Goal: Task Accomplishment & Management: Complete application form

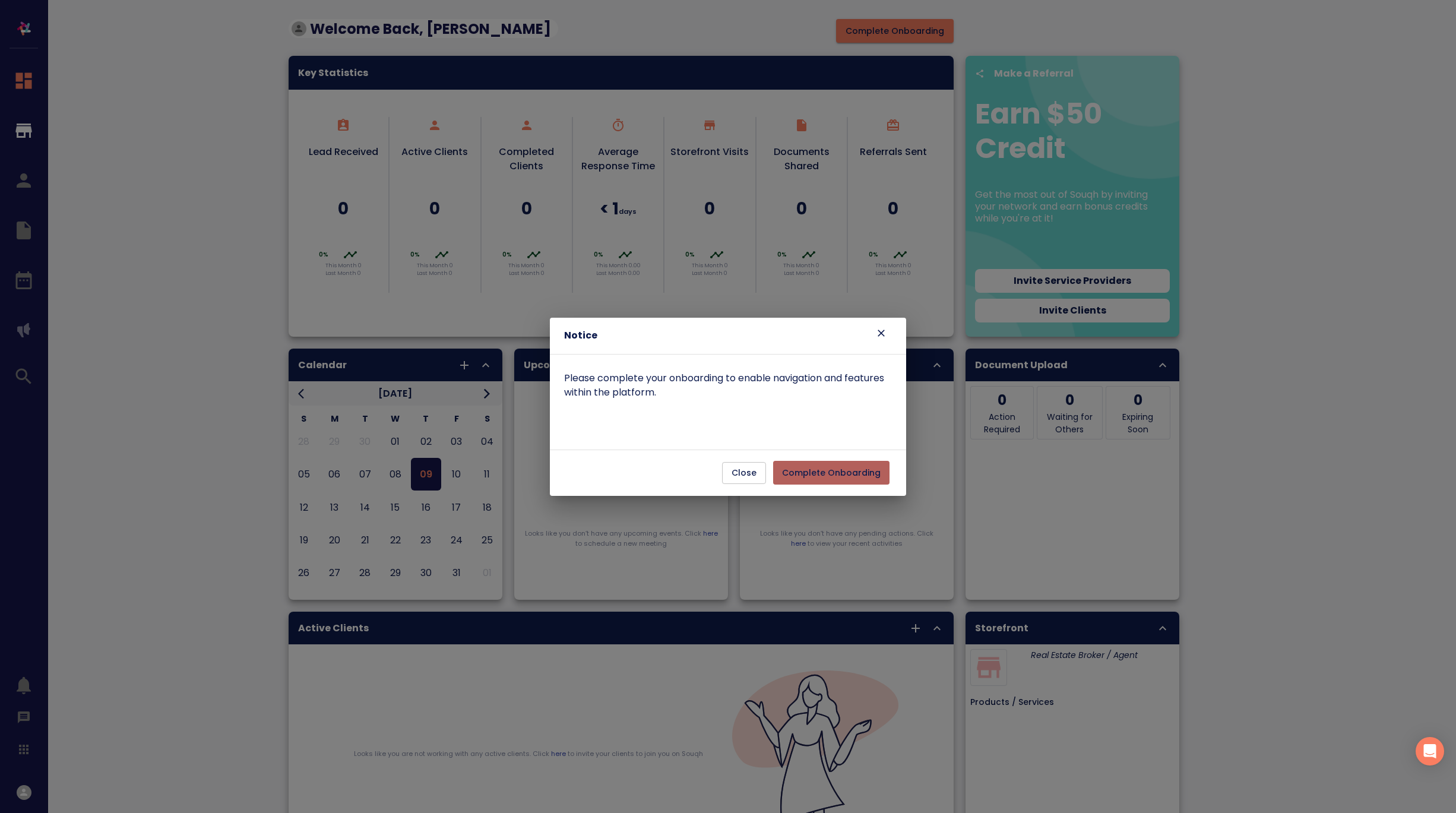
click at [855, 475] on span "Complete Onboarding" at bounding box center [832, 472] width 99 height 15
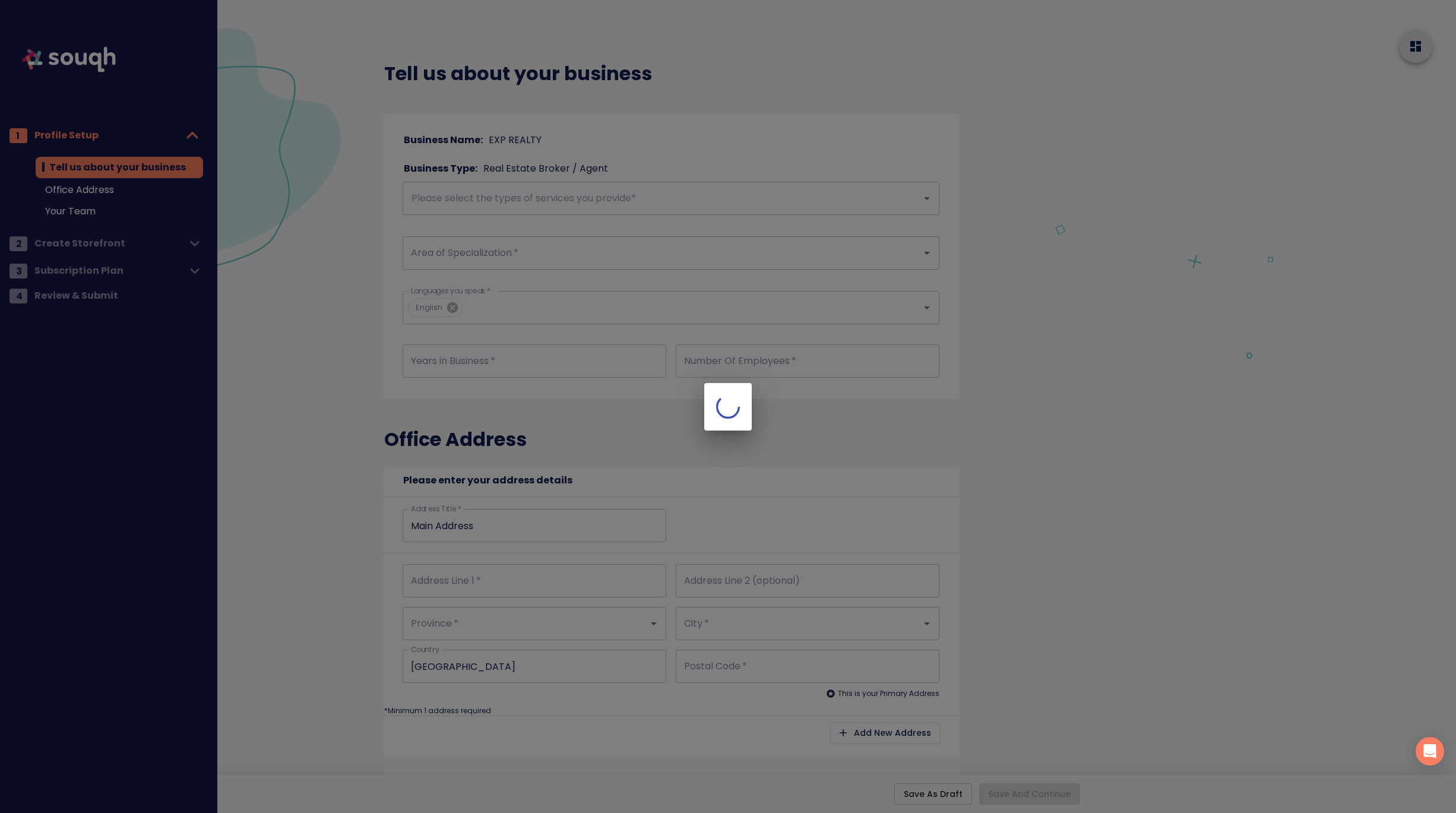
checkbox input "true"
type input "Main Address"
checkbox input "true"
type input "Main Address"
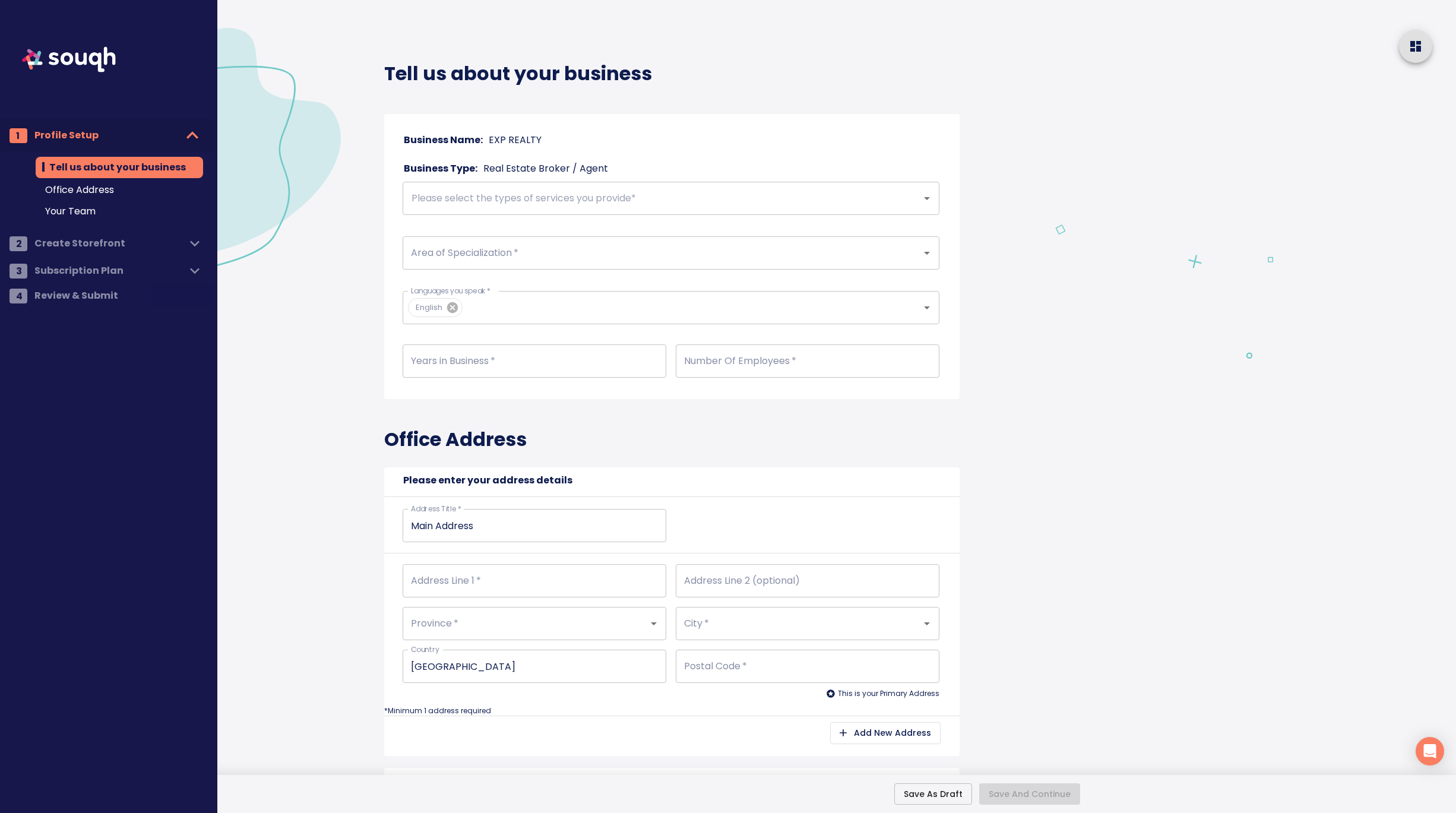
click at [437, 206] on input "text" at bounding box center [654, 198] width 493 height 23
click at [424, 237] on input "checkbox" at bounding box center [423, 237] width 23 height 23
click at [512, 197] on input "text" at bounding box center [690, 198] width 420 height 23
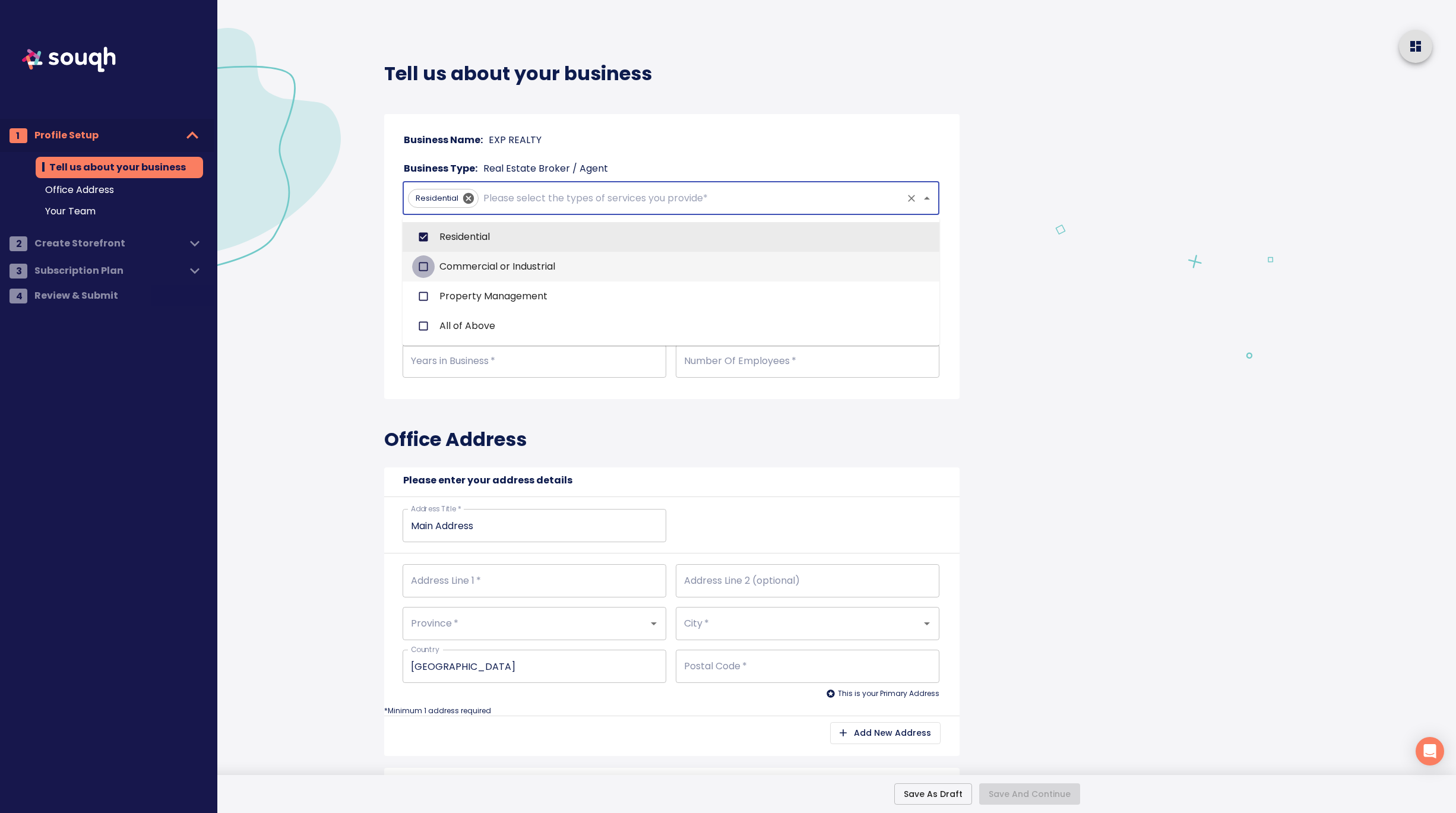
click at [421, 267] on input "checkbox" at bounding box center [423, 266] width 23 height 23
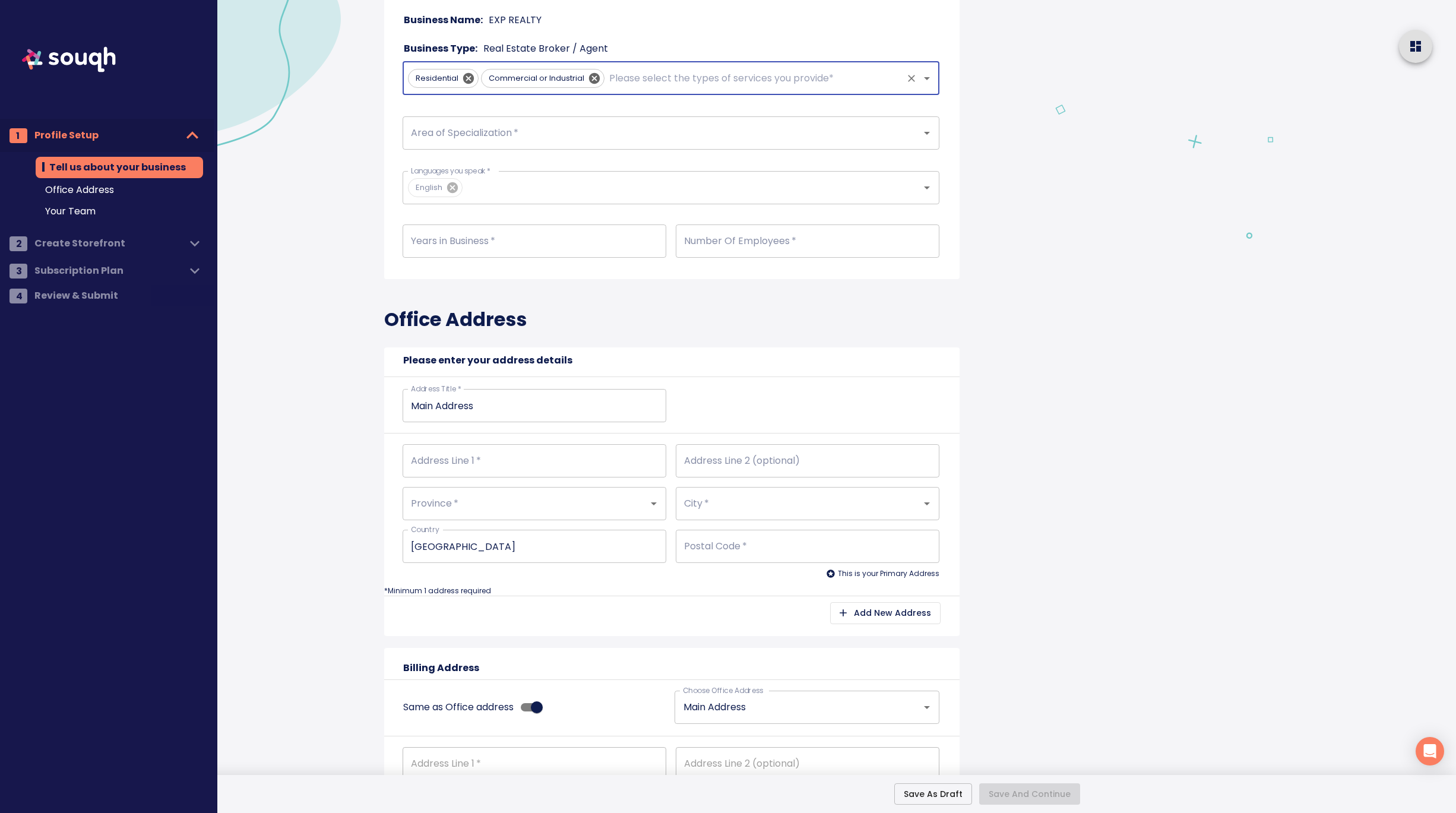
scroll to position [96, 0]
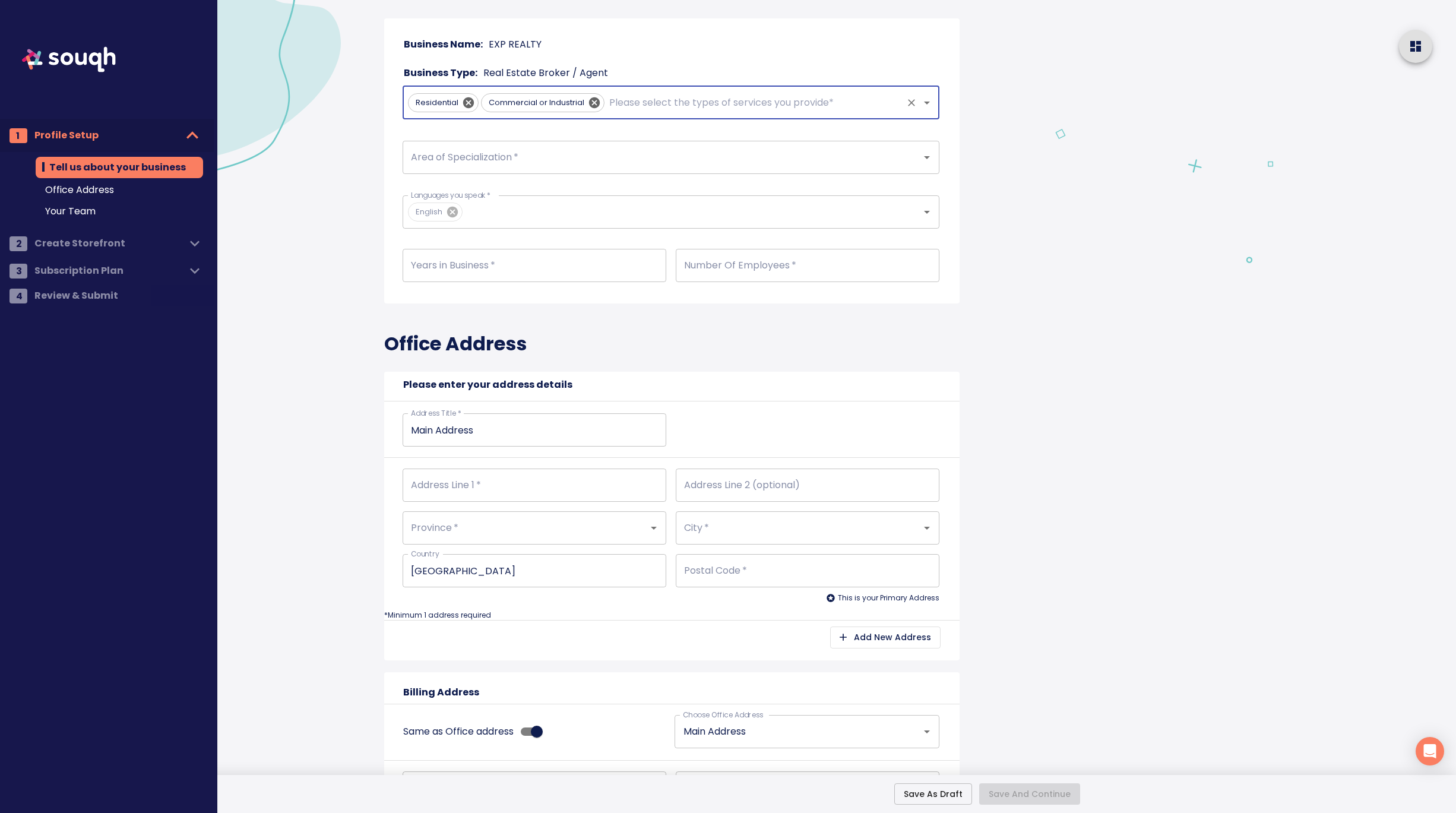
click at [471, 159] on input "Area of Specialization   *" at bounding box center [654, 157] width 493 height 23
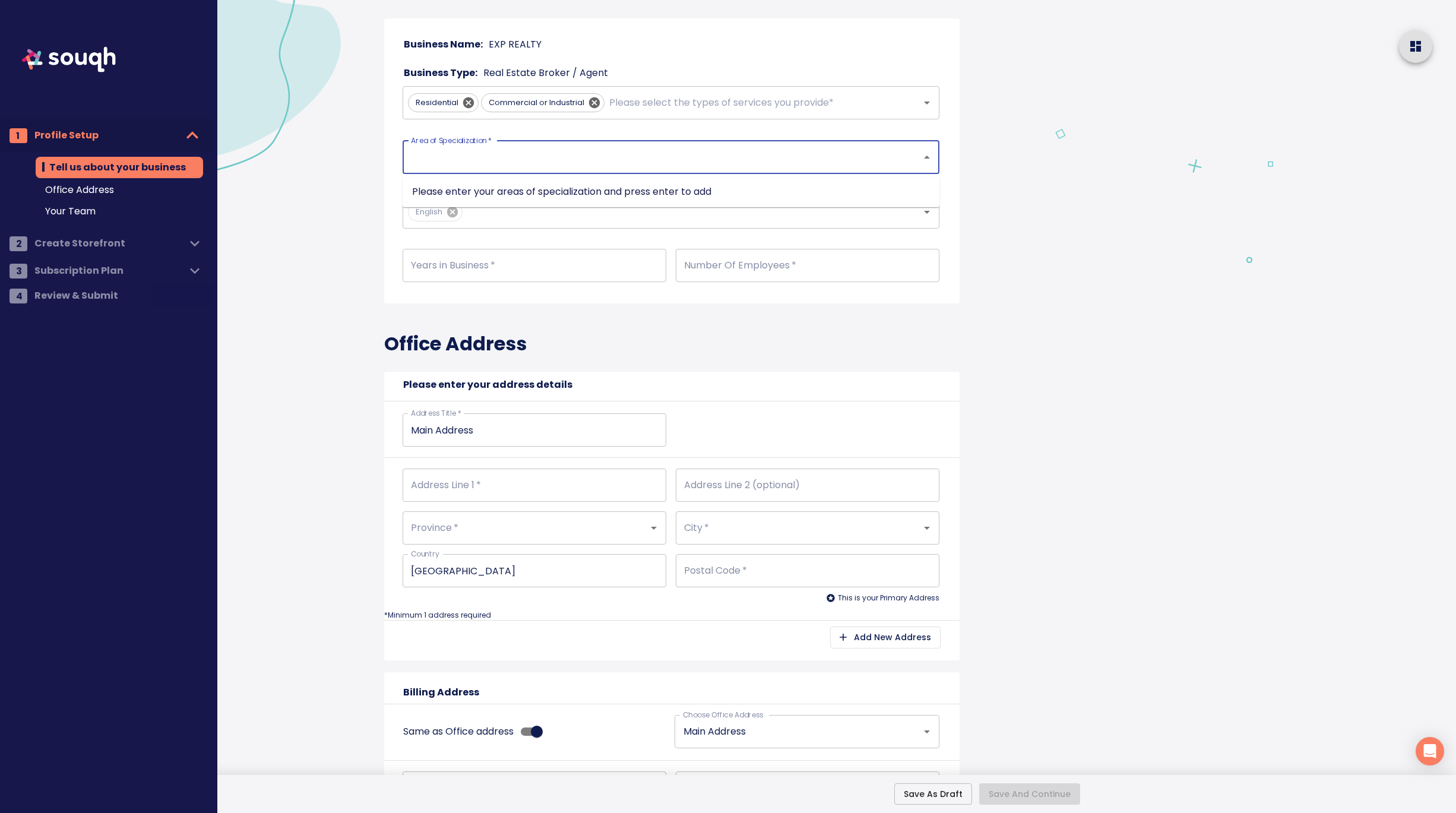
click at [440, 159] on input "Area of Specialization   *" at bounding box center [654, 157] width 493 height 23
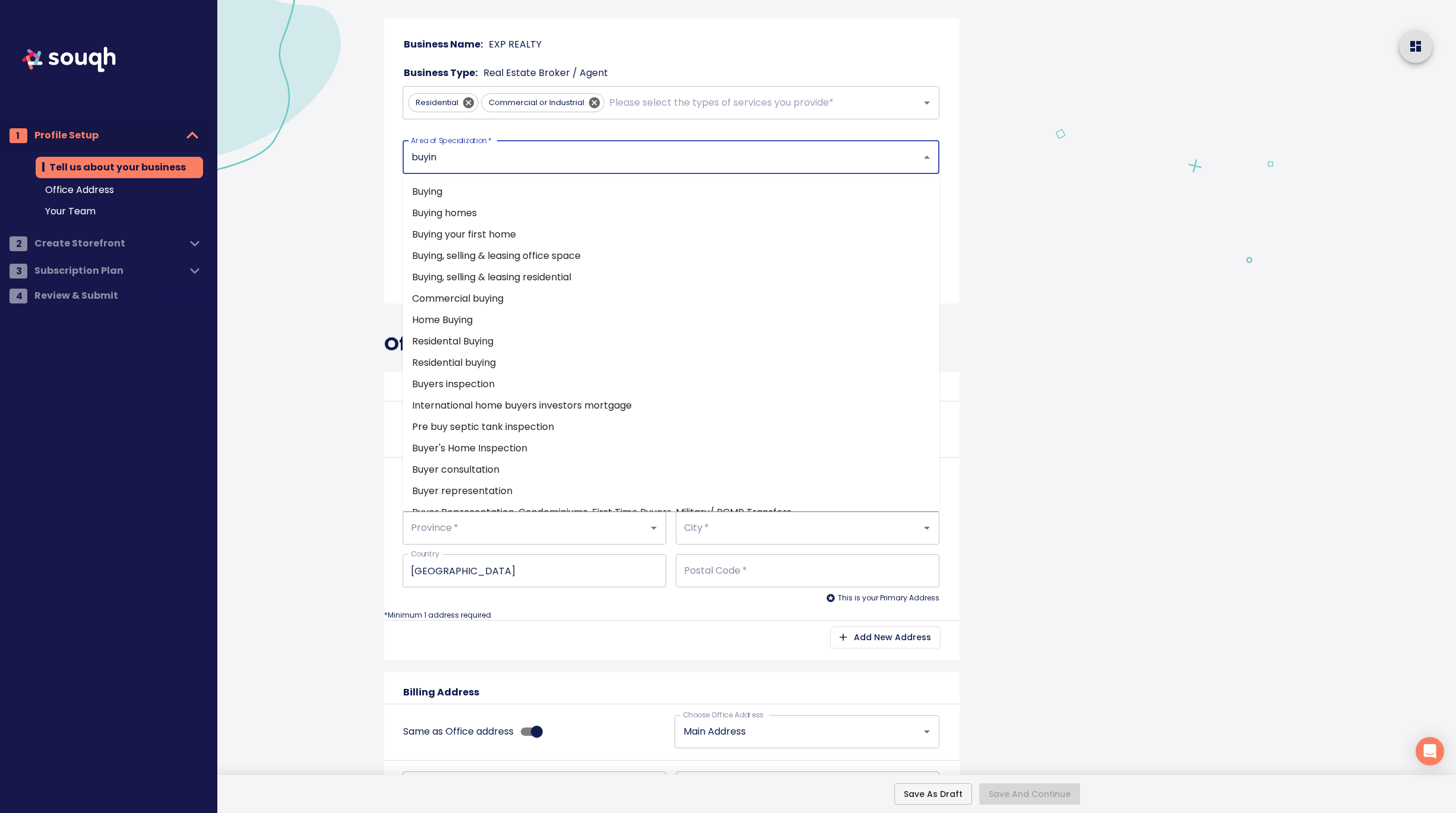
type input "buying"
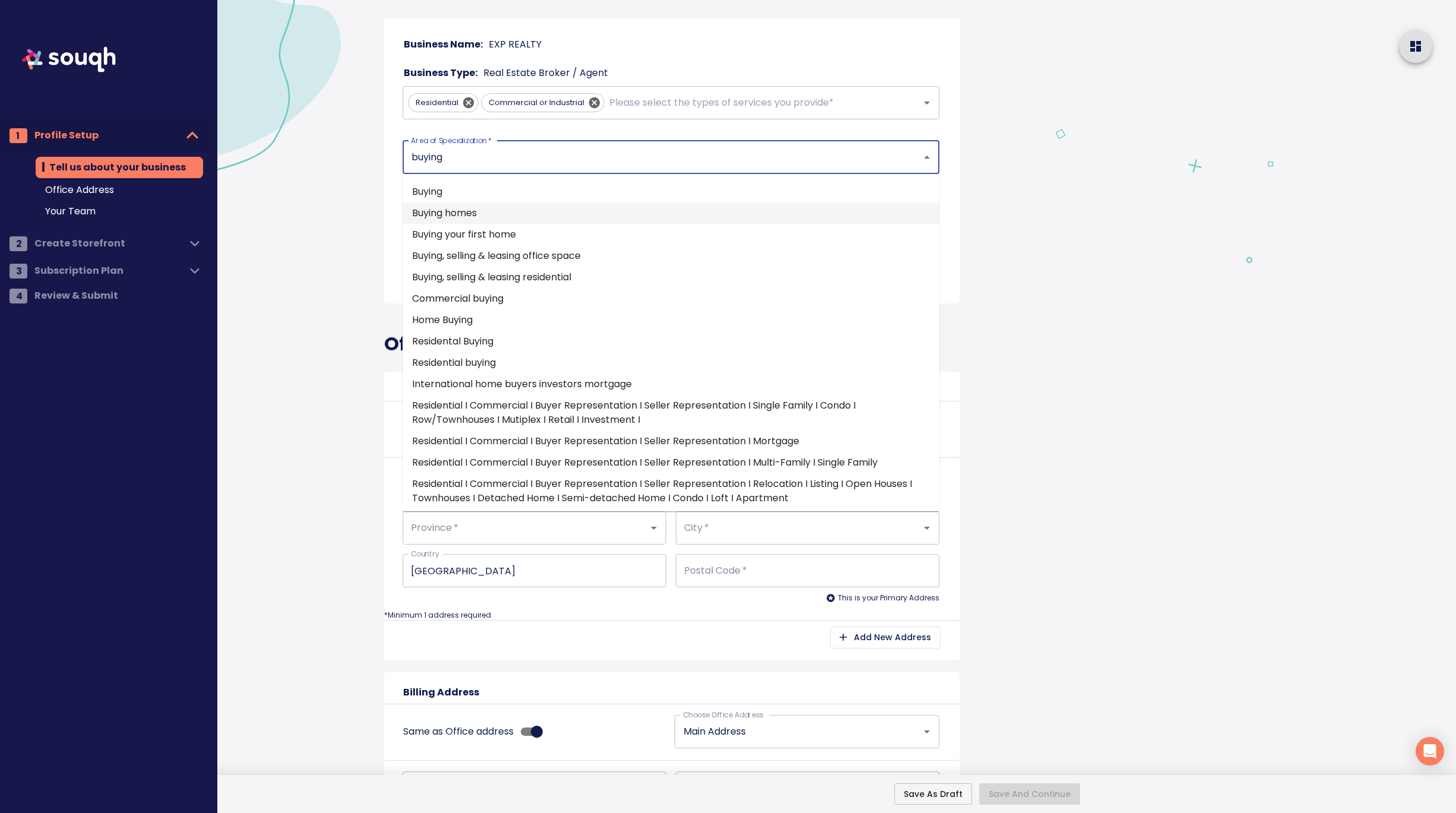
click at [441, 211] on li "Buying homes" at bounding box center [671, 213] width 537 height 21
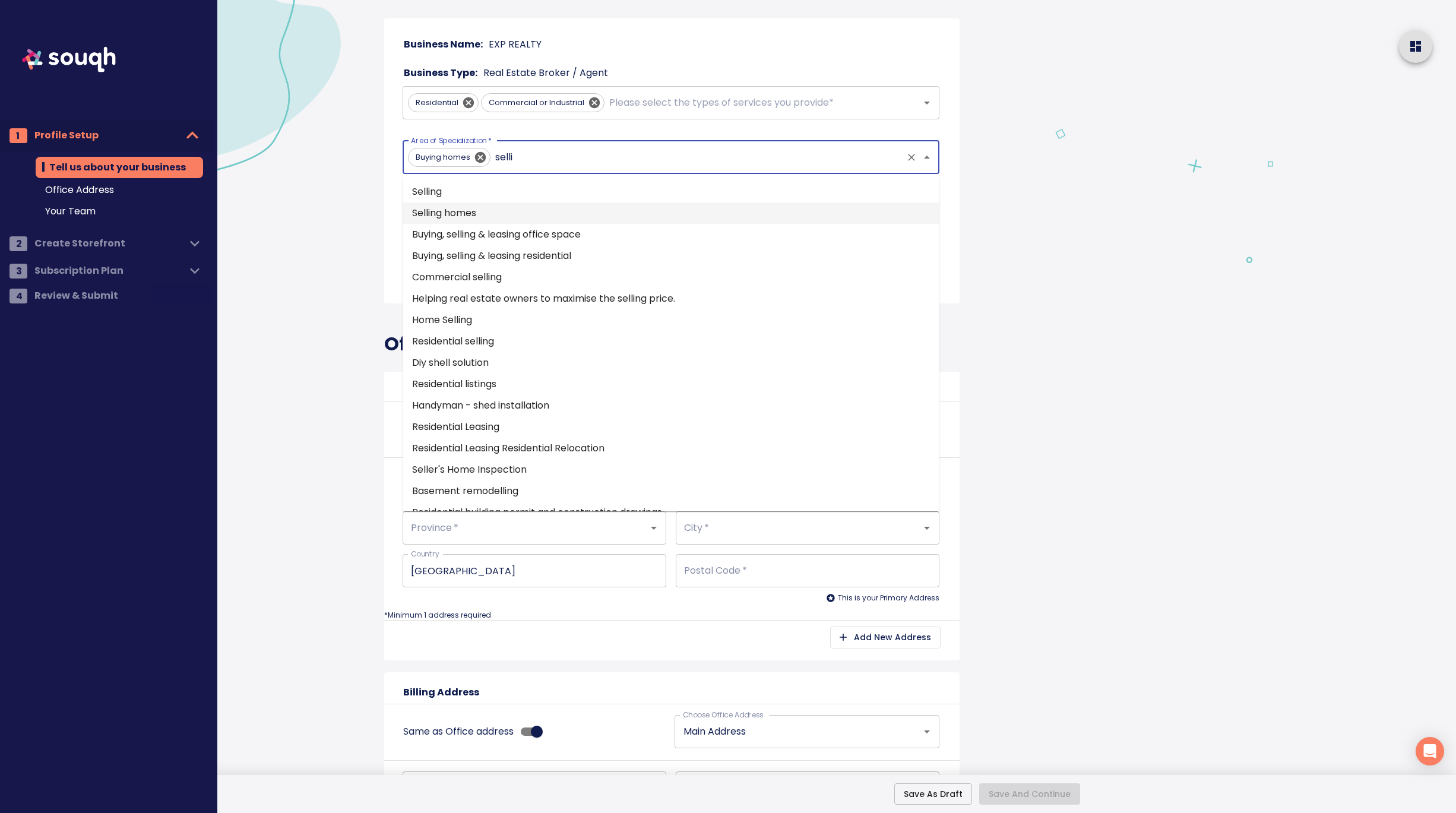
type input "sellin"
click at [510, 206] on li "Selling homes" at bounding box center [671, 213] width 537 height 21
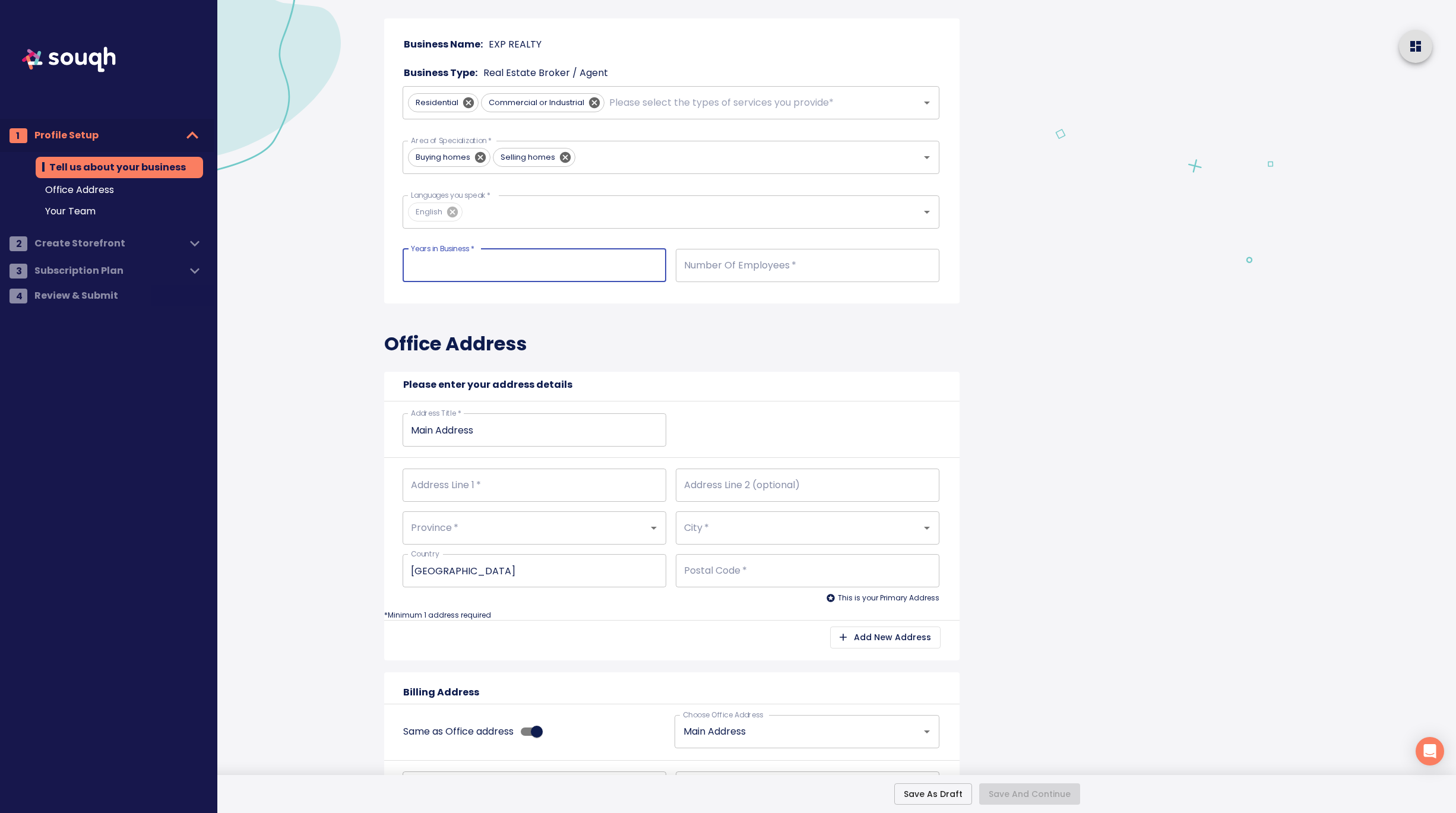
click at [448, 263] on input "number" at bounding box center [535, 265] width 264 height 33
type input "9"
click at [727, 260] on input "number" at bounding box center [808, 265] width 264 height 33
type input "2"
click at [769, 345] on div "Office Address Please enter your address details Address Title   * Main Address…" at bounding box center [672, 488] width 576 height 369
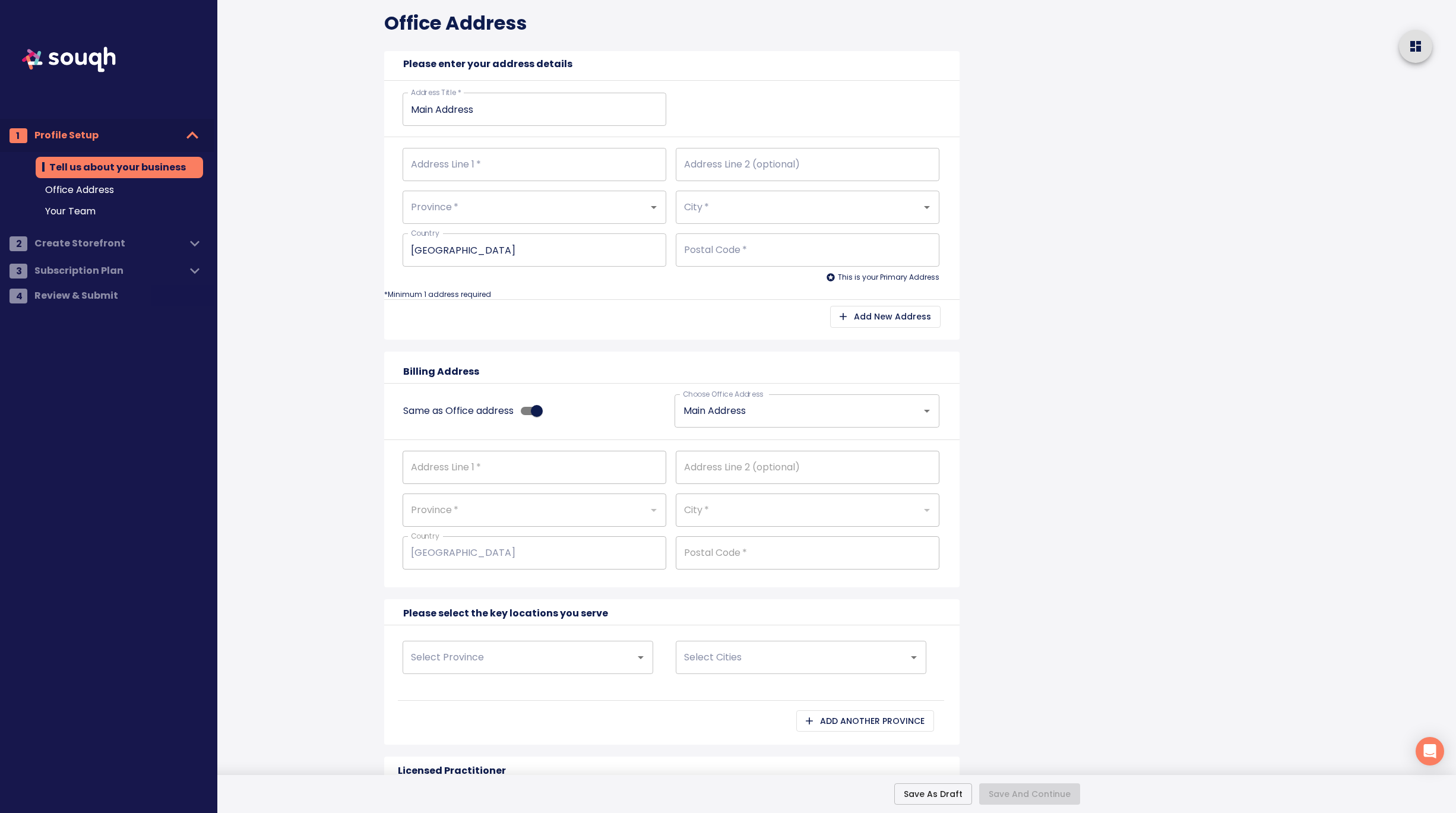
scroll to position [417, 0]
click at [461, 164] on input "Address Line 1   *" at bounding box center [535, 164] width 264 height 33
type input "4"
type input "42"
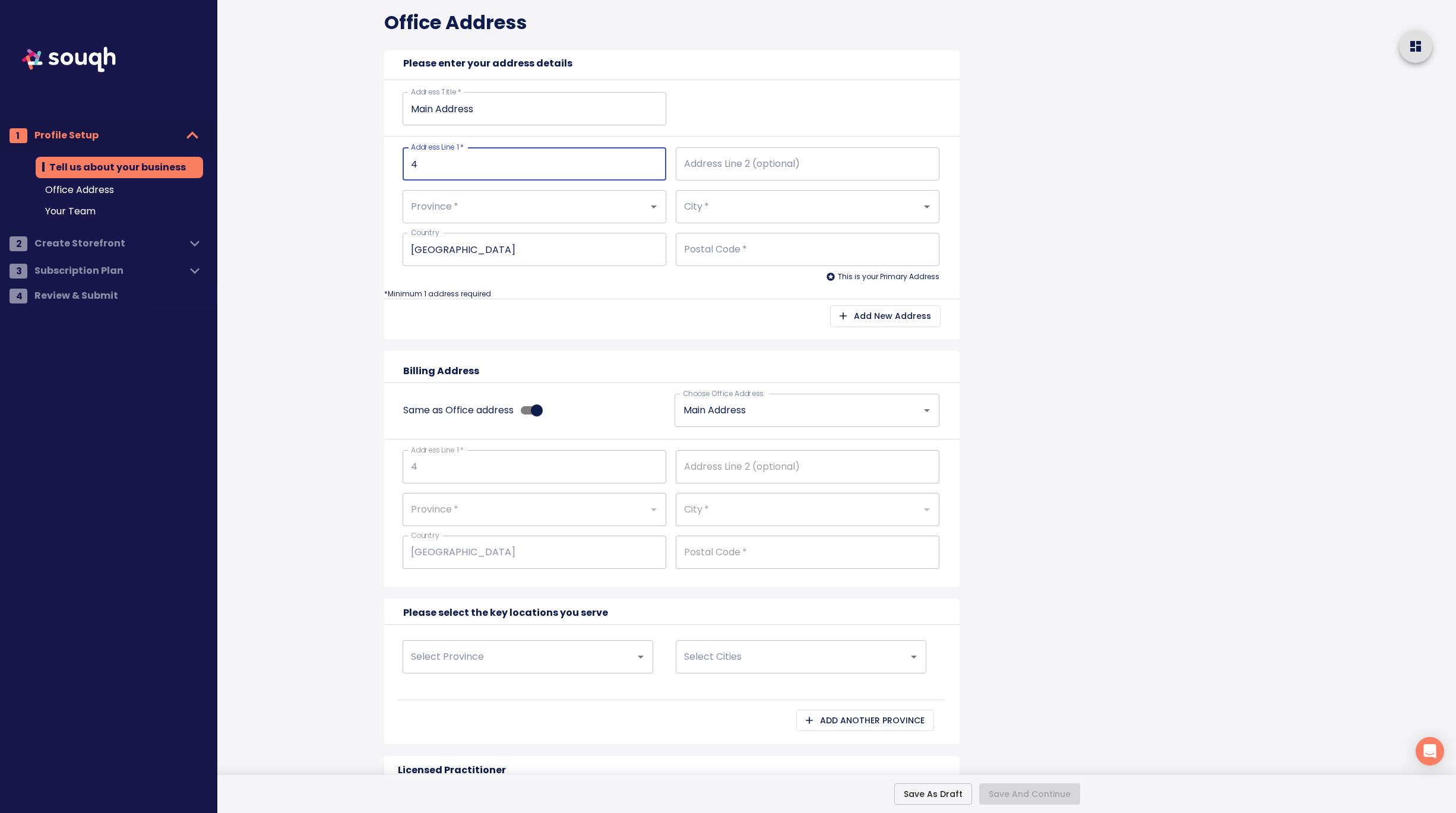
type input "42"
type input "424"
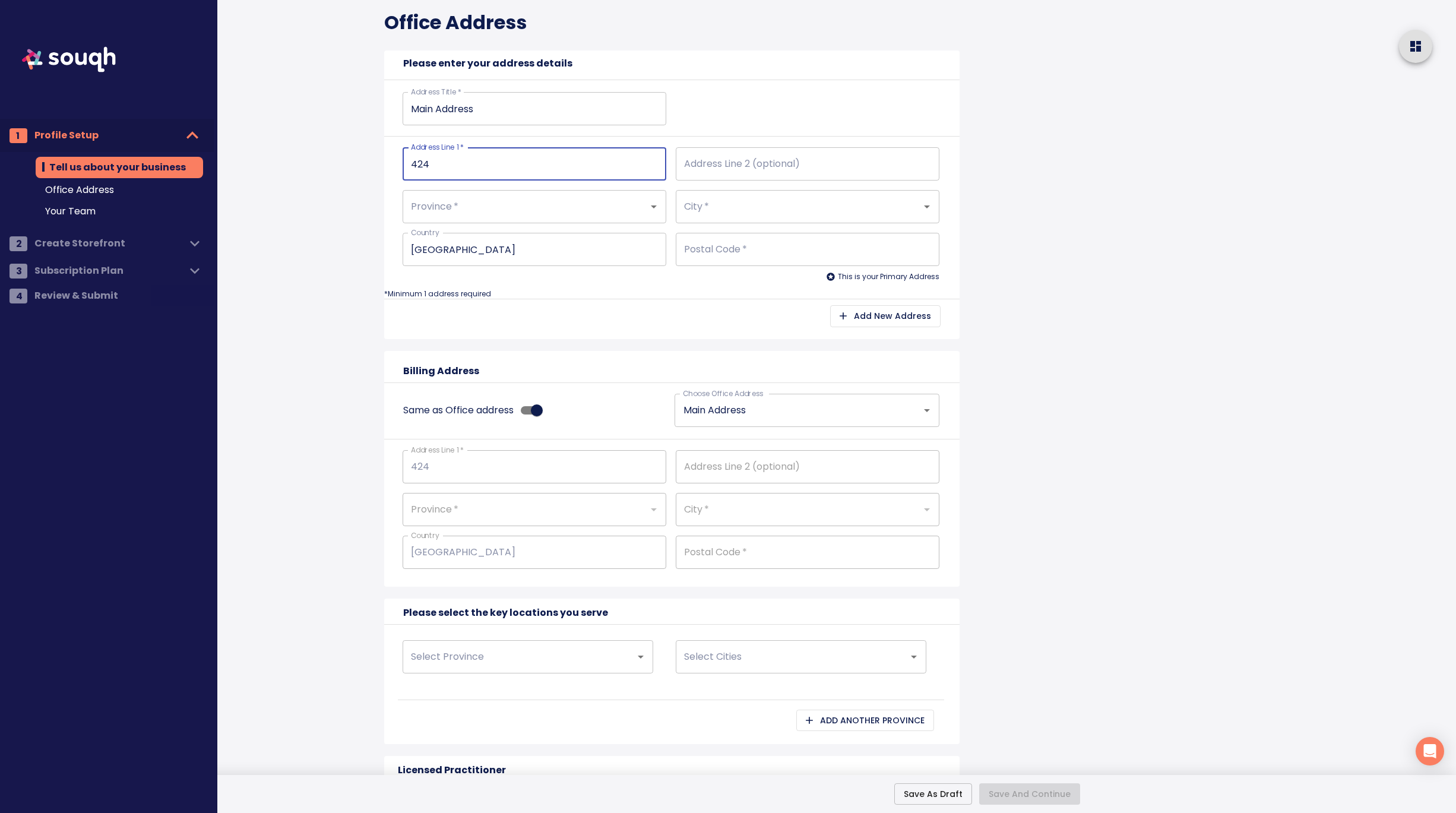
type input "424 C"
type input "424 Ca"
type input "424 Cat"
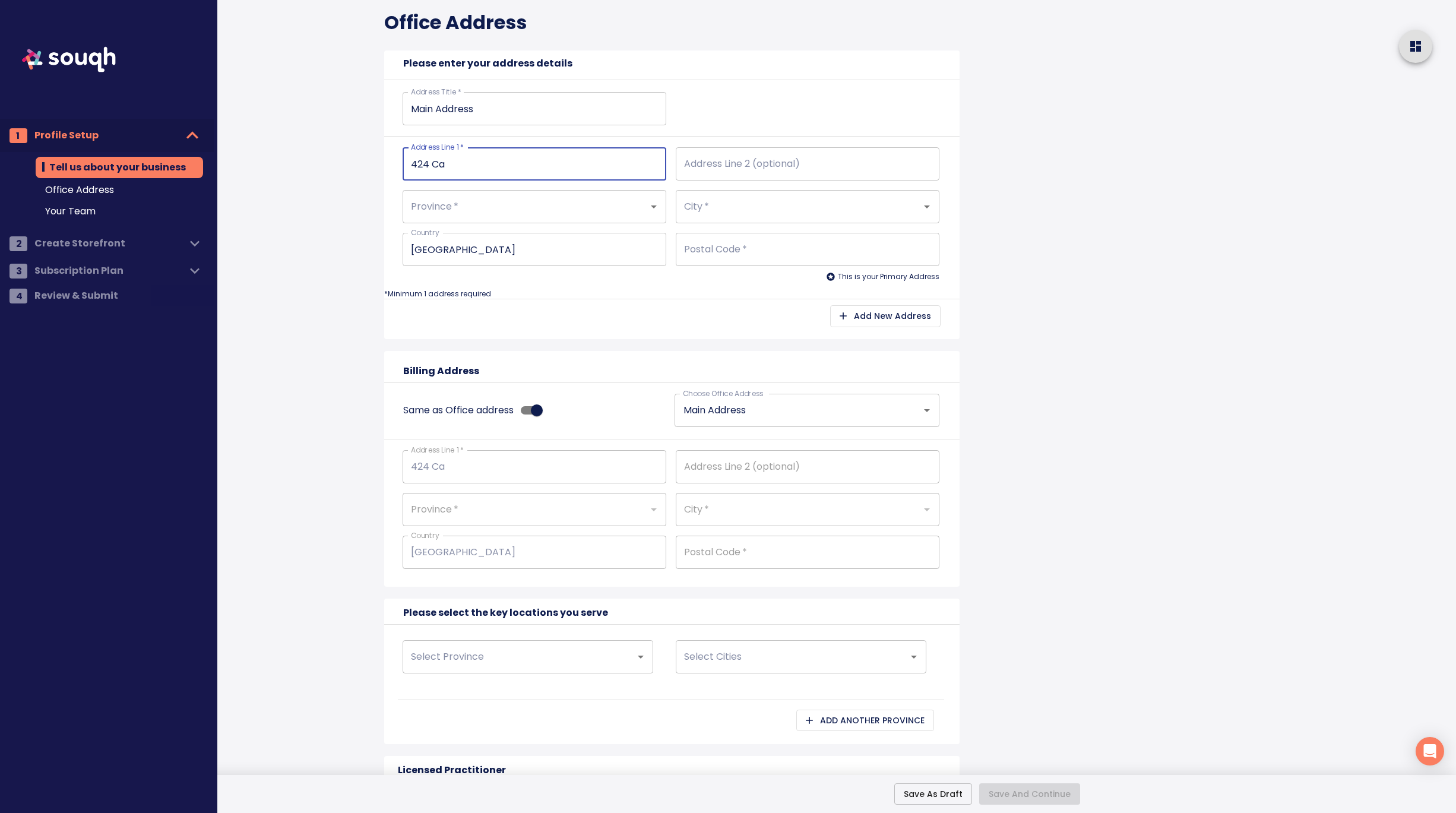
type input "424 Cat"
type input "424 Cath"
type input "424 Cathe"
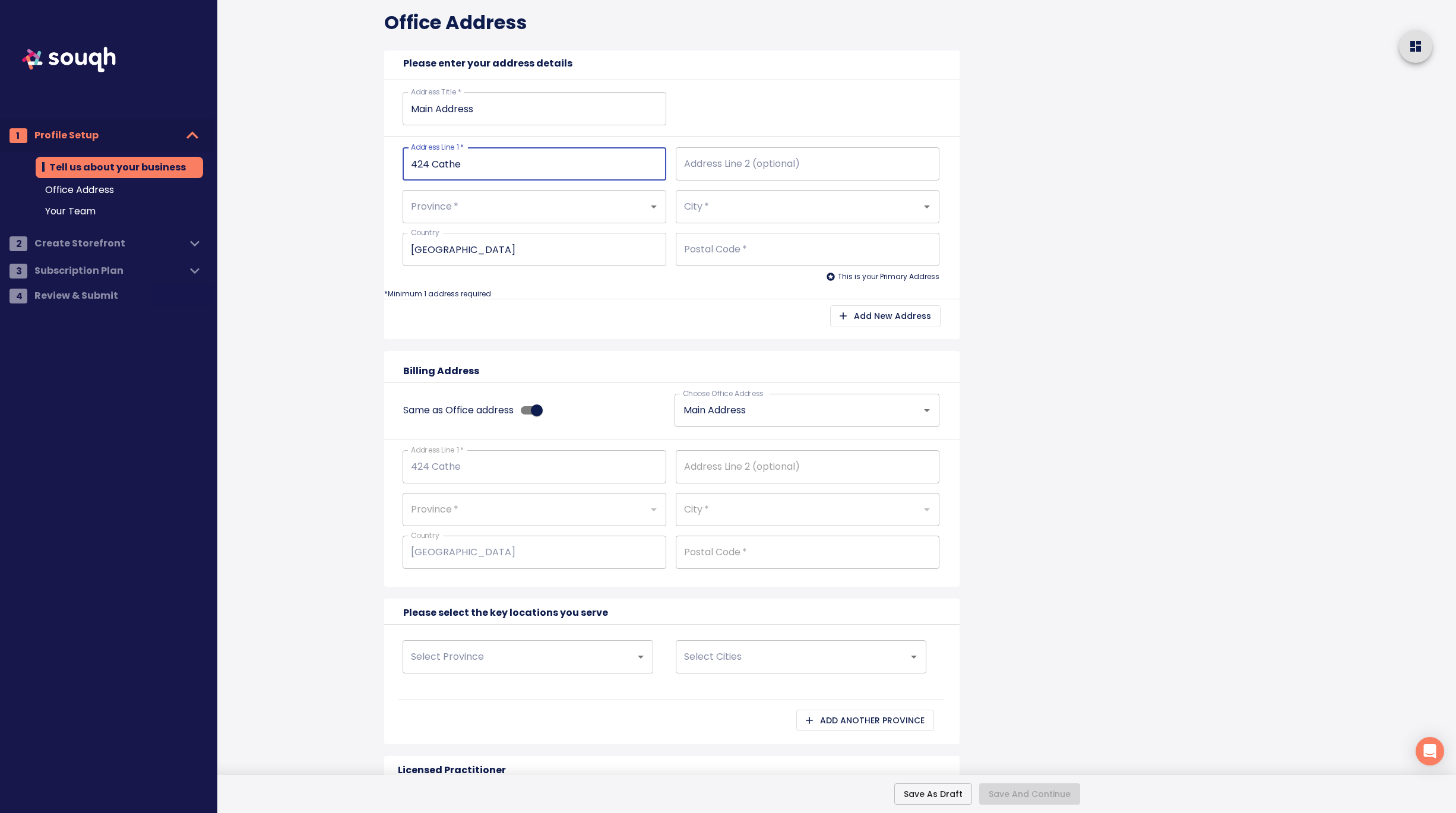
type input "424 Cather"
type input "424 Catheri"
type input "424 Catherin"
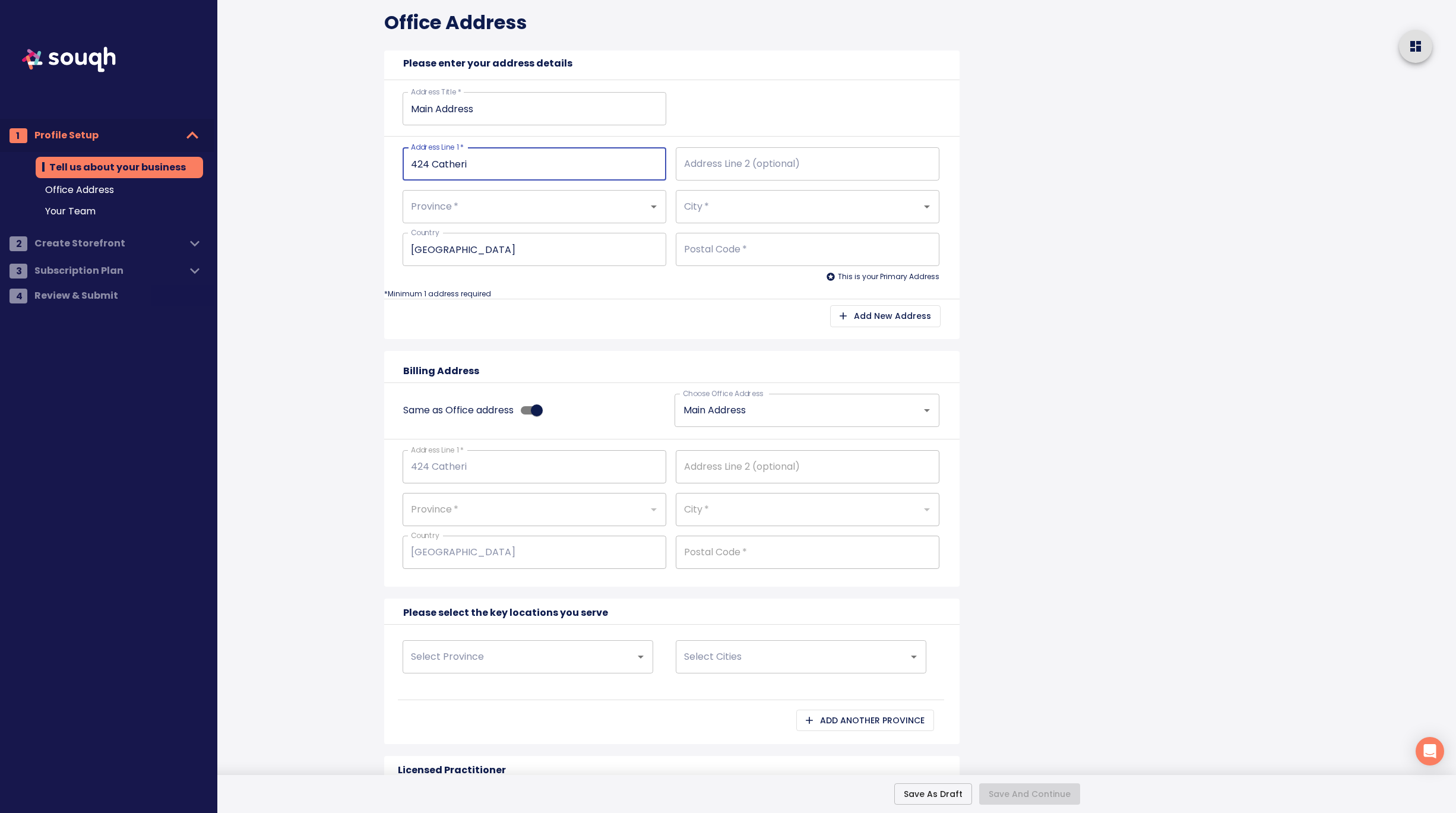
type input "424 Catherin"
type input "424 Catherine"
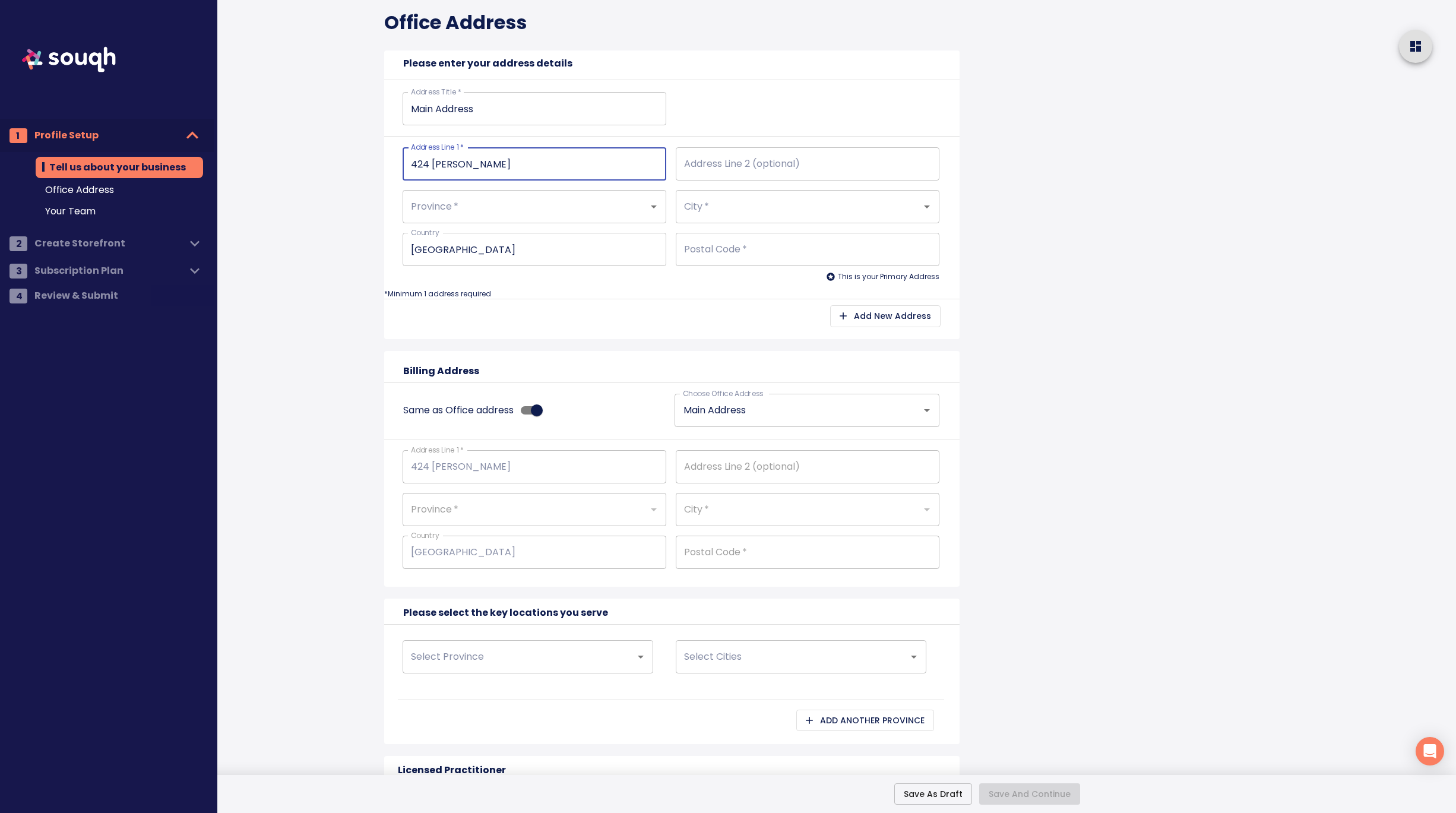
type input "424 Catherine S"
type input "424 Catherine St"
type input "424 Catherine Str"
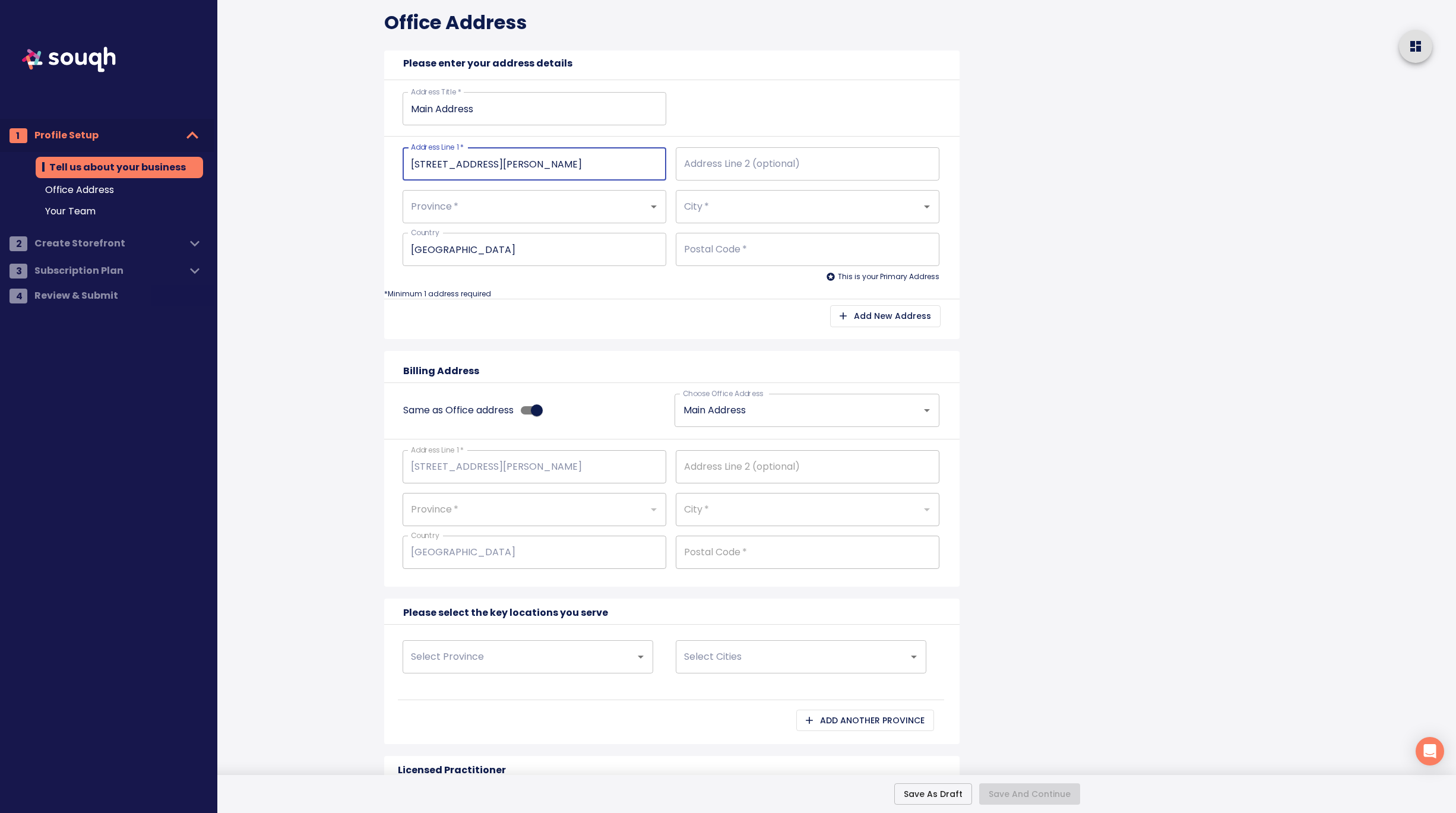
type input "424 Catherine Str"
type input "424 Catherine Stre"
type input "424 Catherine Stree"
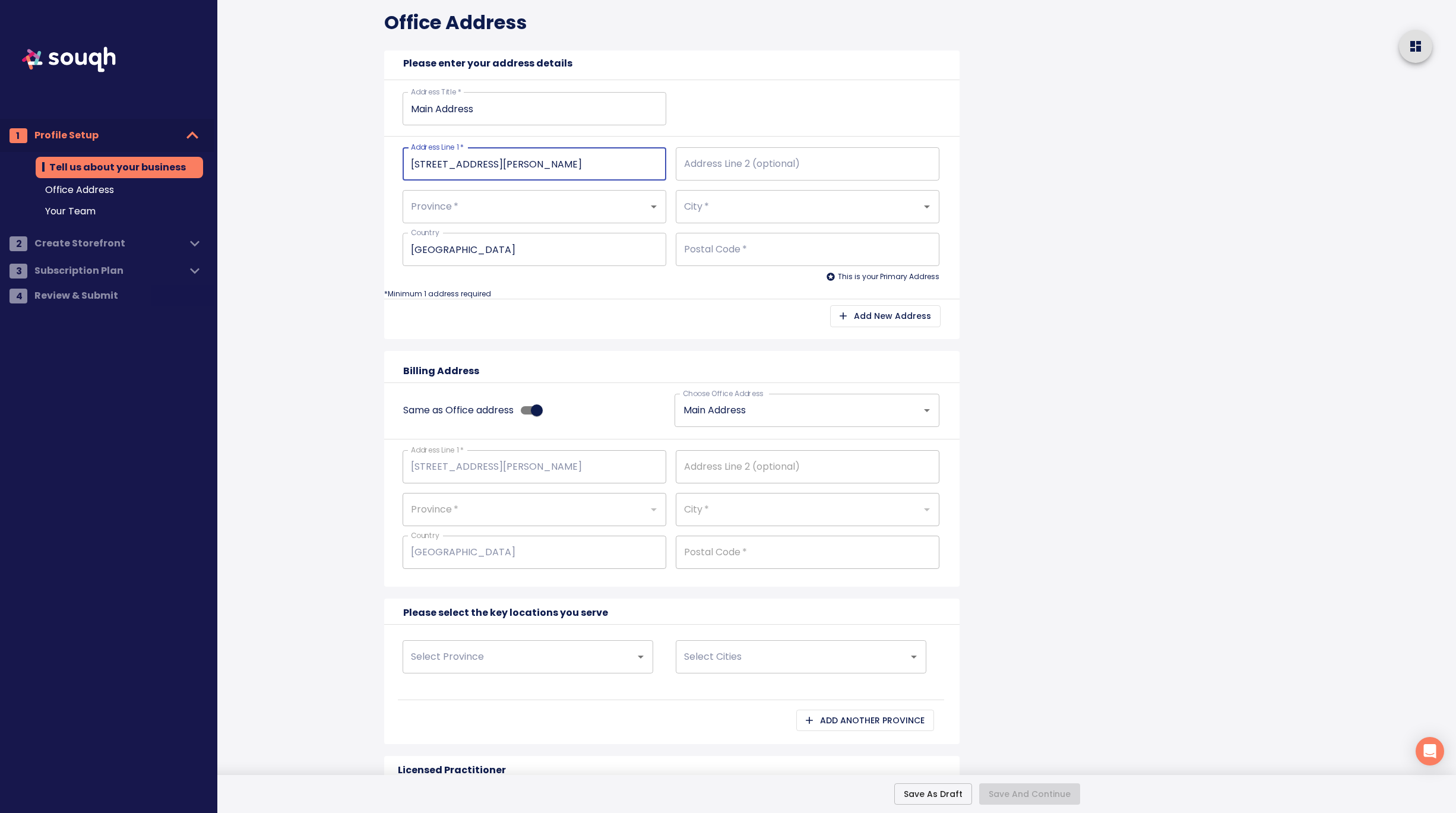
type input "424 Catherine Street"
click at [742, 159] on input "Address Line 2 (optional)" at bounding box center [808, 164] width 264 height 33
type input "U"
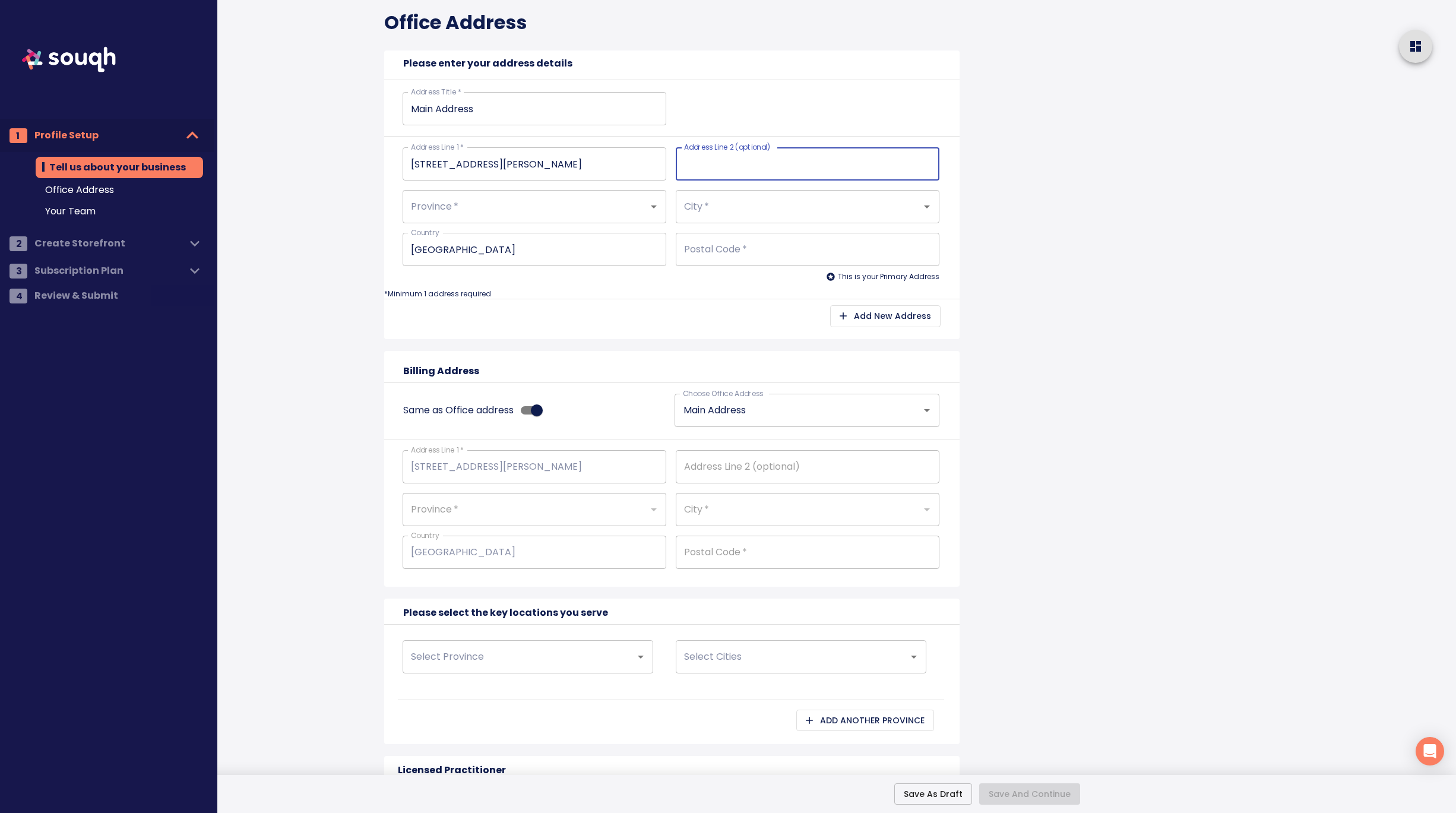
type input "U"
type input "Un"
type input "Uni"
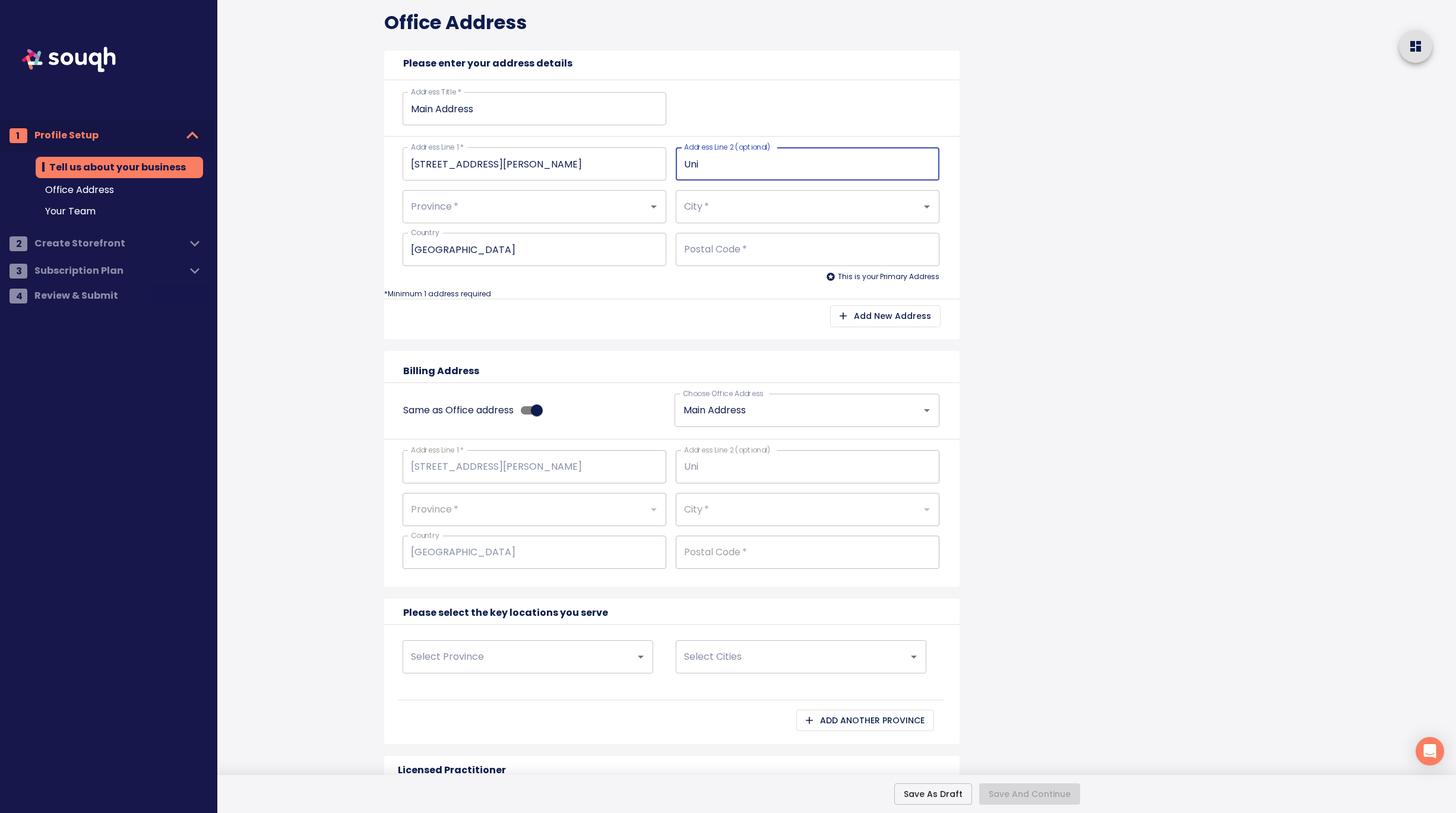
type input "Unit"
type input "Unit 2"
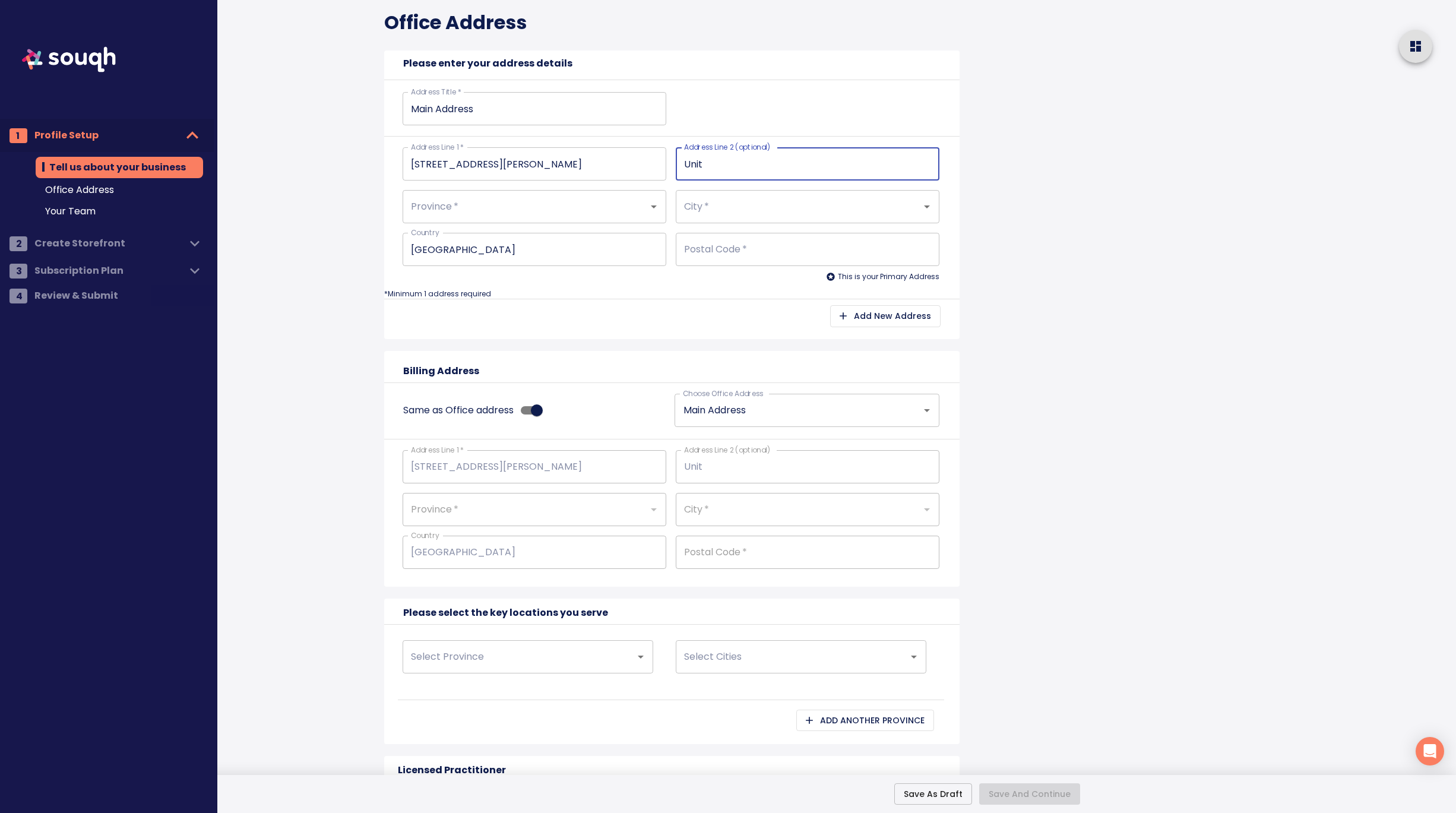
type input "Unit 2"
type input "Unit 20"
type input "Unit 200"
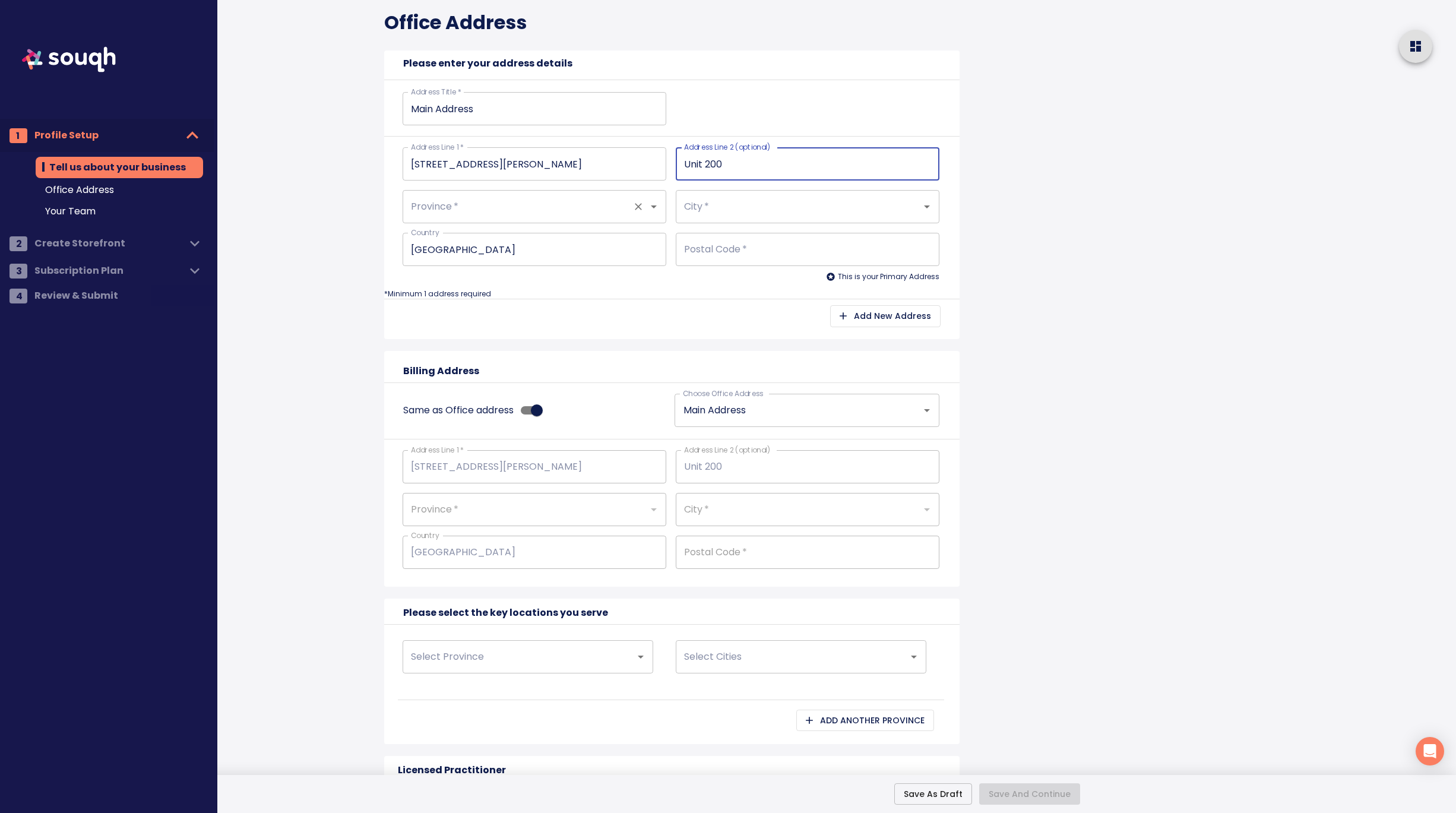
type input "Unit 200"
click at [554, 209] on input "Province   *" at bounding box center [517, 206] width 219 height 23
click at [516, 237] on li "Ontario" at bounding box center [535, 240] width 264 height 21
type input "Ontario"
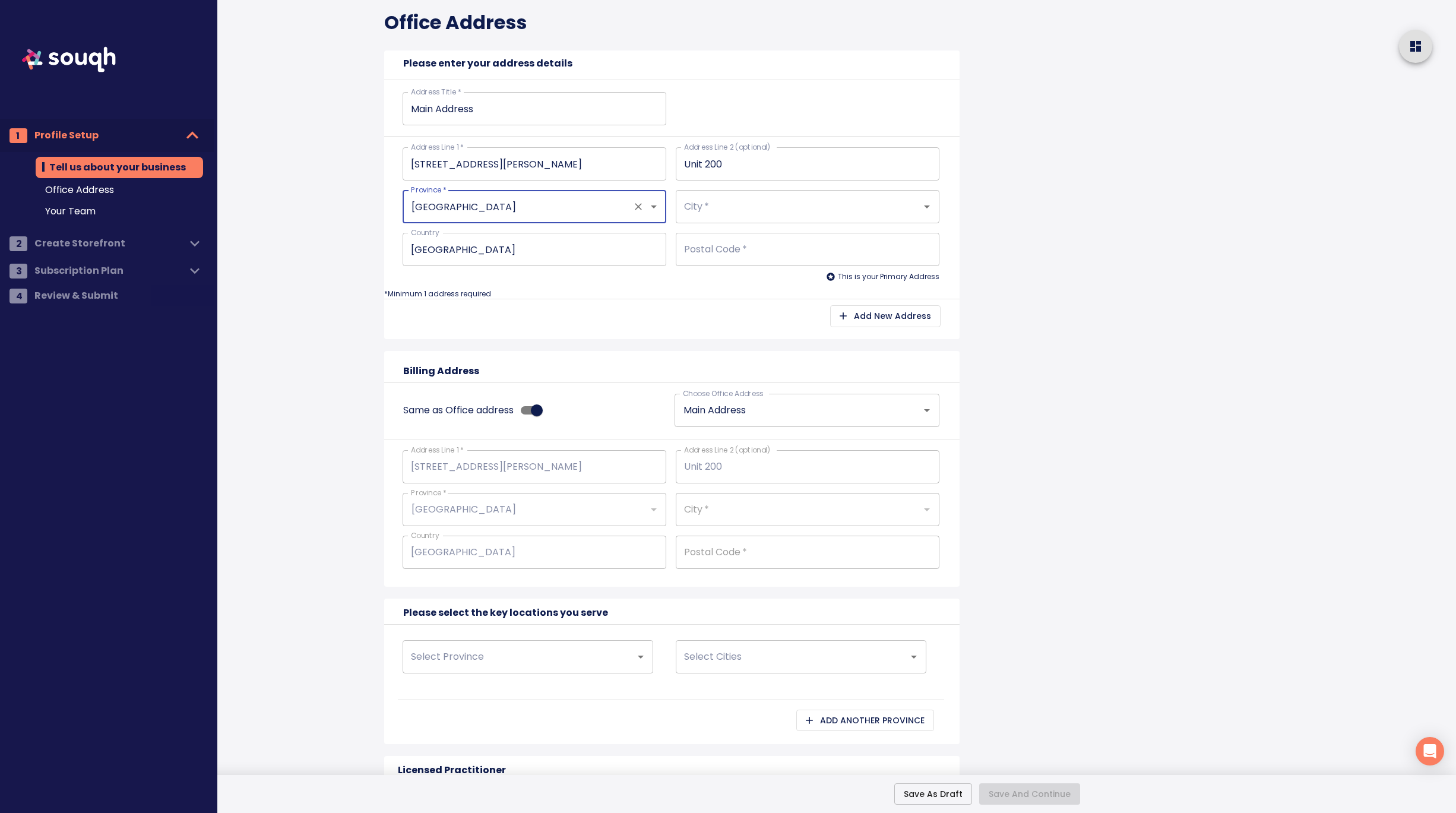
type input "Ontario"
click at [745, 201] on input "City   *" at bounding box center [791, 206] width 219 height 23
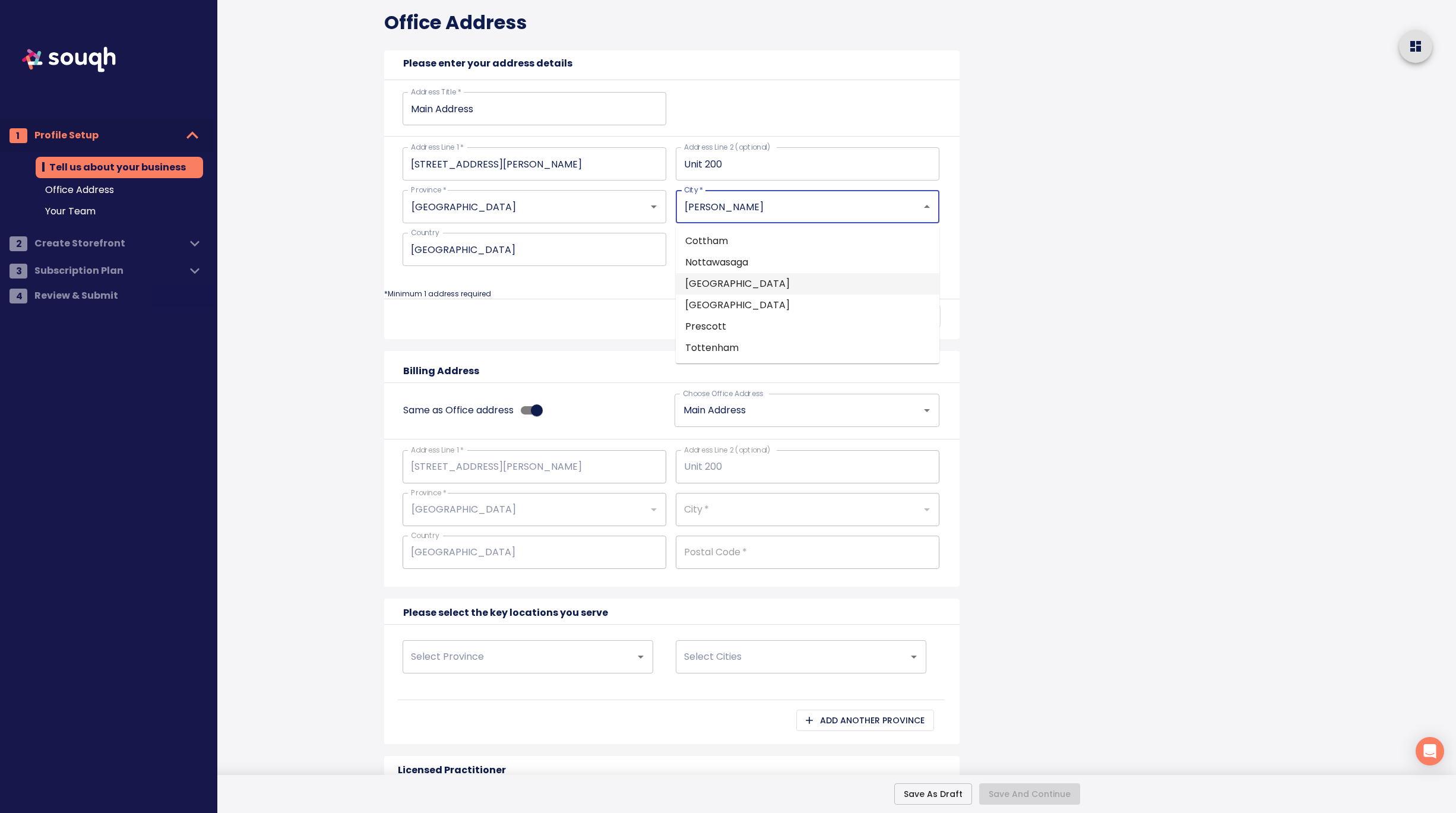
click at [735, 286] on li "Ottawa" at bounding box center [808, 283] width 264 height 21
type input "Ottawa"
click at [759, 248] on input "Postal Code   *" at bounding box center [808, 249] width 264 height 33
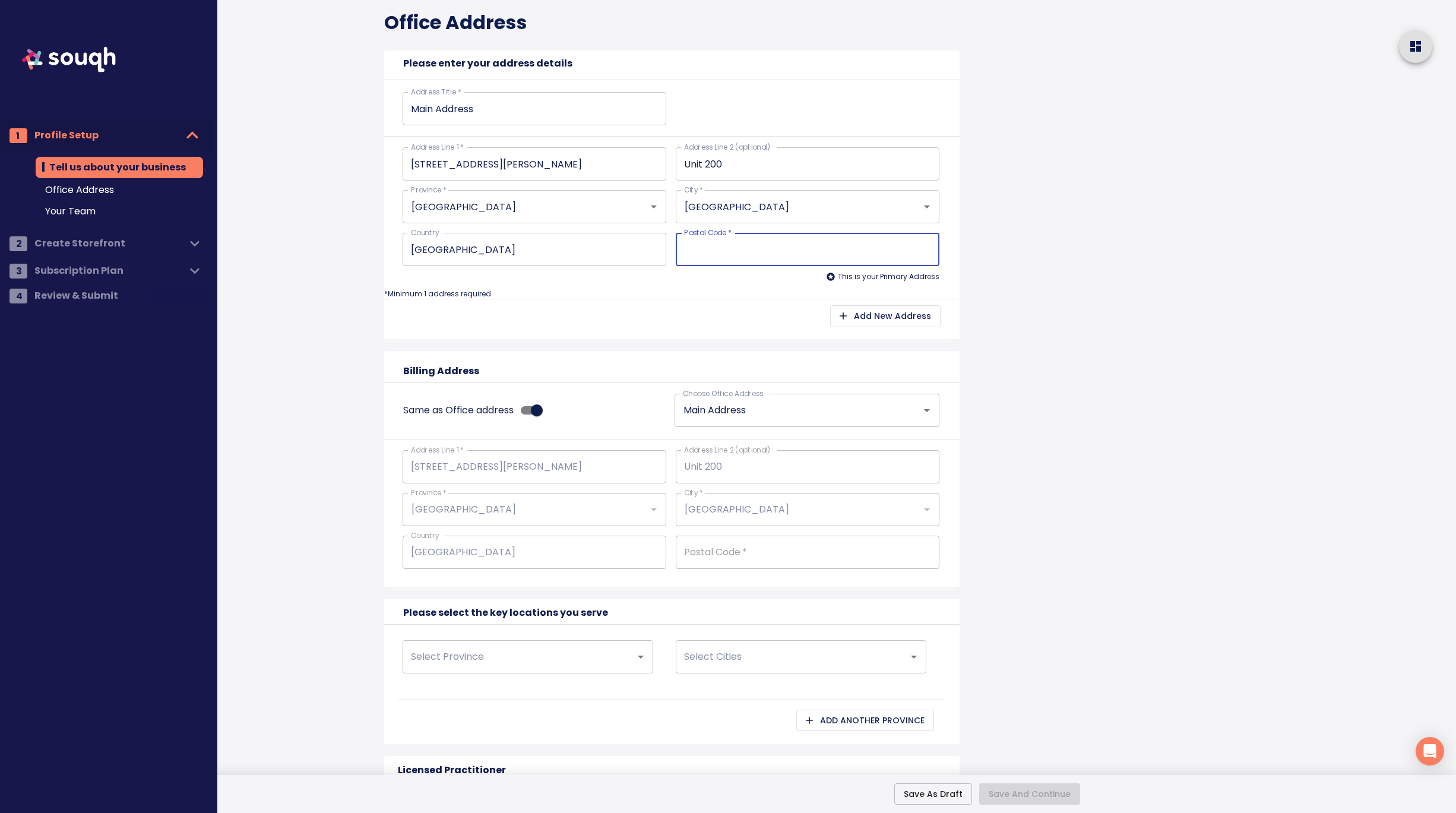
paste input "K1R5T8"
type input "K1R5T8"
click at [1042, 406] on div "Tell us about your business Business Name: EXP REALTY Business Type: Real Estat…" at bounding box center [681, 396] width 723 height 1625
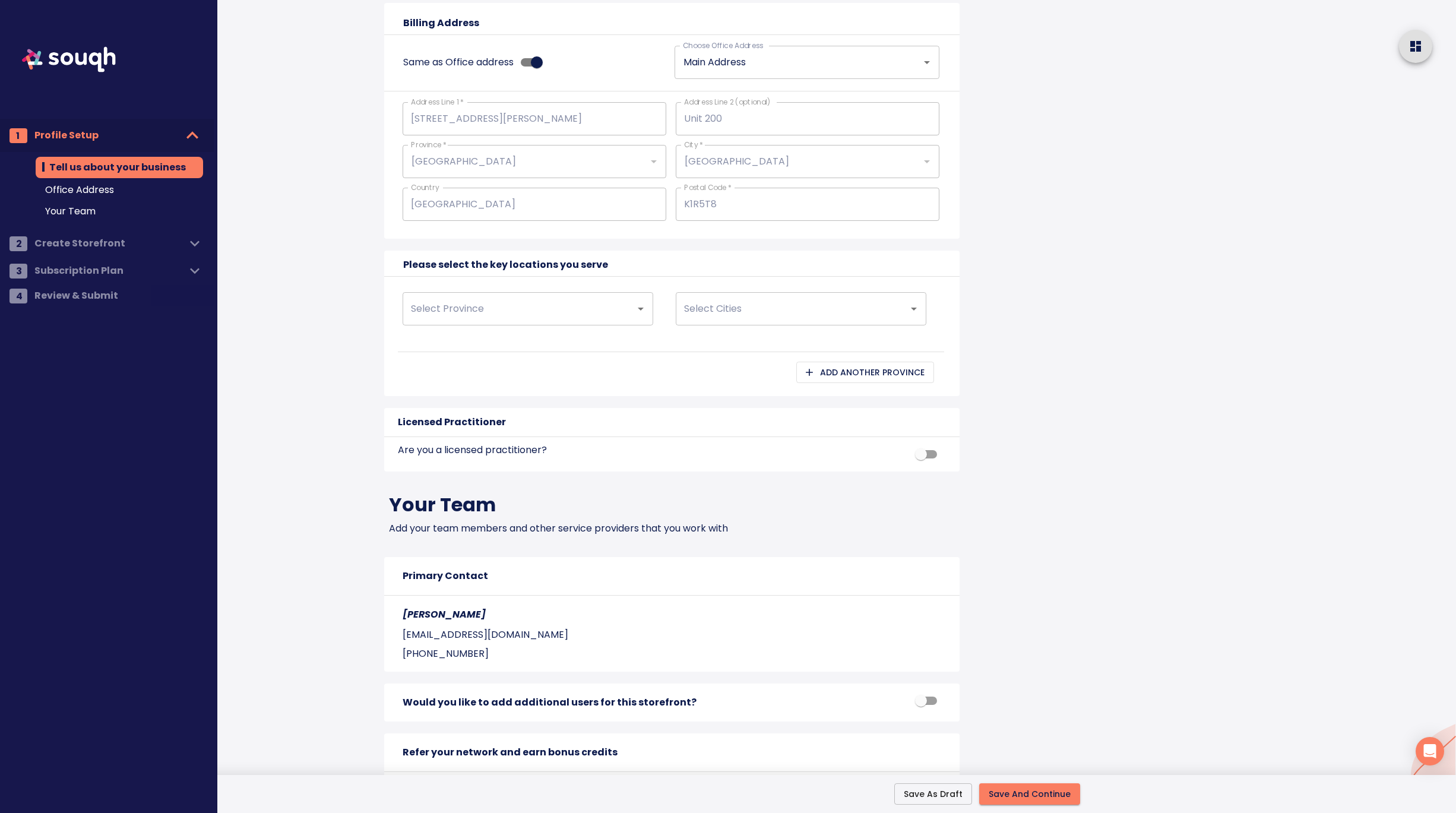
scroll to position [770, 0]
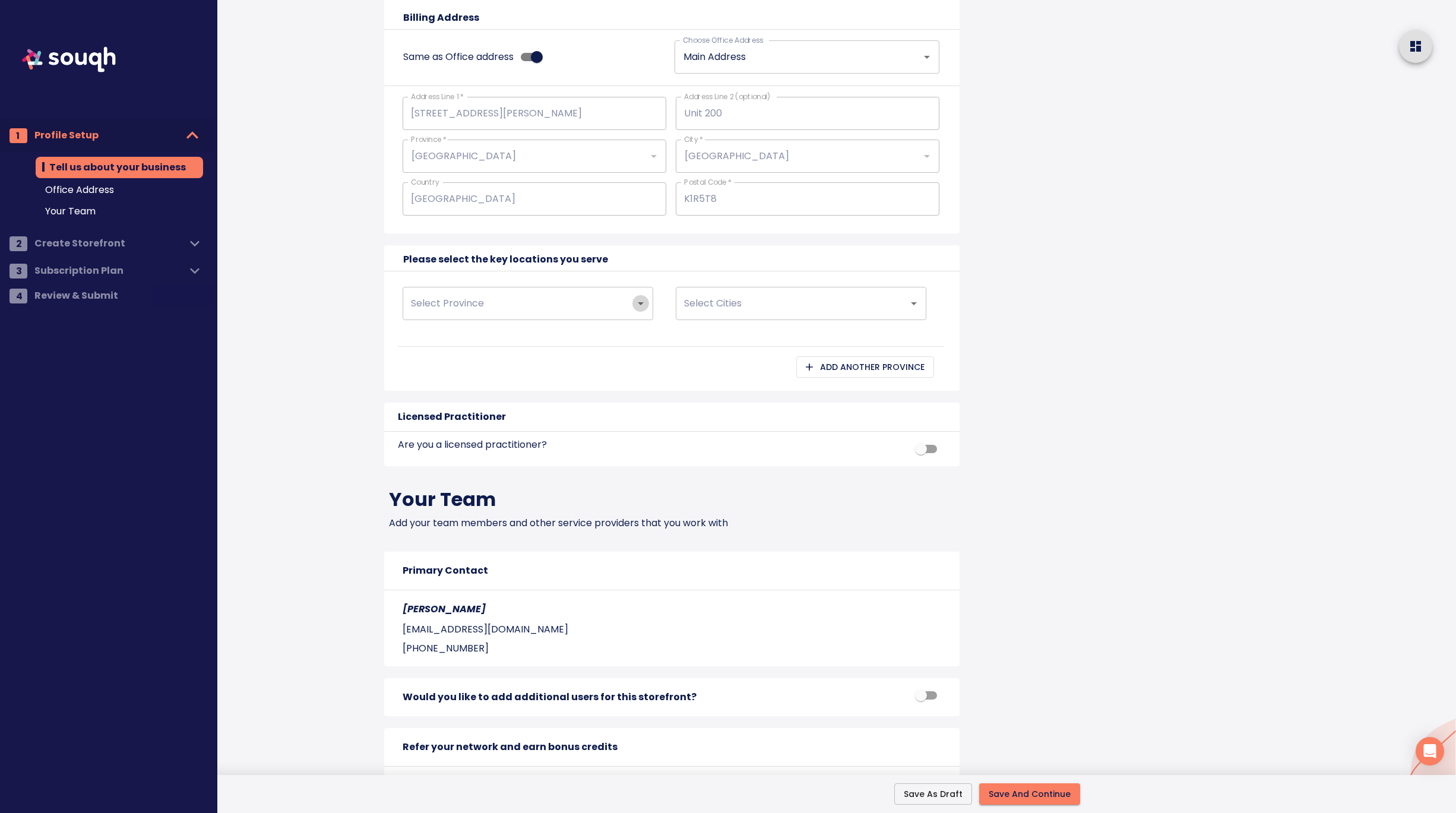
click at [639, 302] on icon "Open" at bounding box center [641, 303] width 5 height 3
click at [510, 336] on li "Ontario" at bounding box center [528, 337] width 250 height 21
type input "Ontario"
click at [725, 303] on input "Select Cities" at bounding box center [784, 303] width 207 height 23
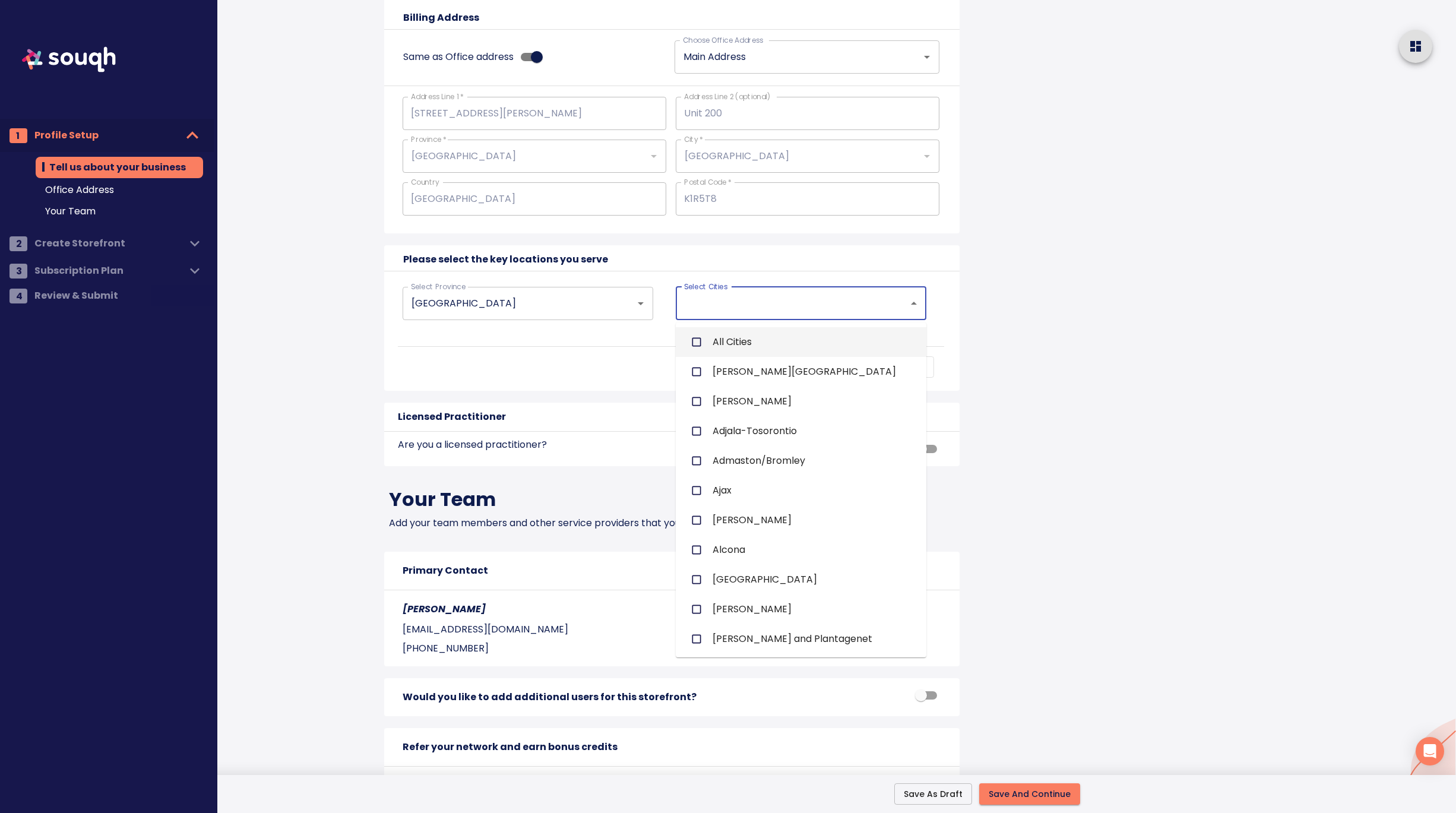
click at [740, 341] on span "All Cities" at bounding box center [732, 343] width 39 height 15
checkbox input "true"
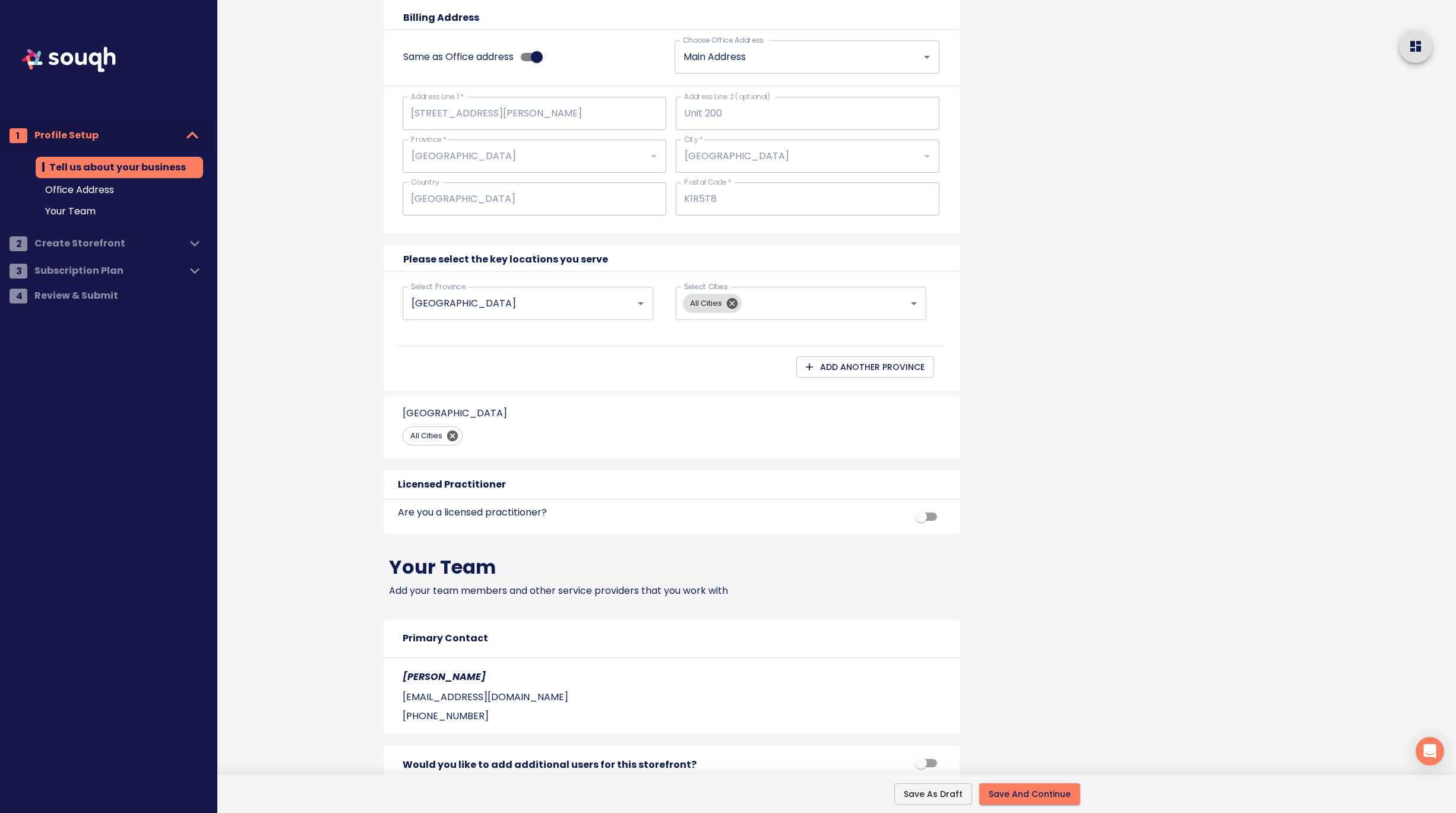
click at [998, 374] on div "Tell us about your business Business Name: EXP REALTY Business Type: Real Estat…" at bounding box center [699, 76] width 659 height 1693
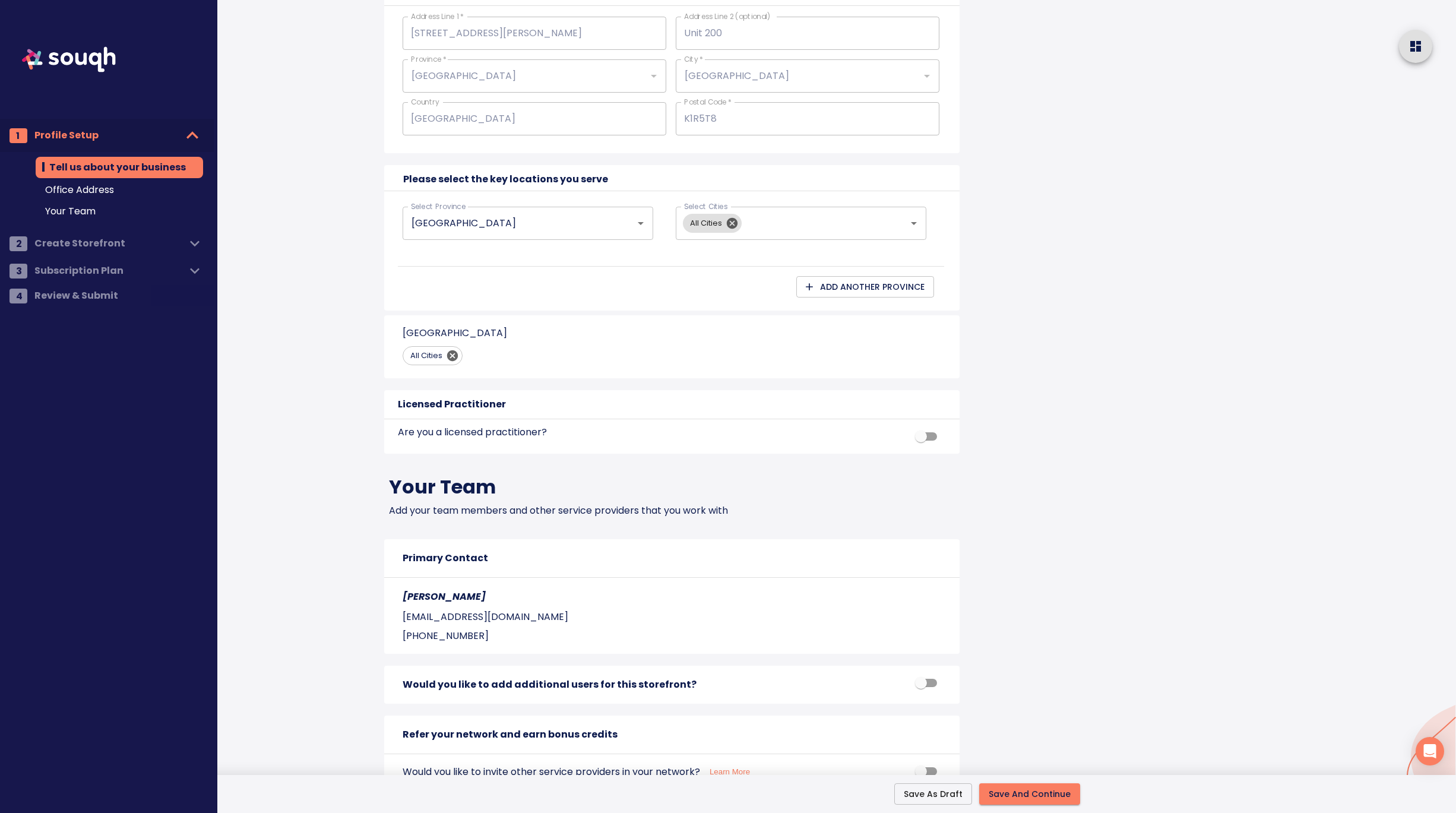
scroll to position [881, 0]
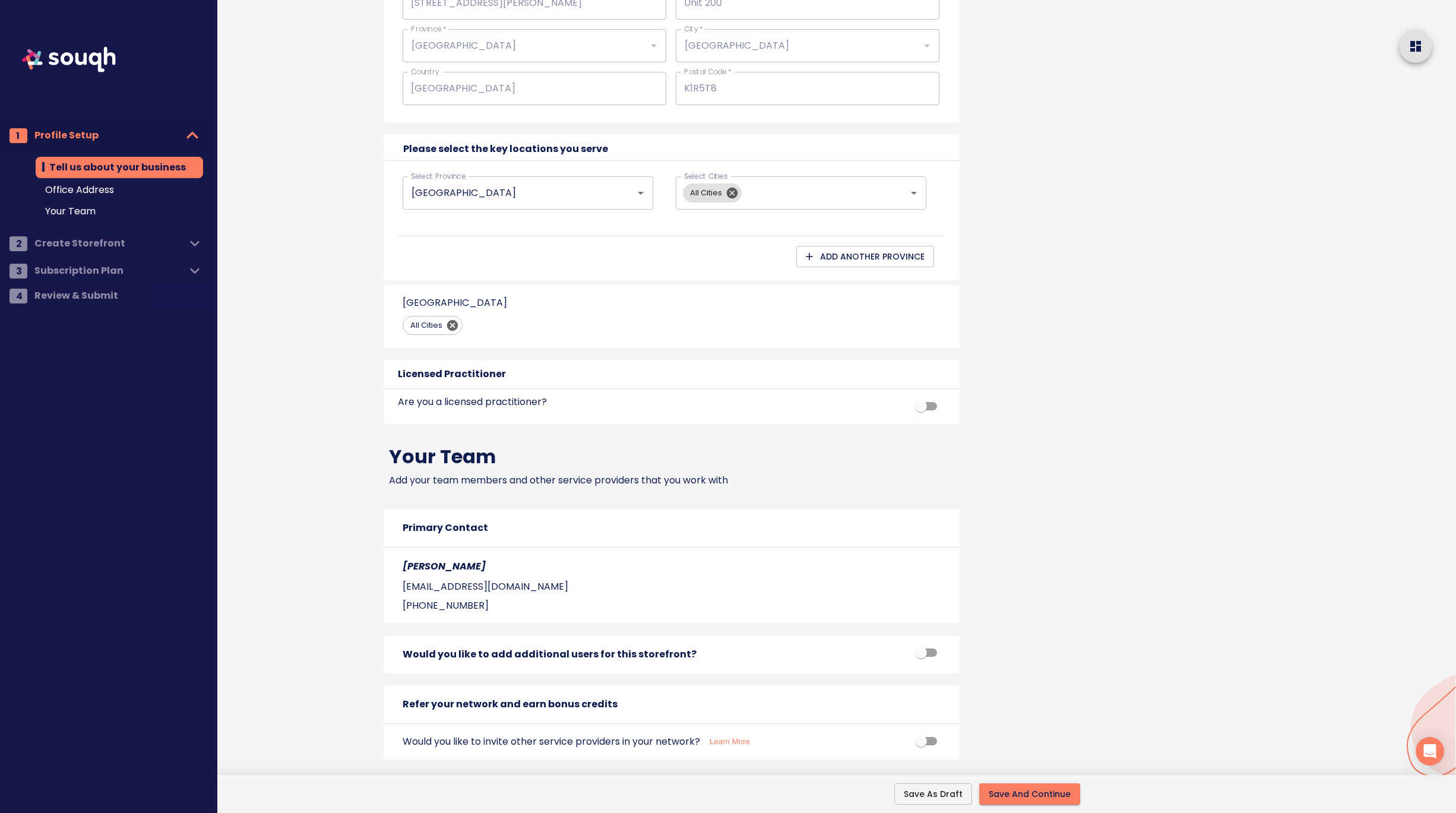
click at [1020, 793] on span "Save And Continue" at bounding box center [1030, 794] width 82 height 15
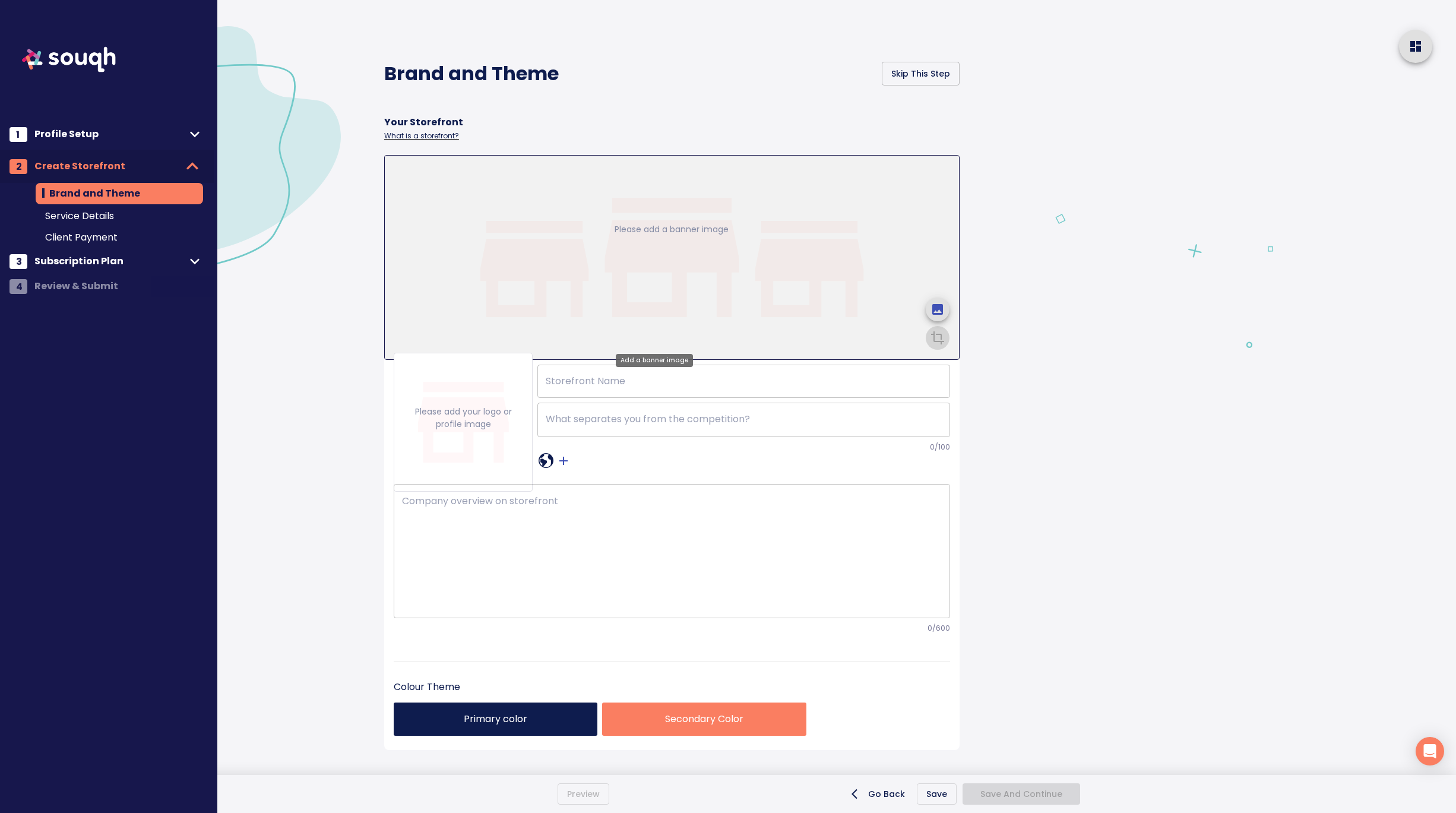
click at [845, 262] on img at bounding box center [672, 257] width 574 height 204
click at [923, 296] on span "upload picture" at bounding box center [937, 309] width 28 height 28
click at [0, 0] on input "file" at bounding box center [0, 0] width 0 height 0
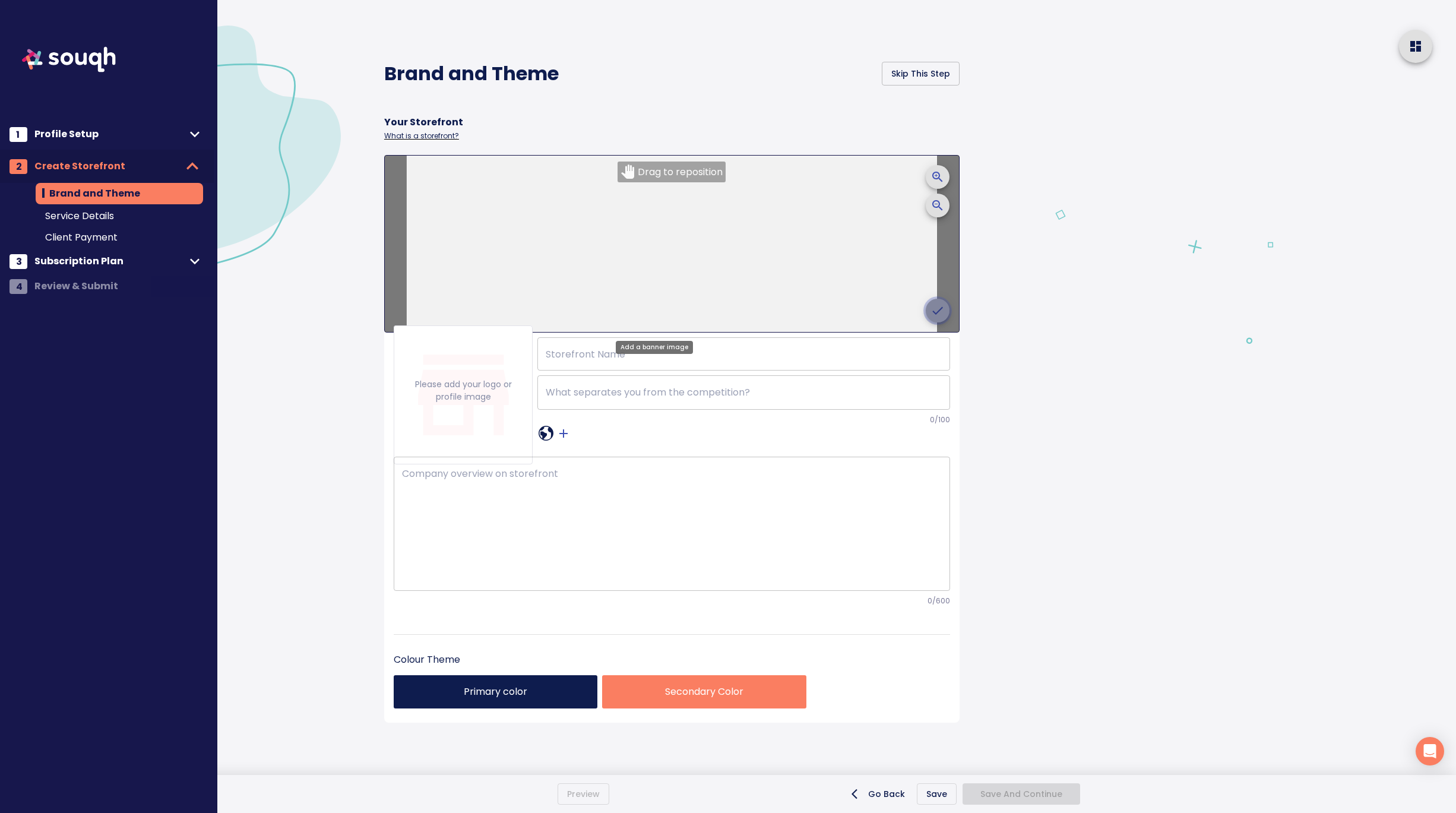
click at [923, 301] on span "crop picture" at bounding box center [937, 310] width 28 height 28
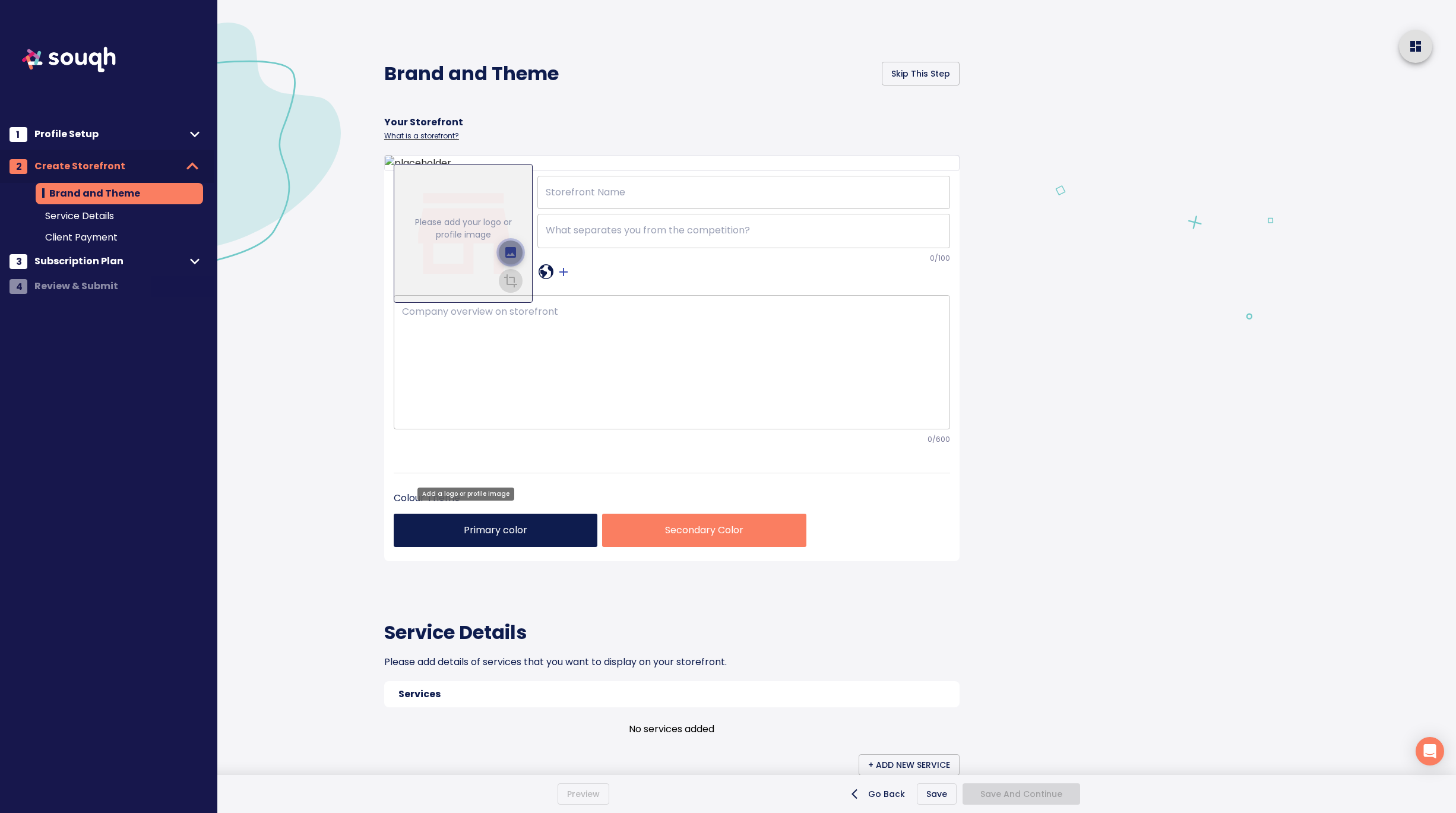
click at [512, 259] on icon "upload picture" at bounding box center [511, 252] width 15 height 15
click at [0, 0] on input "file" at bounding box center [0, 0] width 0 height 0
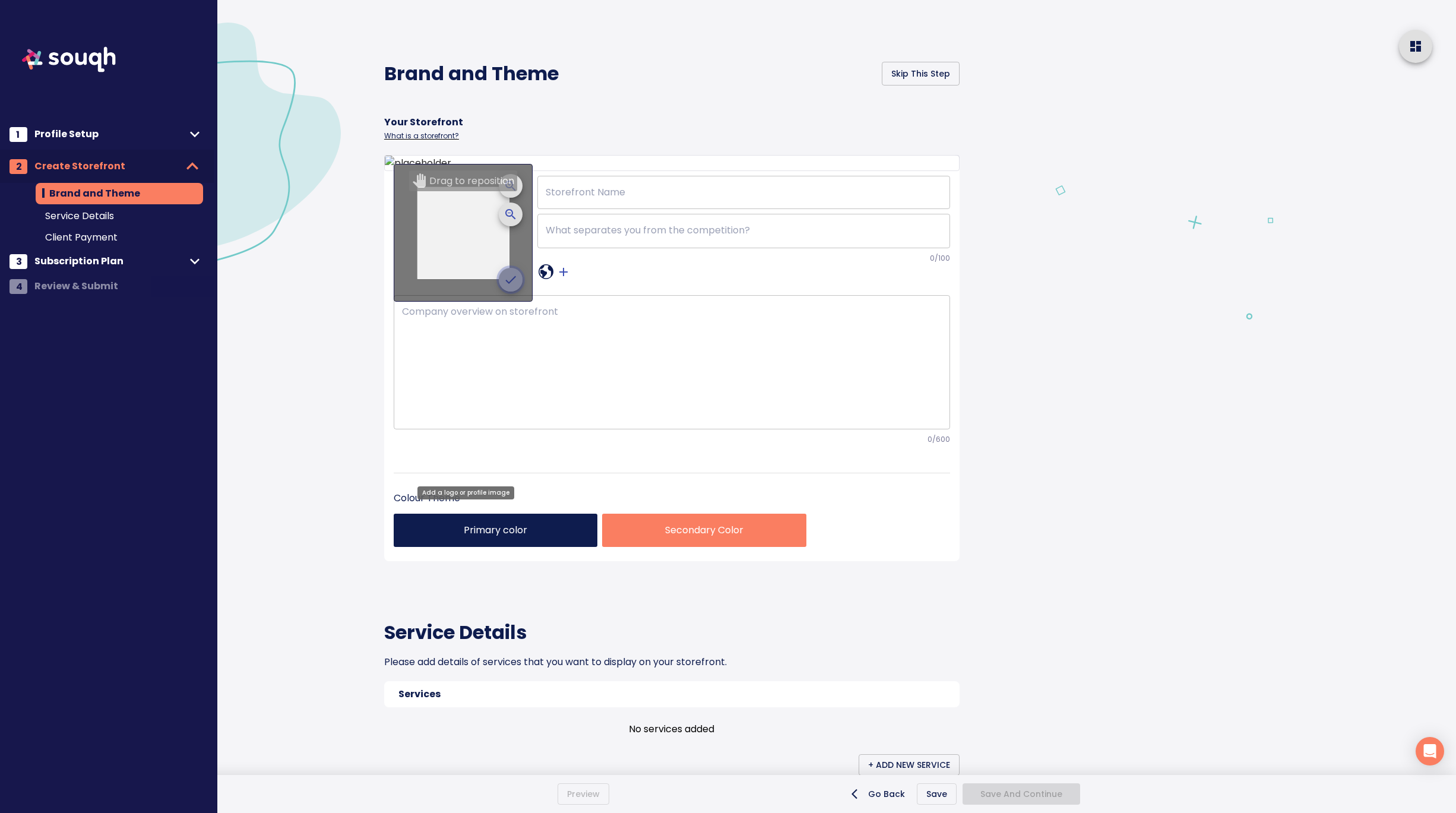
click at [508, 287] on icon "crop picture" at bounding box center [511, 280] width 15 height 15
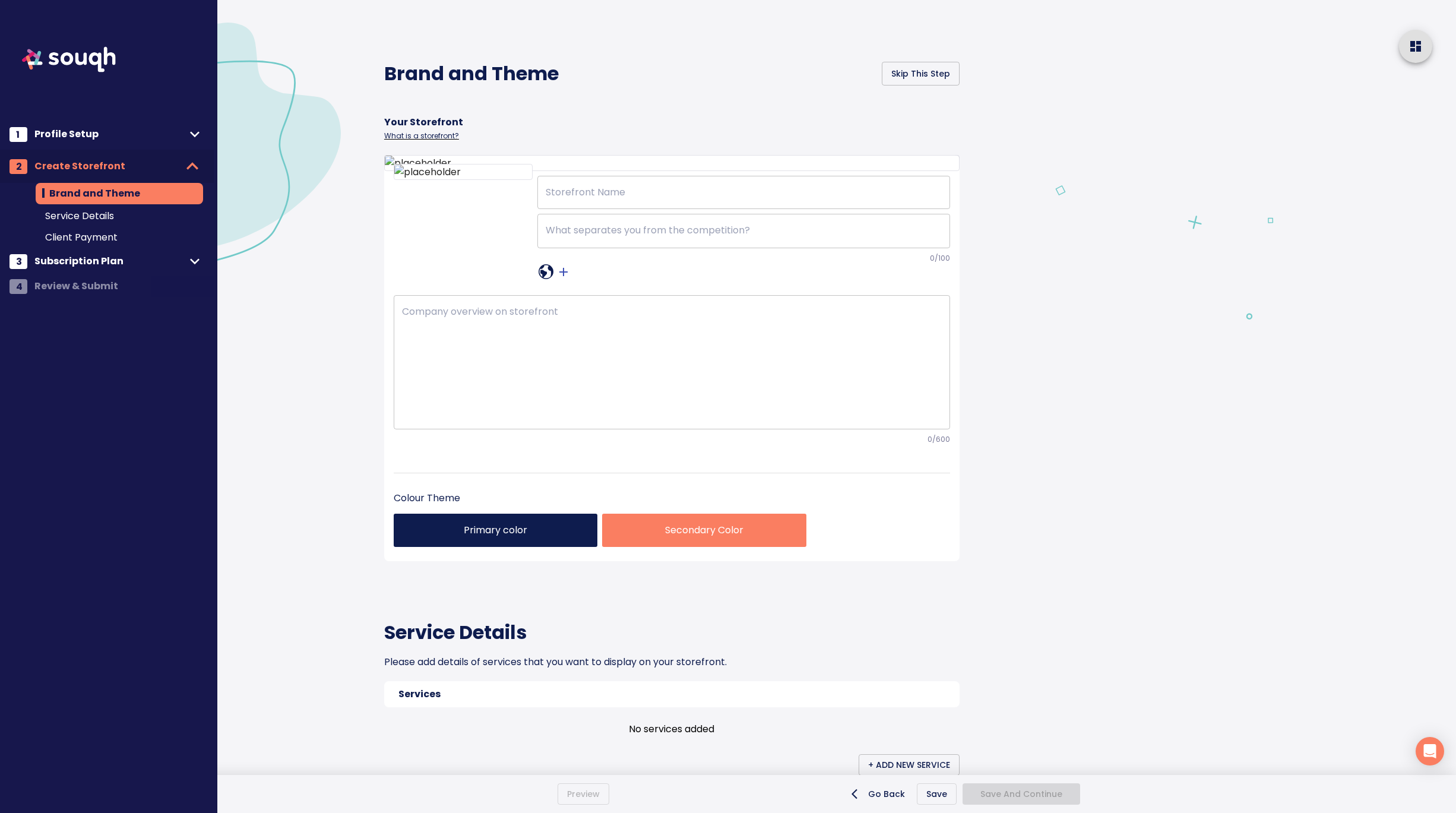
click at [1045, 522] on div at bounding box center [1249, 682] width 413 height 1365
click at [585, 209] on input "text" at bounding box center [744, 192] width 413 height 33
paste input "Leah Carroll"
type input "Leah Carroll"
click at [610, 237] on textarea at bounding box center [743, 231] width 396 height 13
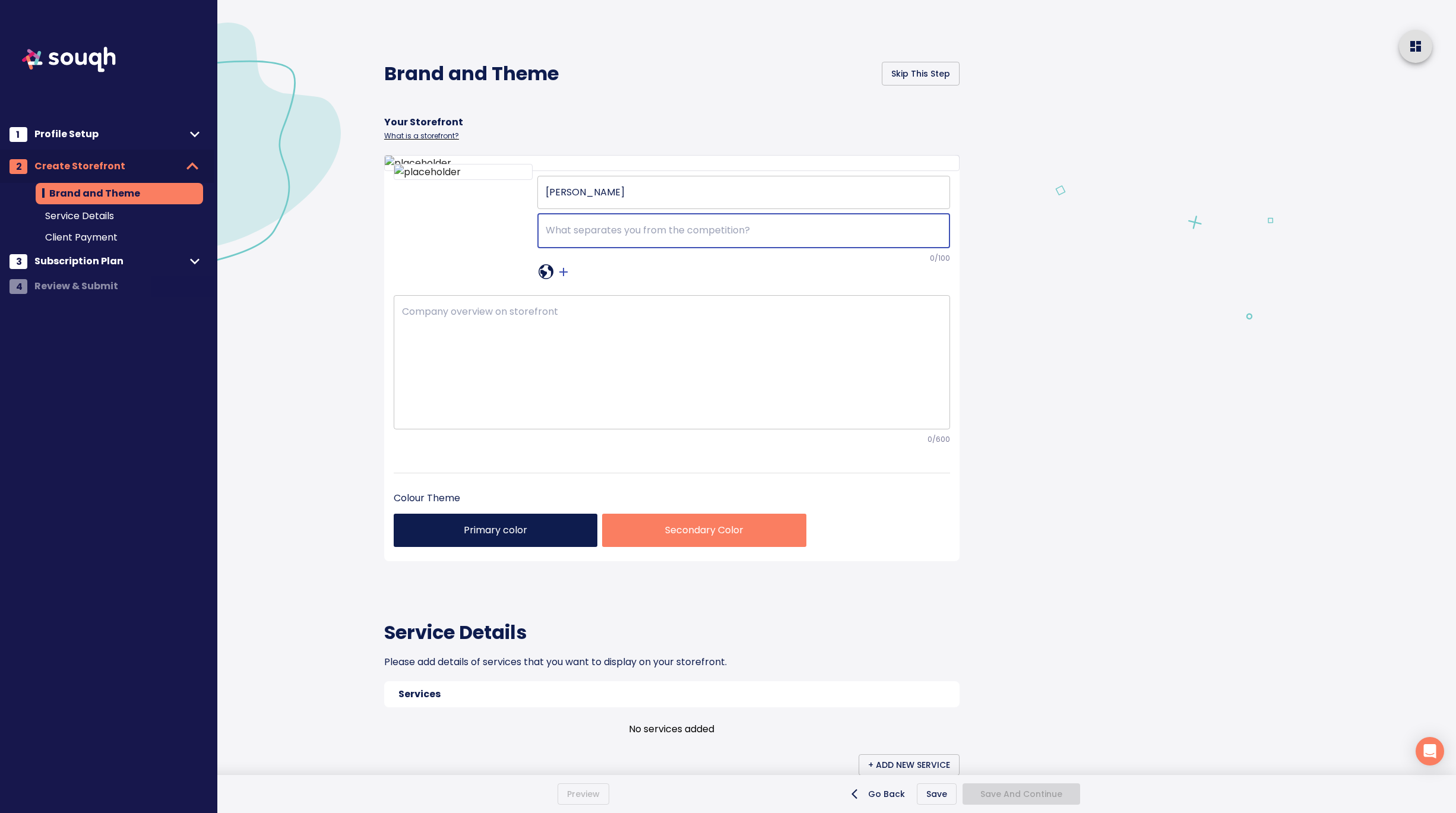
click at [437, 417] on textarea at bounding box center [672, 362] width 540 height 112
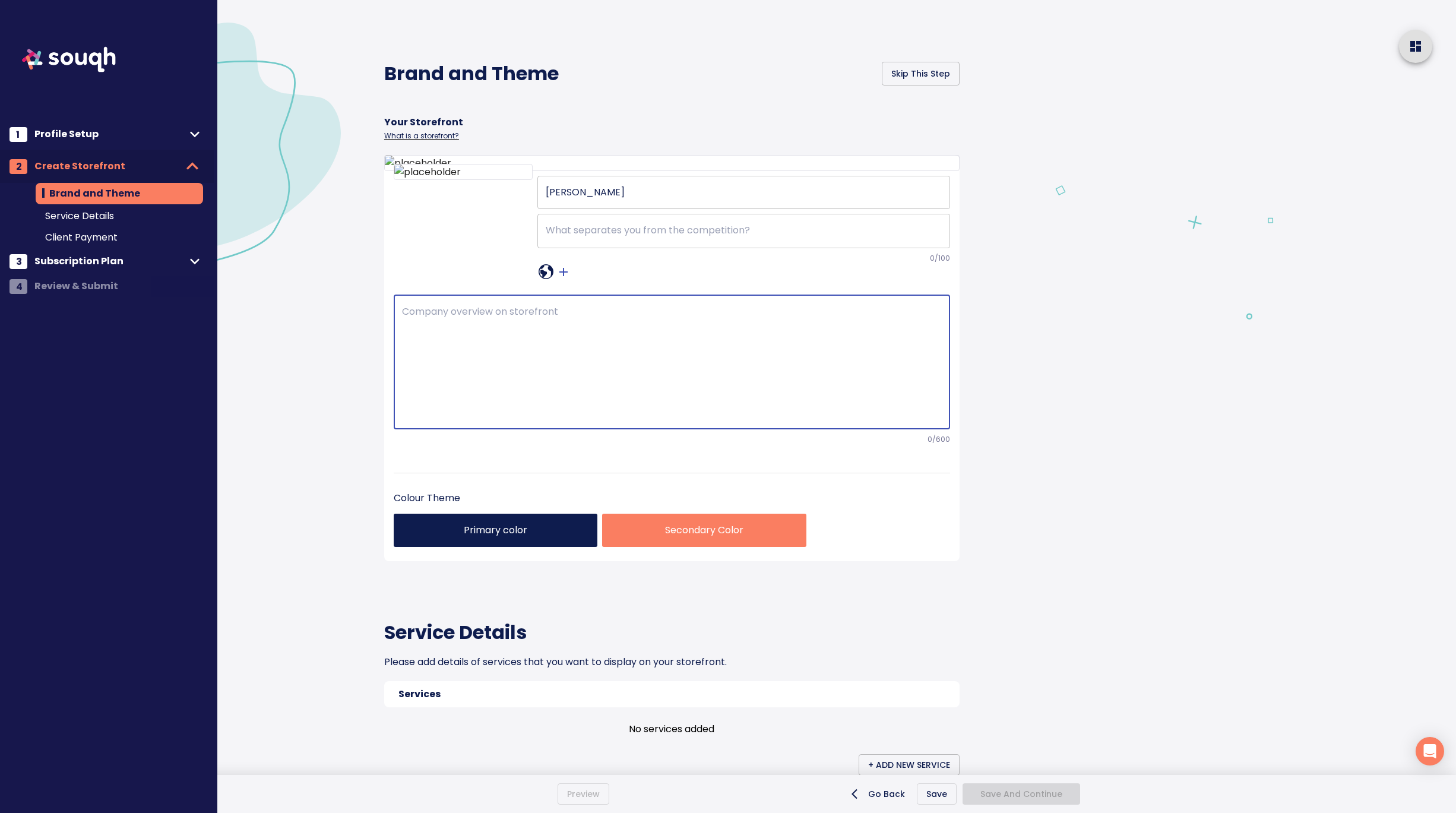
paste textarea "When you entrust your Real Estate goals to Leah Carroll, your success becomes h…"
type textarea "When you entrust your Real Estate goals to Leah Carroll, your success becomes h…"
click at [569, 237] on textarea at bounding box center [743, 231] width 396 height 13
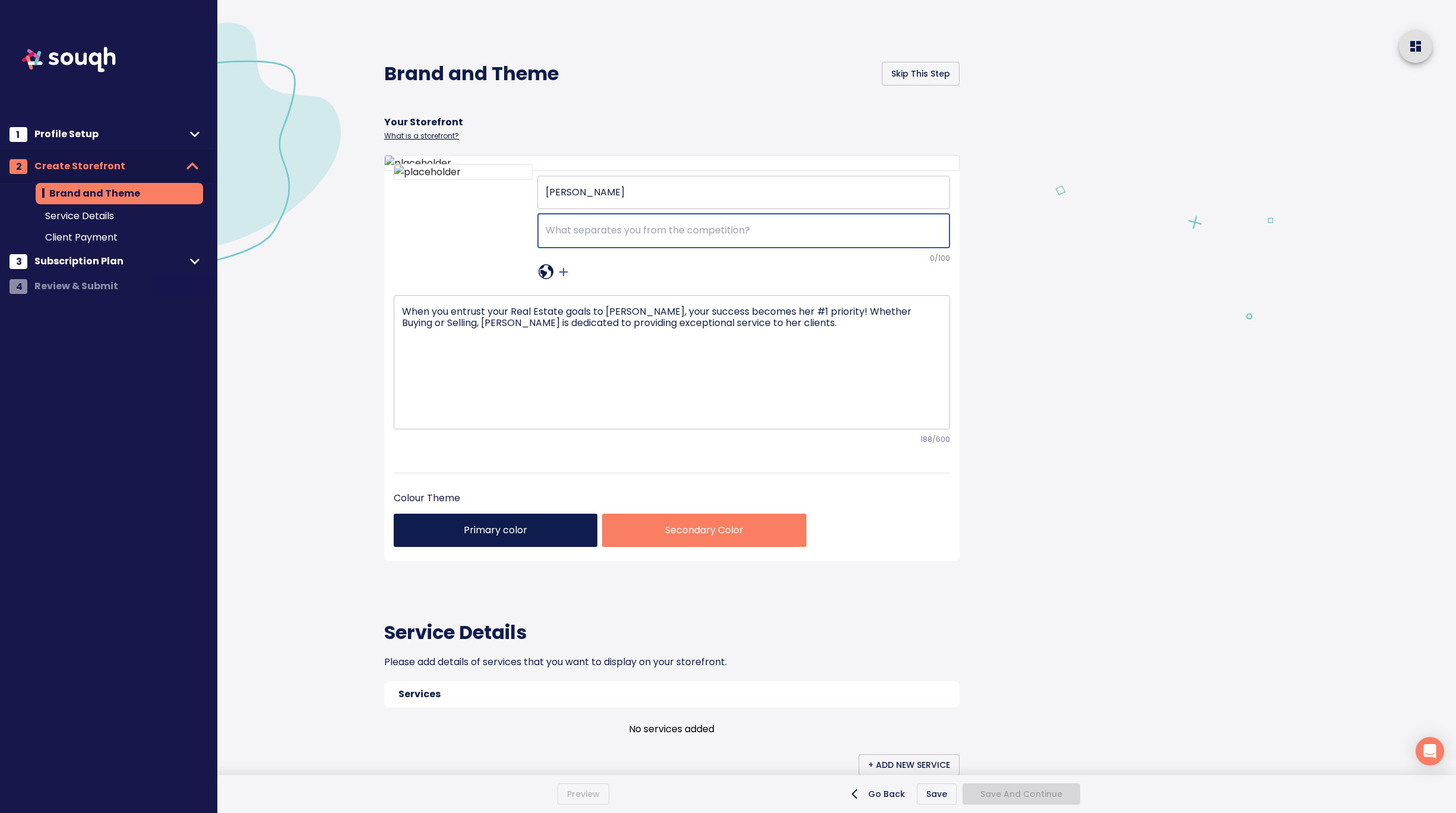
paste textarea "I aim to deliver personalized service and expertise to support individuals and …"
type textarea "I aim to deliver personalized service and expertise to support individuals and …"
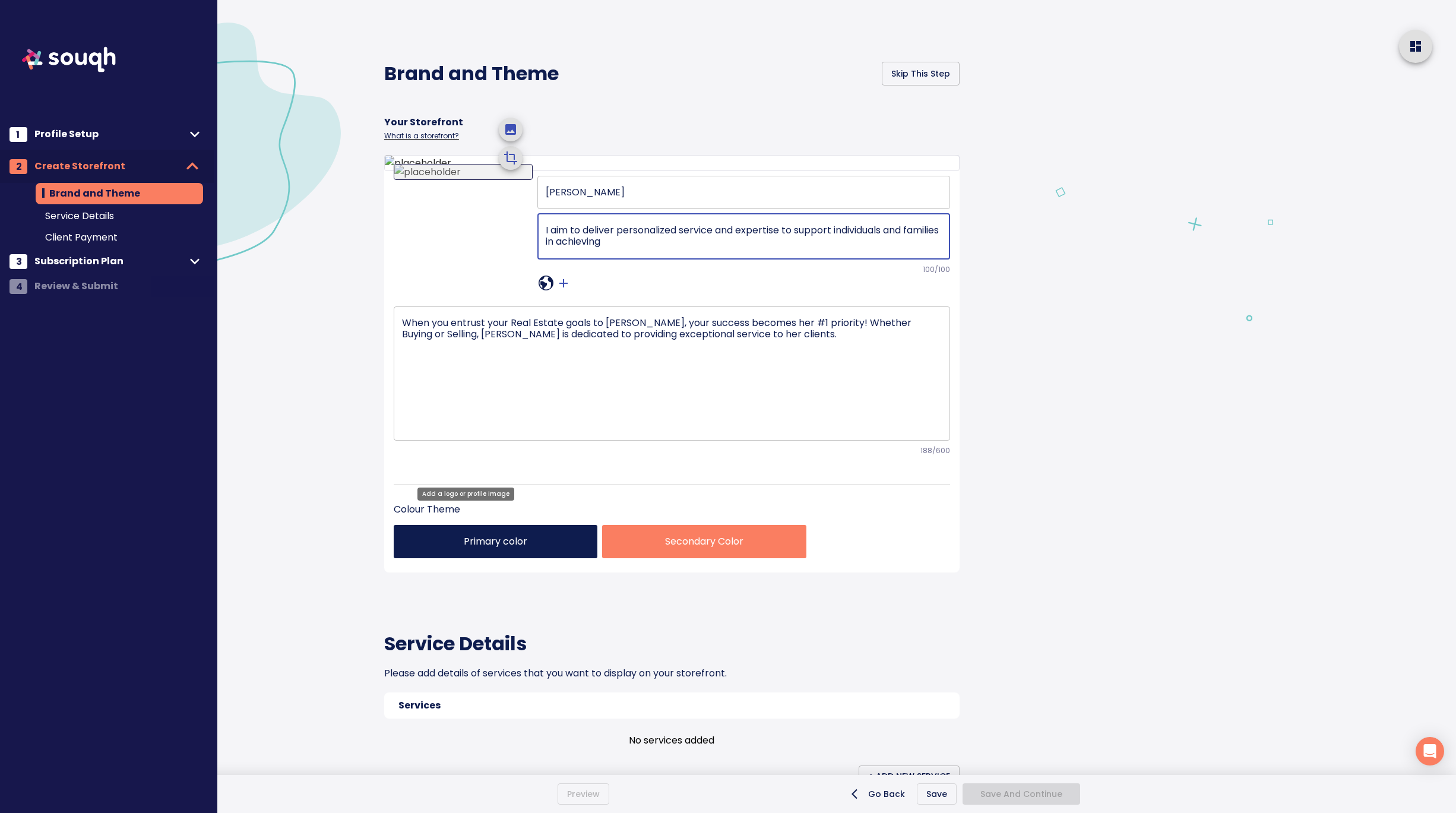
drag, startPoint x: 654, startPoint y: 417, endPoint x: 503, endPoint y: 392, distance: 153.1
click at [502, 292] on div "Leah Carroll ​ I aim to deliver personalized service and expertise to support i…" at bounding box center [672, 231] width 557 height 121
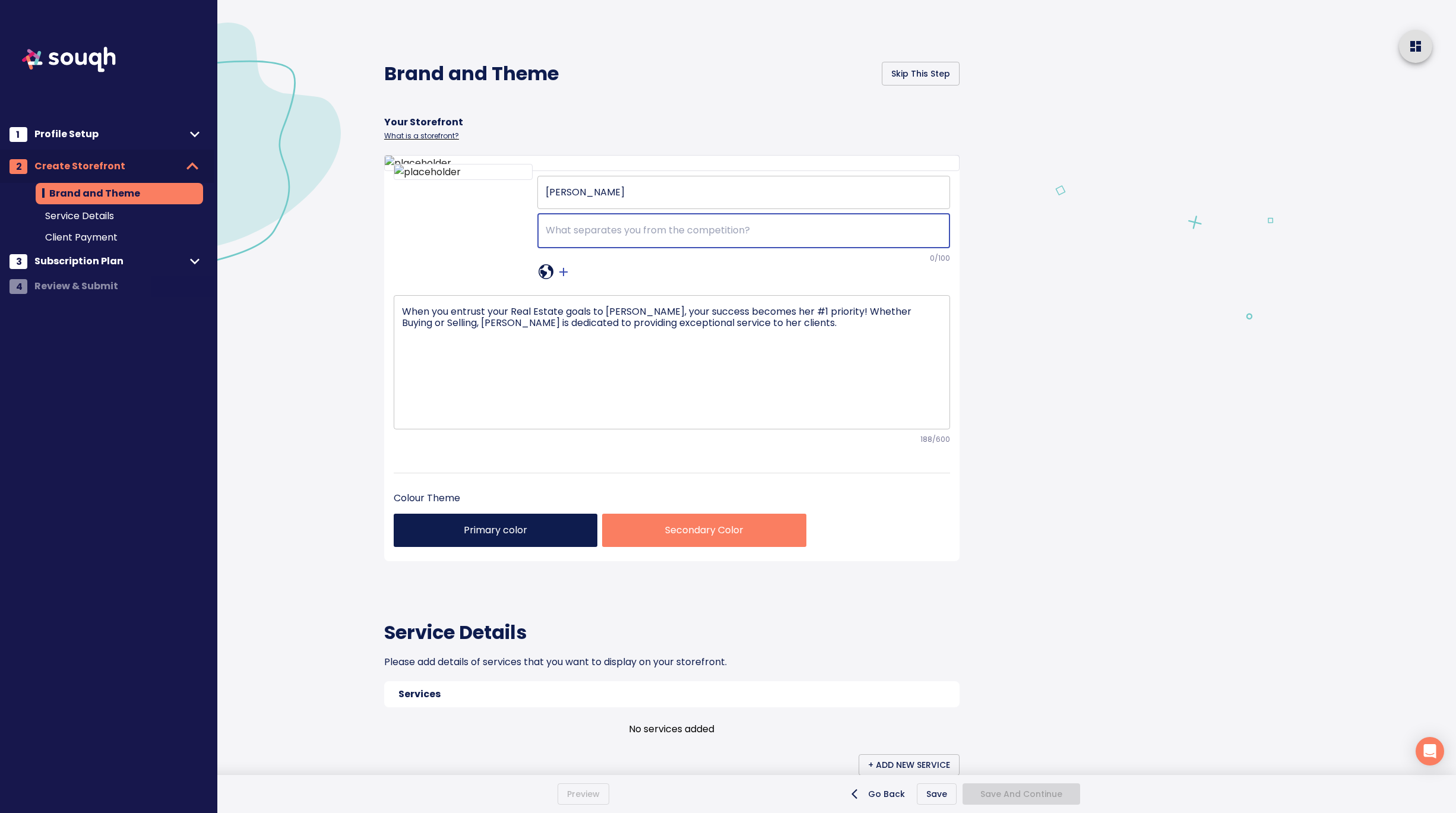
click at [597, 237] on textarea at bounding box center [743, 231] width 396 height 13
paste textarea "My dedication to client satisfaction and my passion for helping others define m…"
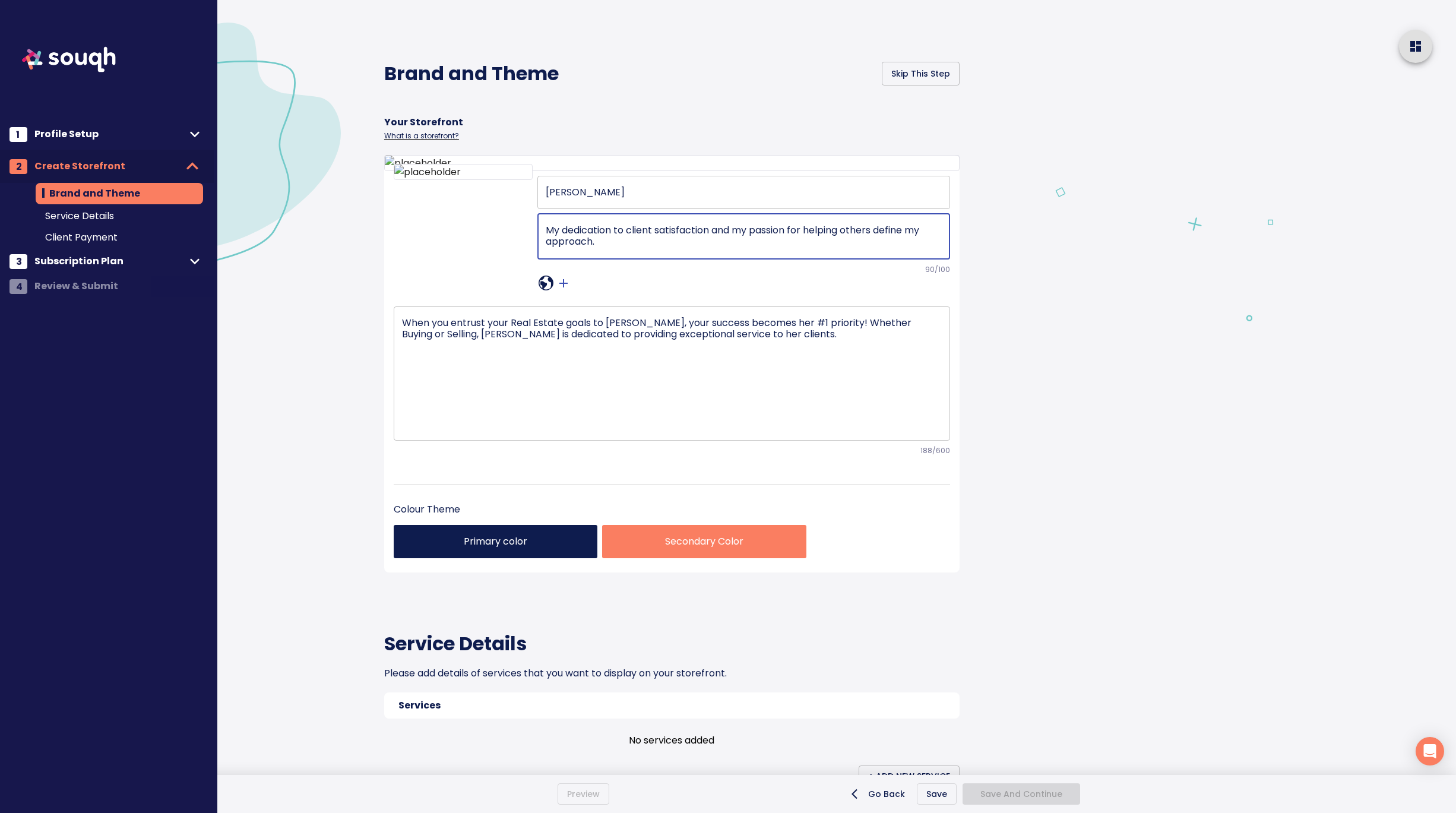
type textarea "My dedication to client satisfaction and my passion for helping others define m…"
click at [1064, 498] on div at bounding box center [1249, 688] width 413 height 1376
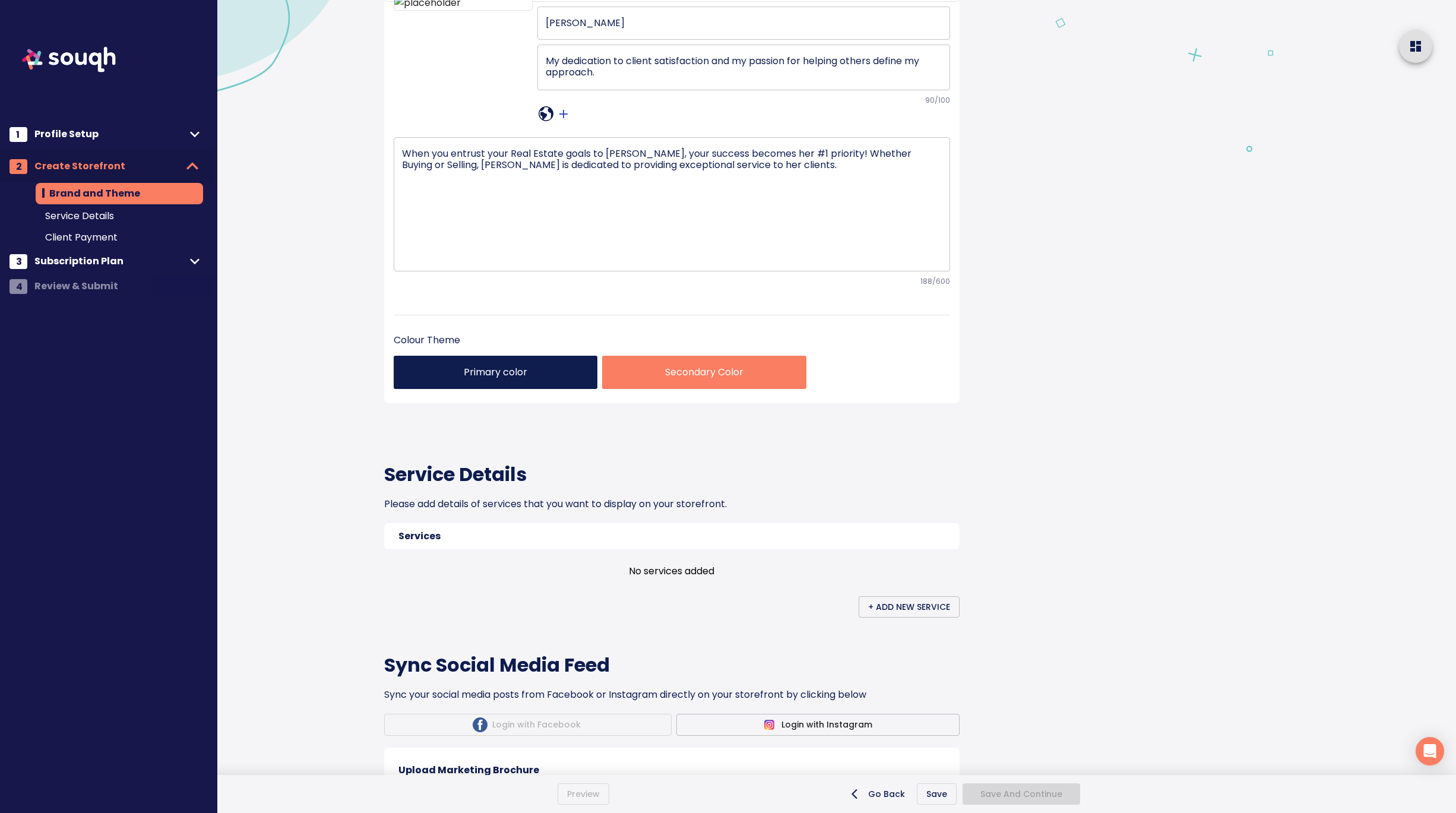
scroll to position [170, 0]
click at [401, 270] on div "When you entrust your Real Estate goals to Leah Carroll, your success becomes h…" at bounding box center [672, 203] width 557 height 134
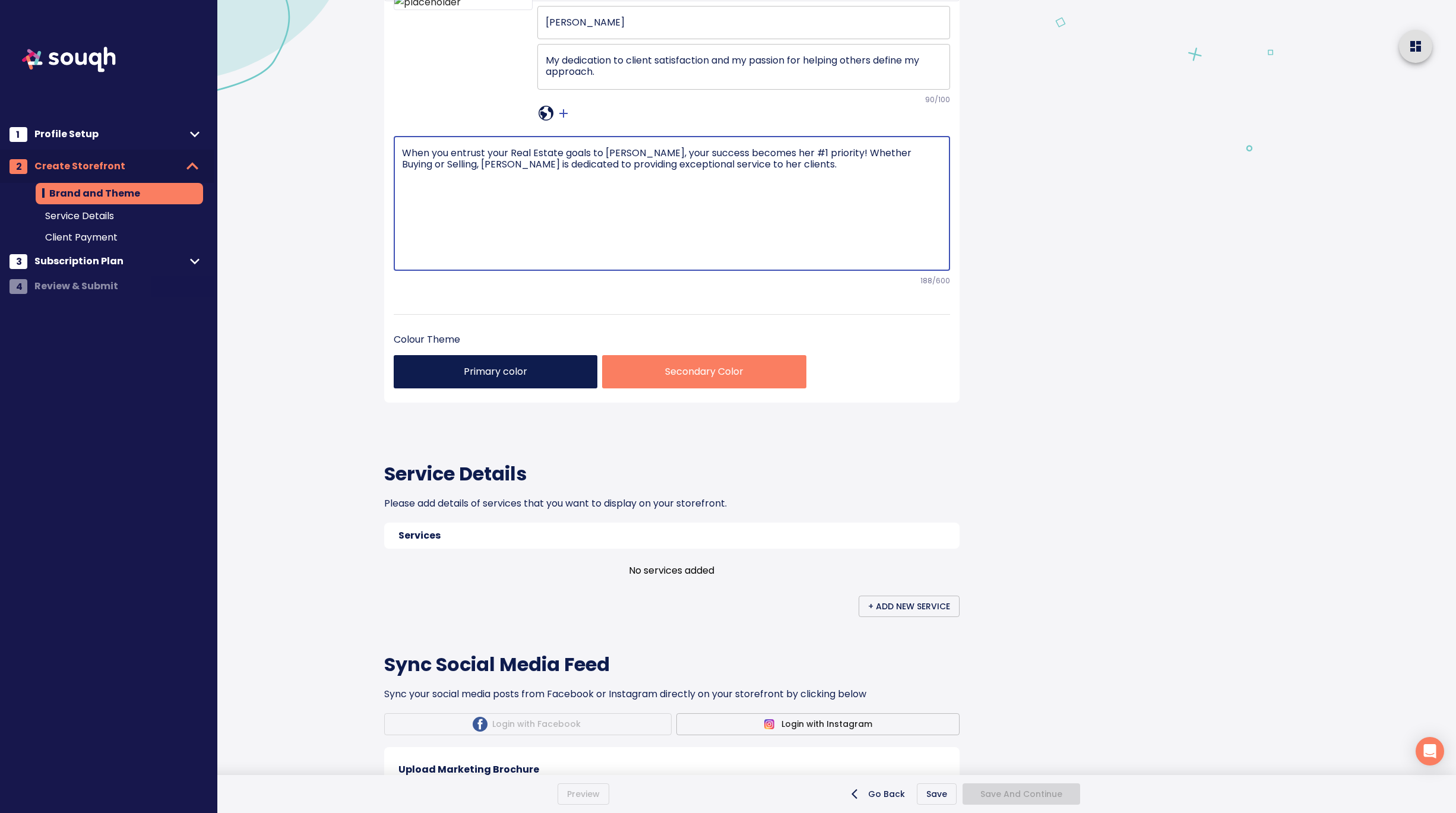
drag, startPoint x: 752, startPoint y: 343, endPoint x: 739, endPoint y: 343, distance: 13.0
click at [739, 259] on textarea "When you entrust your Real Estate goals to Leah Carroll, your success becomes h…" at bounding box center [672, 203] width 540 height 112
click at [1025, 396] on div "Brand and Theme Skip This Step Your Storefront What is a storefront? Leah Carro…" at bounding box center [699, 518] width 659 height 1376
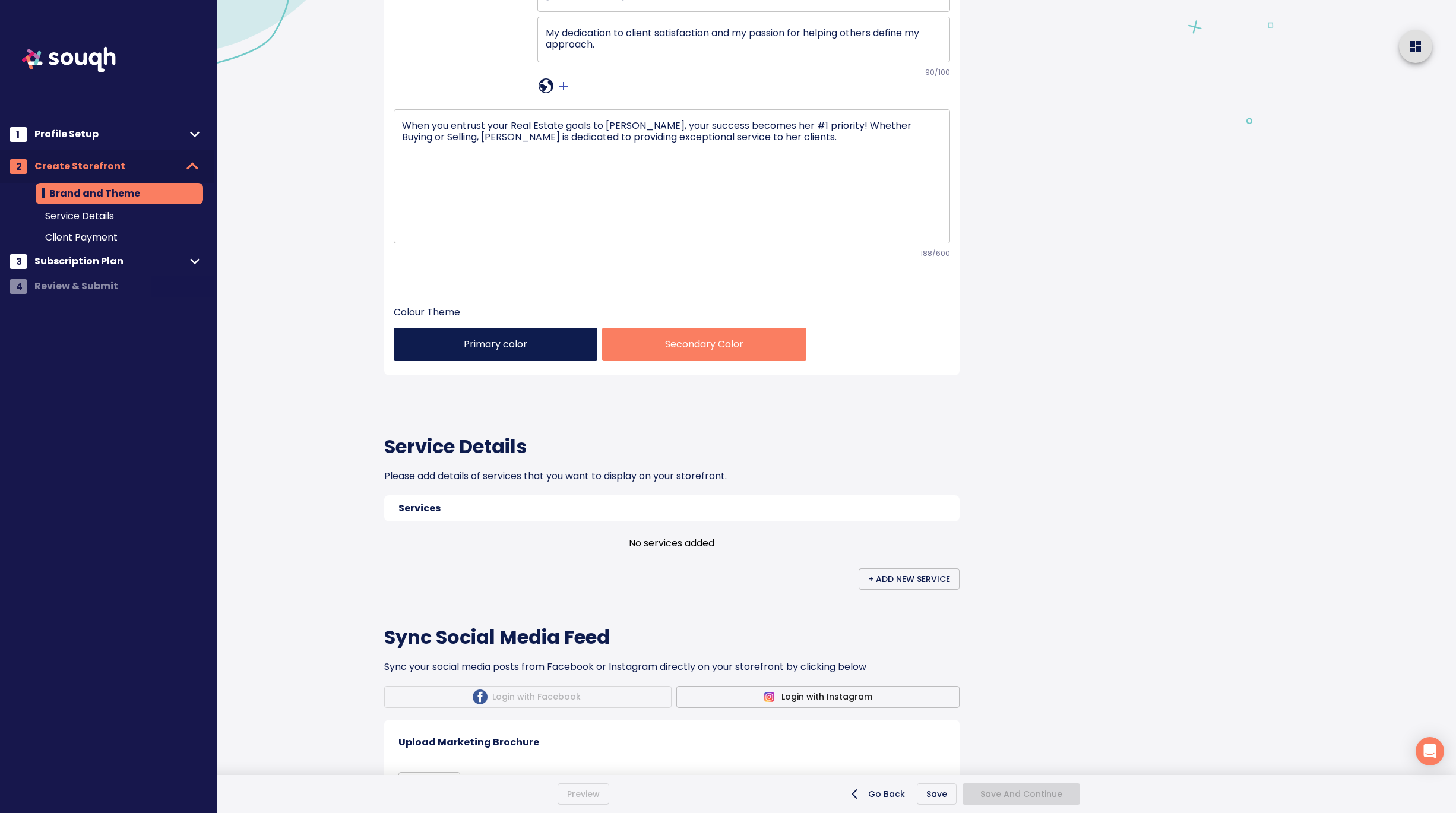
scroll to position [217, 0]
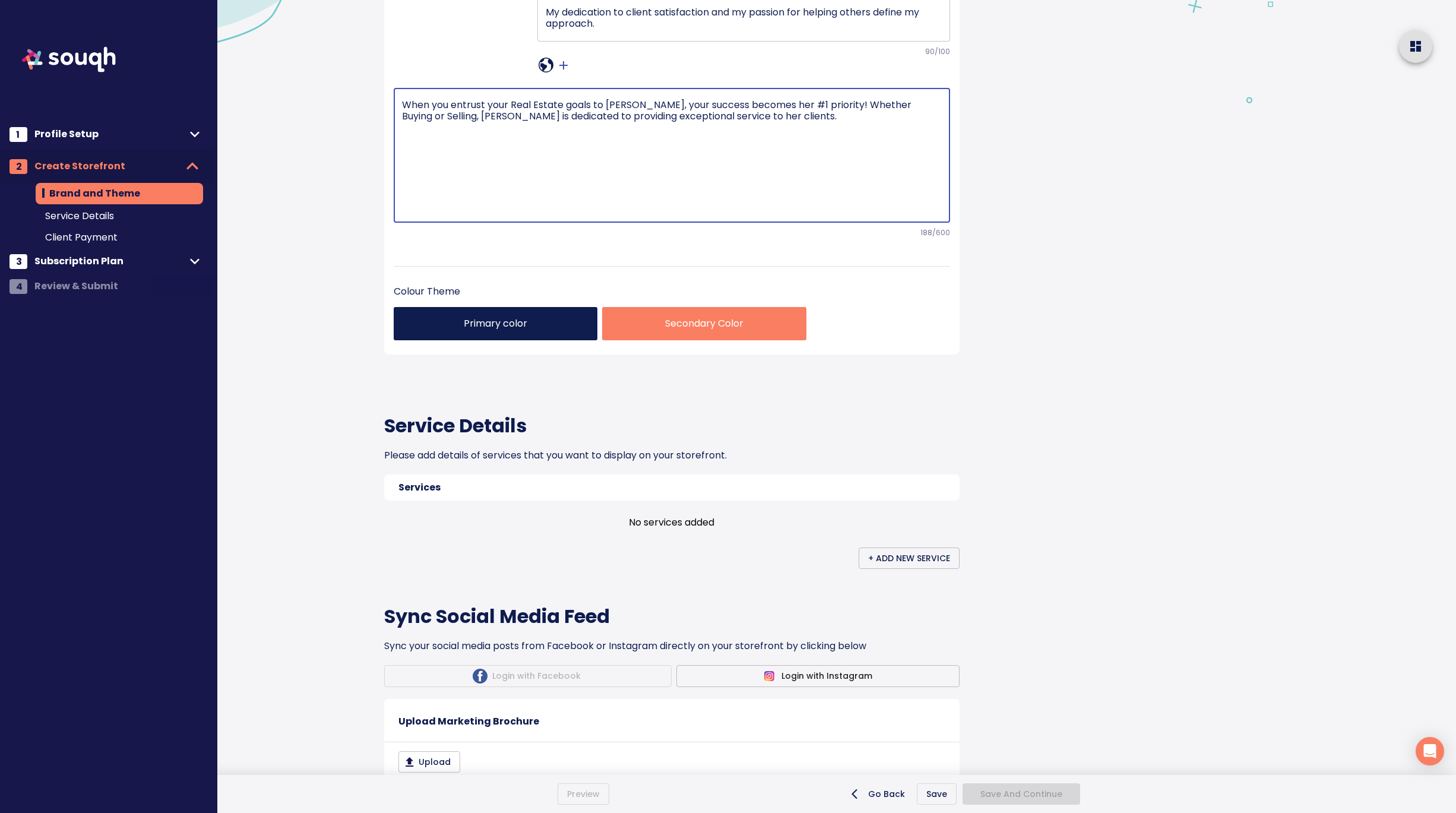
drag, startPoint x: 756, startPoint y: 298, endPoint x: 442, endPoint y: 265, distance: 315.7
click at [442, 223] on div "When you entrust your Real Estate goals to Leah Carroll, your success becomes h…" at bounding box center [672, 155] width 557 height 134
paste textarea "I aim to deliver personalized service and expertise to support individuals and …"
click at [402, 211] on textarea "I aim to deliver personalized service and expertise to support individuals and …" at bounding box center [672, 155] width 540 height 112
click at [422, 211] on textarea "I aim to deliver personalized service and expertise to support individuals and …" at bounding box center [672, 155] width 540 height 112
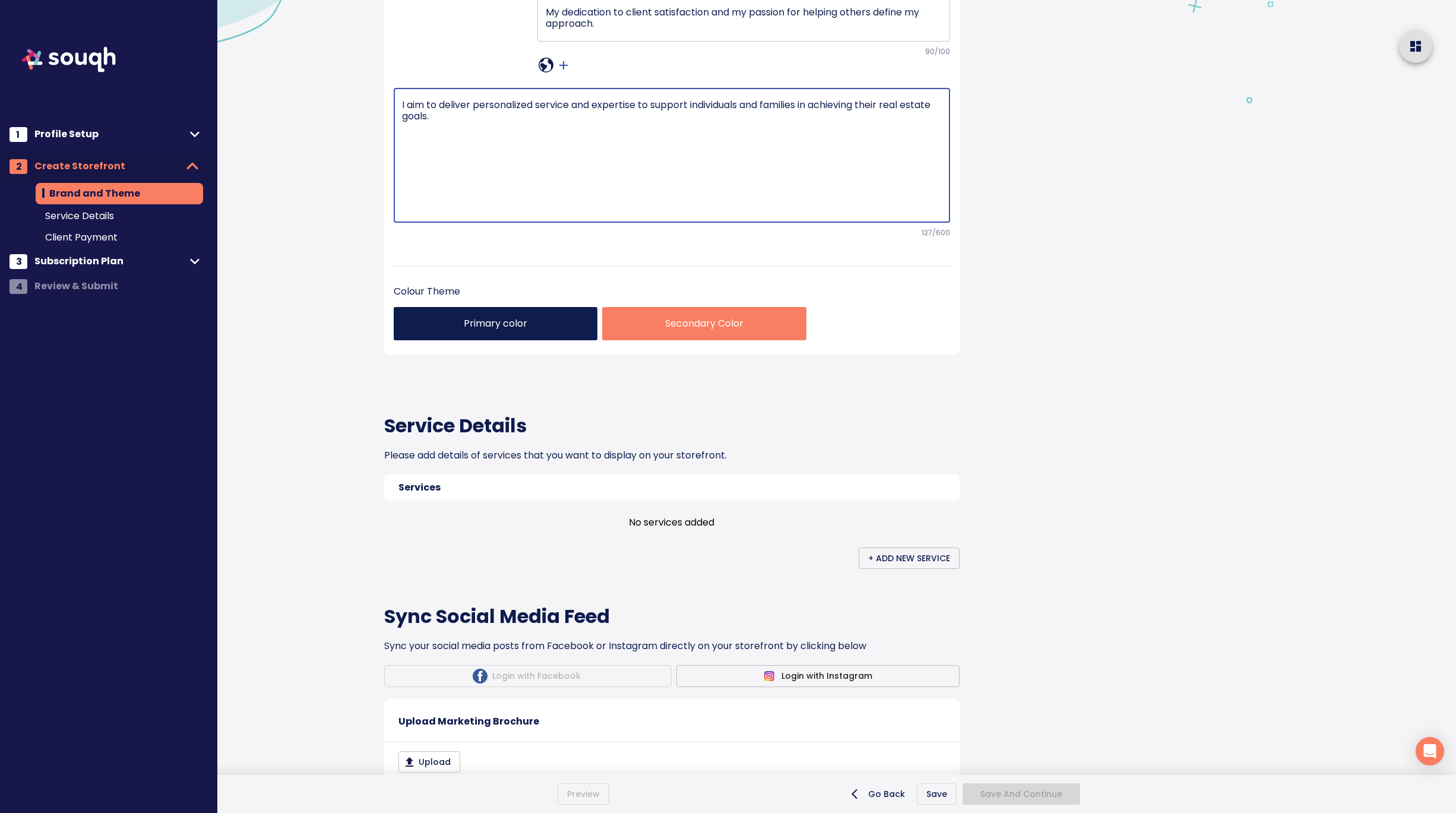
click at [399, 223] on div "I aim to deliver personalized service and expertise to support individuals and …" at bounding box center [672, 155] width 557 height 134
paste textarea "I focus on residential real estate sales, buyer representation, and seller repr…"
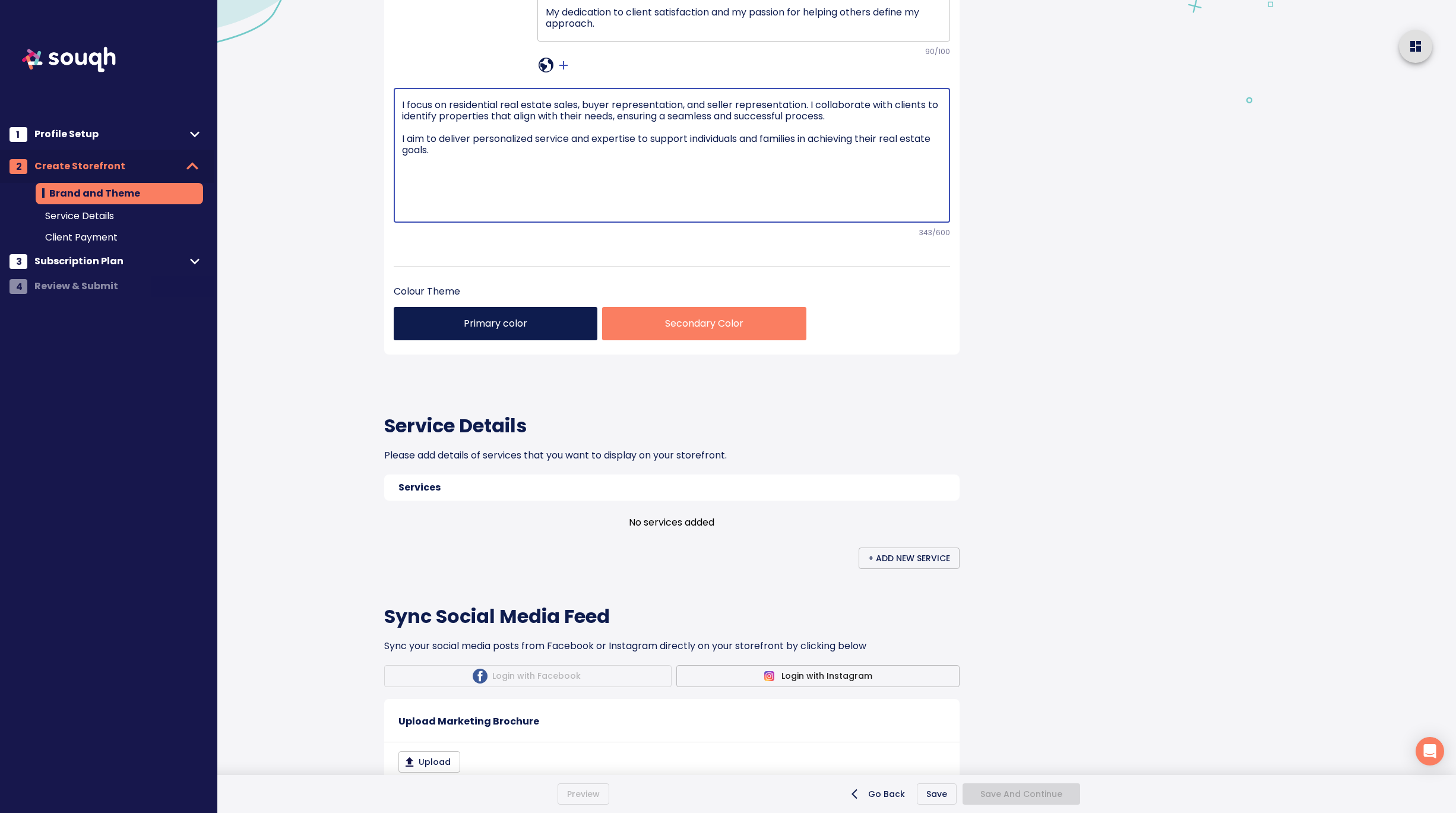
type textarea "I focus on residential real estate sales, buyer representation, and seller repr…"
click at [352, 399] on div "Brand and Theme Skip This Step Your Storefront What is a storefront? Leah Carro…" at bounding box center [681, 470] width 723 height 1376
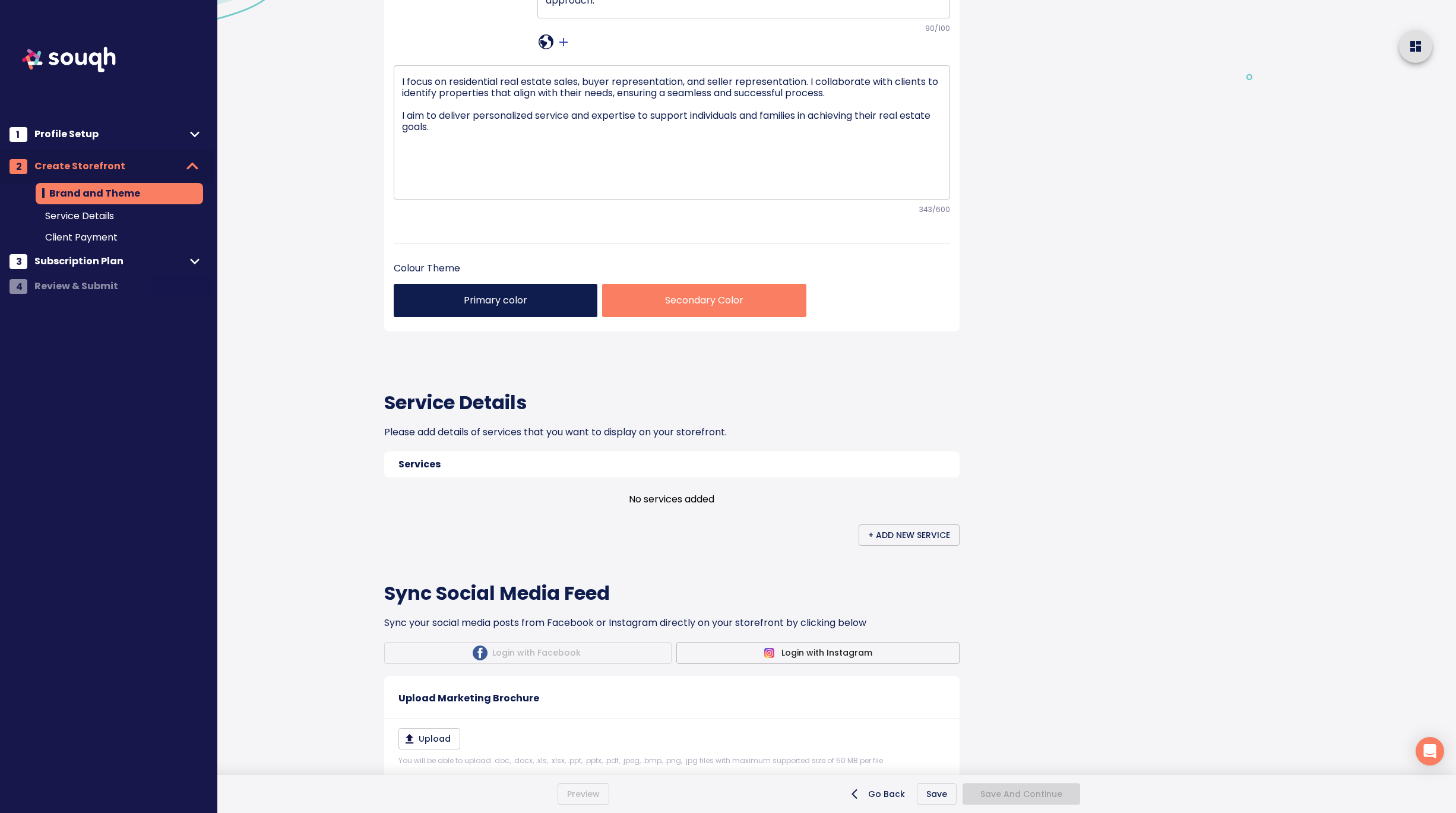
scroll to position [245, 0]
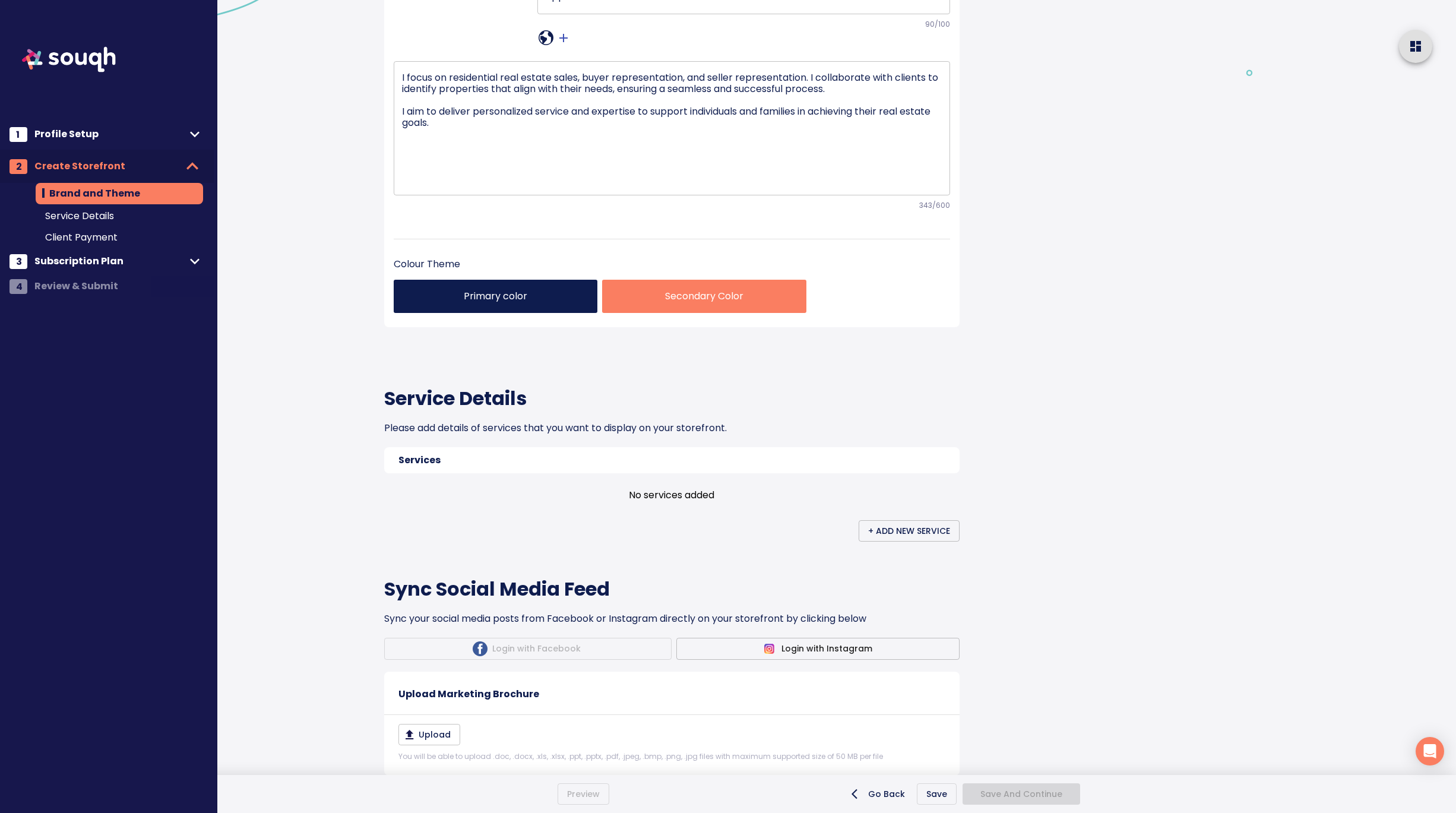
click at [504, 303] on p "Primary color" at bounding box center [495, 296] width 185 height 15
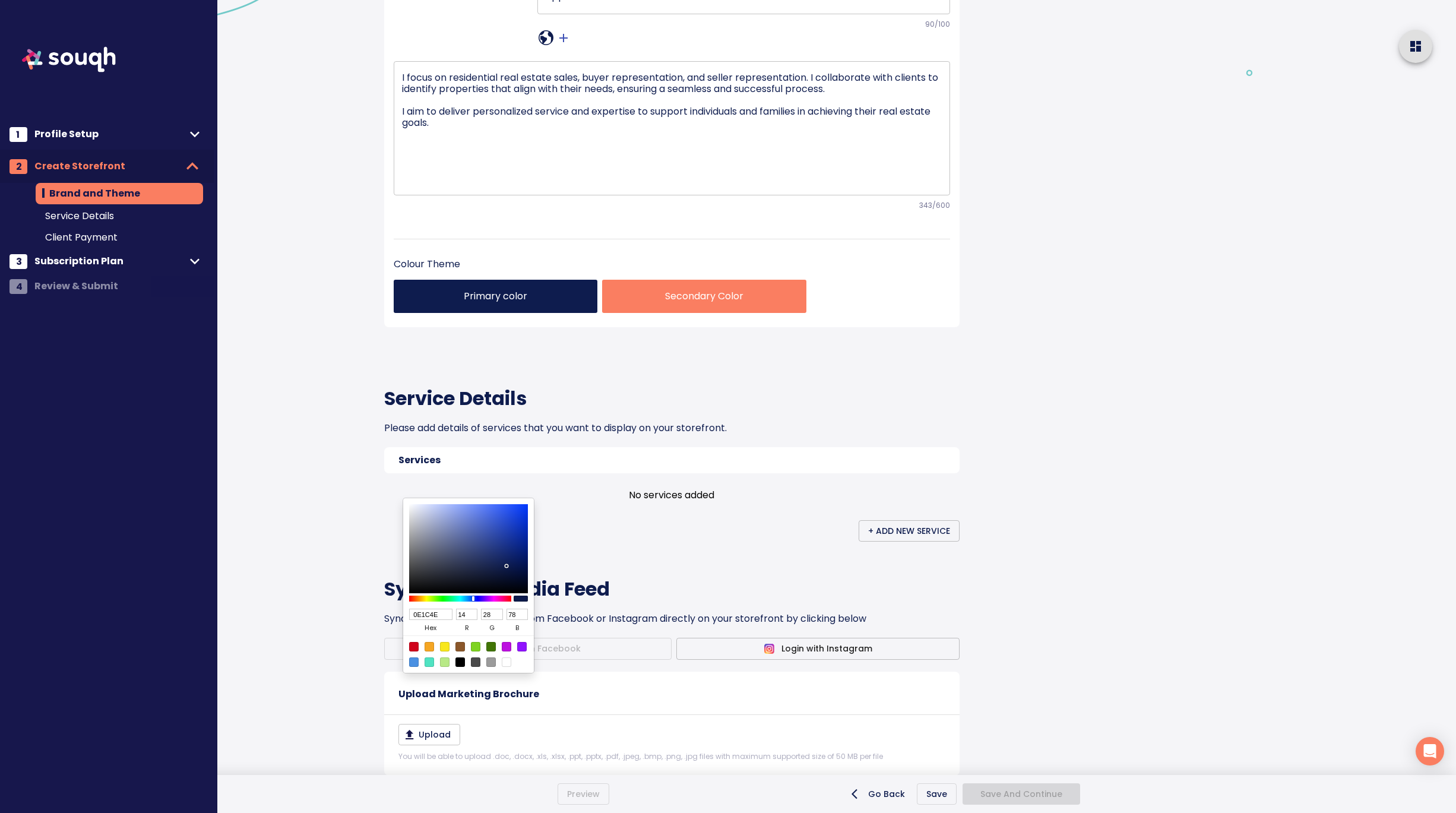
type input "0F1D50"
type input "15"
type input "29"
type input "80"
type input "101E50"
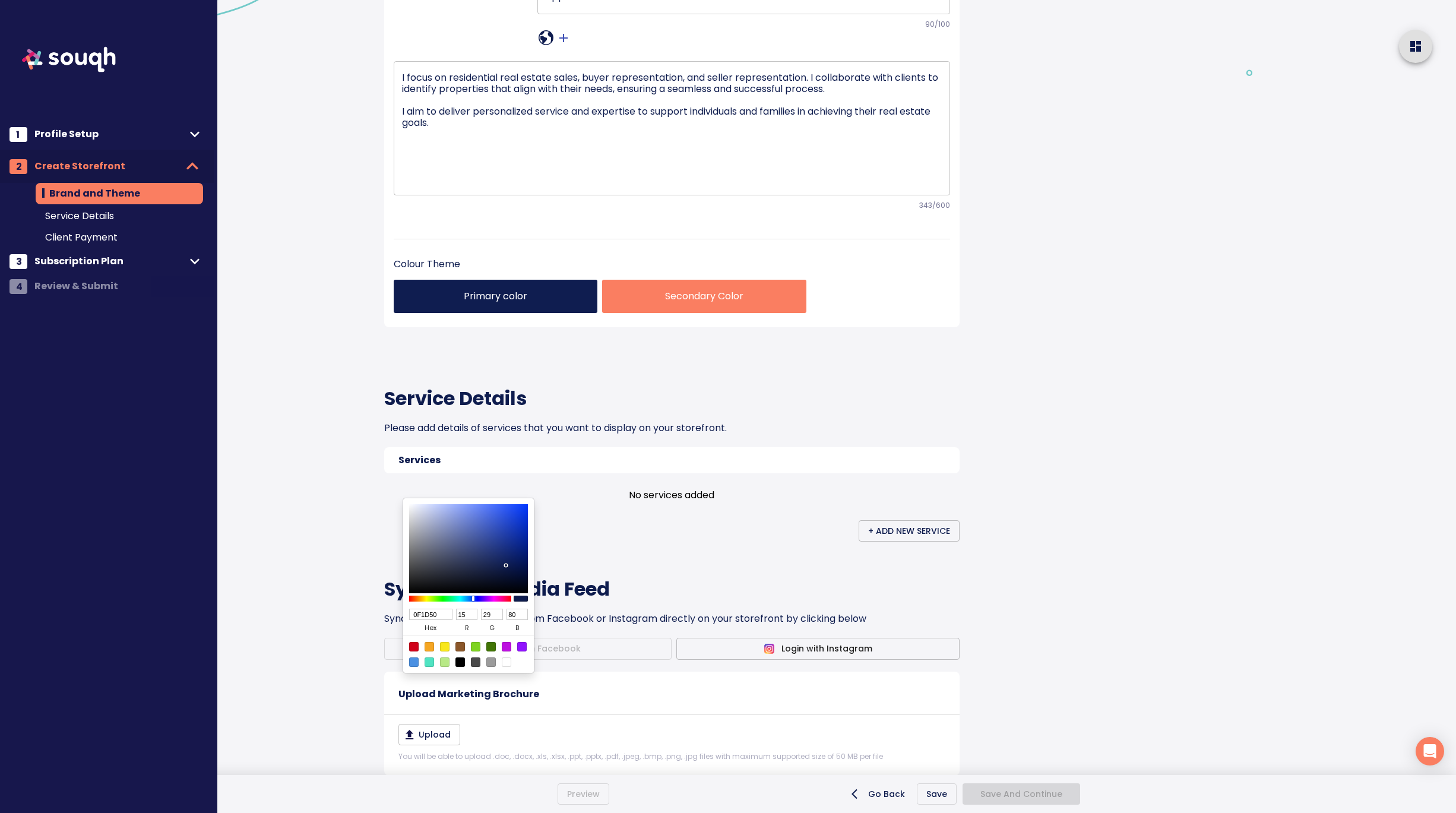
type input "16"
type input "30"
type input "17234D"
type input "23"
type input "35"
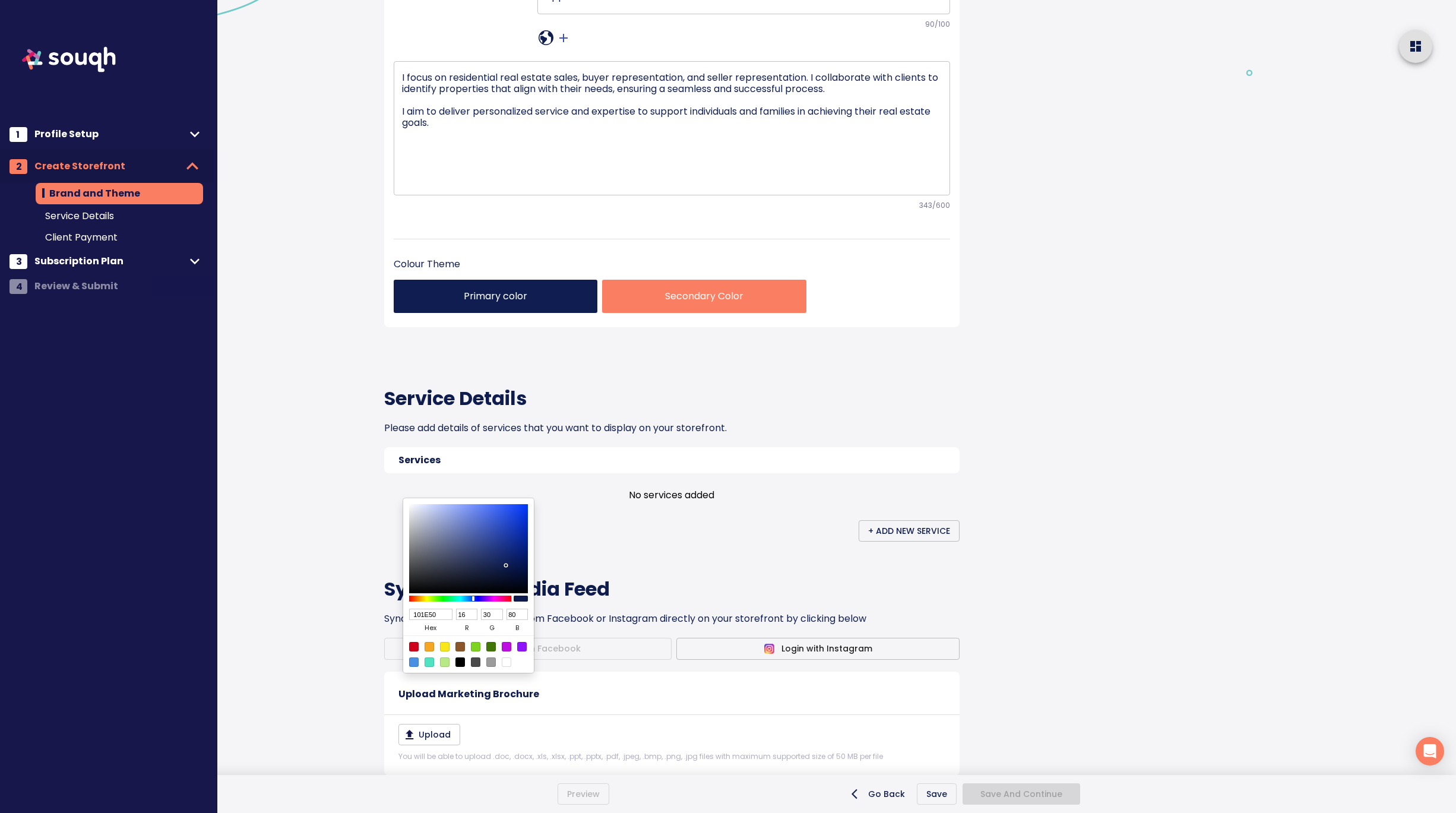
type input "77"
type input "1D2749"
type input "29"
type input "39"
type input "73"
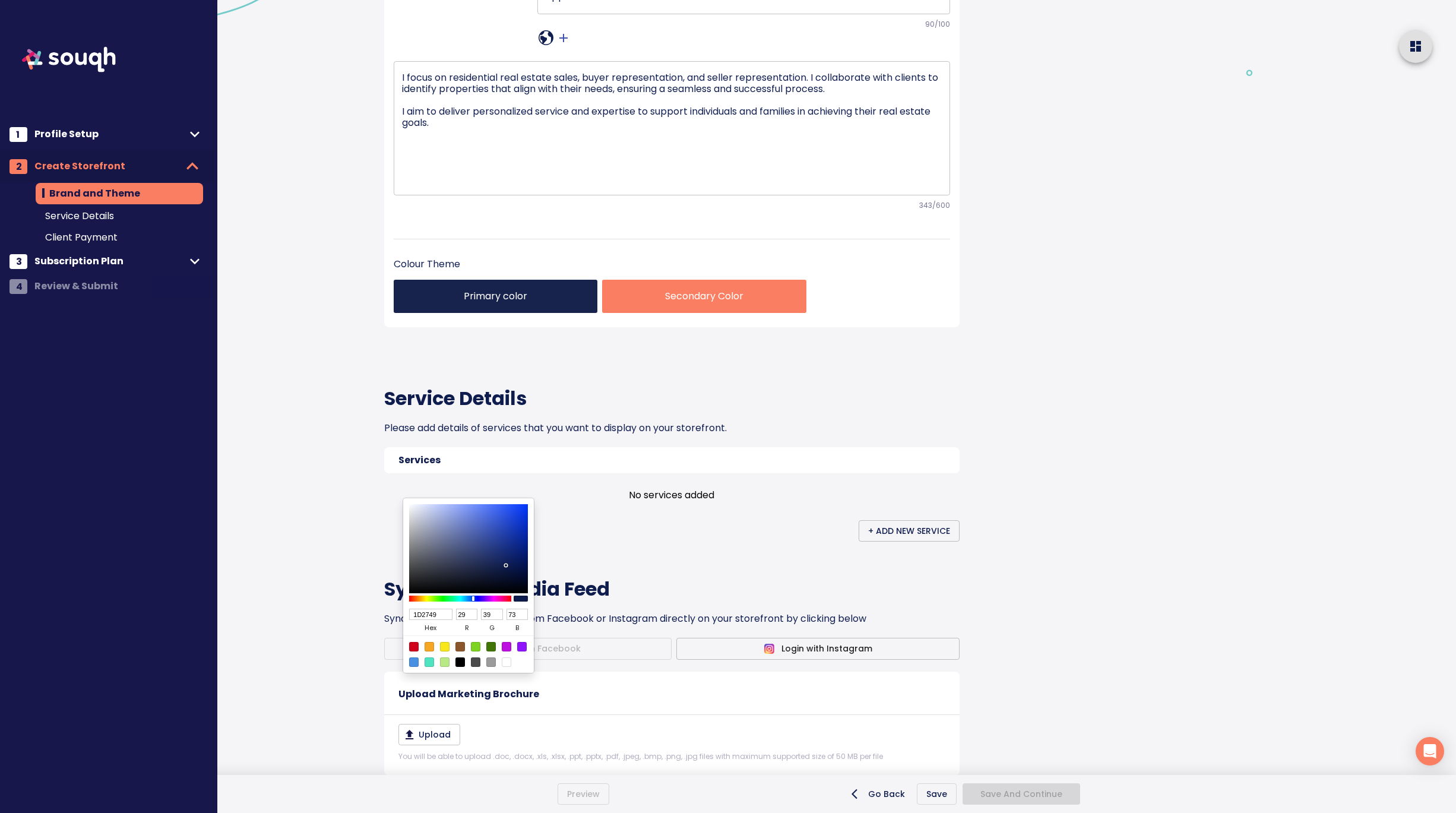
type input "1E2747"
type input "30"
type input "71"
type input "28304E"
type input "40"
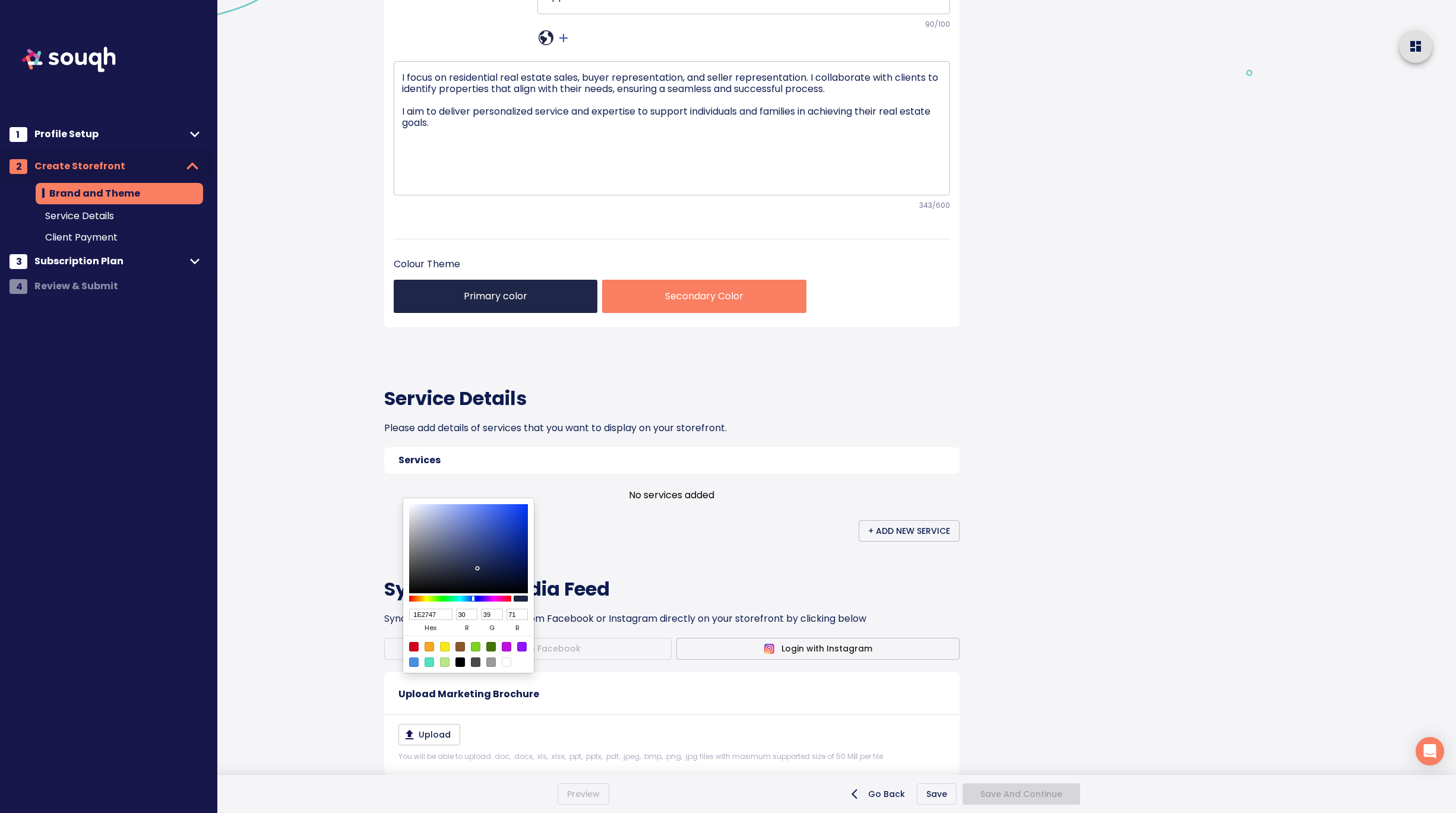
type input "48"
type input "78"
type input "42475C"
type input "66"
type input "71"
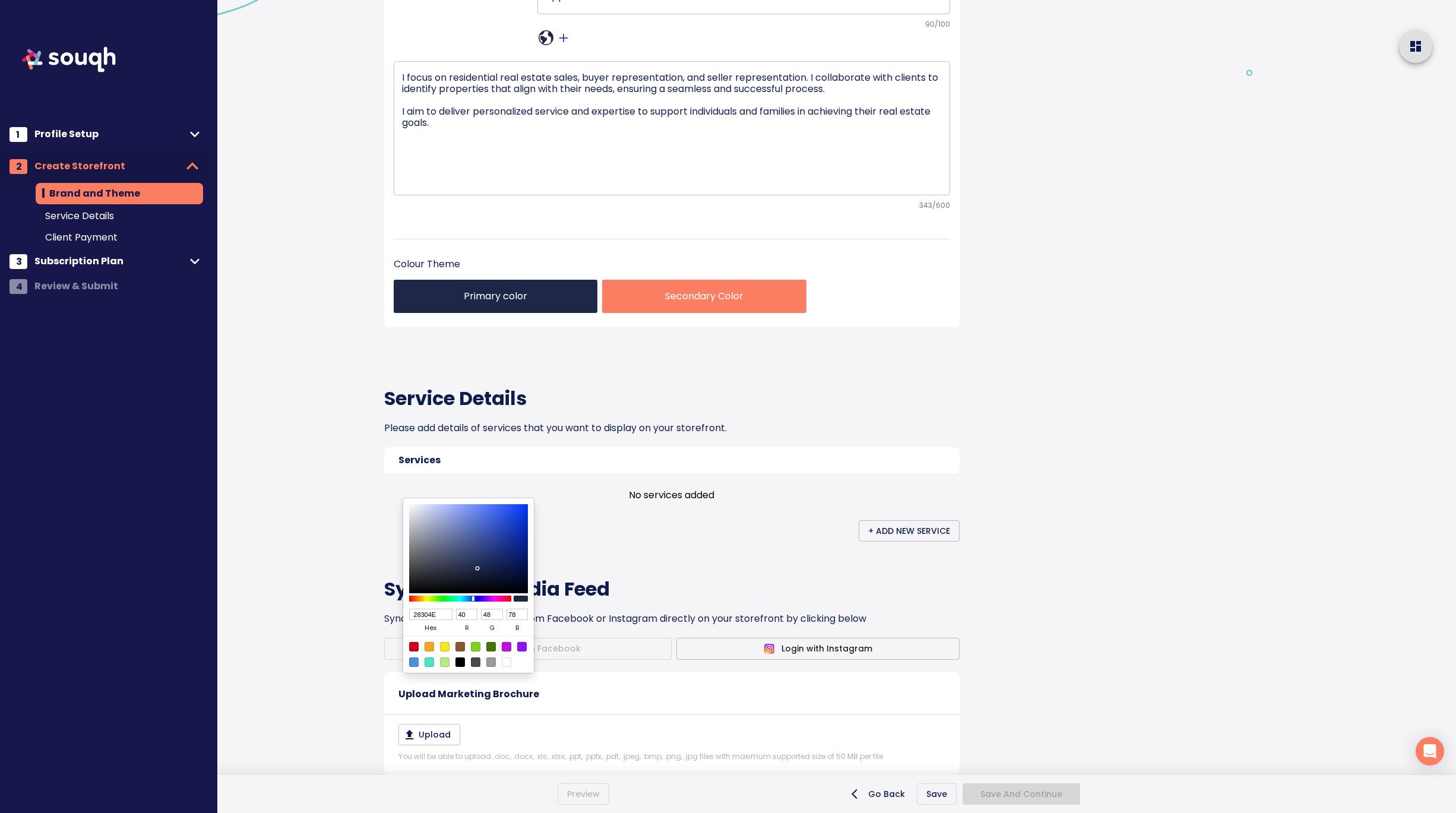
type input "92"
type input "4F5364"
type input "79"
type input "83"
type input "100"
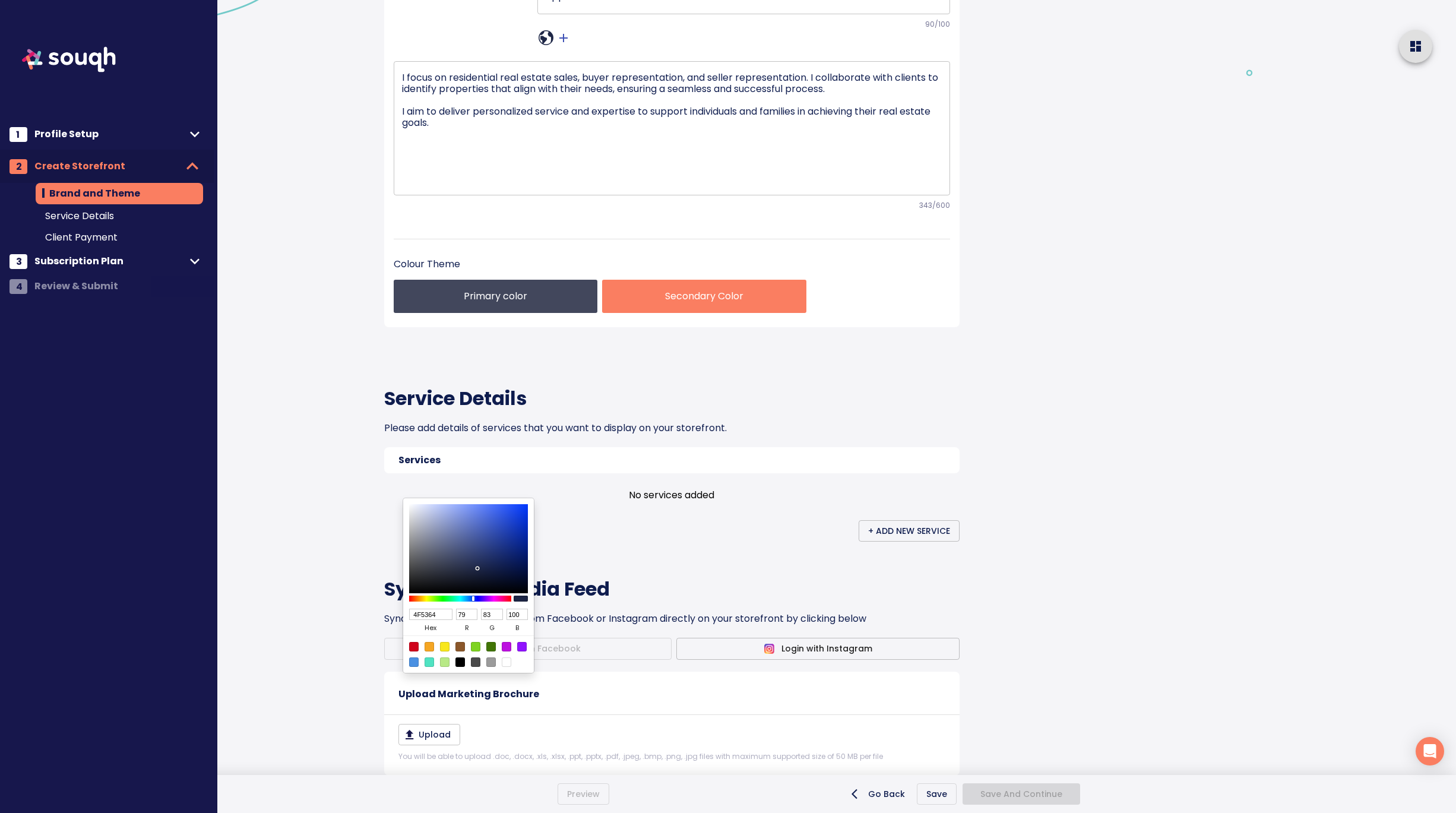
type input "5C6072"
type input "92"
type input "96"
type input "114"
type input "656A7E"
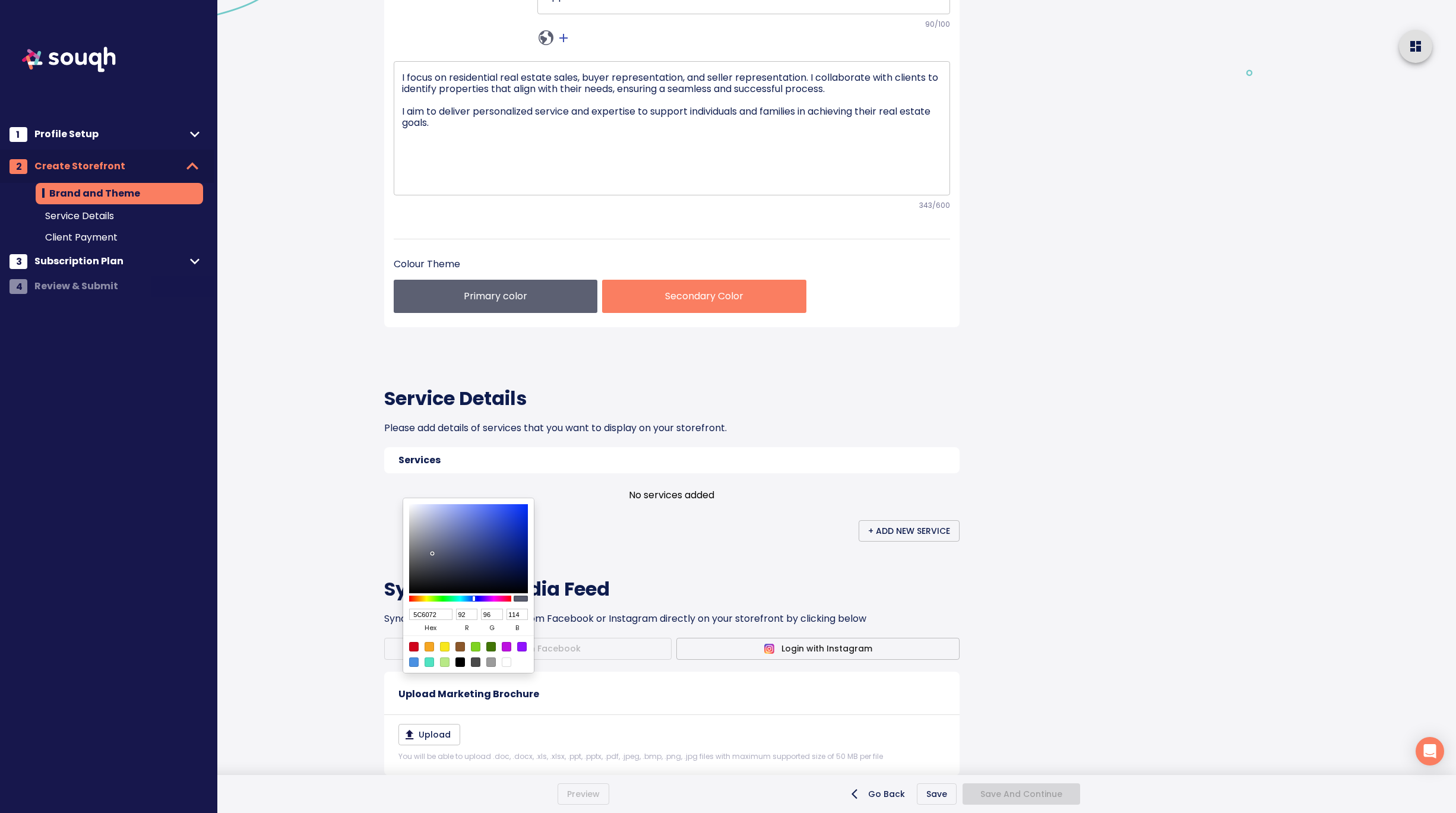
type input "101"
type input "106"
type input "126"
type input "6C7186"
type input "108"
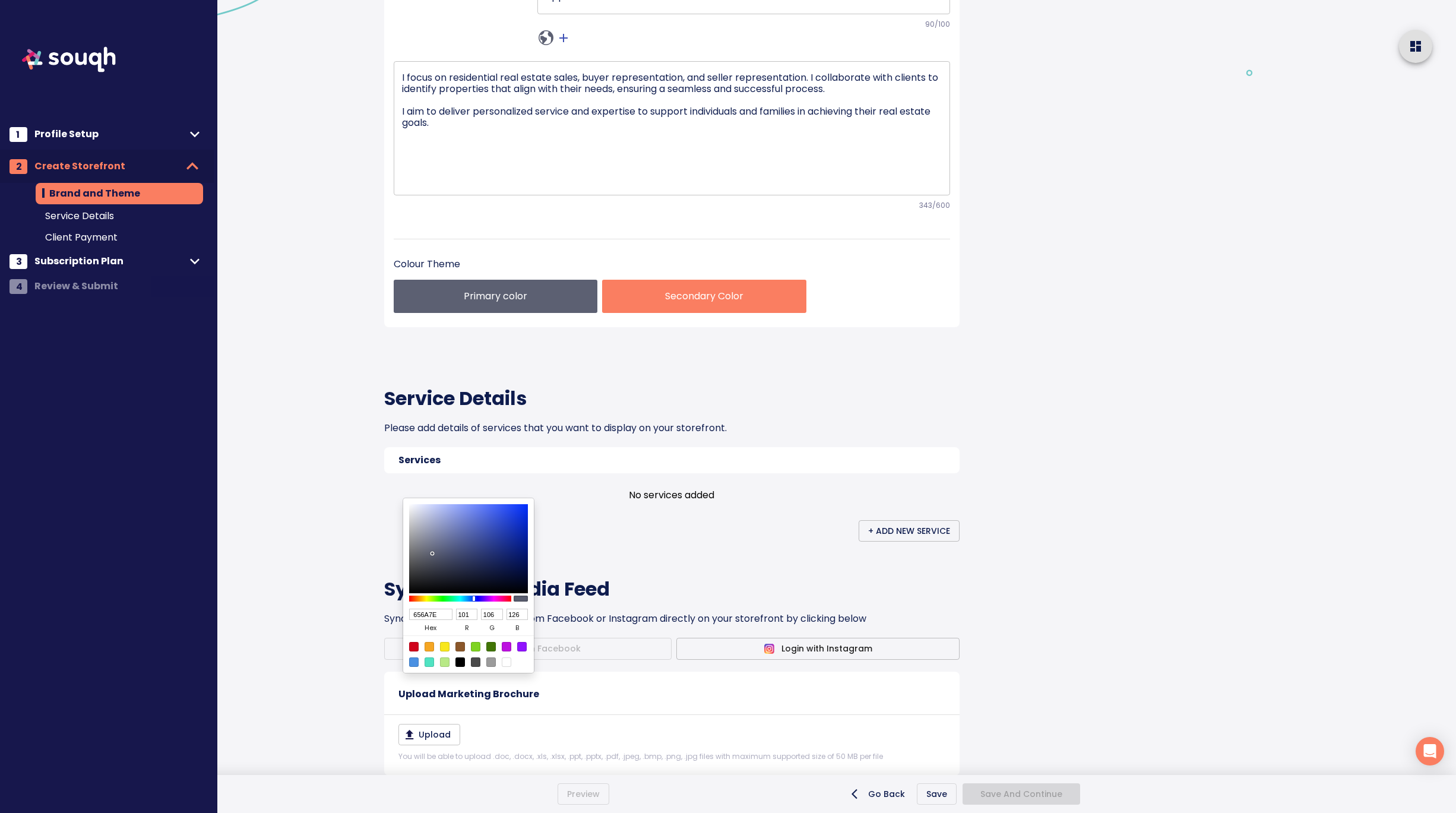
type input "113"
type input "134"
type input "737A94"
type input "115"
type input "122"
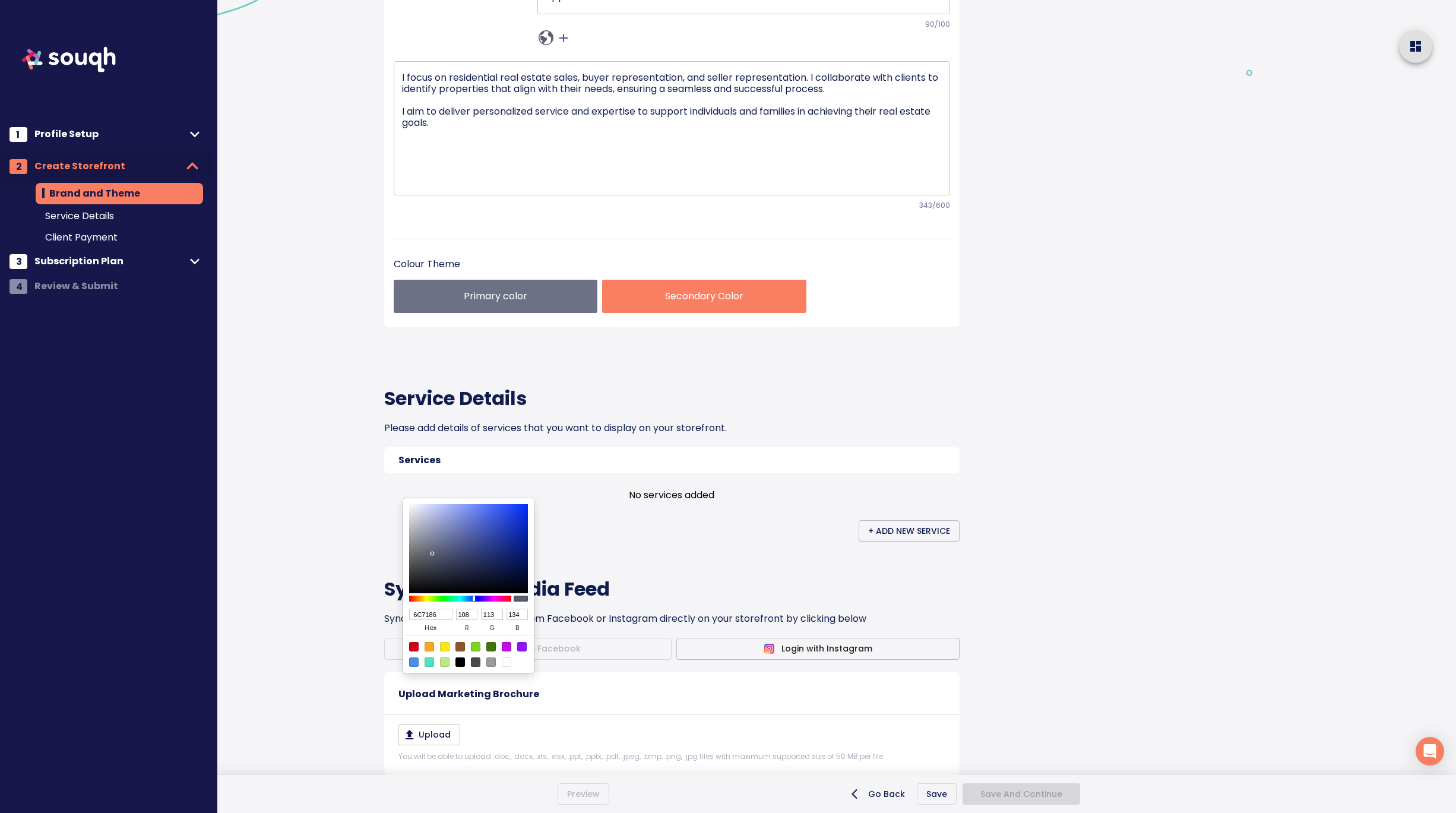
type input "148"
type input "7982A1"
type input "121"
type input "130"
type input "161"
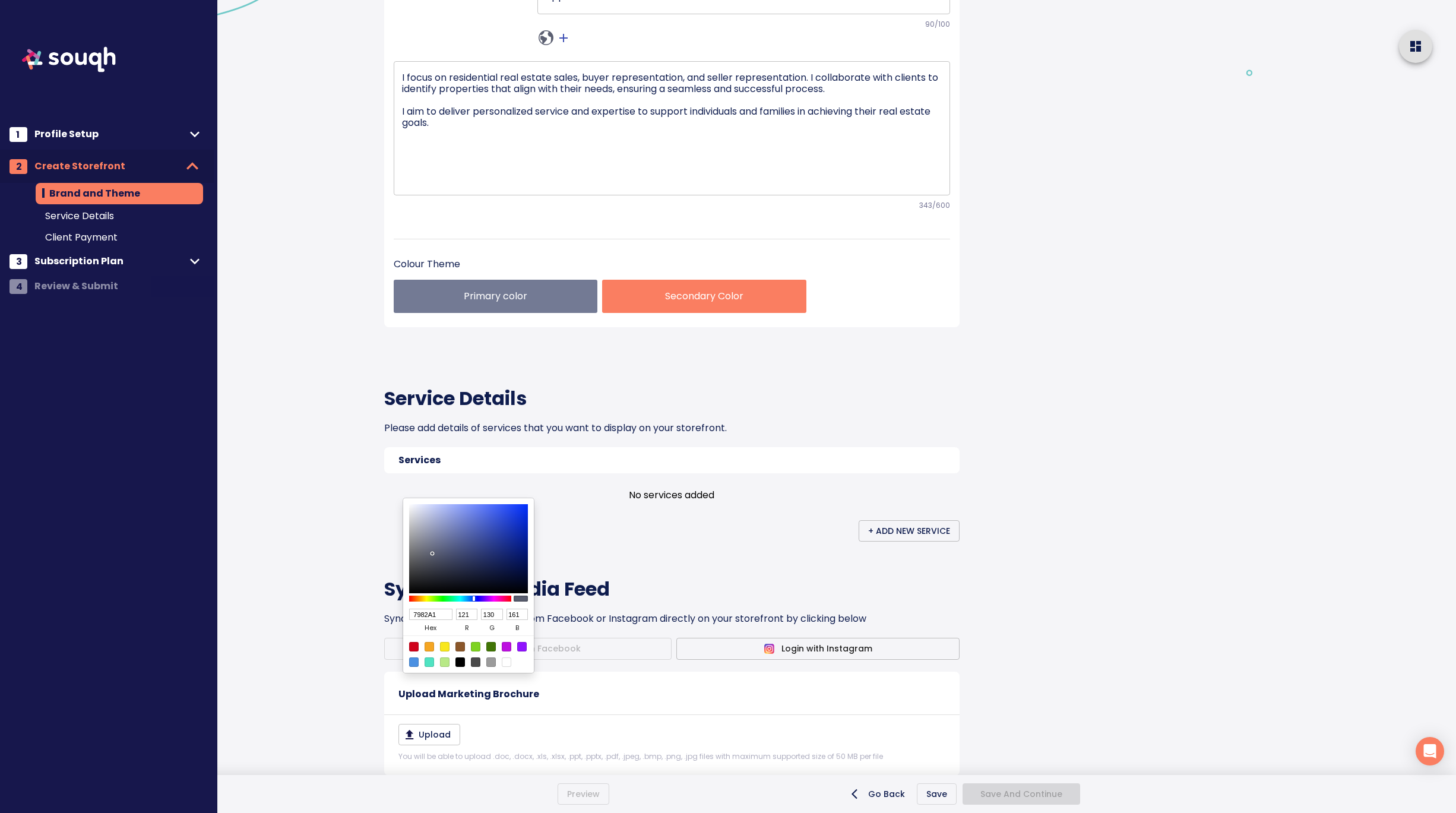
type input "7A84A5"
type input "122"
type input "132"
type input "165"
type input "7983A5"
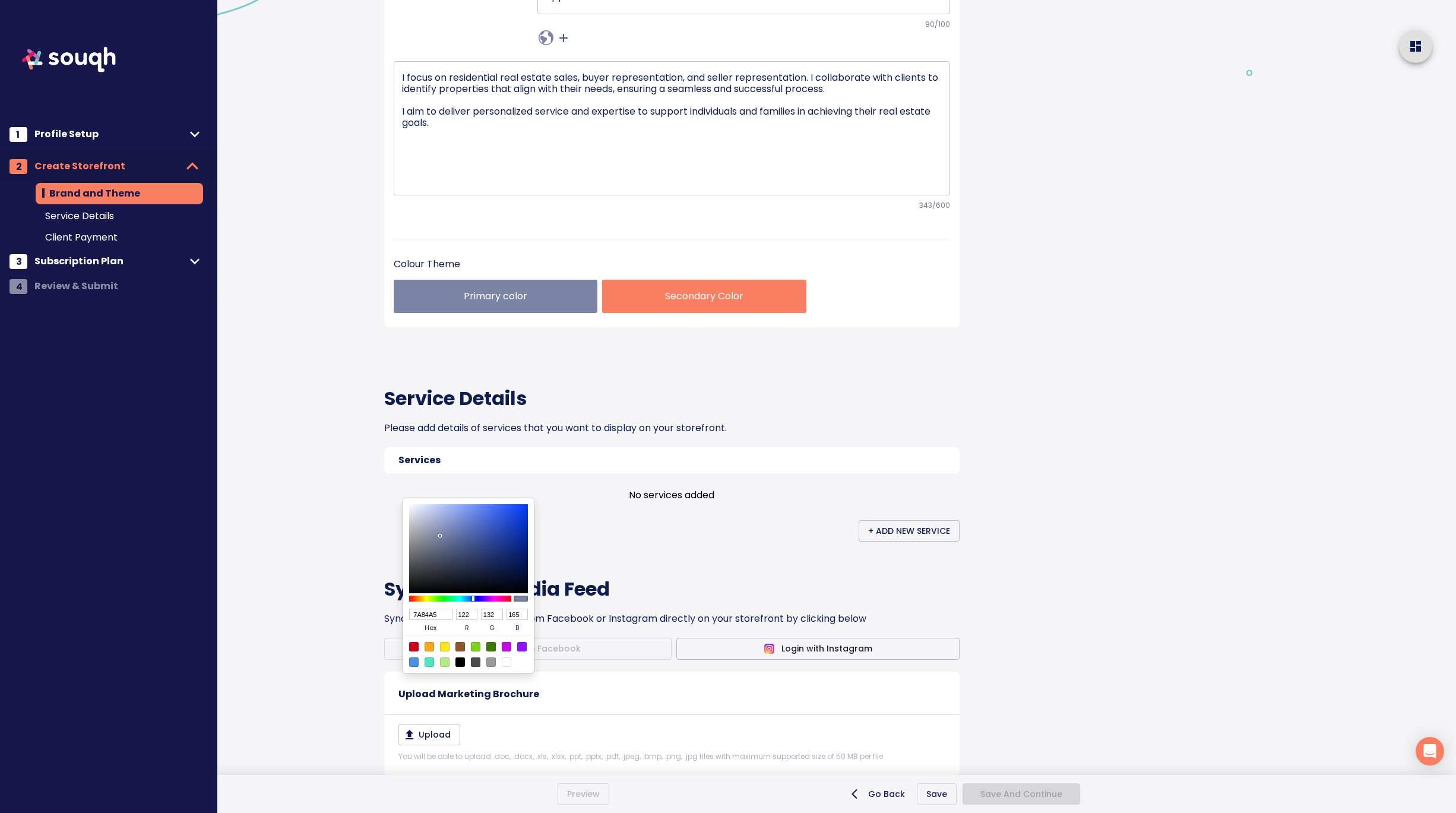
type input "121"
type input "131"
type input "747EA0"
type input "116"
type input "126"
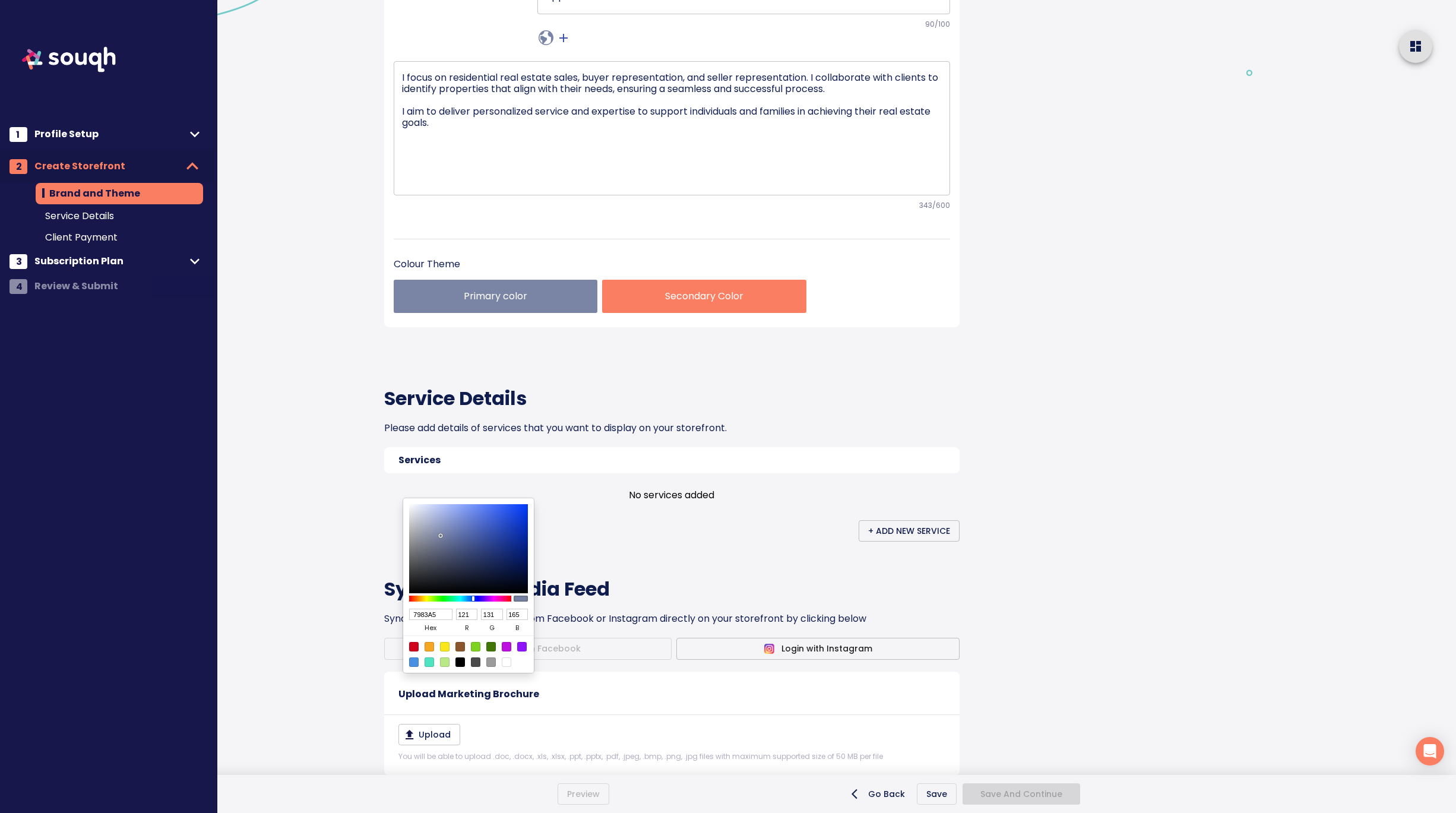
type input "160"
type input "656F94"
type input "101"
type input "111"
type input "148"
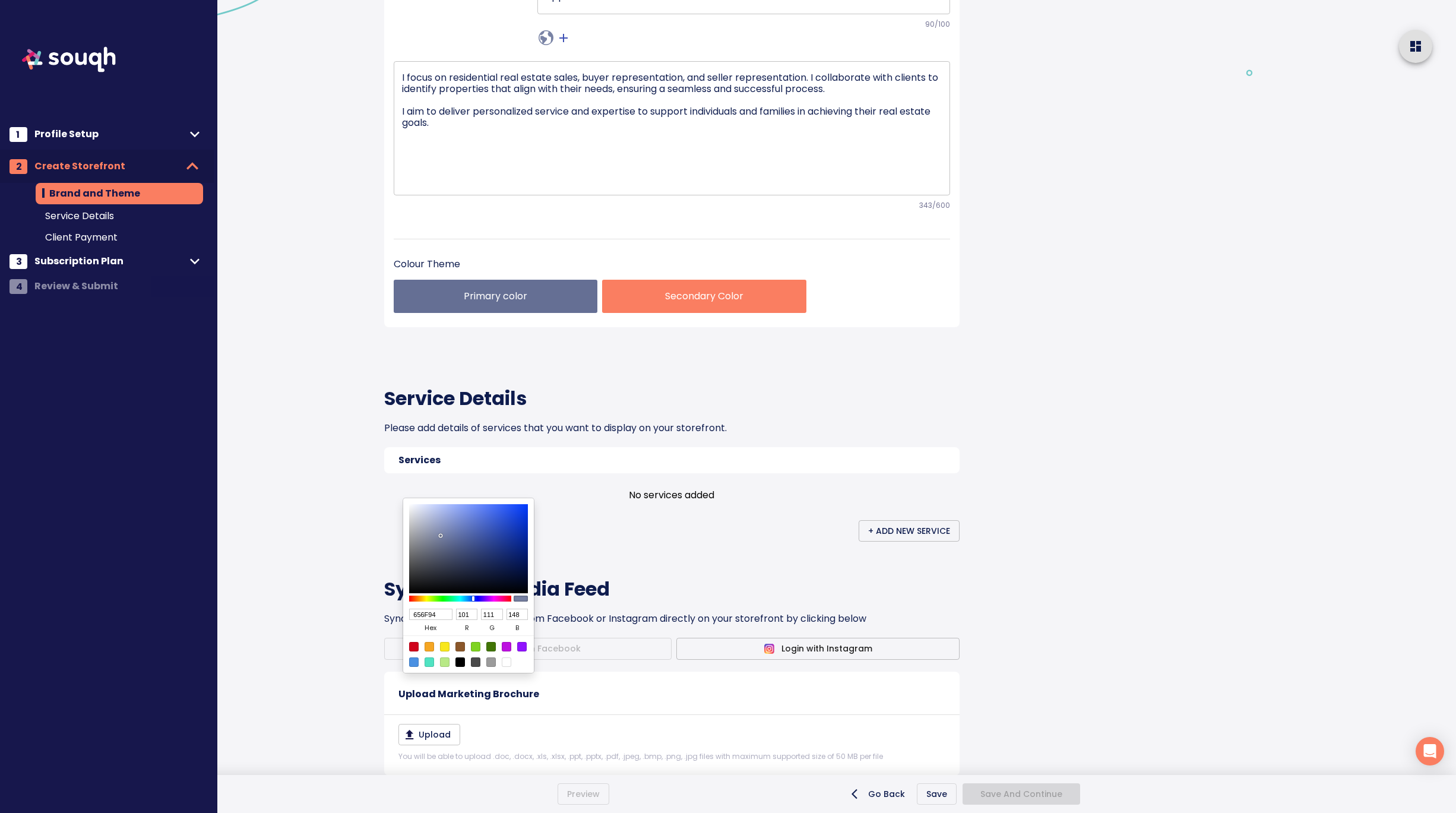
type input "556086"
type input "85"
type input "96"
type input "134"
type input "495377"
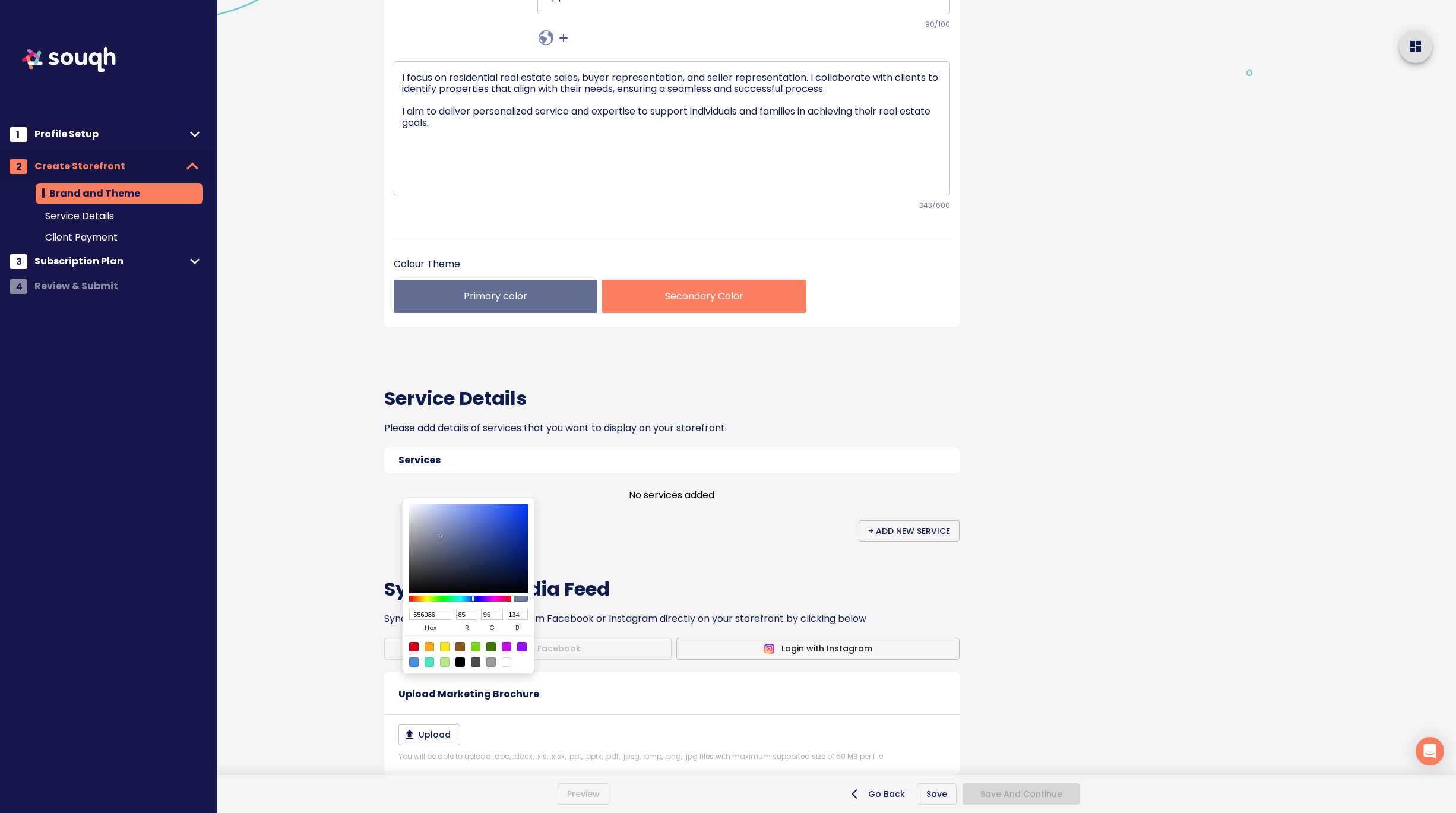
type input "73"
type input "83"
type input "119"
type input "3F4869"
type input "63"
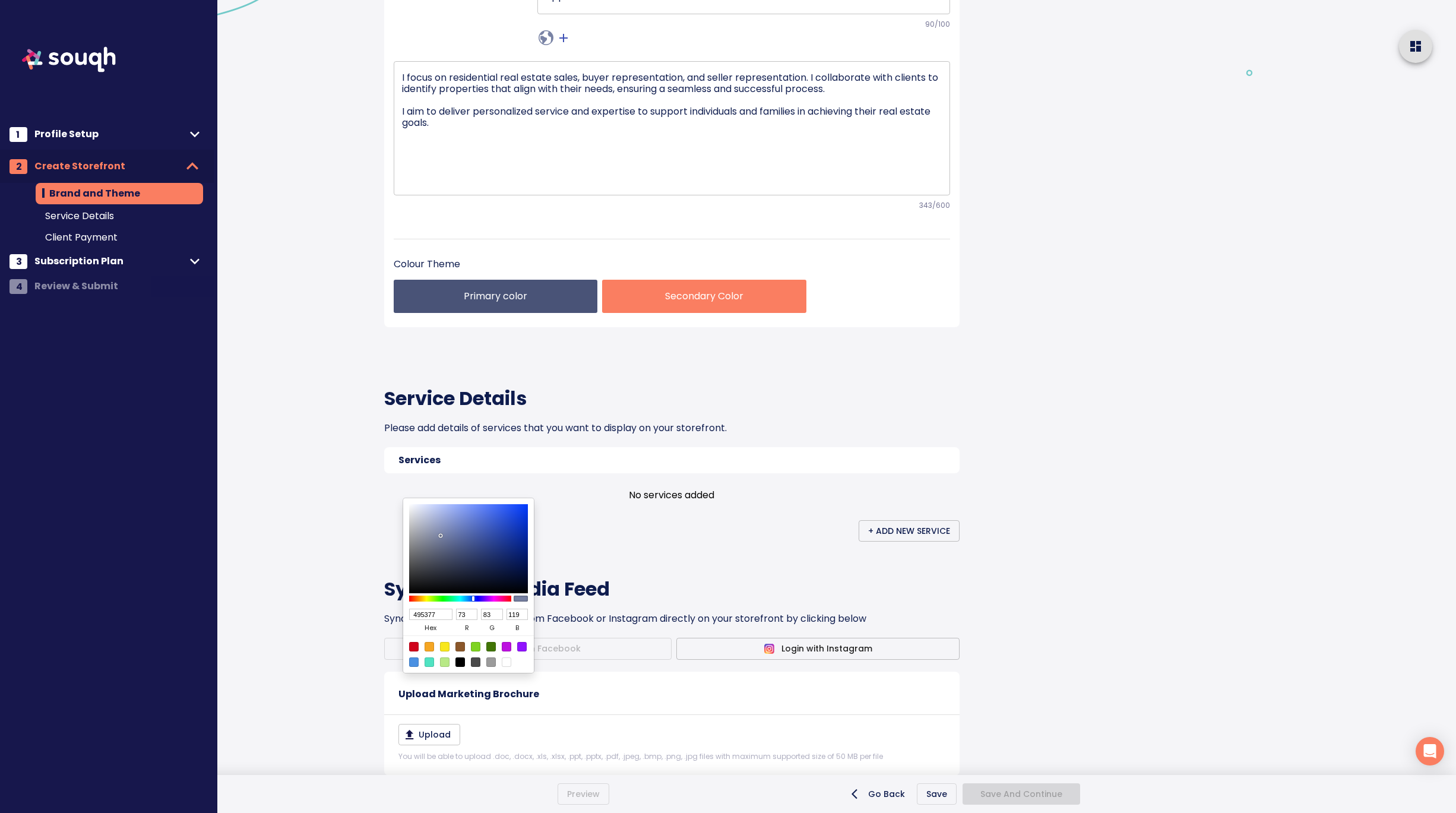
type input "72"
type input "105"
type input "373F5D"
type input "55"
type input "63"
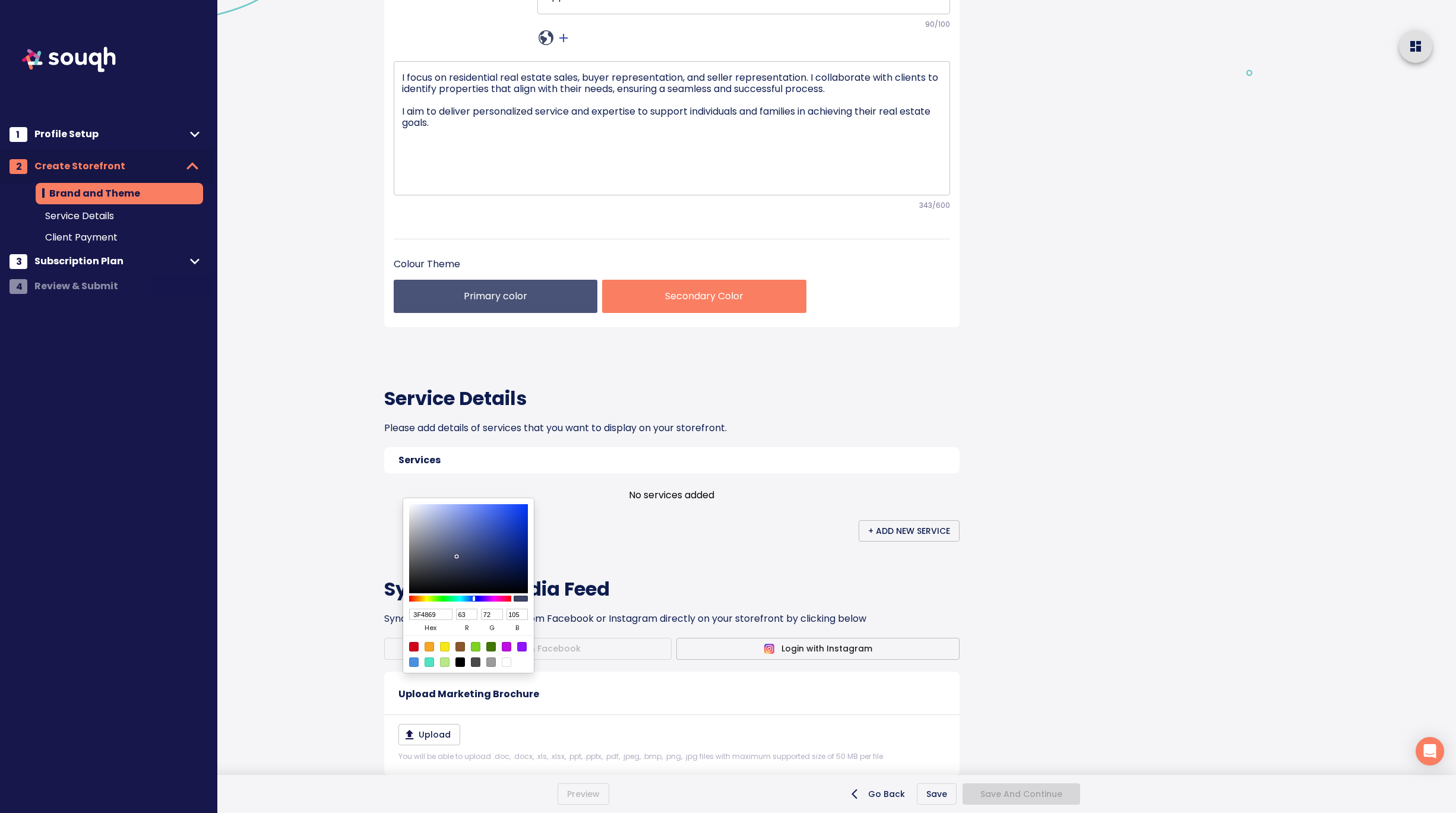
type input "93"
type input "353D5A"
type input "53"
type input "61"
type input "90"
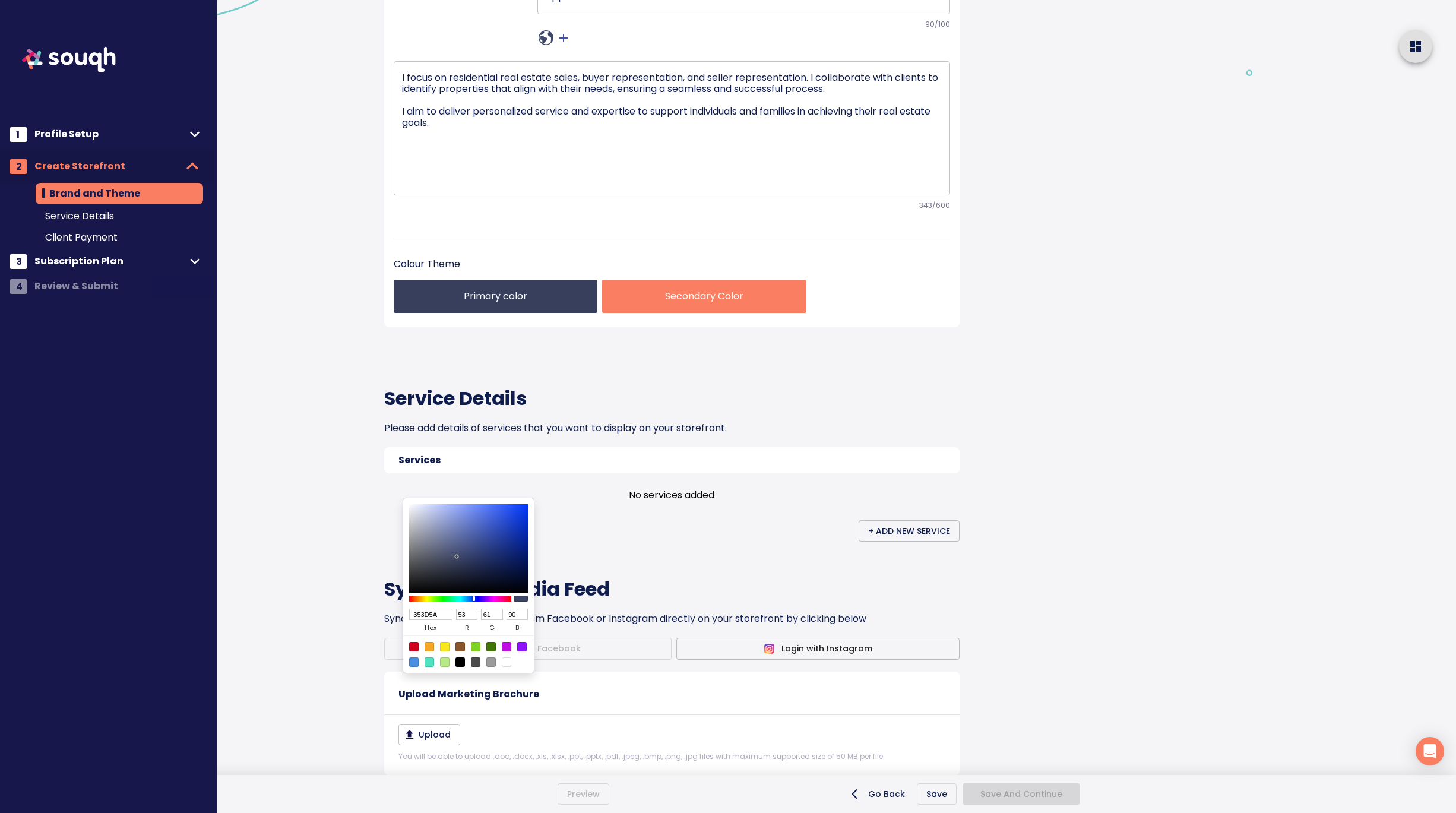
type input "333A55"
type input "51"
type input "58"
type input "85"
type input "2C3247"
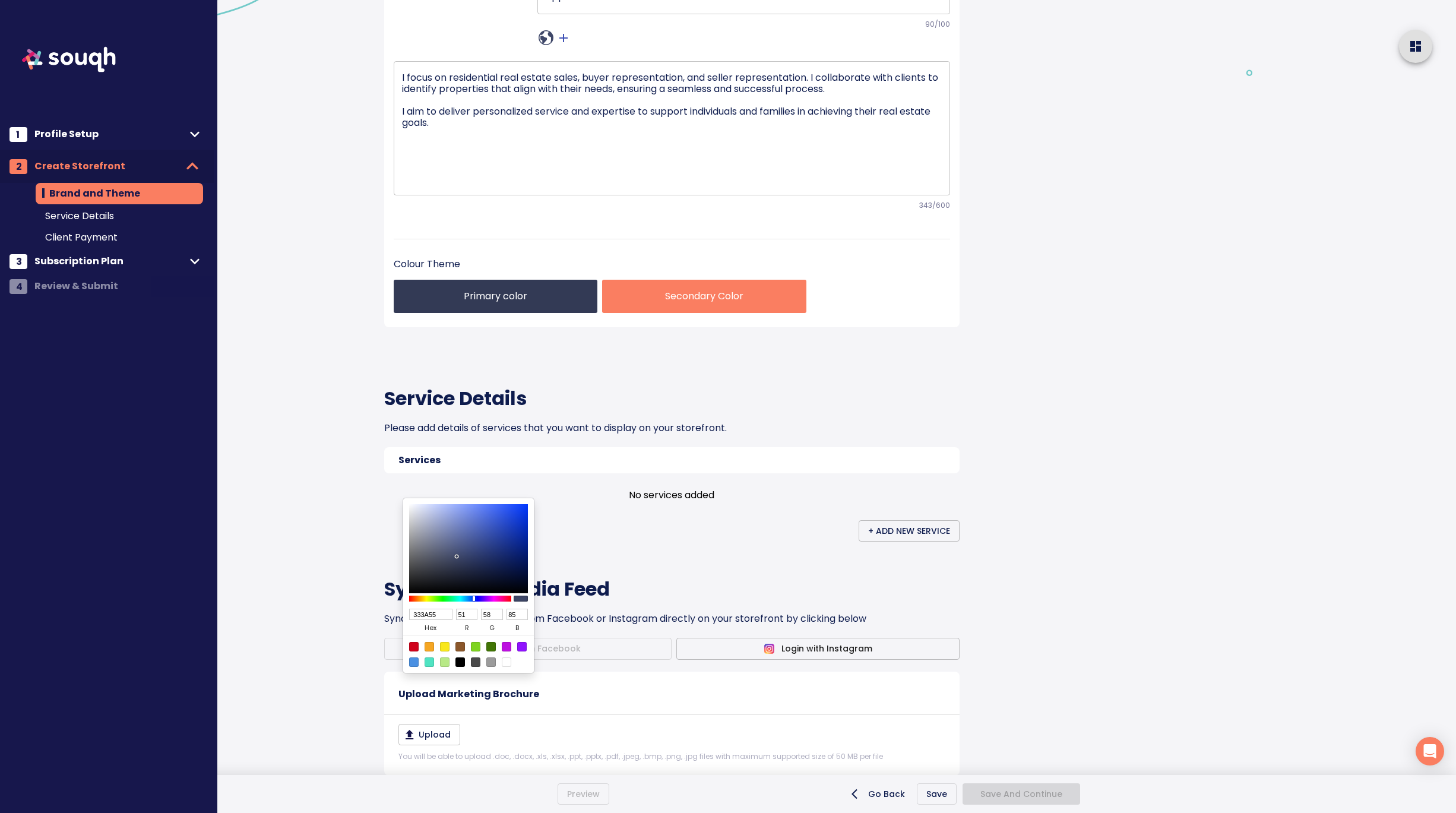
type input "44"
type input "50"
type input "71"
type input "2C3146"
type input "49"
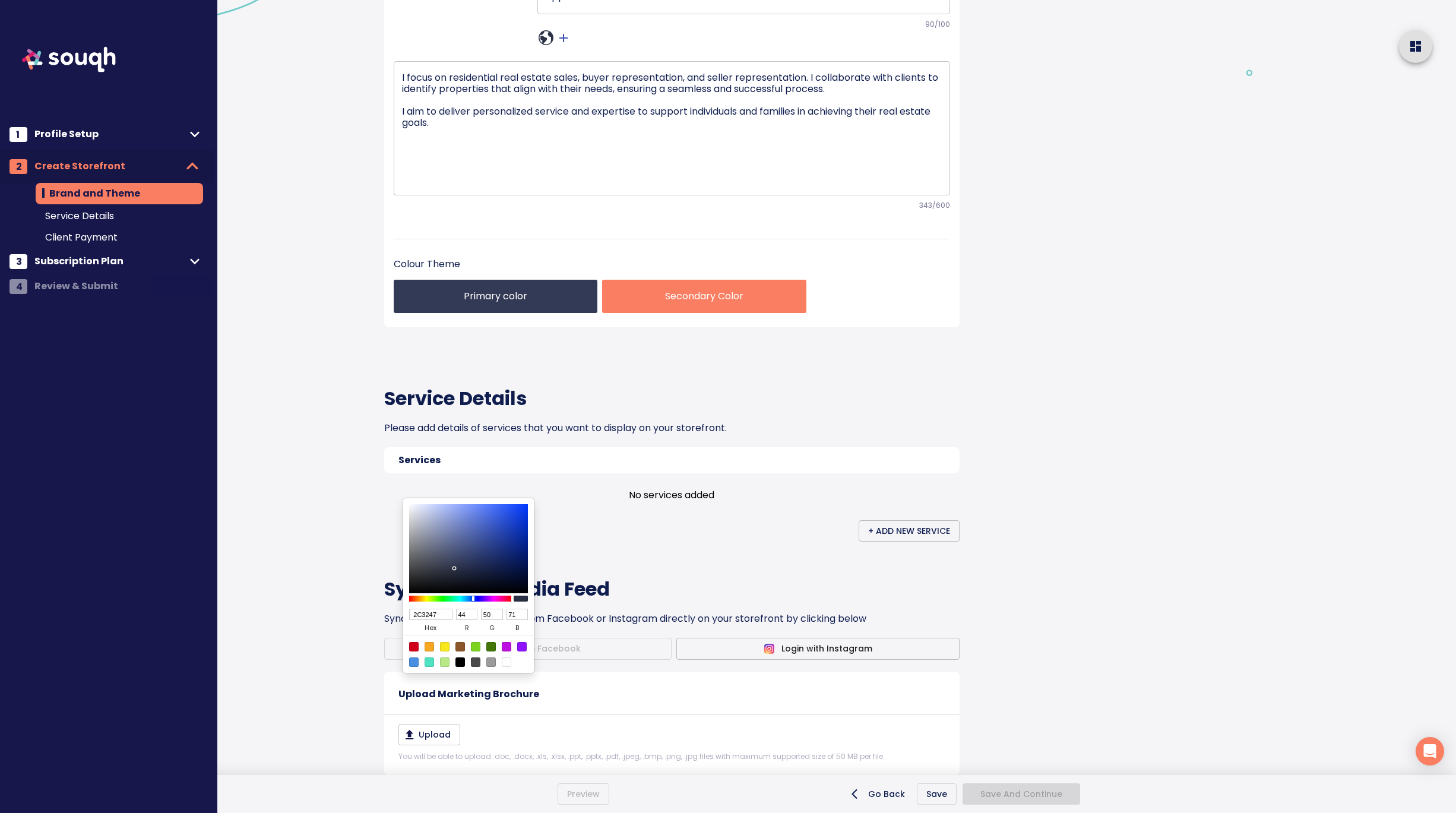
type input "70"
type input "2B3042"
type input "43"
type input "48"
type input "66"
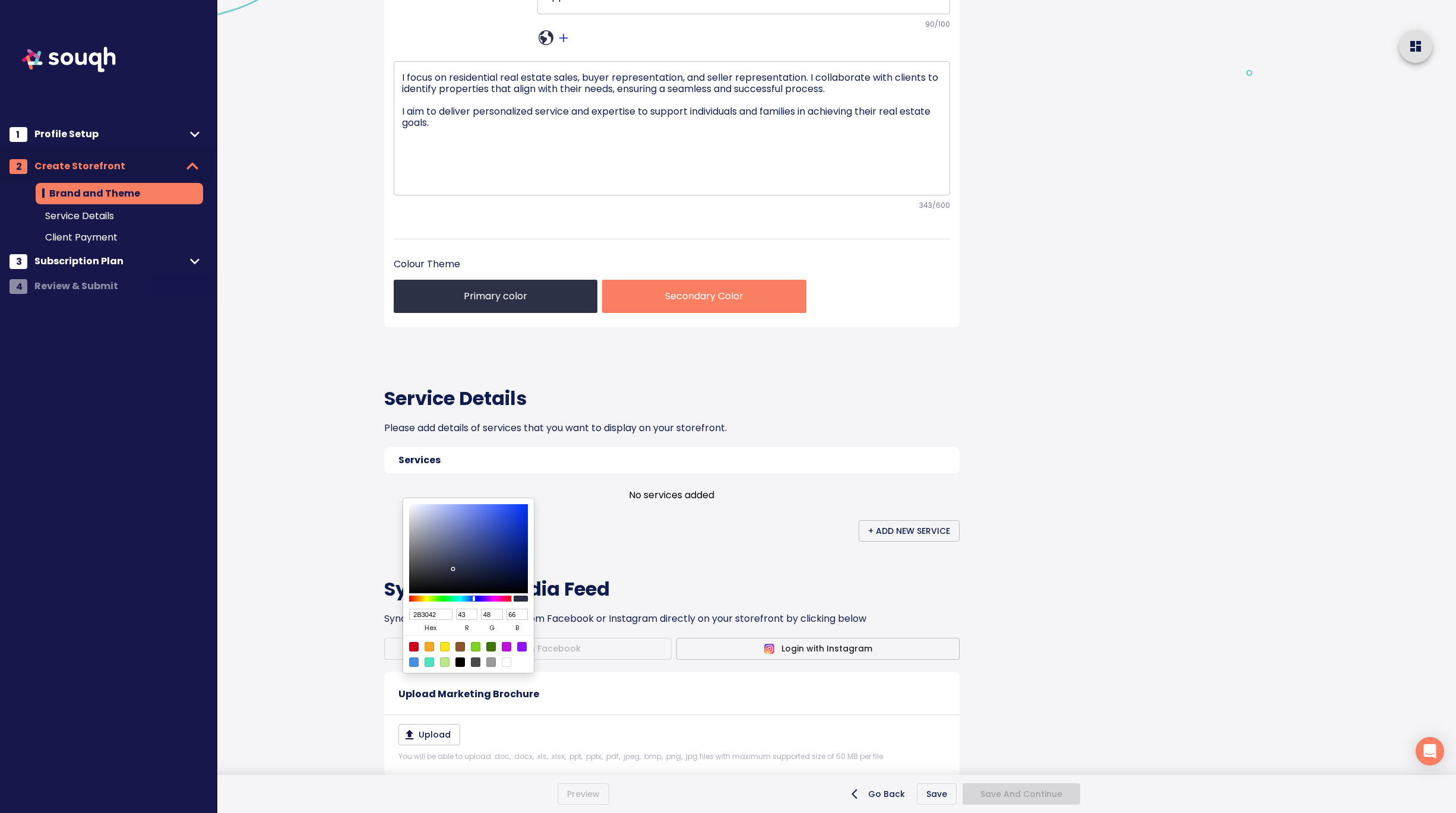
type input "2B303F"
type input "63"
type input "2C303F"
type input "44"
type input "292C38"
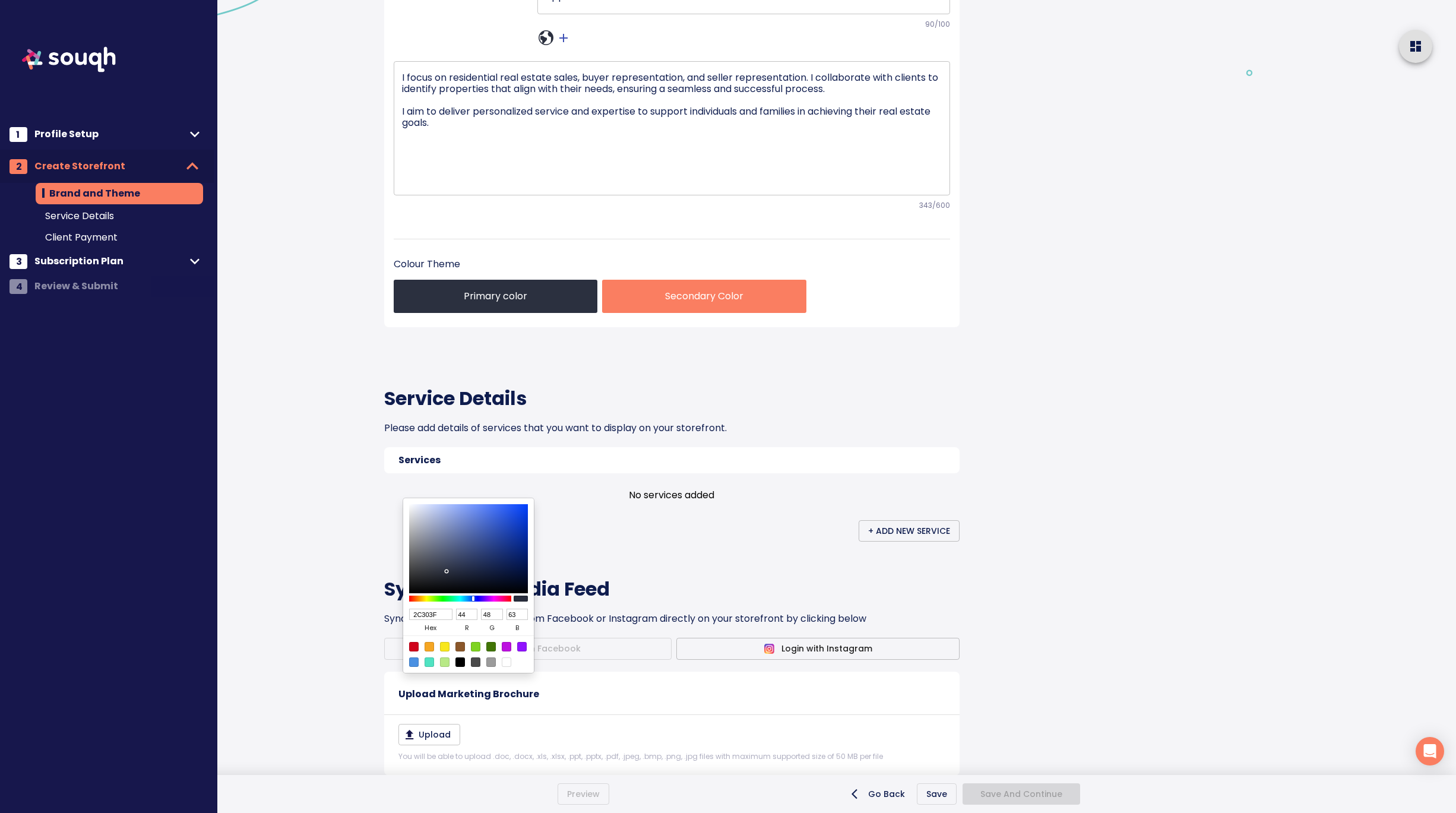
type input "41"
type input "44"
type input "56"
type input "242730"
type input "36"
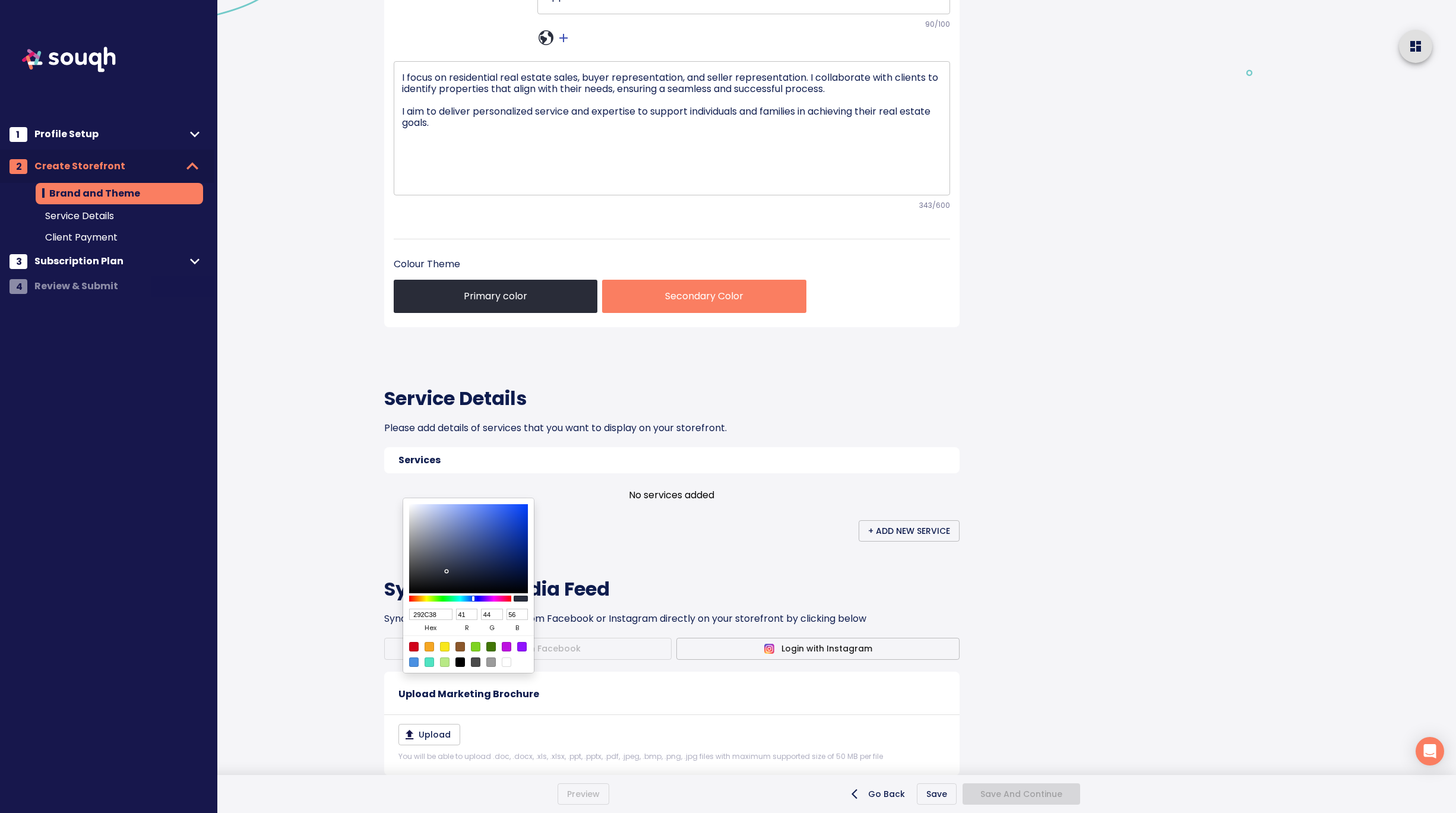
type input "39"
type input "48"
type input "23262E"
type input "35"
type input "38"
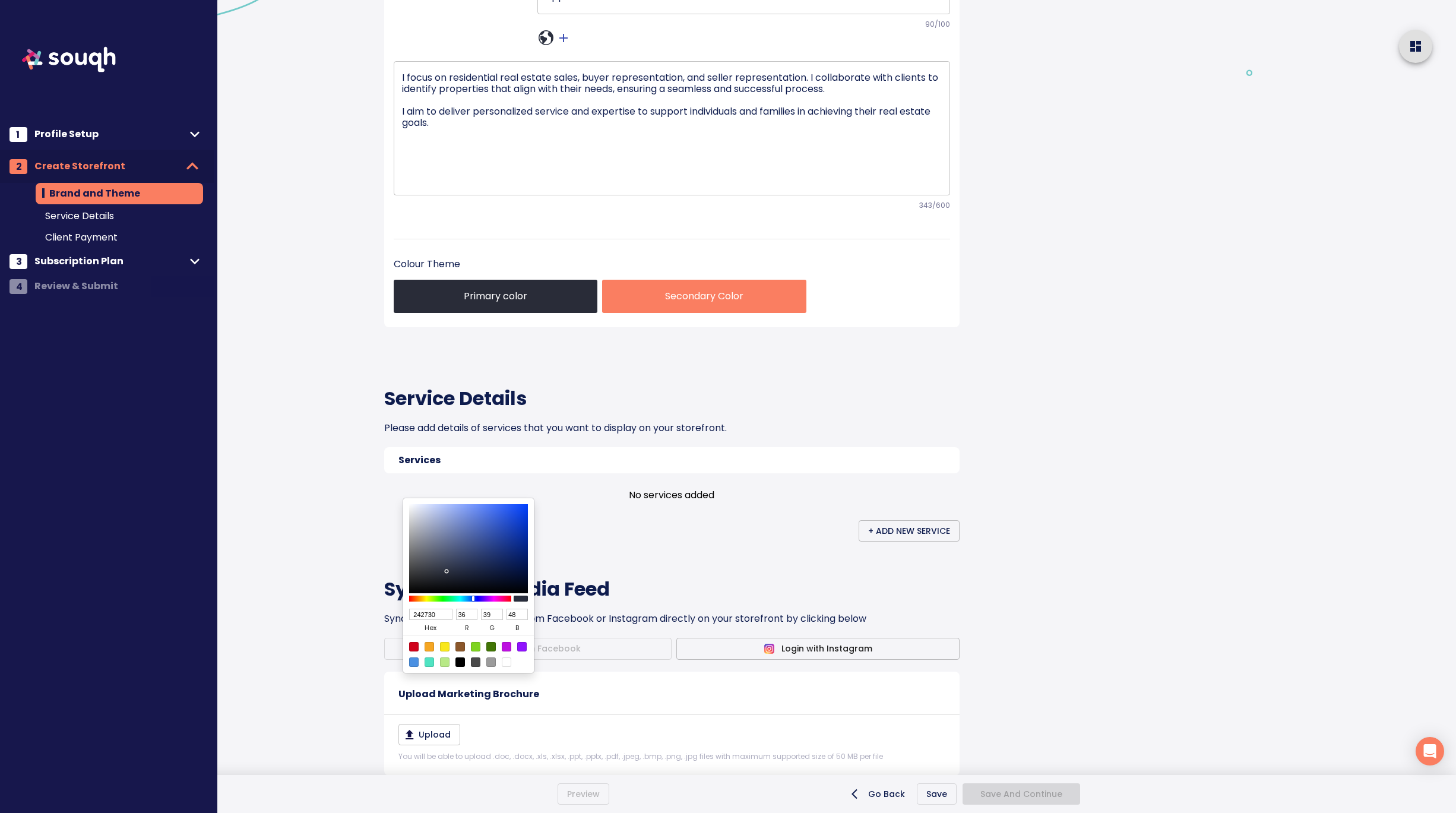
type input "46"
type input "24262E"
type input "36"
type input "262831"
type input "38"
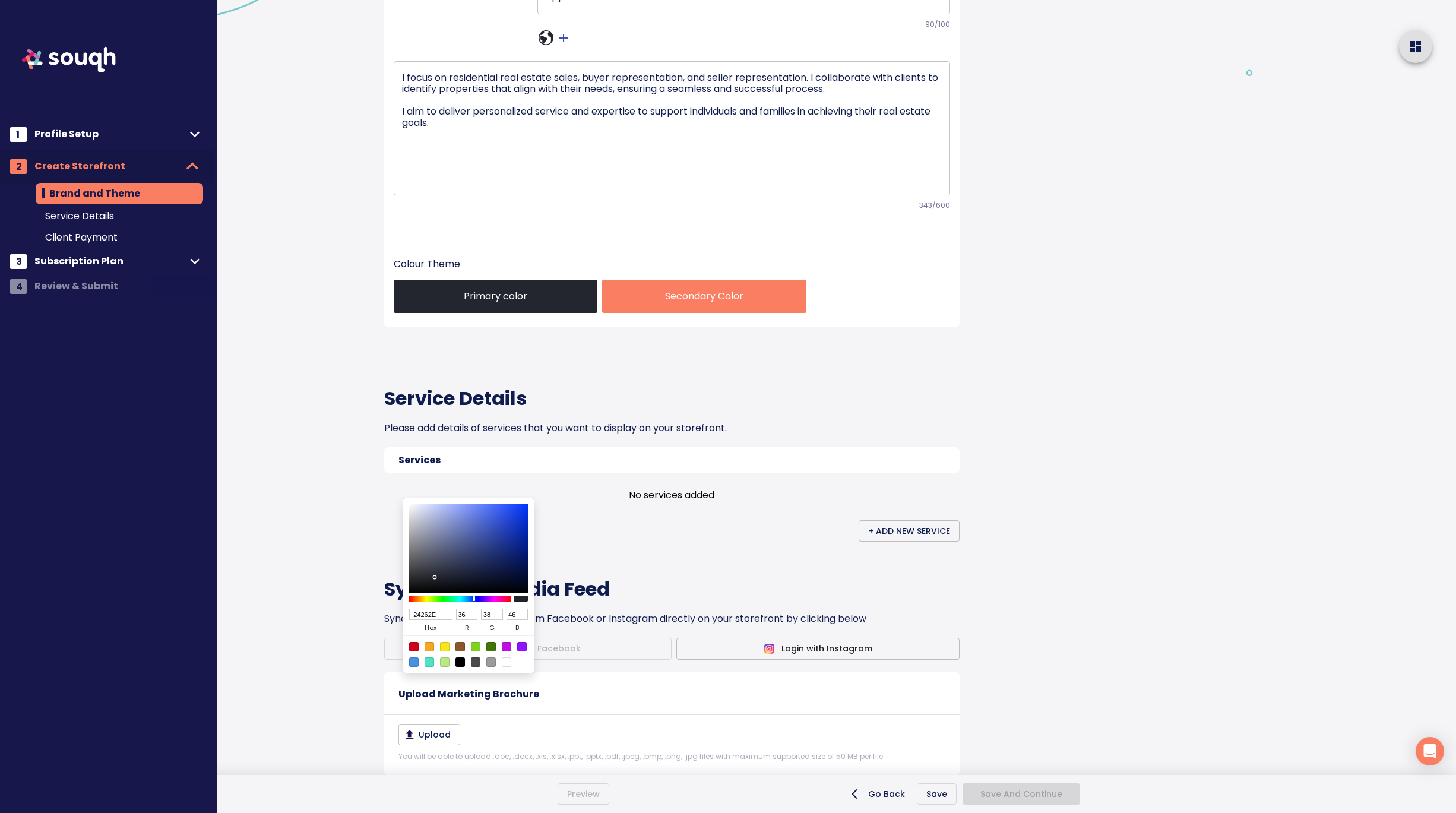
type input "40"
type input "49"
type input "282A33"
type input "40"
type input "42"
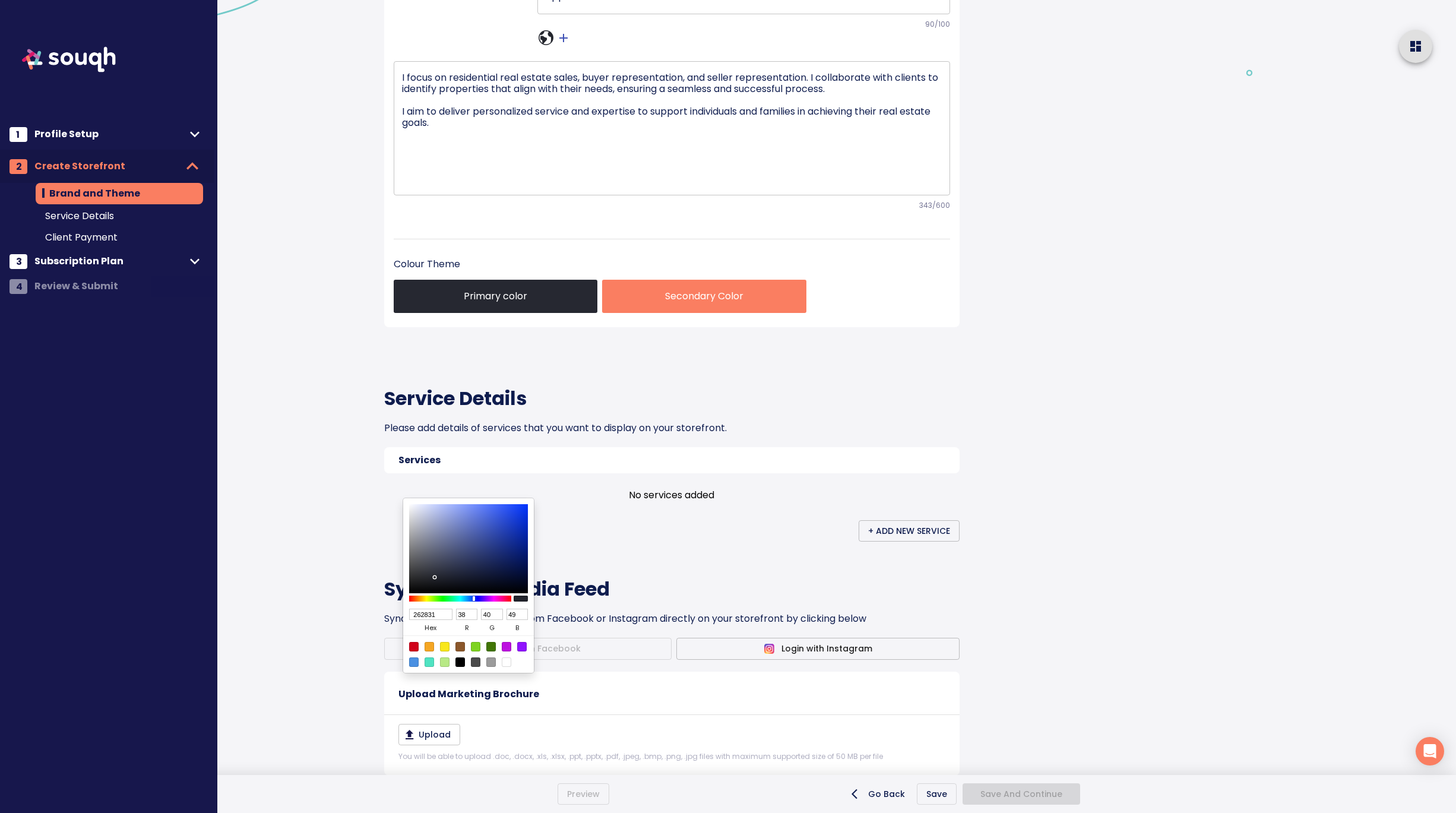
type input "51"
type input "292B35"
type input "41"
type input "43"
type input "53"
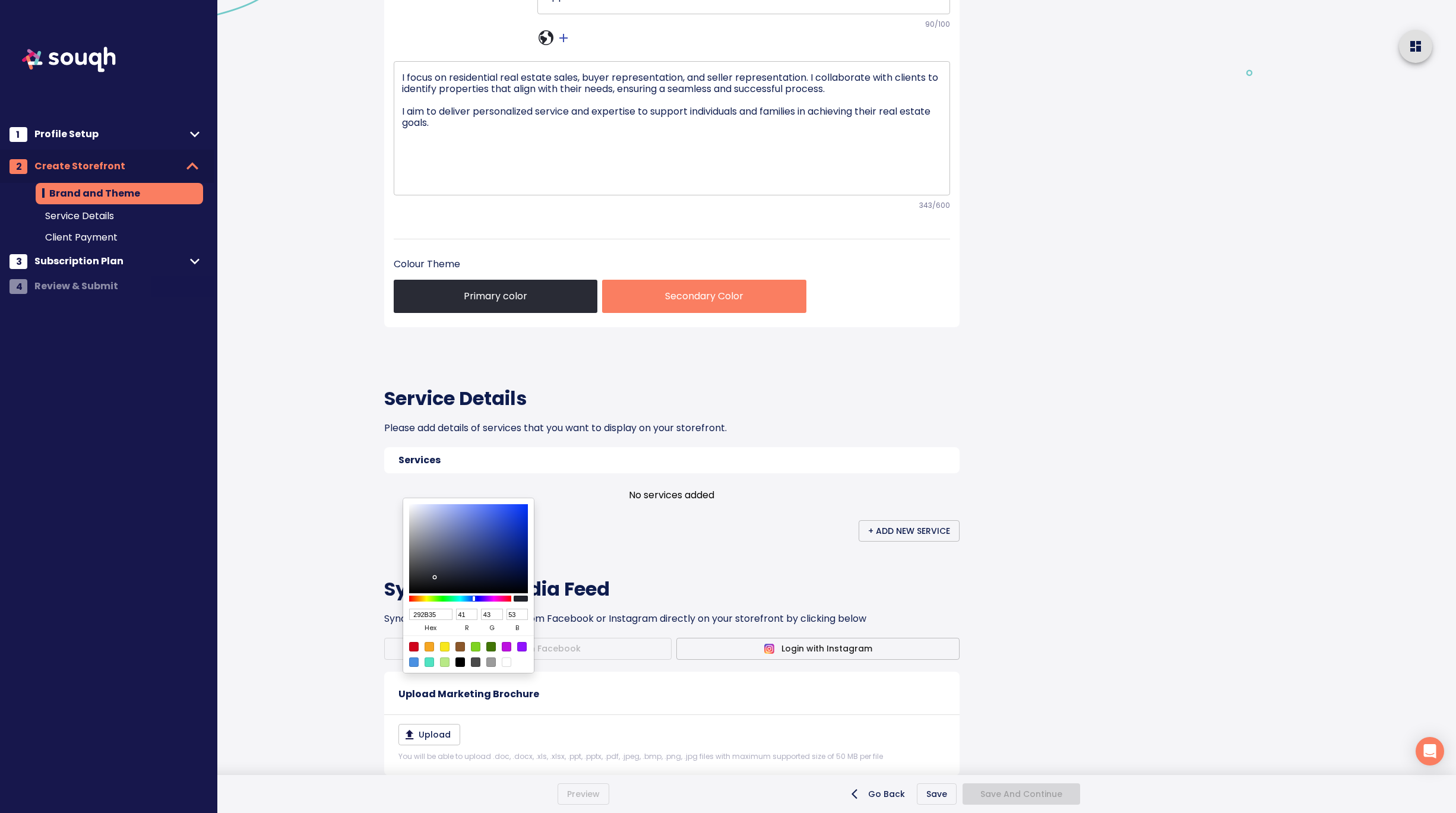
type input "31333D"
type input "49"
type input "51"
type input "61"
type input "41434D"
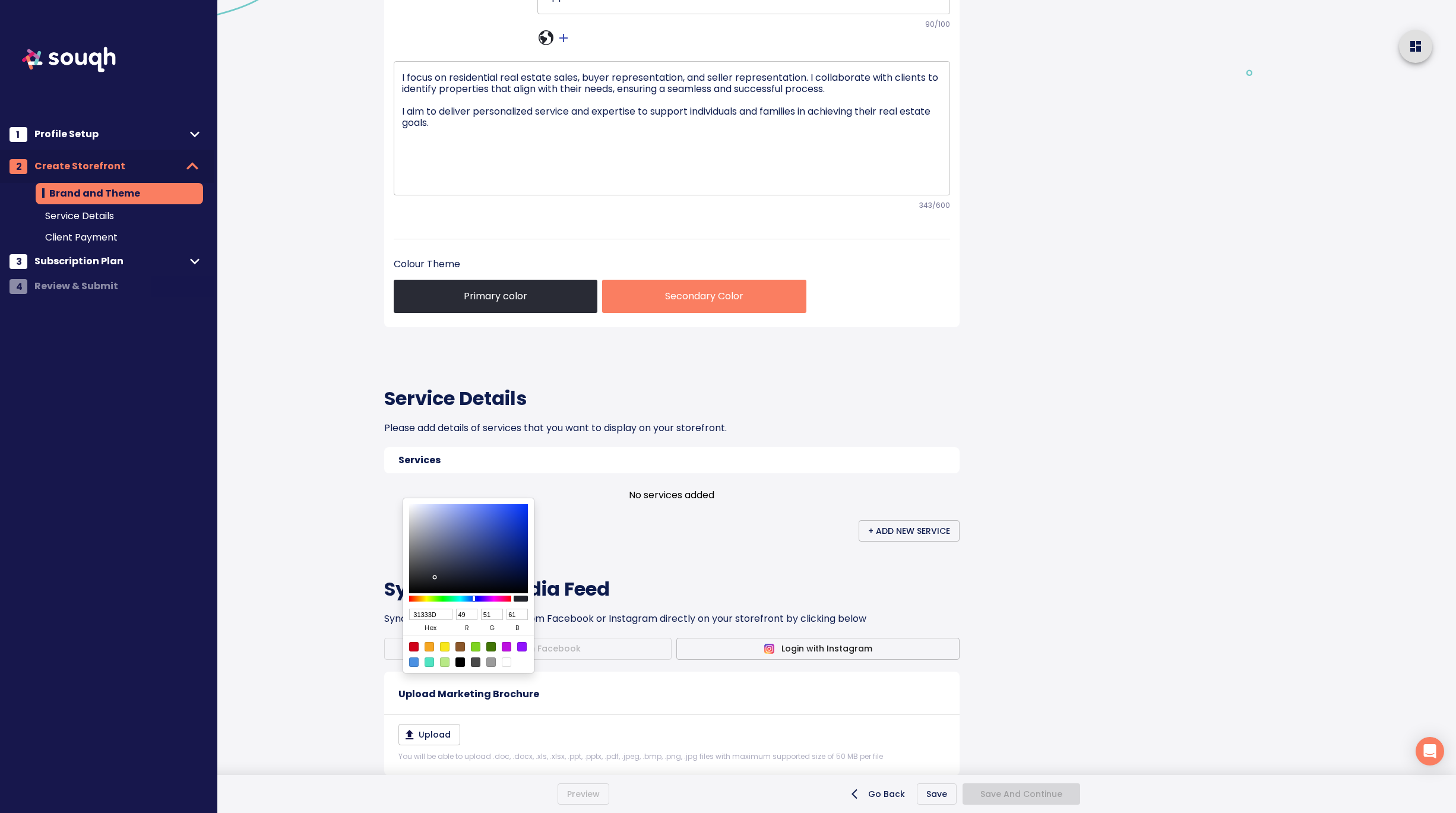
type input "65"
type input "67"
type input "77"
type input "52535C"
type input "82"
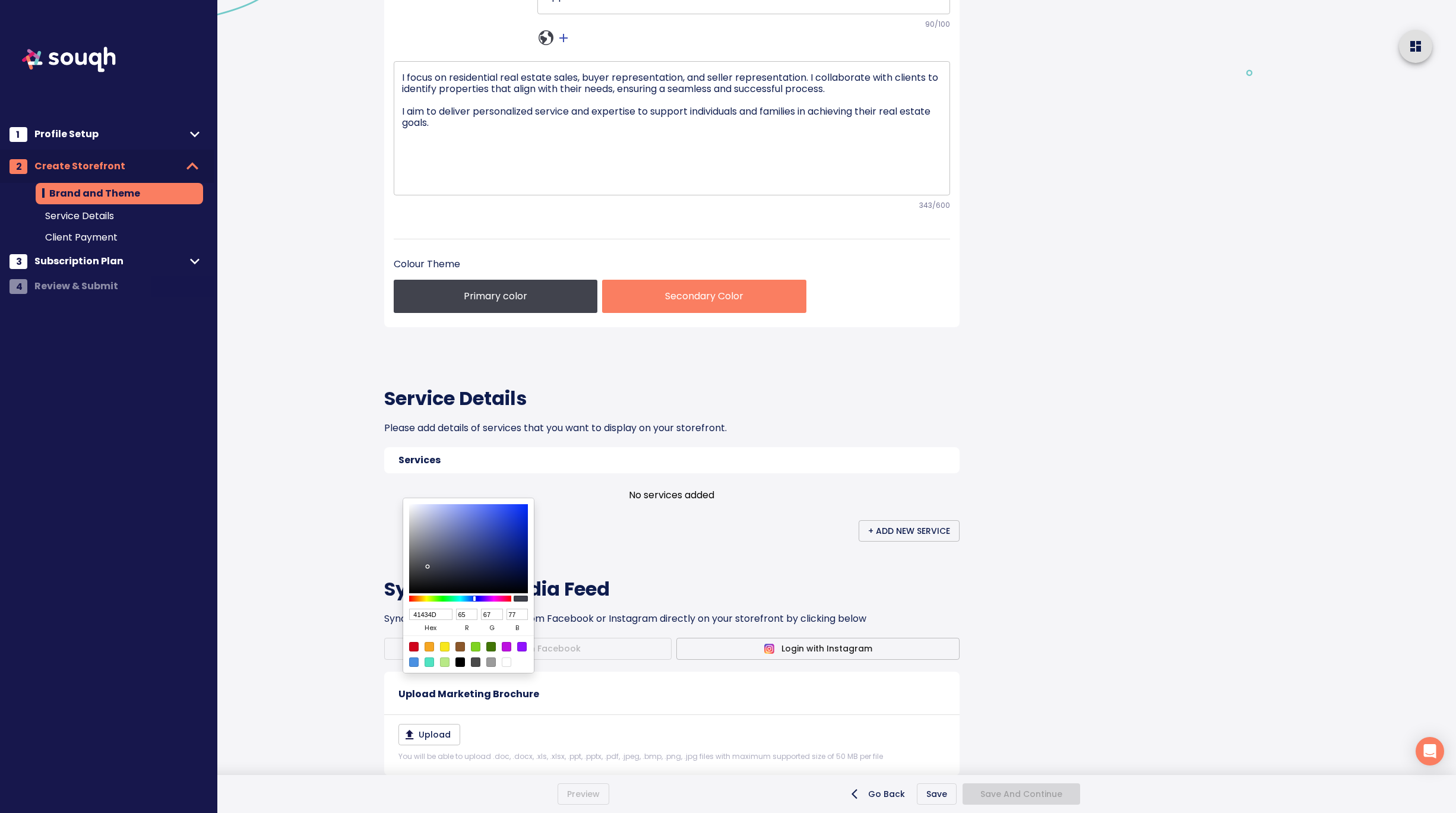
type input "83"
type input "92"
type input "5E5F68"
type input "94"
type input "95"
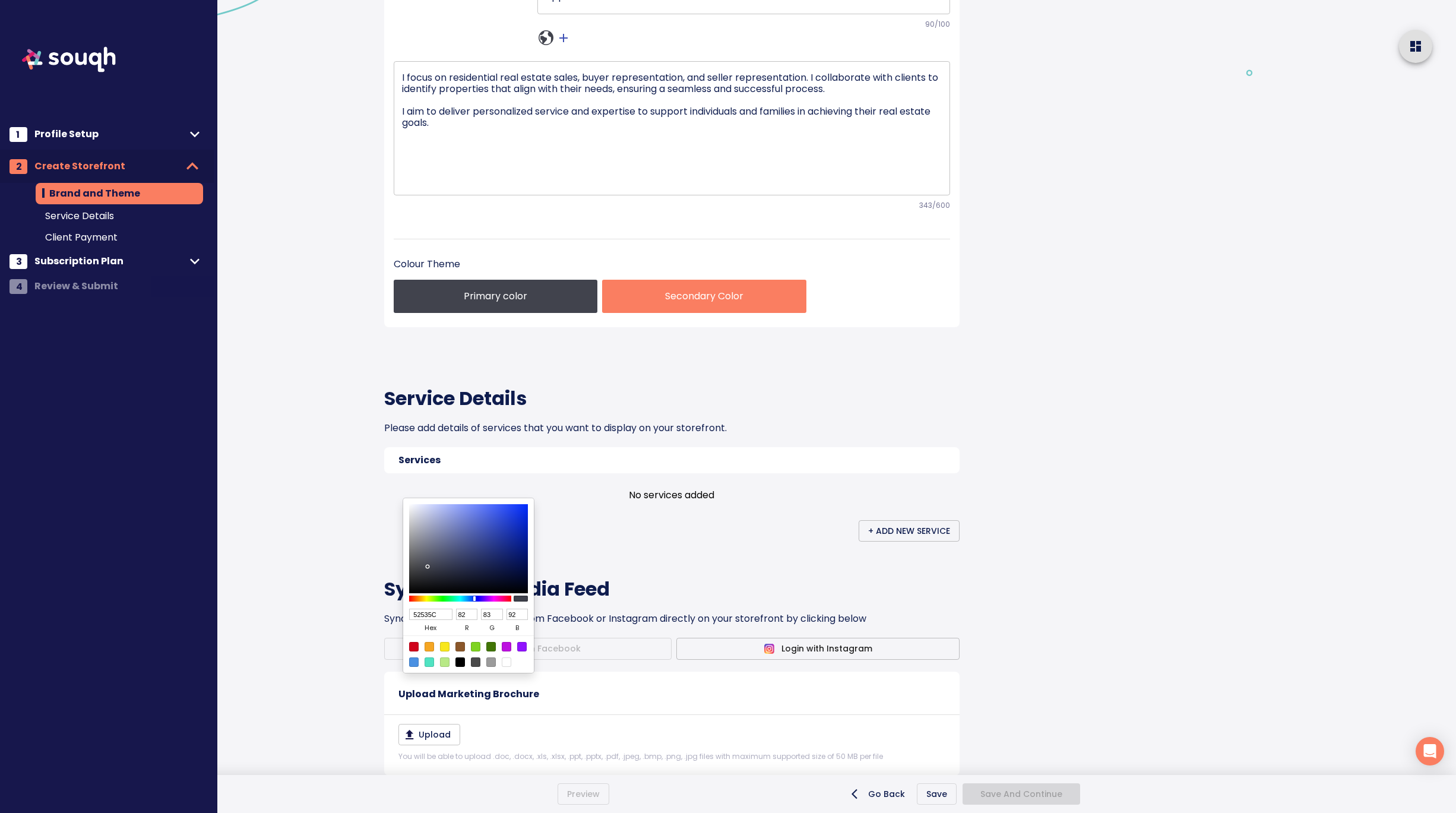
type input "104"
type input "666770"
type input "102"
type input "103"
type input "112"
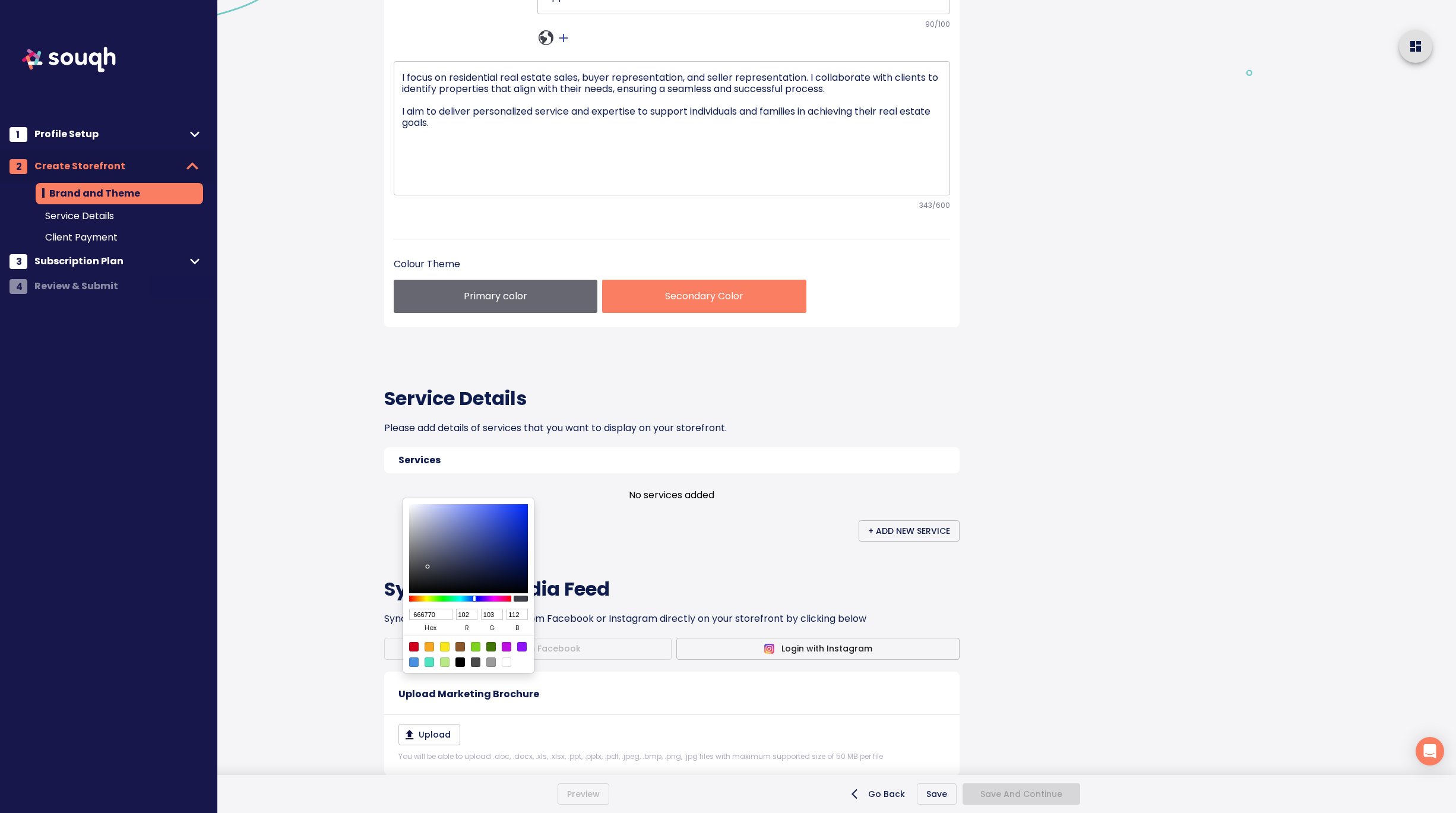
type input "686972"
type input "104"
type input "105"
type input "114"
type input "6E6F79"
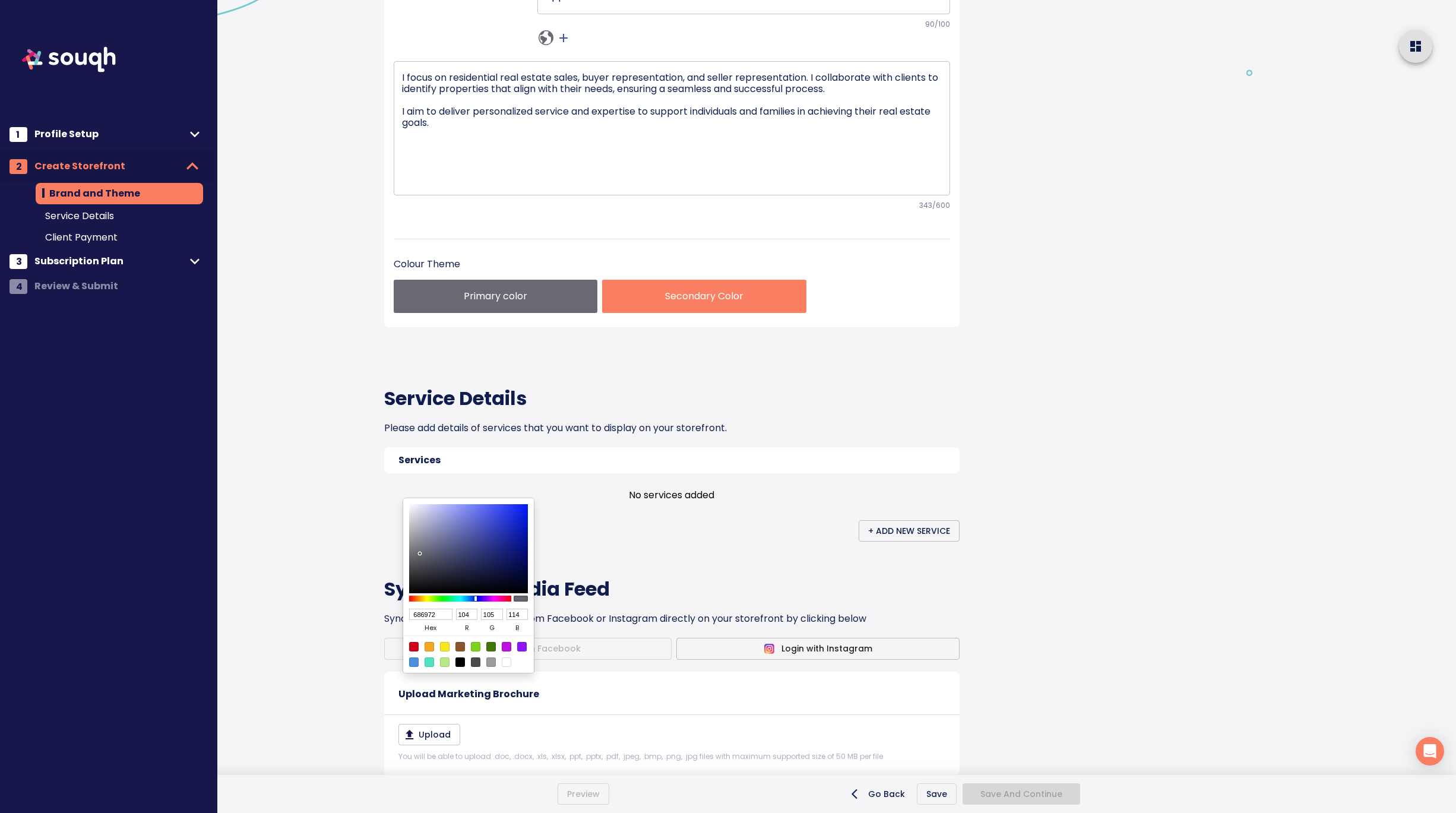
type input "110"
type input "111"
type input "121"
type input "757680"
type input "117"
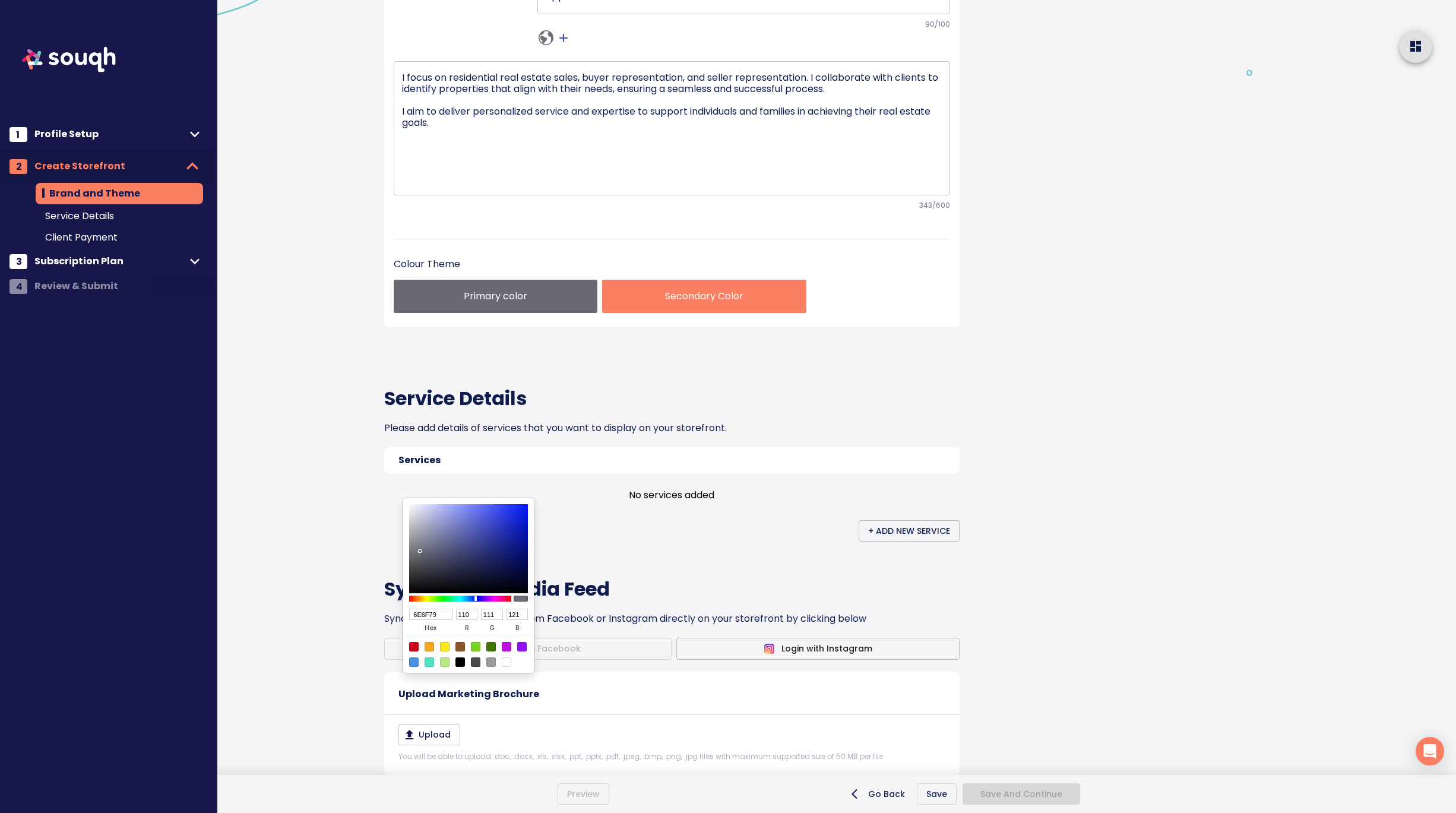
type input "118"
type input "128"
type input "767781"
type input "118"
type input "119"
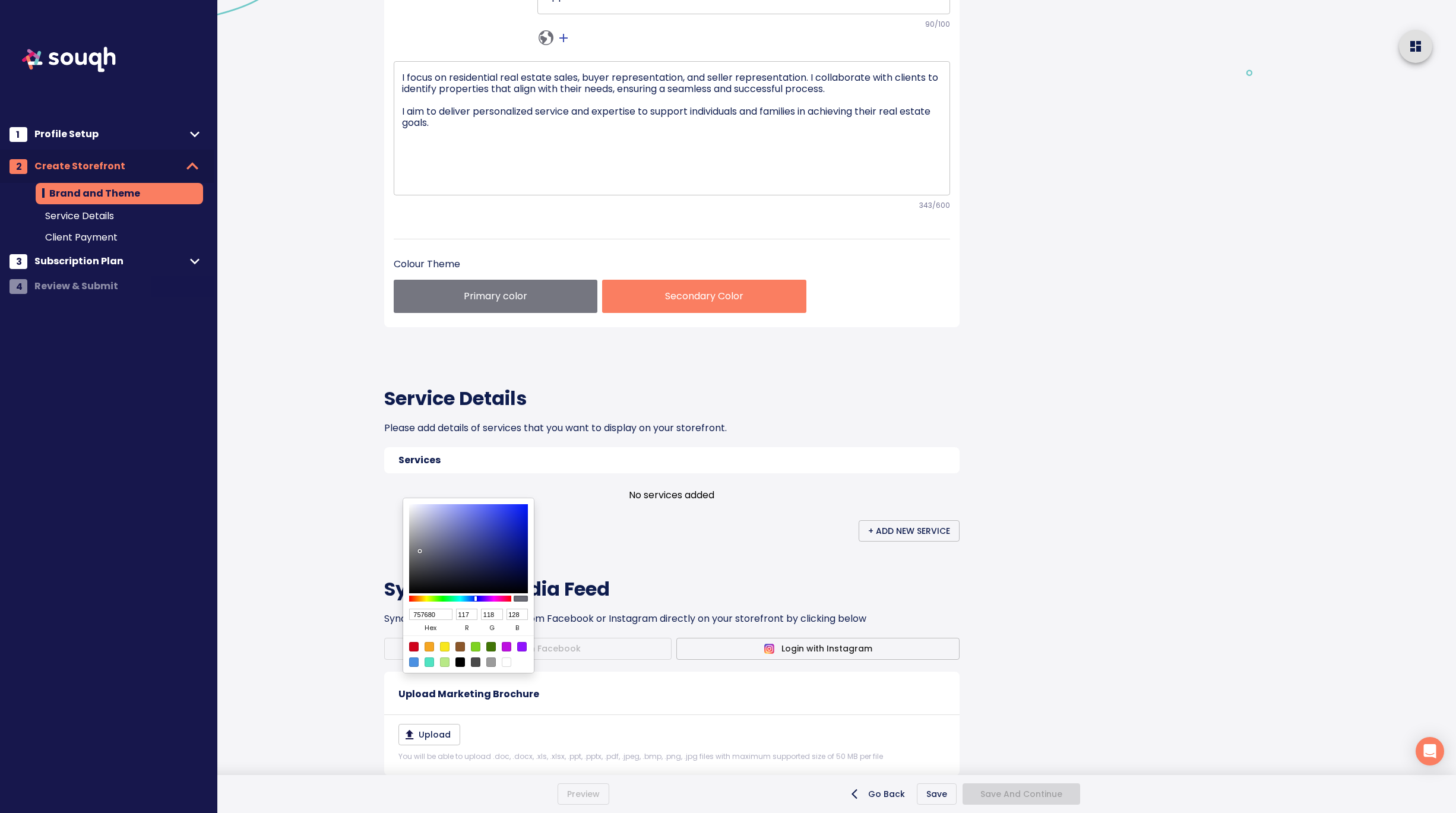
type input "129"
type input "70717C"
type input "112"
type input "113"
type input "124"
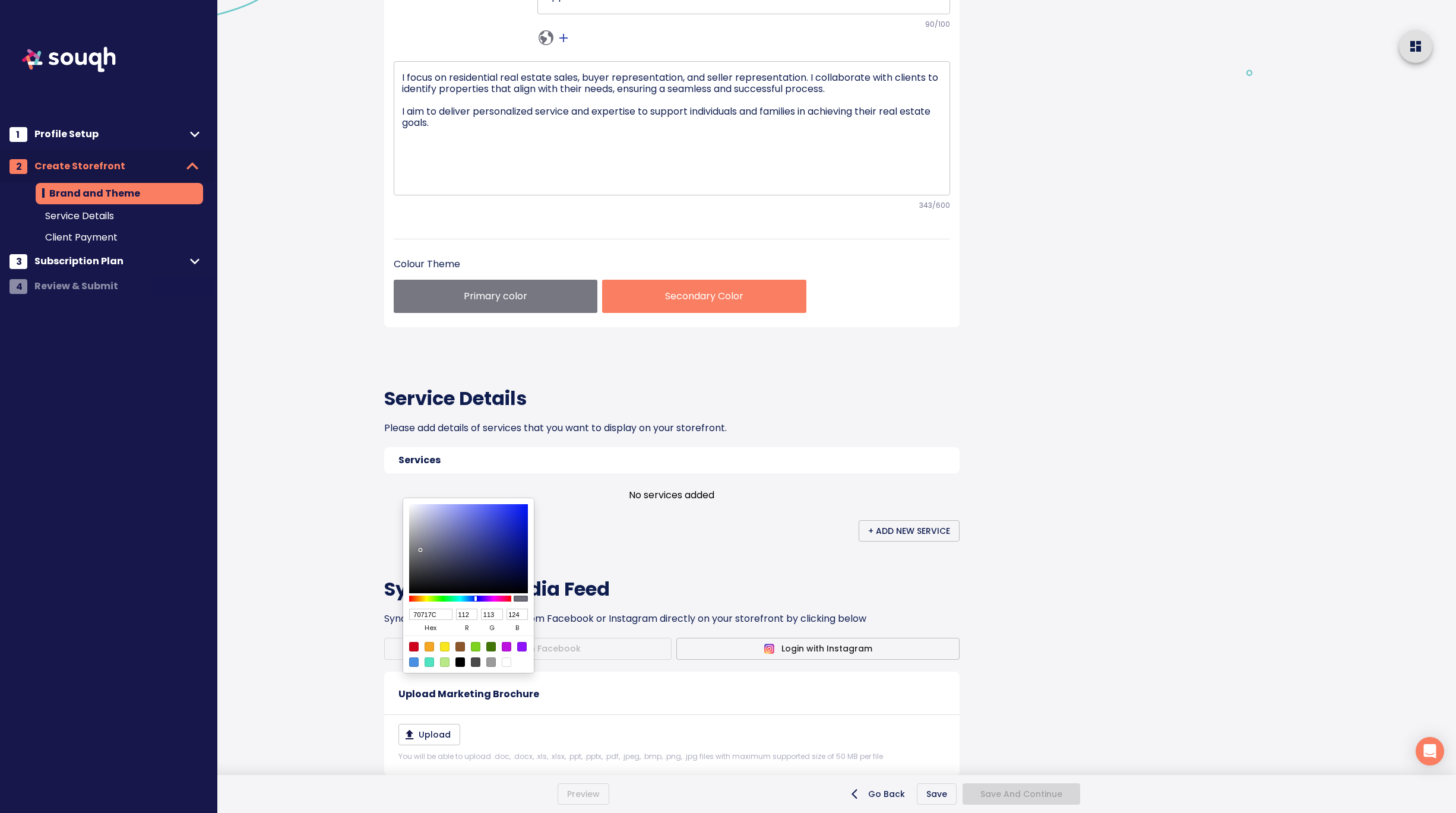
type input "6E6F7A"
type input "110"
type input "111"
type input "122"
type input "6A6B77"
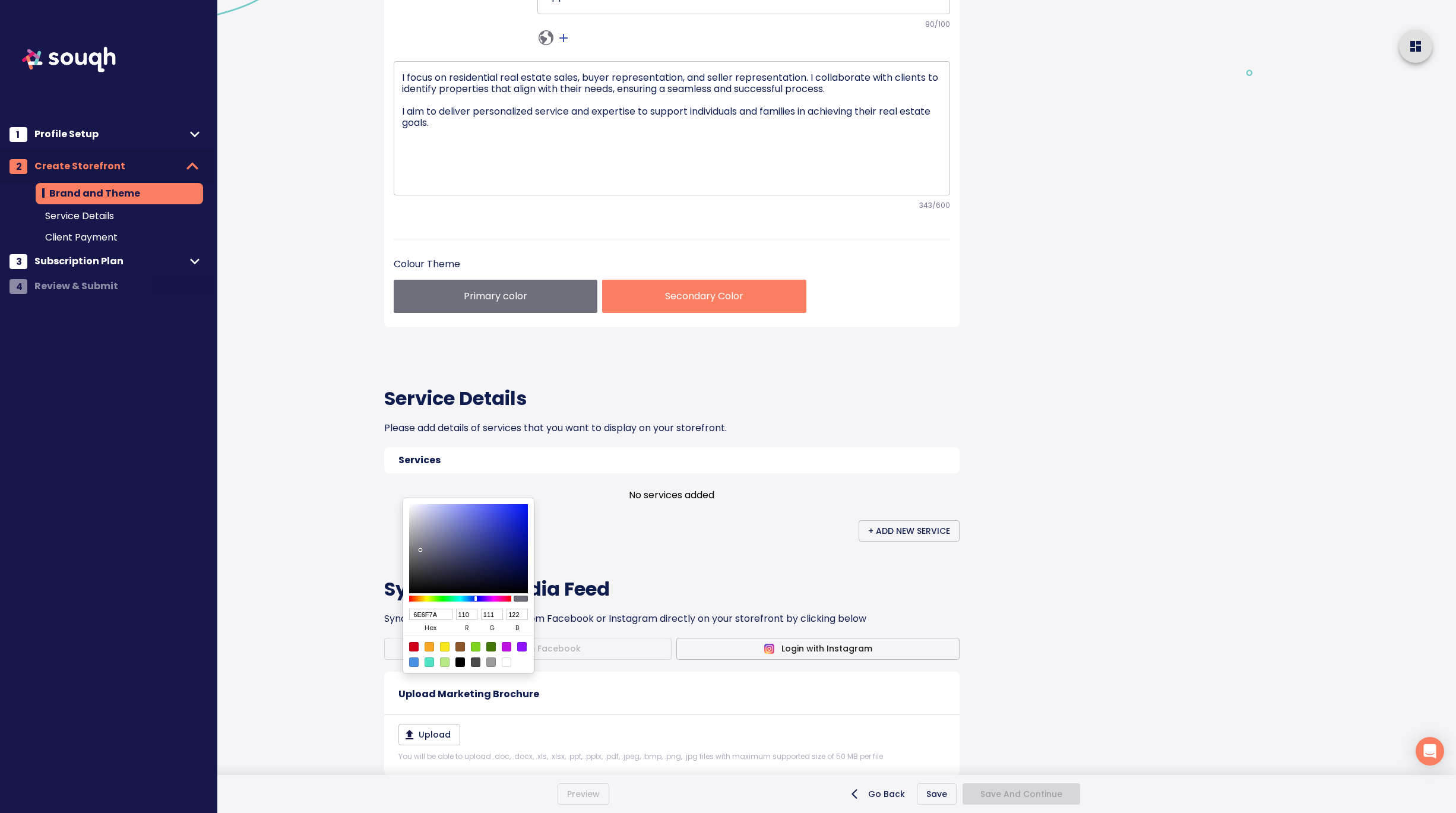
type input "106"
type input "107"
type input "119"
type input "636474"
type input "99"
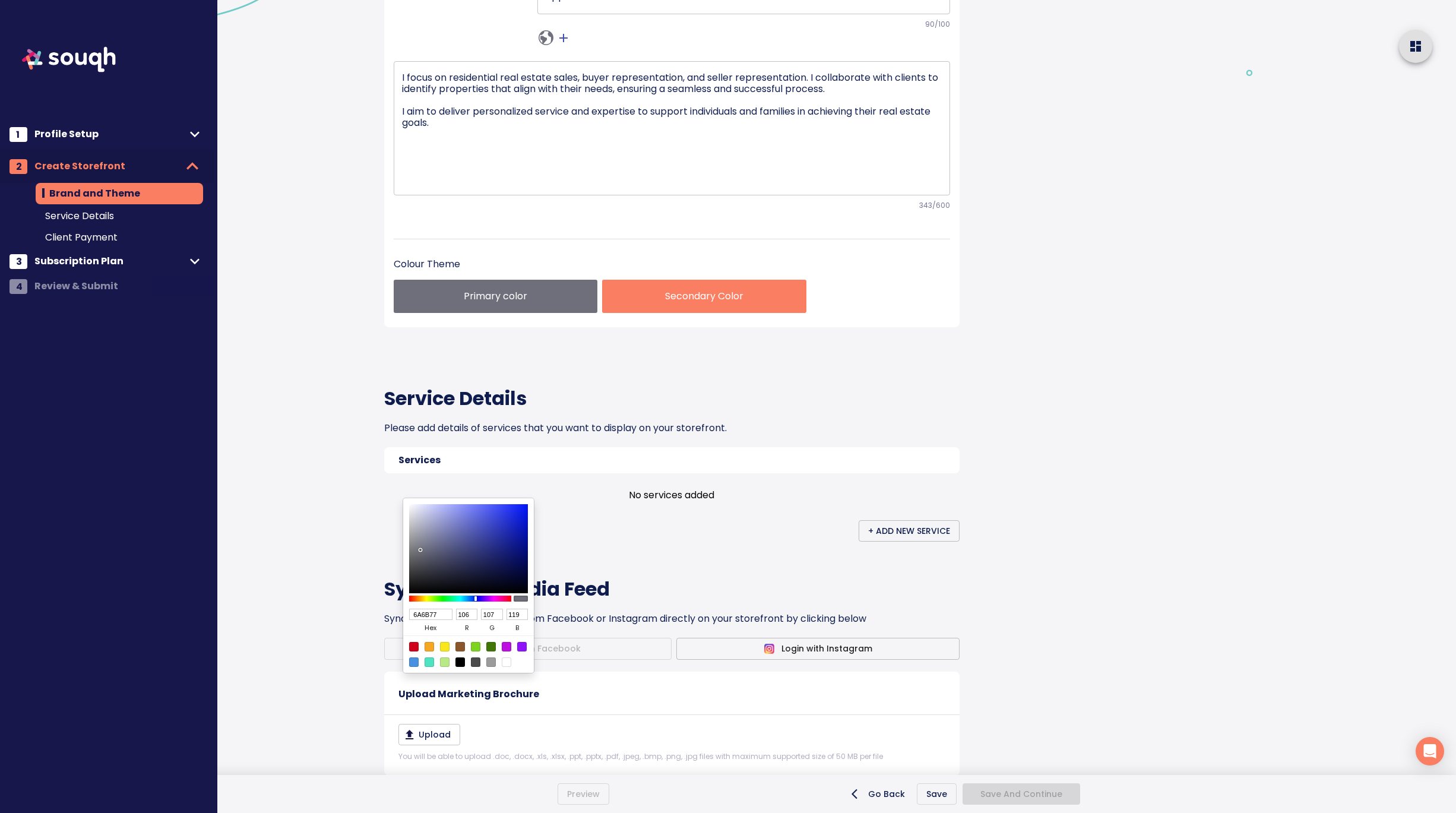
type input "100"
type input "116"
type input "5F6070"
type input "95"
type input "96"
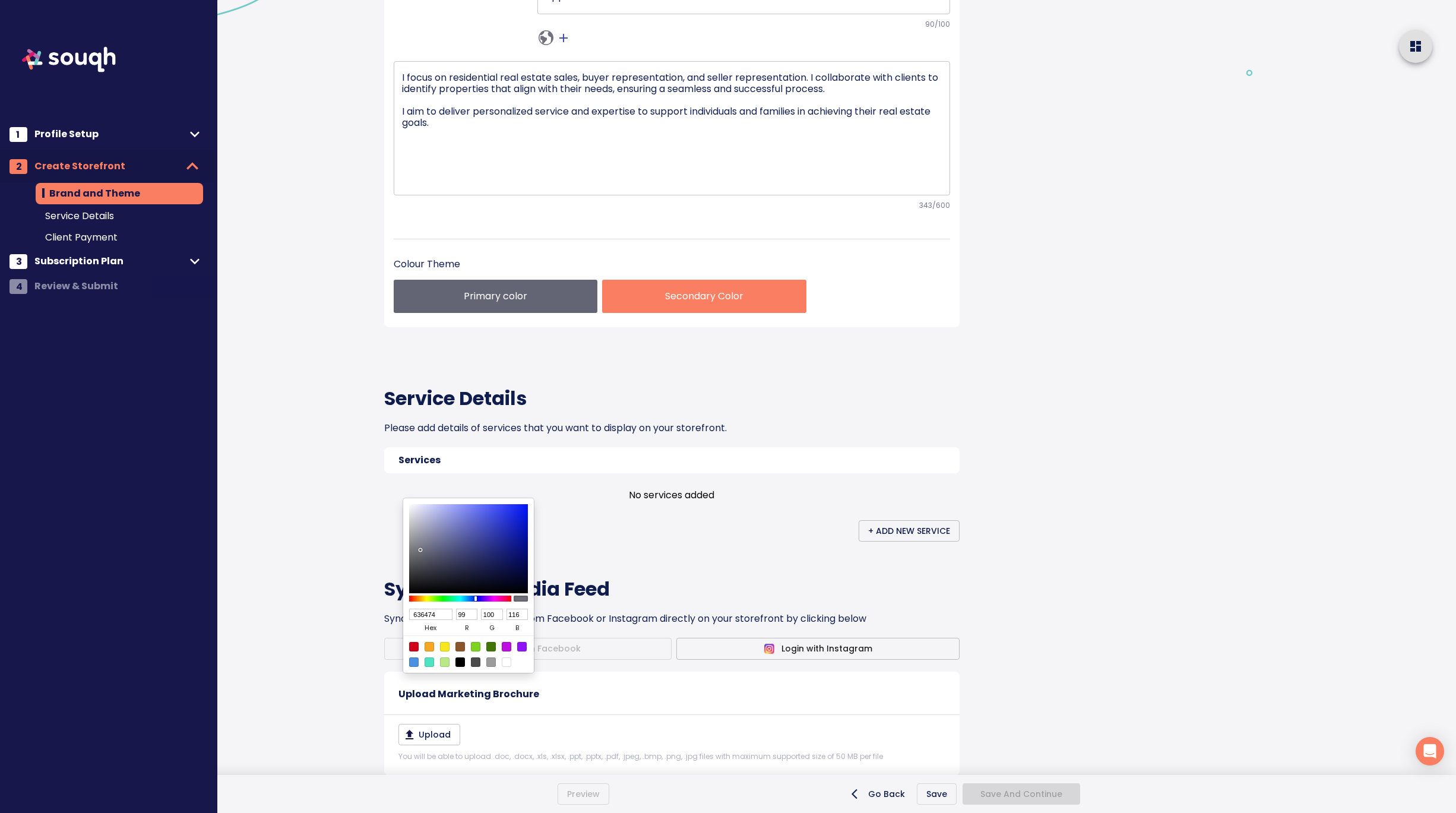
type input "112"
type input "5D5E6E"
type input "93"
type input "94"
type input "110"
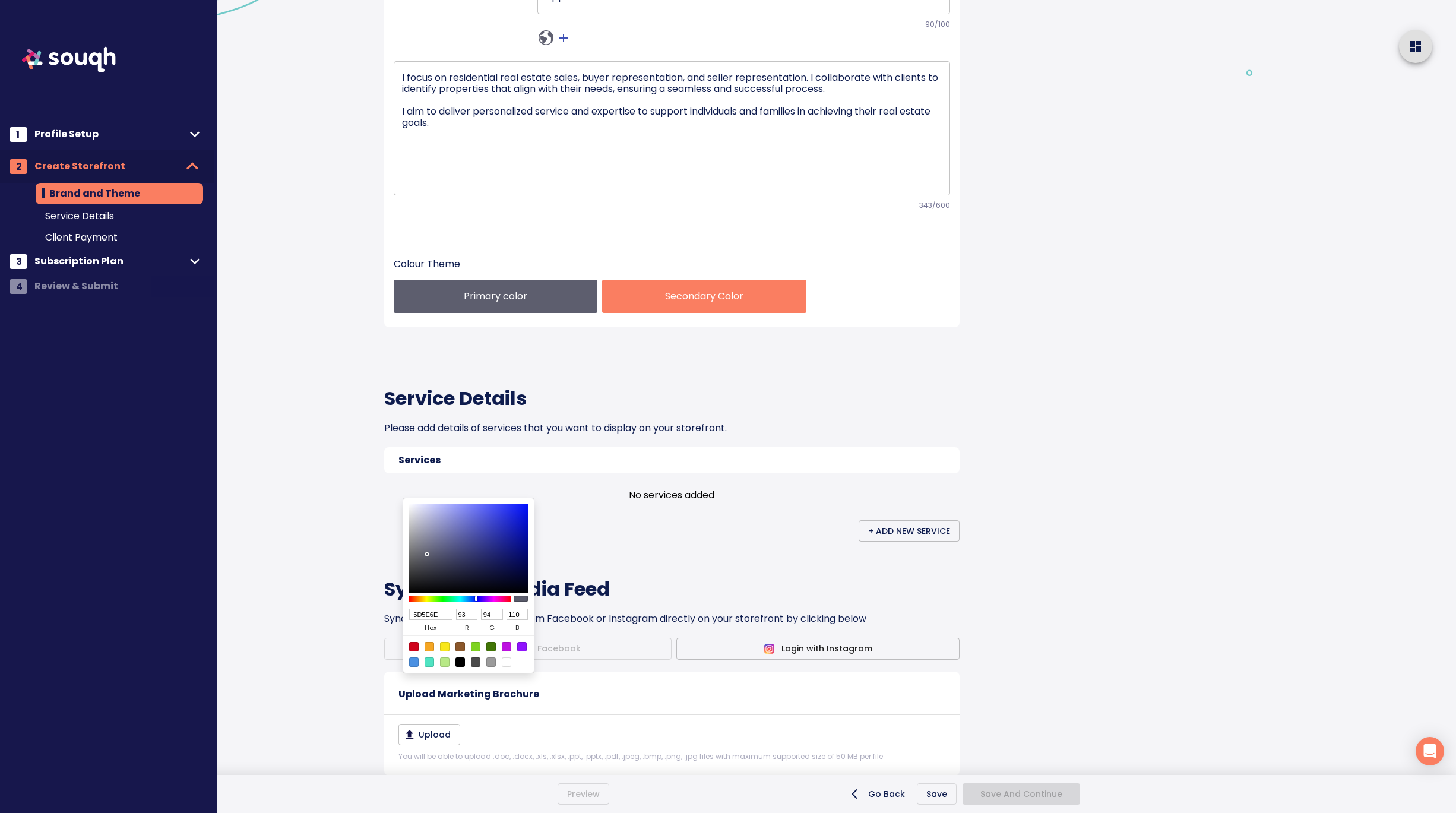
type input "5C5D6E"
type input "92"
type input "93"
type input "5A5B6D"
type input "90"
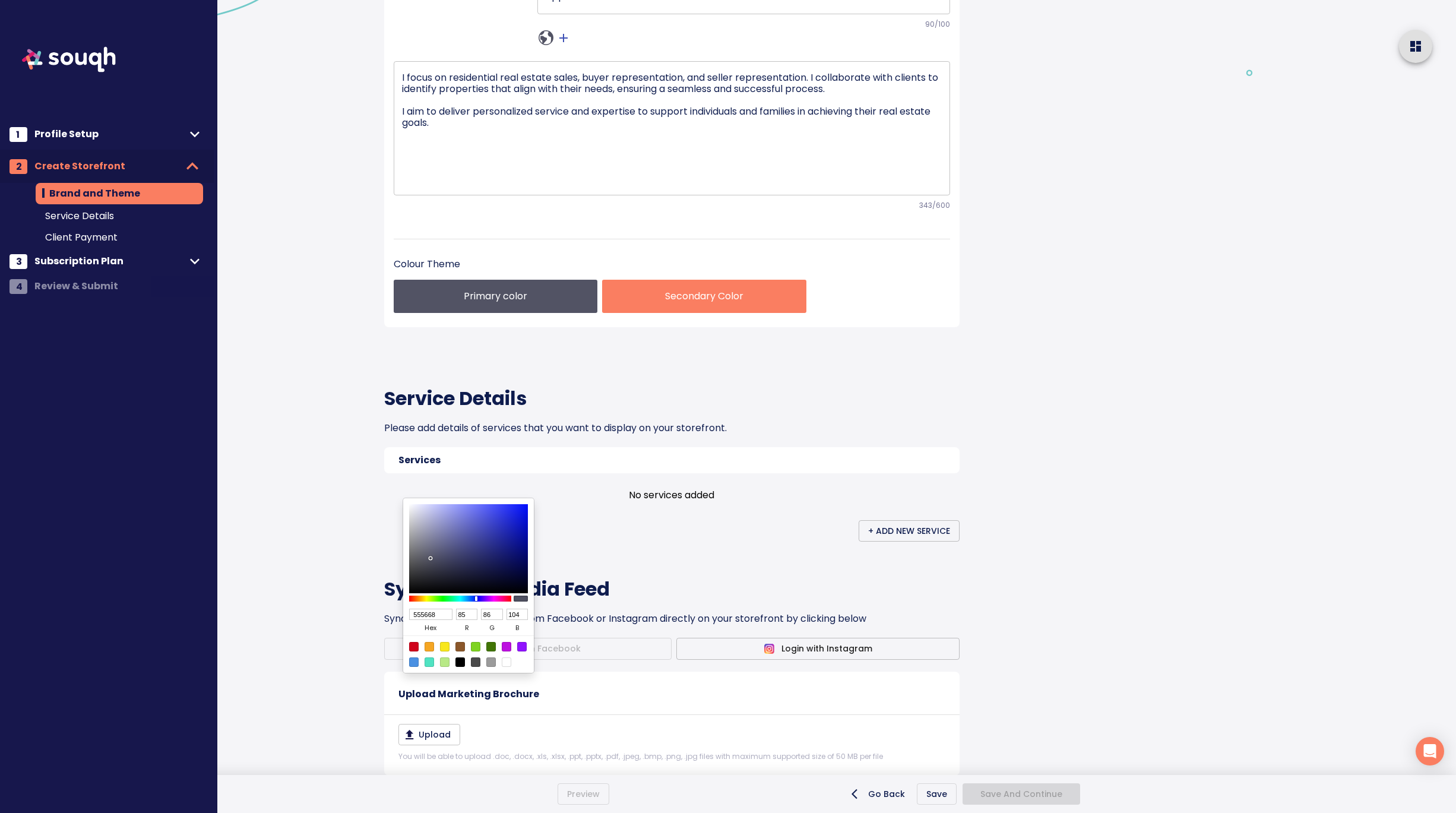
drag, startPoint x: 506, startPoint y: 565, endPoint x: 430, endPoint y: 556, distance: 76.5
click at [430, 557] on div at bounding box center [430, 558] width 3 height 3
click at [635, 552] on div at bounding box center [728, 406] width 1456 height 813
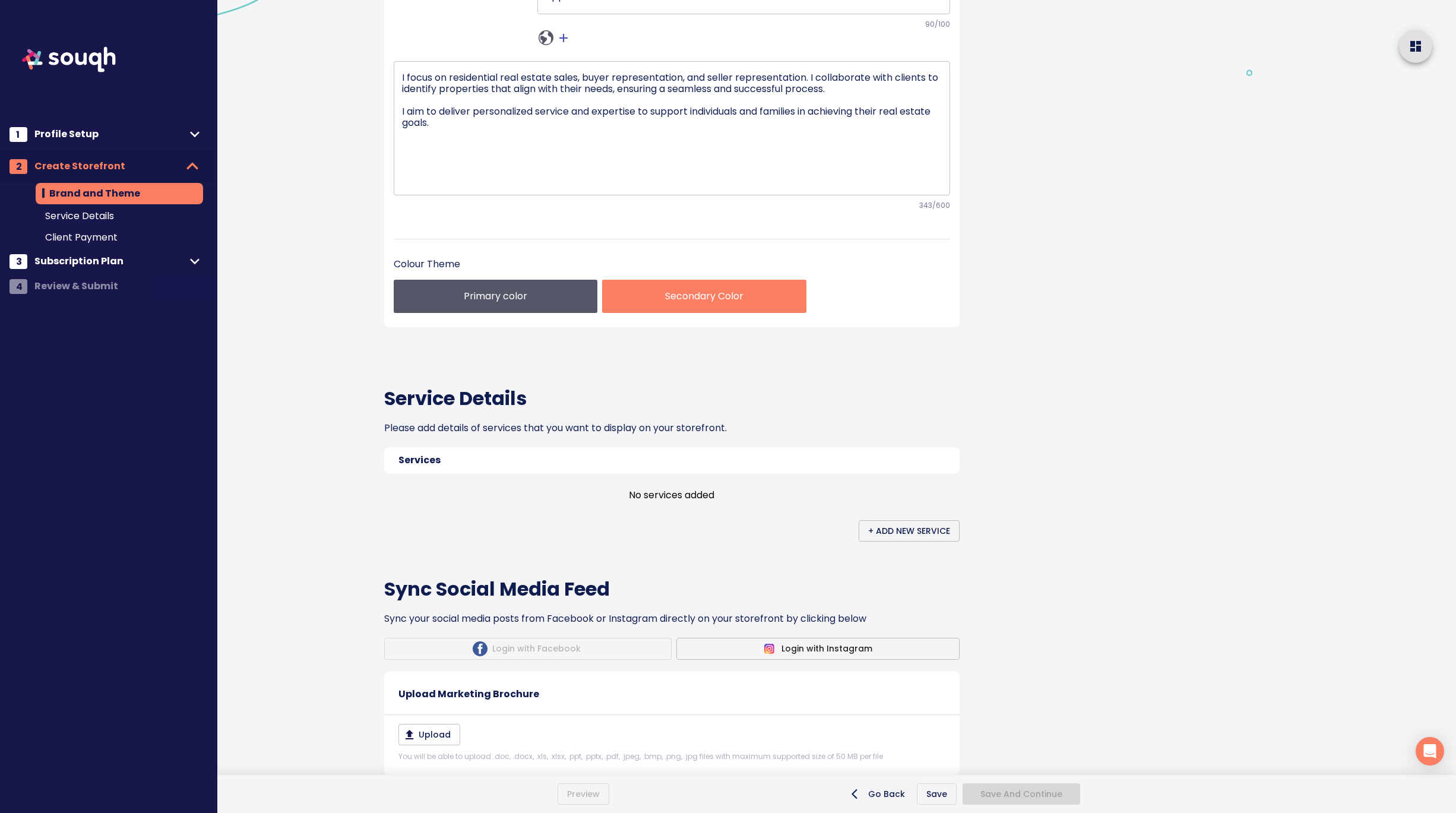
click at [676, 303] on p "Secondary Color" at bounding box center [704, 296] width 185 height 15
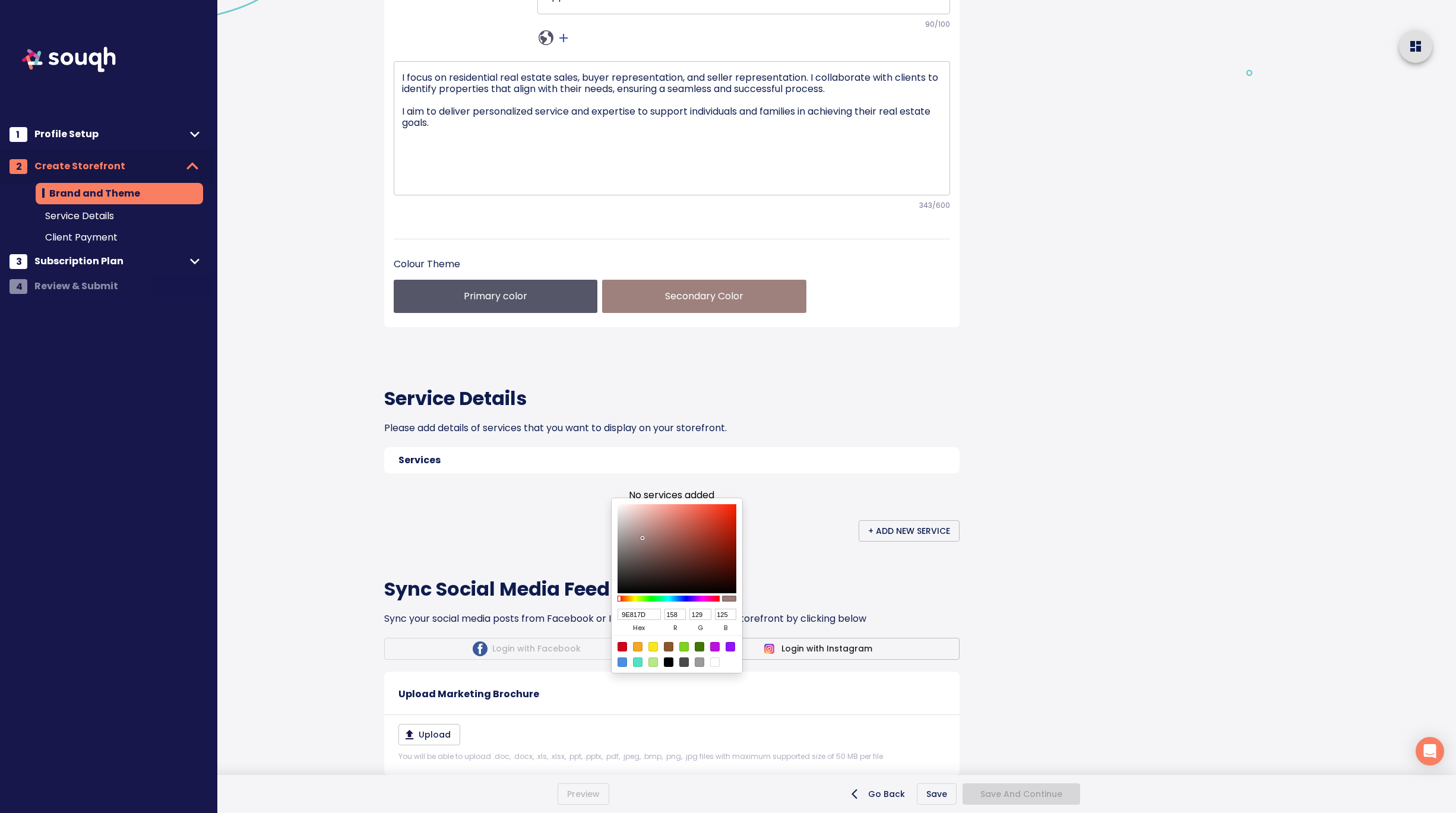
drag, startPoint x: 688, startPoint y: 505, endPoint x: 643, endPoint y: 538, distance: 55.8
click at [643, 538] on div at bounding box center [677, 548] width 119 height 89
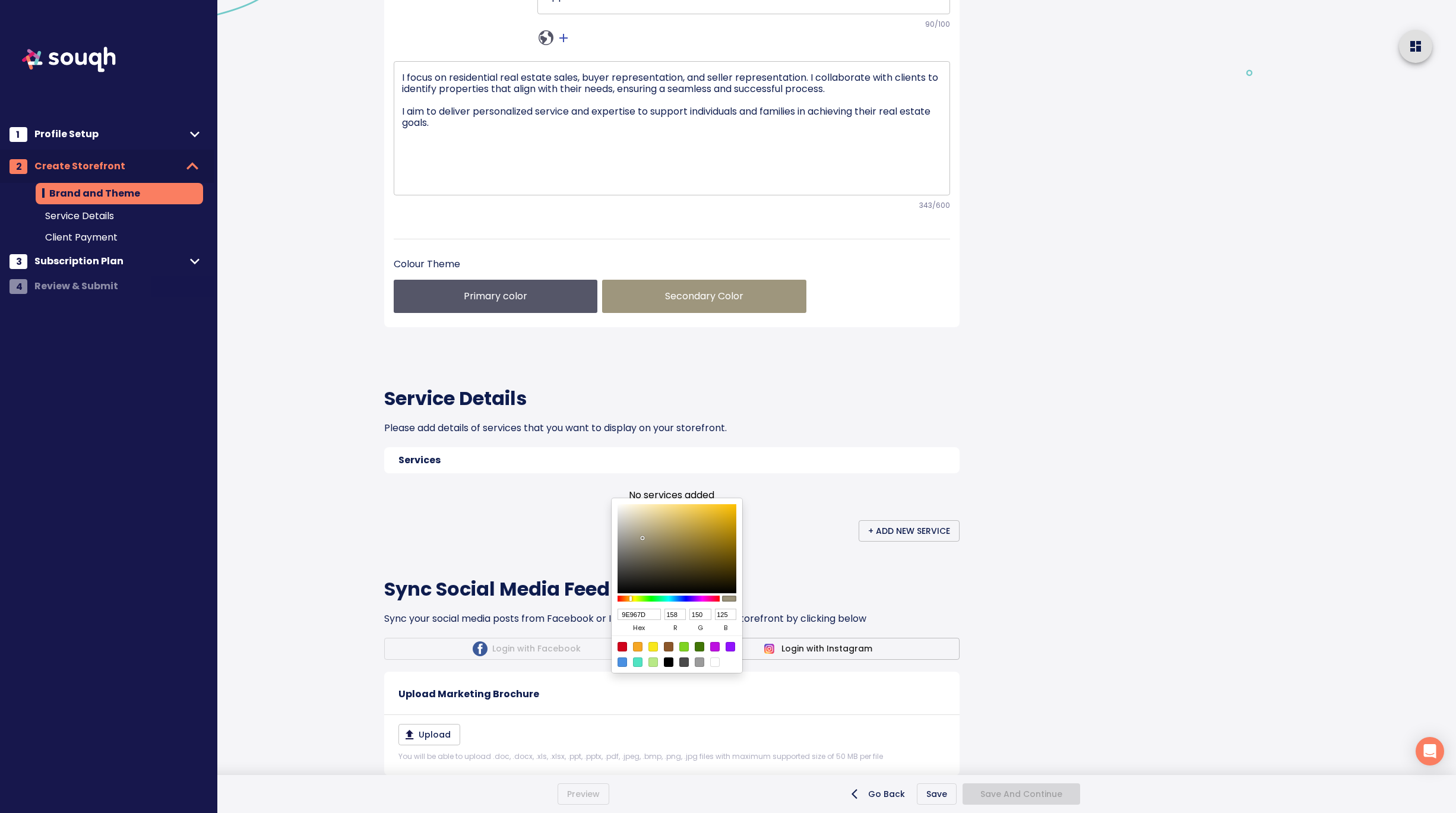
drag, startPoint x: 622, startPoint y: 599, endPoint x: 631, endPoint y: 599, distance: 9.0
click at [631, 599] on div at bounding box center [632, 598] width 3 height 5
click at [627, 596] on div at bounding box center [627, 597] width 3 height 5
click at [931, 575] on div at bounding box center [728, 406] width 1456 height 813
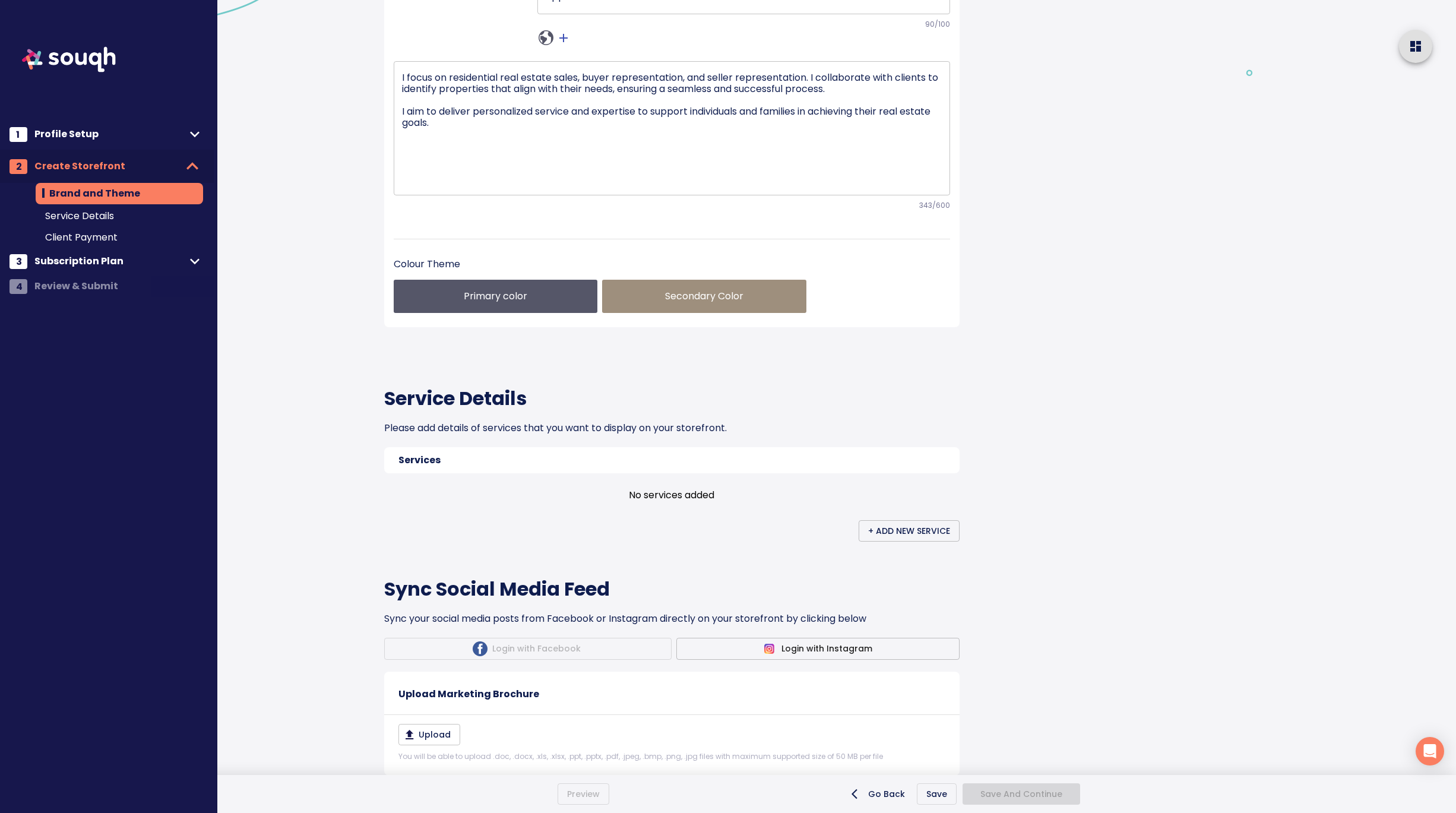
click at [931, 410] on h4 "Service Details" at bounding box center [672, 398] width 576 height 24
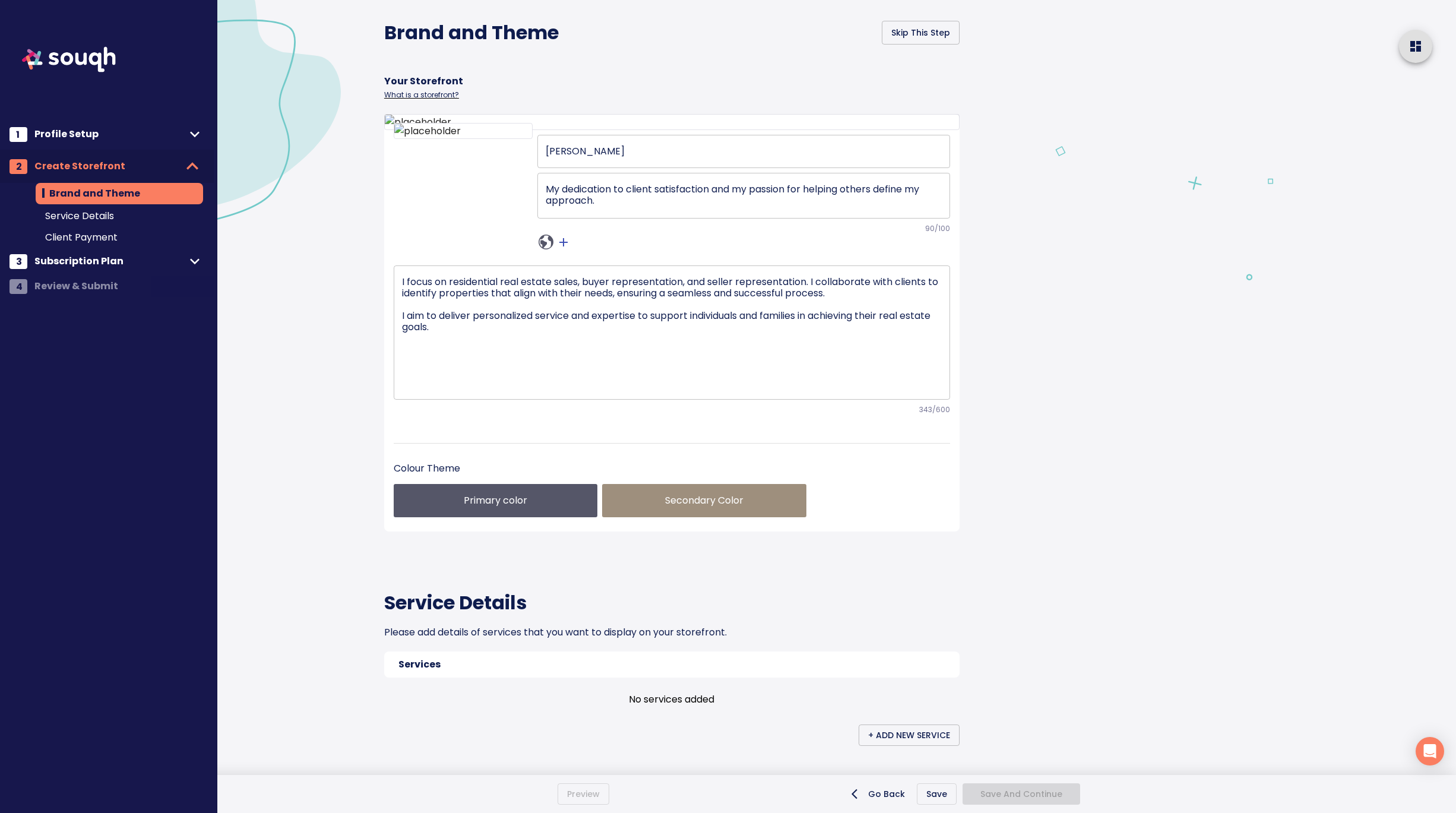
scroll to position [21, 0]
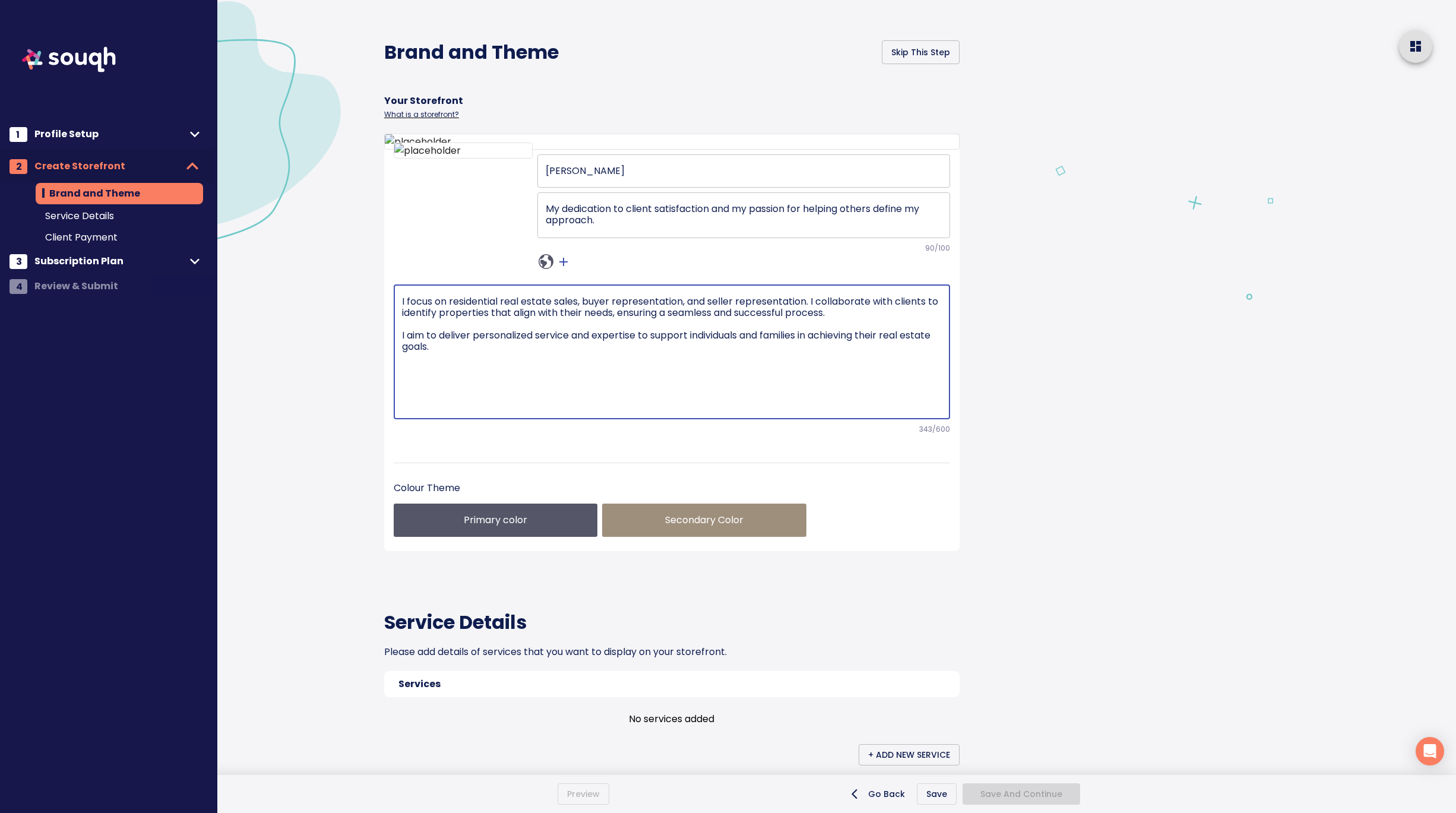
drag, startPoint x: 481, startPoint y: 525, endPoint x: 385, endPoint y: 459, distance: 116.5
click at [385, 459] on div "Leah Carroll ​ My dedication to client satisfaction and my passion for helping …" at bounding box center [672, 350] width 576 height 401
click at [1091, 523] on div at bounding box center [1249, 667] width 413 height 1376
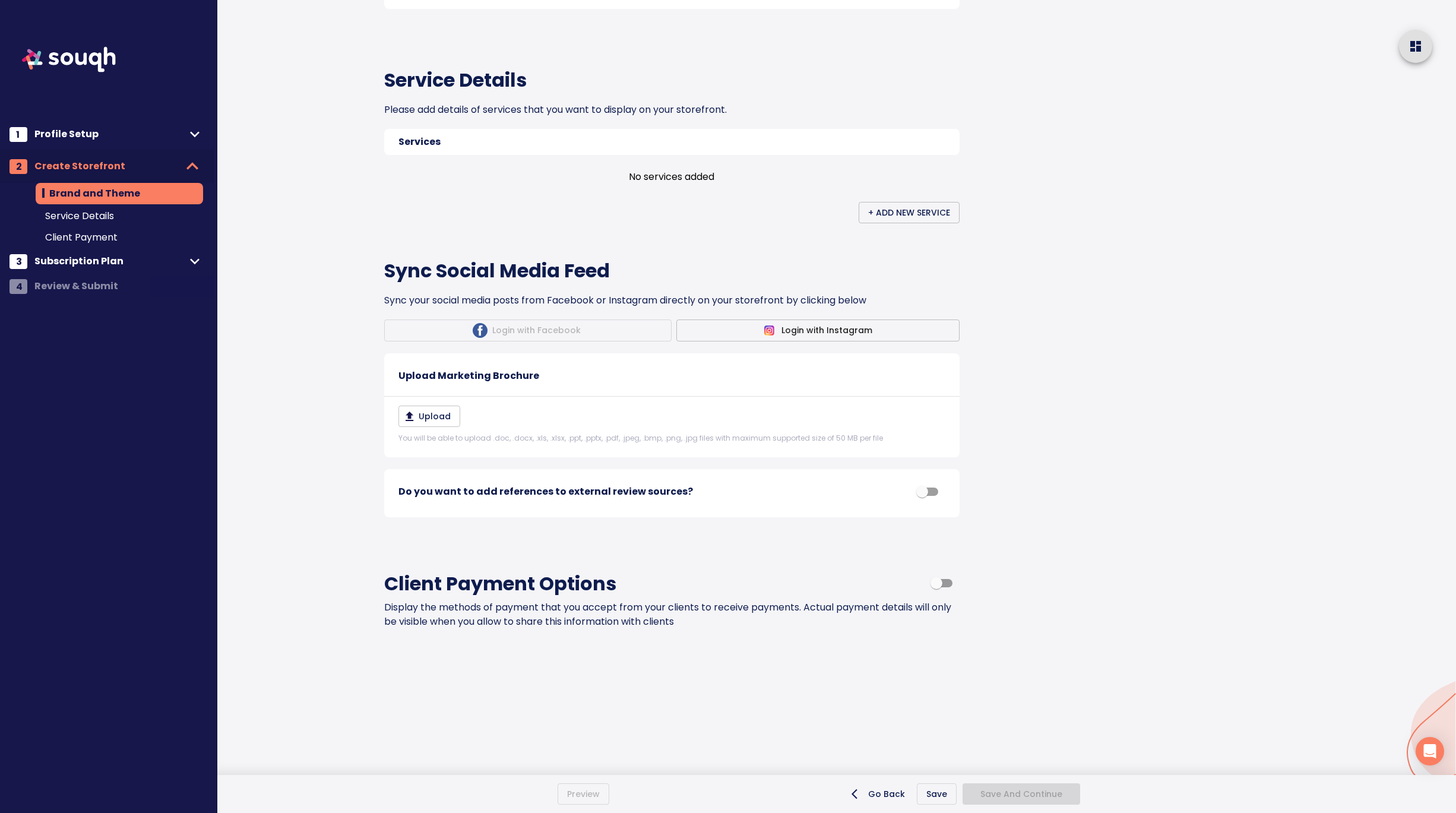
scroll to position [726, 0]
click at [936, 220] on span "+ Add New Service" at bounding box center [909, 213] width 82 height 15
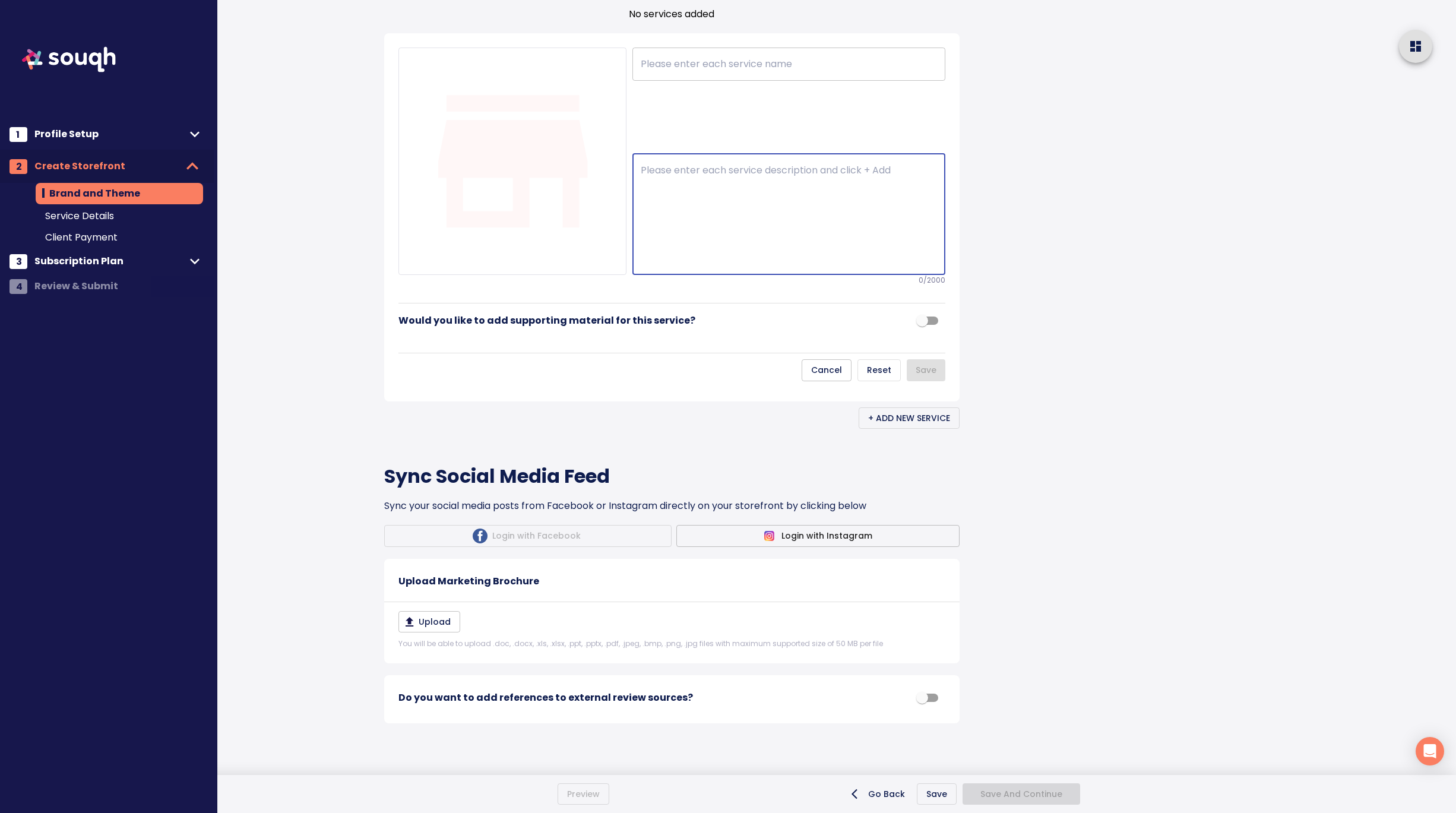
click at [694, 264] on textarea at bounding box center [789, 214] width 296 height 100
paste textarea "Residential Real Estate Sales Whether you’re buying your first home or moving i…"
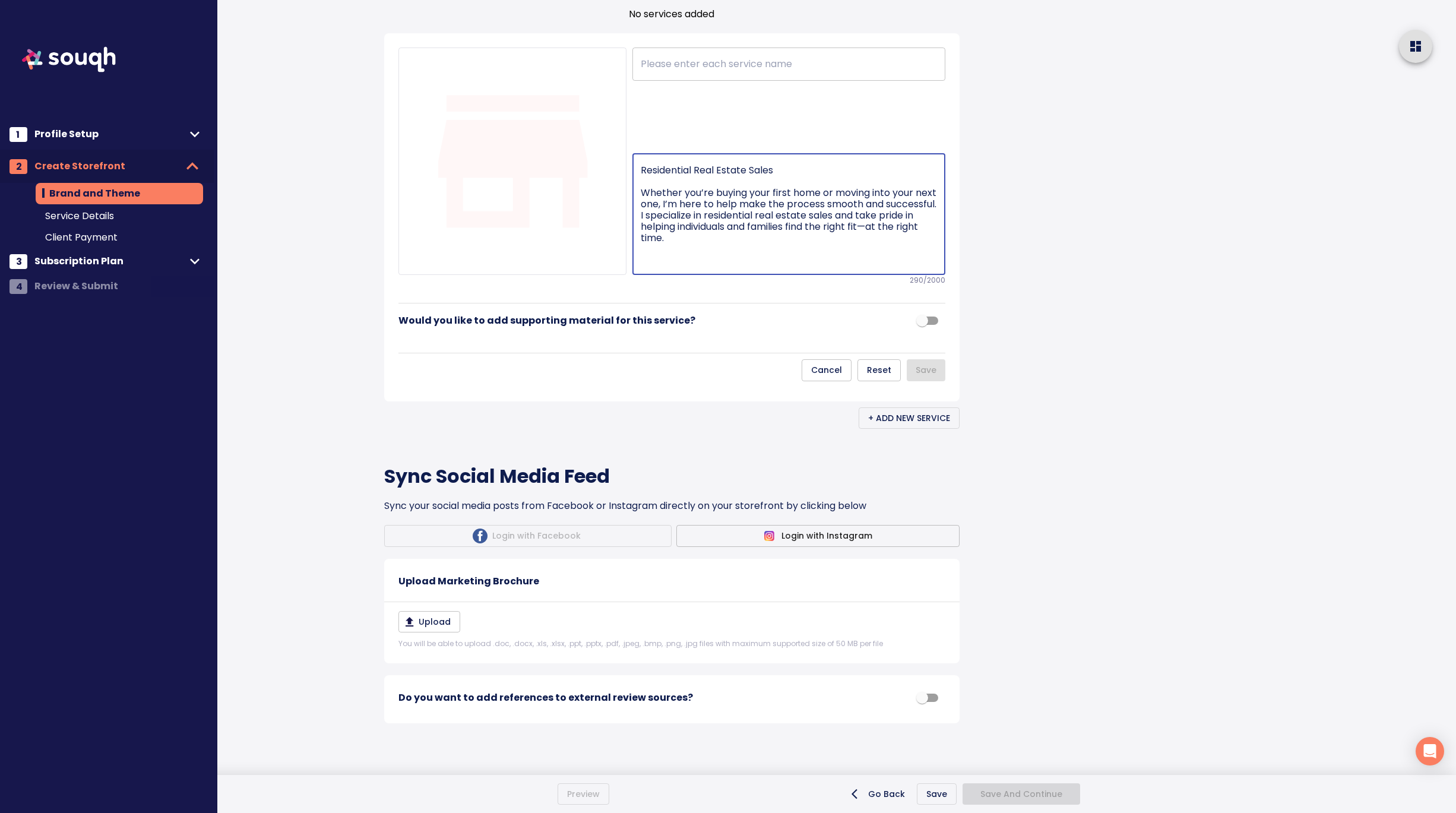
drag, startPoint x: 643, startPoint y: 370, endPoint x: 643, endPoint y: 341, distance: 29.0
click at [643, 264] on textarea "Residential Real Estate Sales Whether you’re buying your first home or moving i…" at bounding box center [789, 214] width 296 height 100
click at [739, 80] on input "text" at bounding box center [789, 64] width 313 height 33
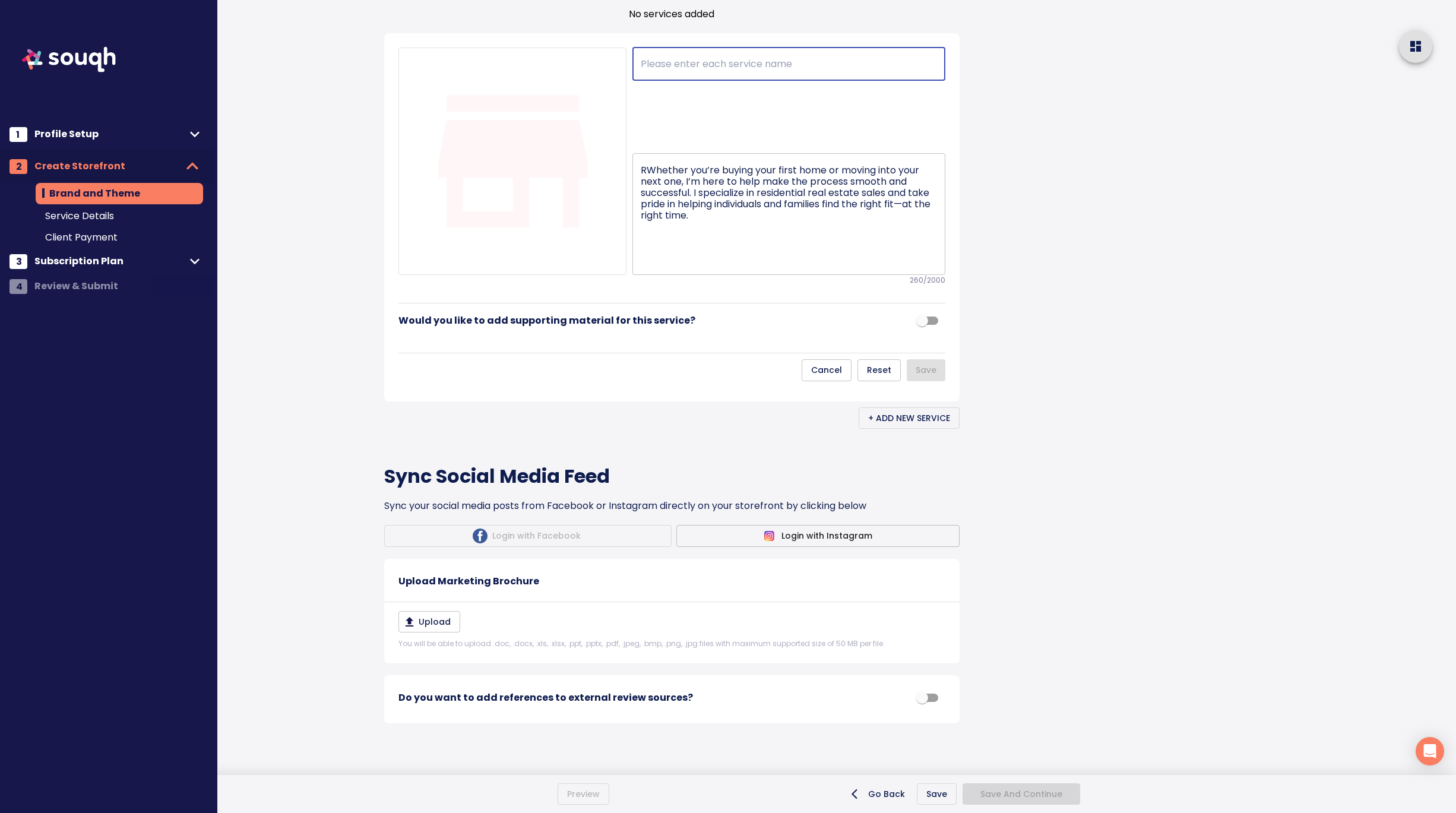
paste input "esidential Real Estate Sales"
click at [772, 264] on textarea "RWhether you’re buying your first home or moving into your next one, I’m here t…" at bounding box center [789, 214] width 296 height 100
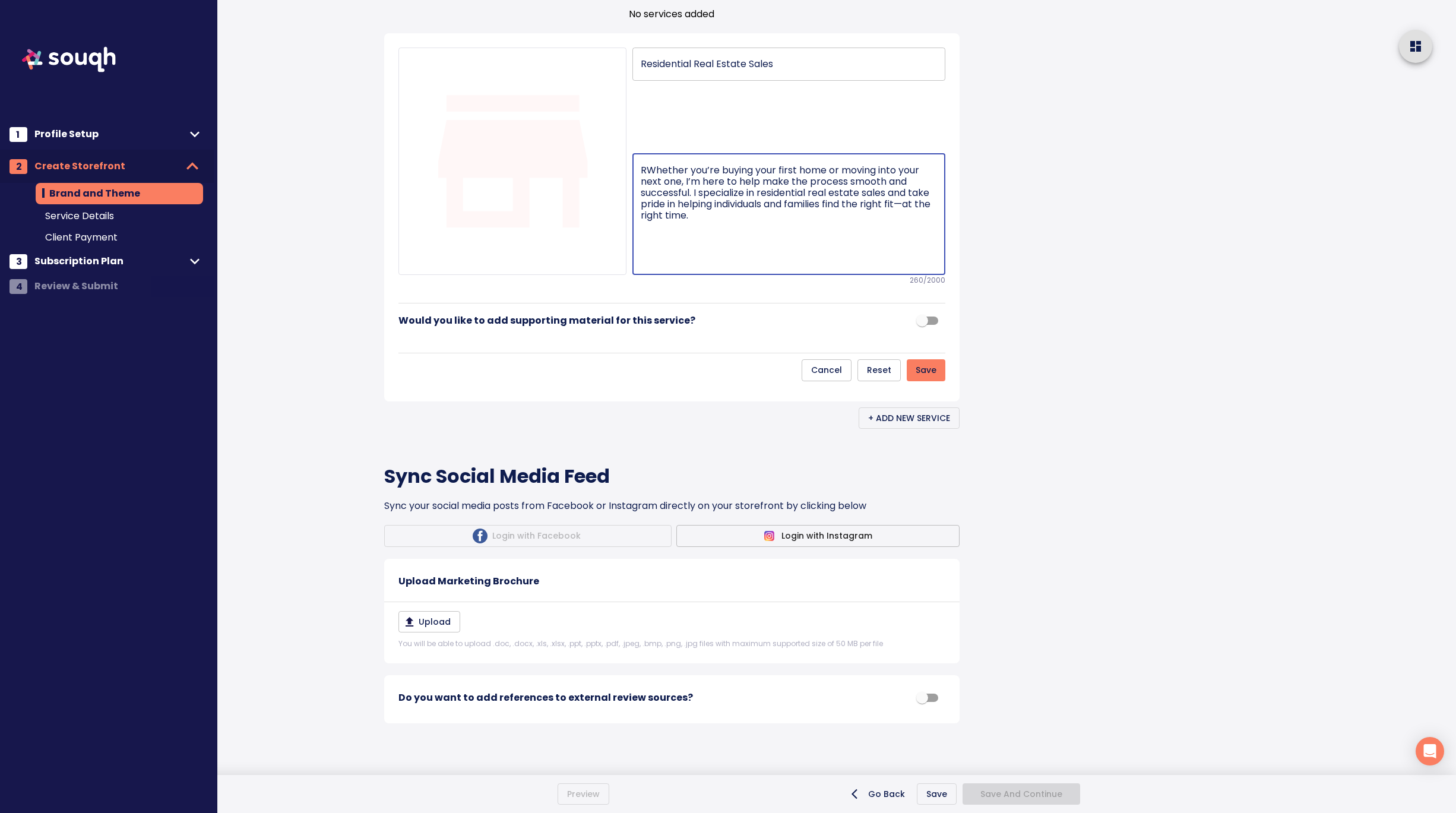
click at [646, 264] on textarea "RWhether you’re buying your first home or moving into your next one, I’m here t…" at bounding box center [789, 214] width 296 height 100
click at [719, 264] on textarea "Whether you’re buying your first home or moving into your next one, I’m here to…" at bounding box center [789, 214] width 296 height 100
click at [927, 332] on input "checkbox" at bounding box center [922, 321] width 68 height 23
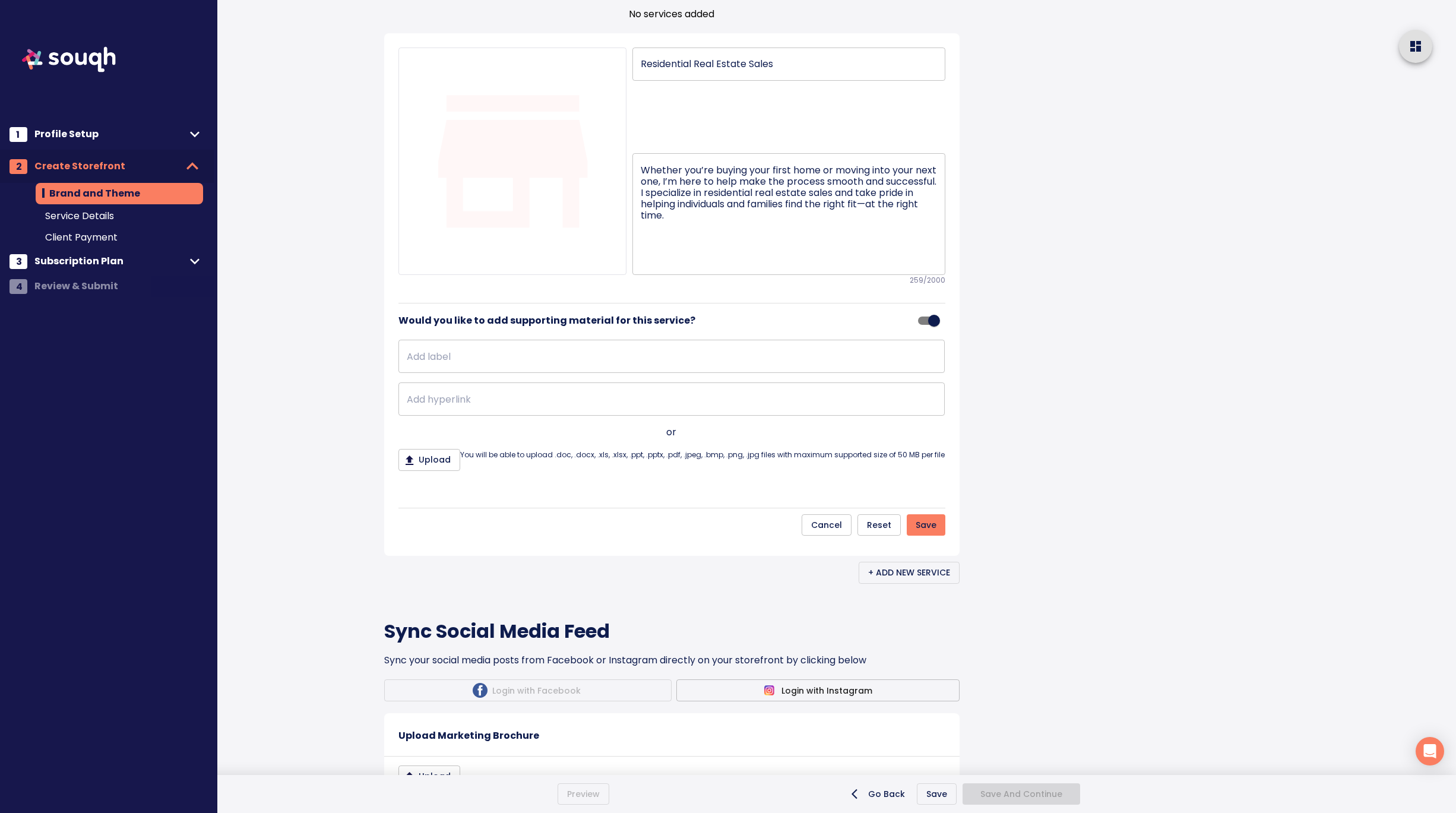
click at [506, 373] on input "text" at bounding box center [672, 356] width 547 height 33
click at [453, 416] on input "text" at bounding box center [672, 398] width 547 height 33
paste input "https://leahcarroll.exprealty.com/"
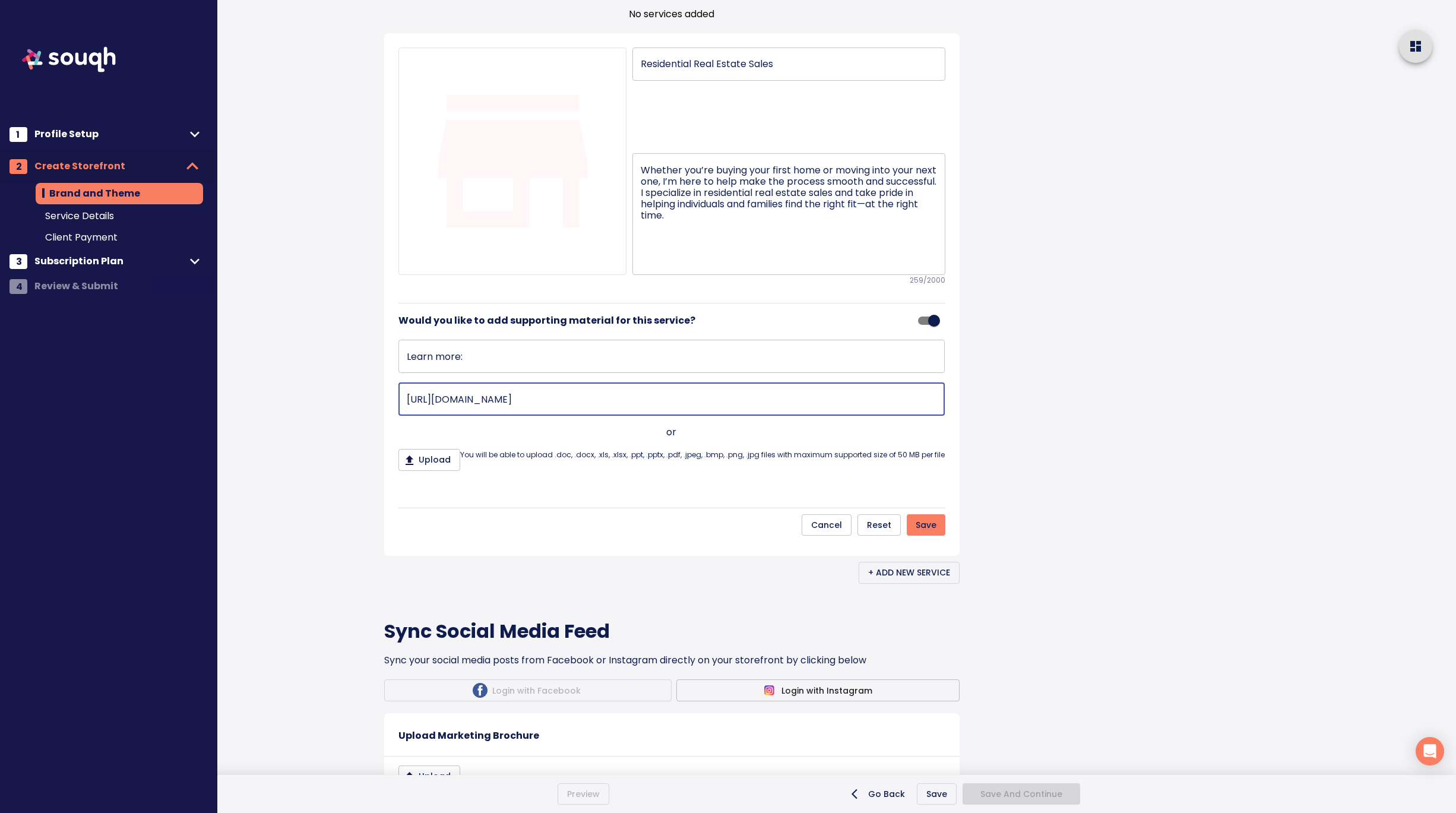
click at [934, 533] on span "Save" at bounding box center [926, 525] width 21 height 15
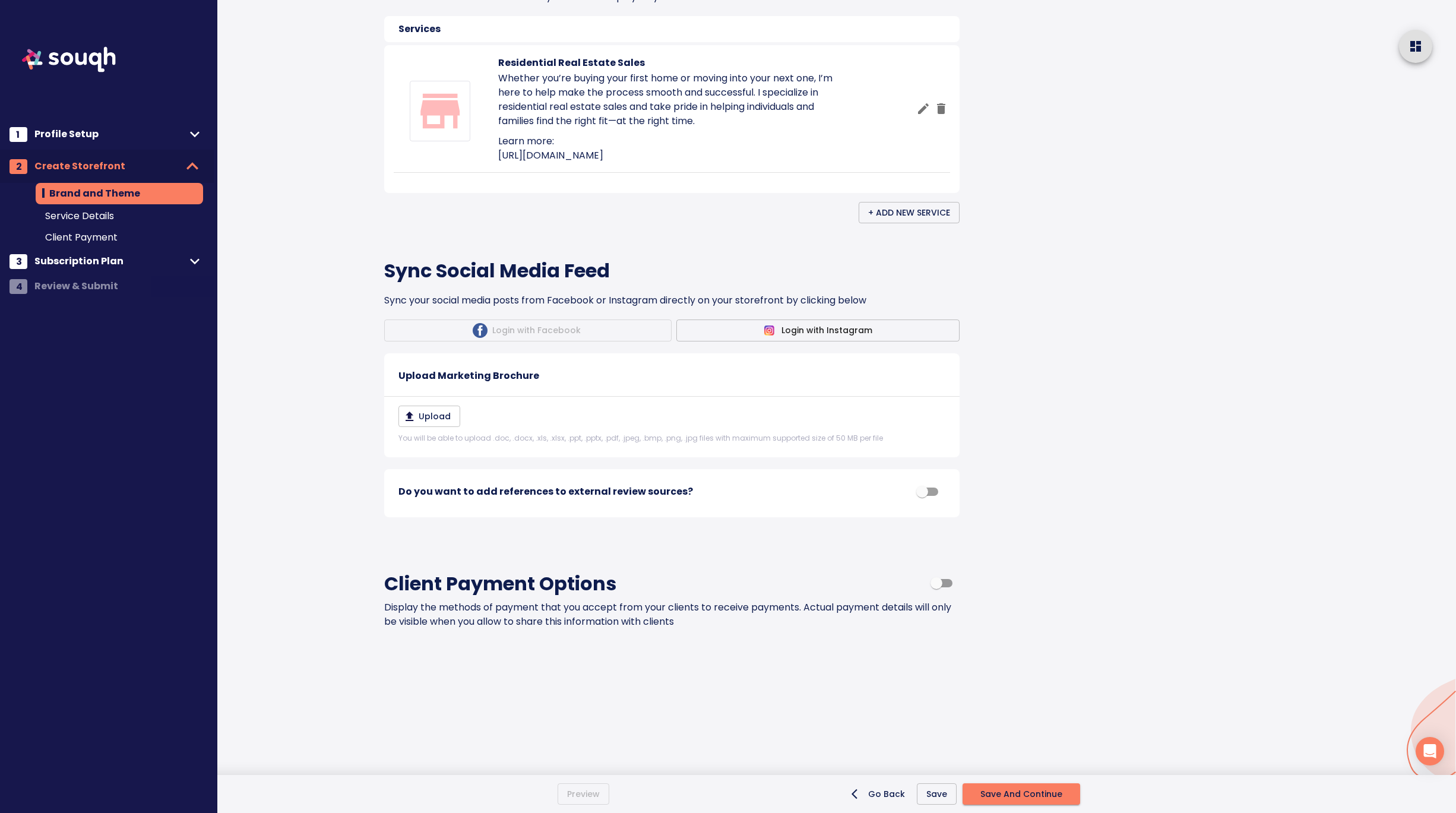
click at [1026, 552] on div "Brand and Theme Skip This Step Your Storefront What is a storefront? Leah Carro…" at bounding box center [699, 69] width 659 height 1489
click at [922, 220] on span "+ Add New Service" at bounding box center [909, 213] width 82 height 15
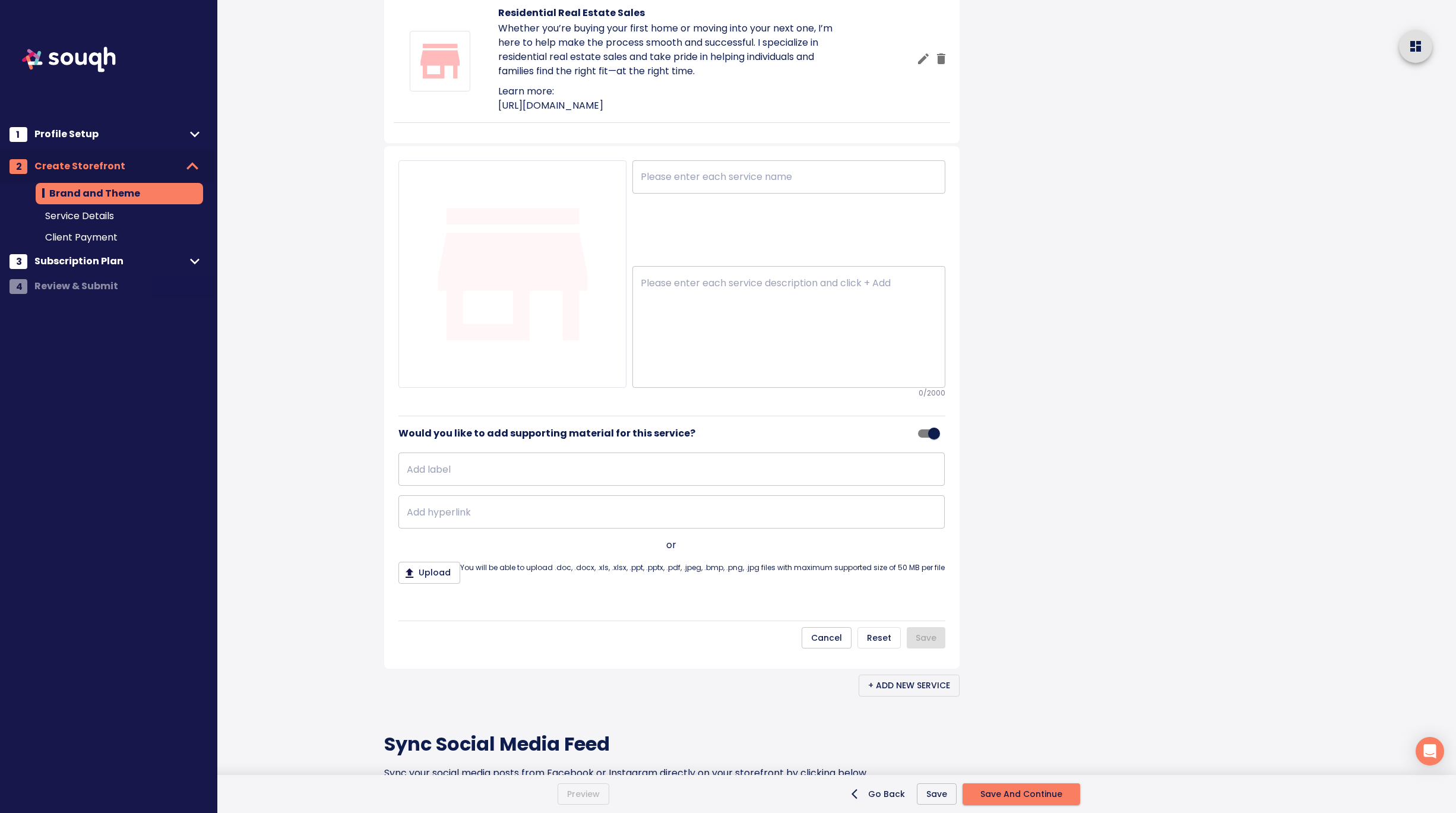
click at [522, 486] on input "text" at bounding box center [672, 469] width 547 height 33
click at [484, 528] on input "text" at bounding box center [672, 512] width 547 height 33
paste input "https://leahcarroll.exprealty.com/"
click at [1068, 606] on div at bounding box center [1249, 280] width 413 height 2011
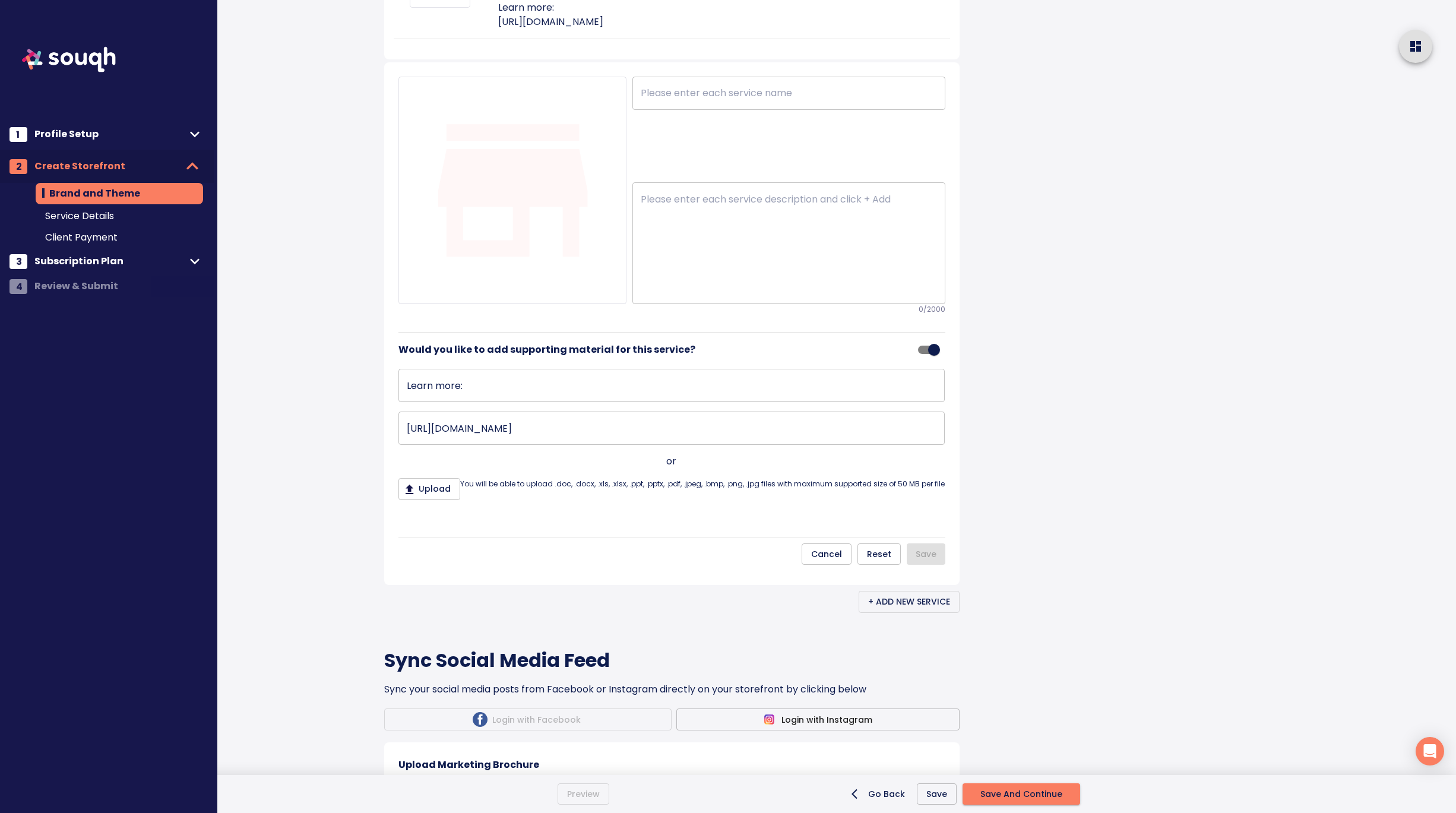
scroll to position [864, 0]
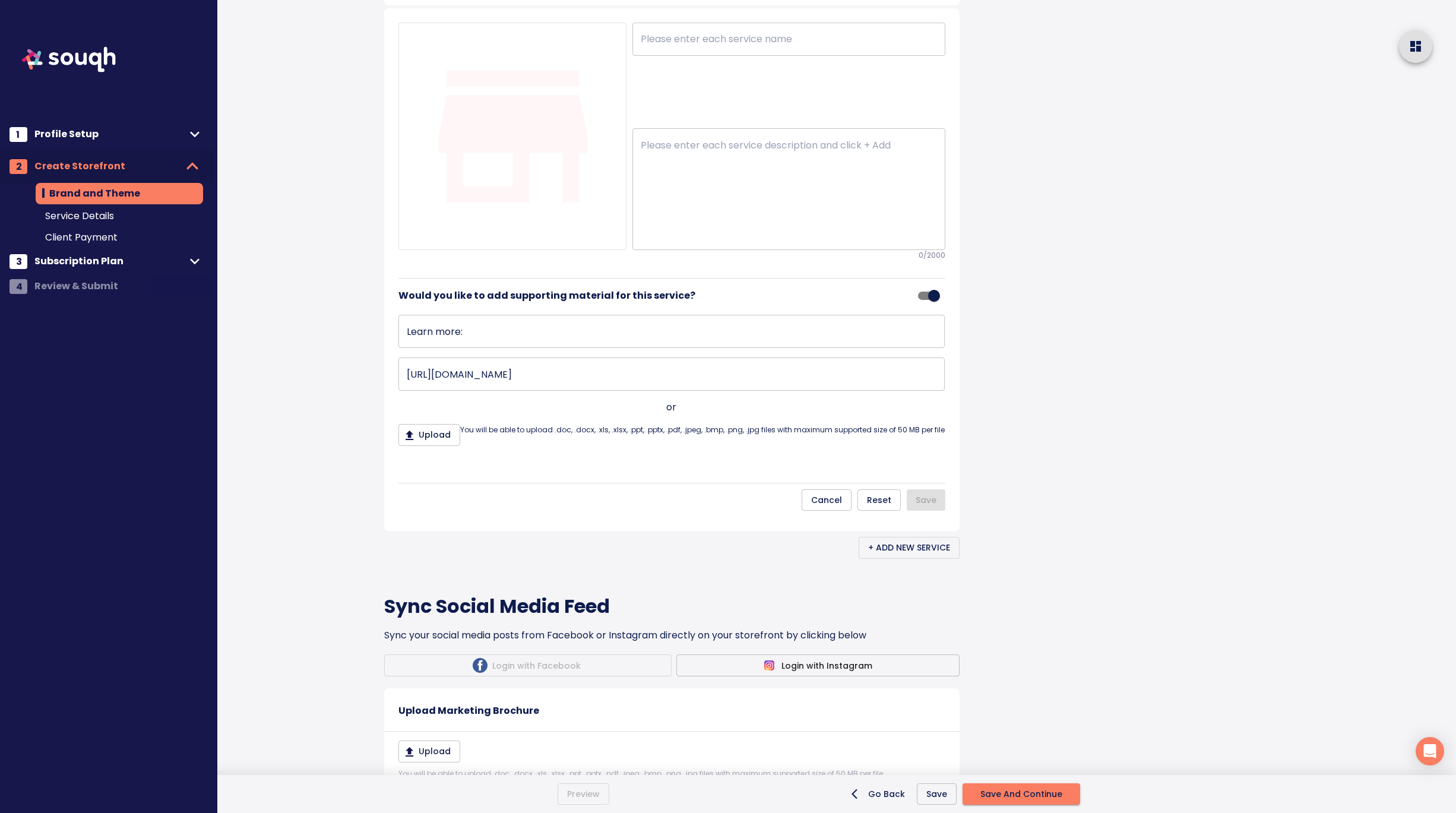
click at [705, 239] on textarea at bounding box center [789, 189] width 296 height 100
paste textarea "Buyer Representation As your dedicated buyer’s representative, I’ll work closel…"
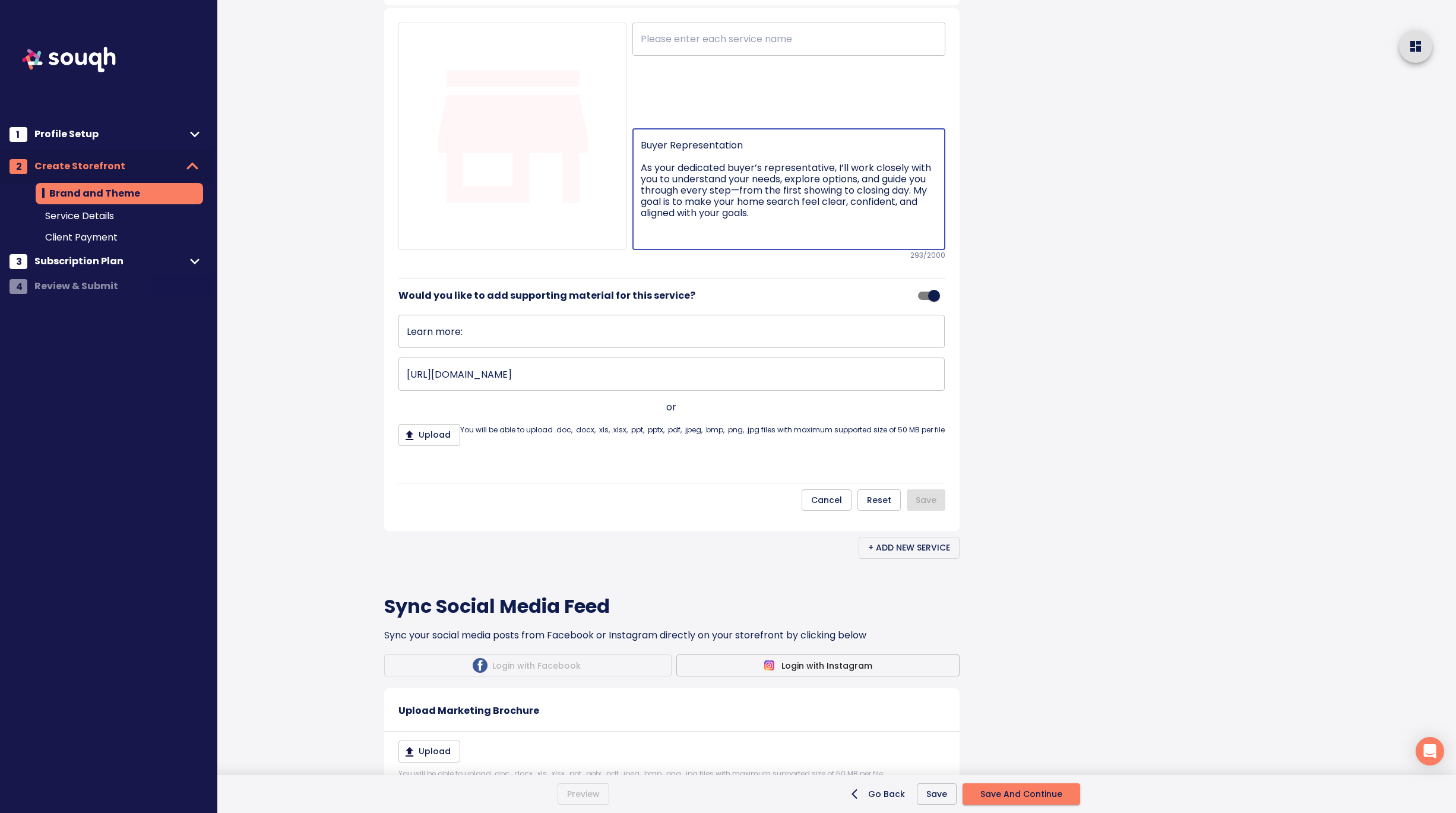
drag, startPoint x: 642, startPoint y: 344, endPoint x: 638, endPoint y: 310, distance: 34.2
click at [638, 250] on div "Buyer Representation As your dedicated buyer’s representative, I’ll work closel…" at bounding box center [789, 188] width 313 height 121
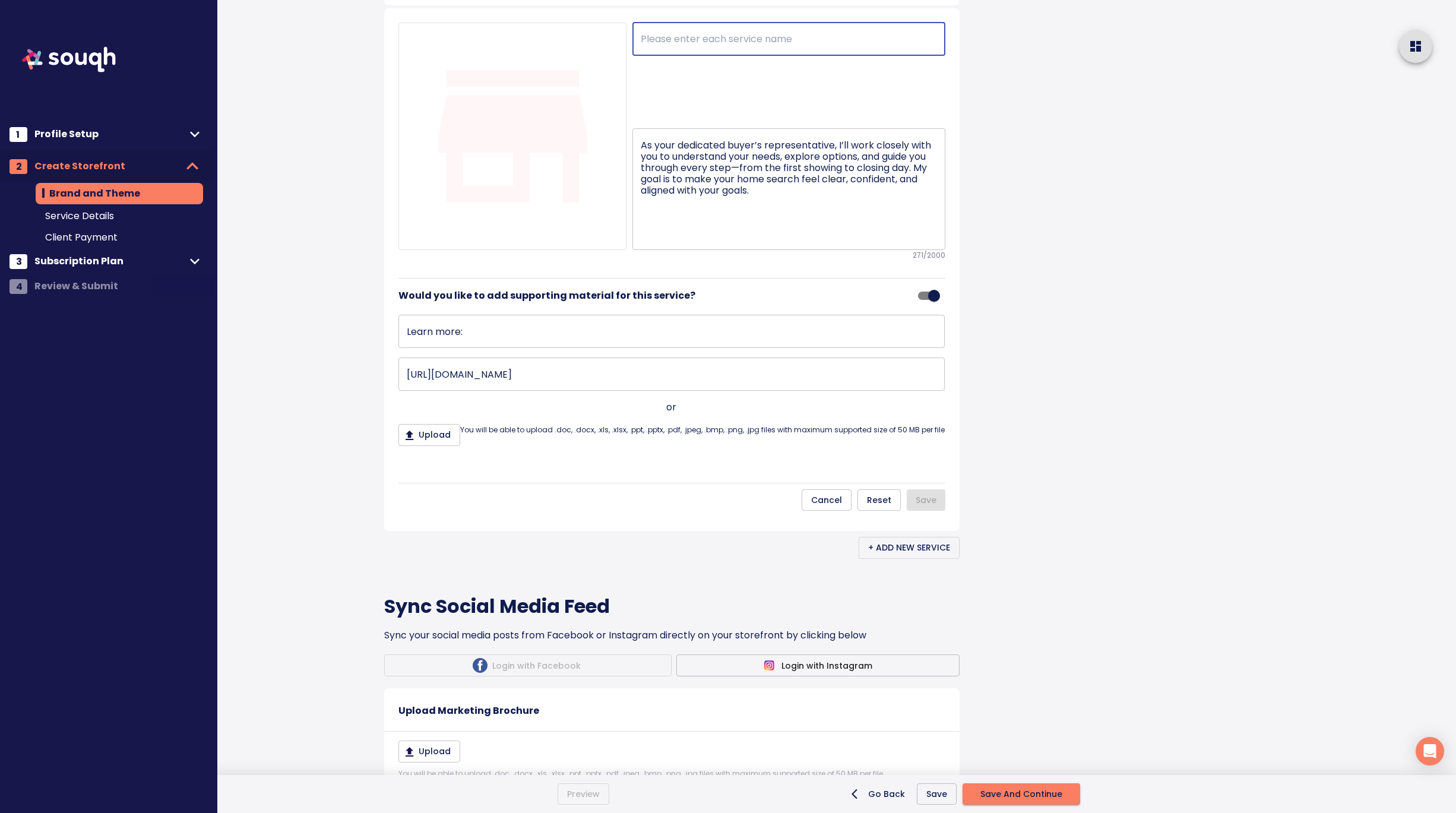
click at [699, 56] on input "text" at bounding box center [789, 39] width 313 height 33
paste input "Buyer Representation"
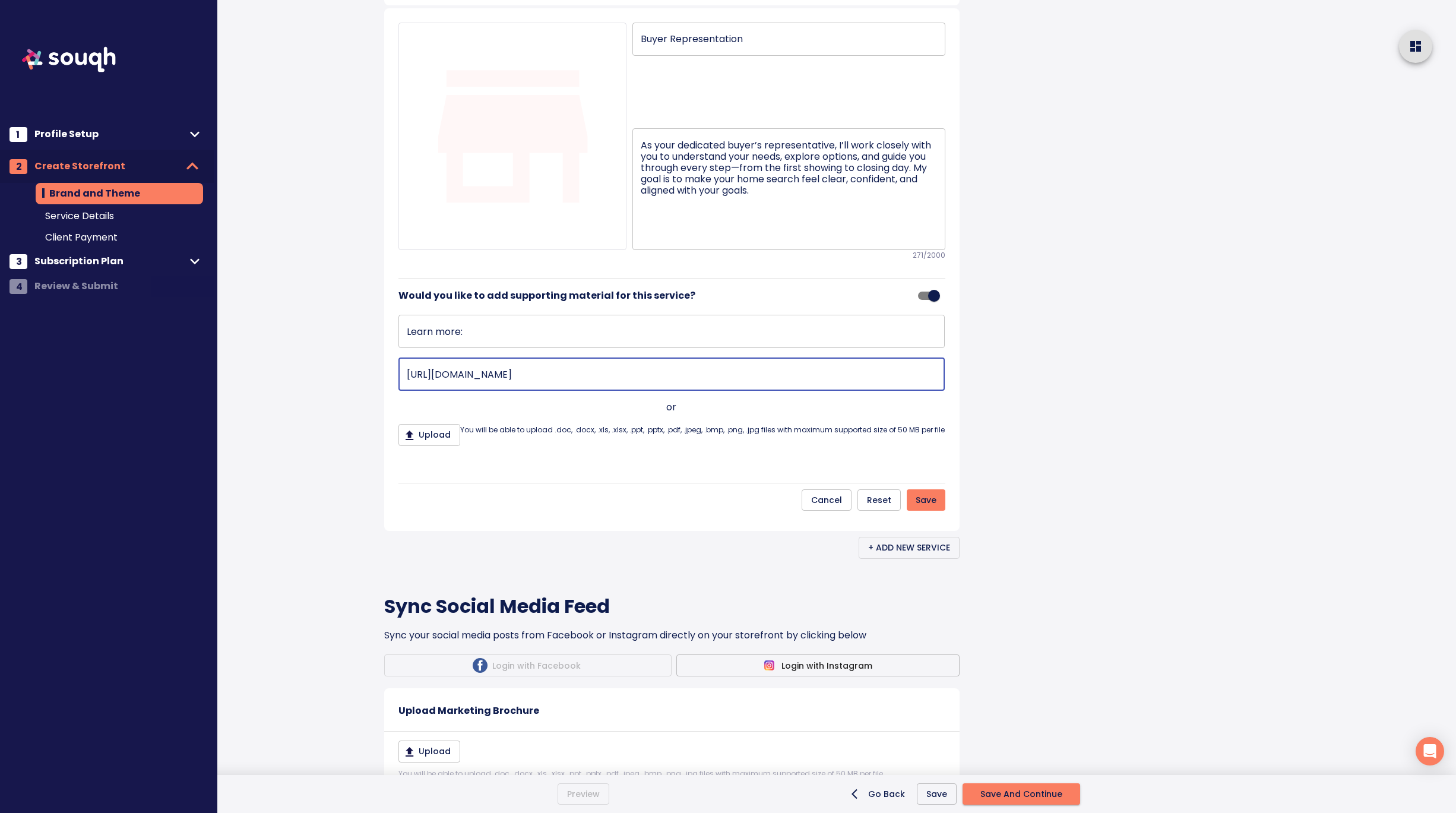
drag, startPoint x: 603, startPoint y: 551, endPoint x: 418, endPoint y: 538, distance: 185.5
click at [418, 391] on input "https://leahcarroll.exprealty.com/" at bounding box center [672, 374] width 547 height 33
click at [941, 512] on button "Save" at bounding box center [926, 500] width 38 height 22
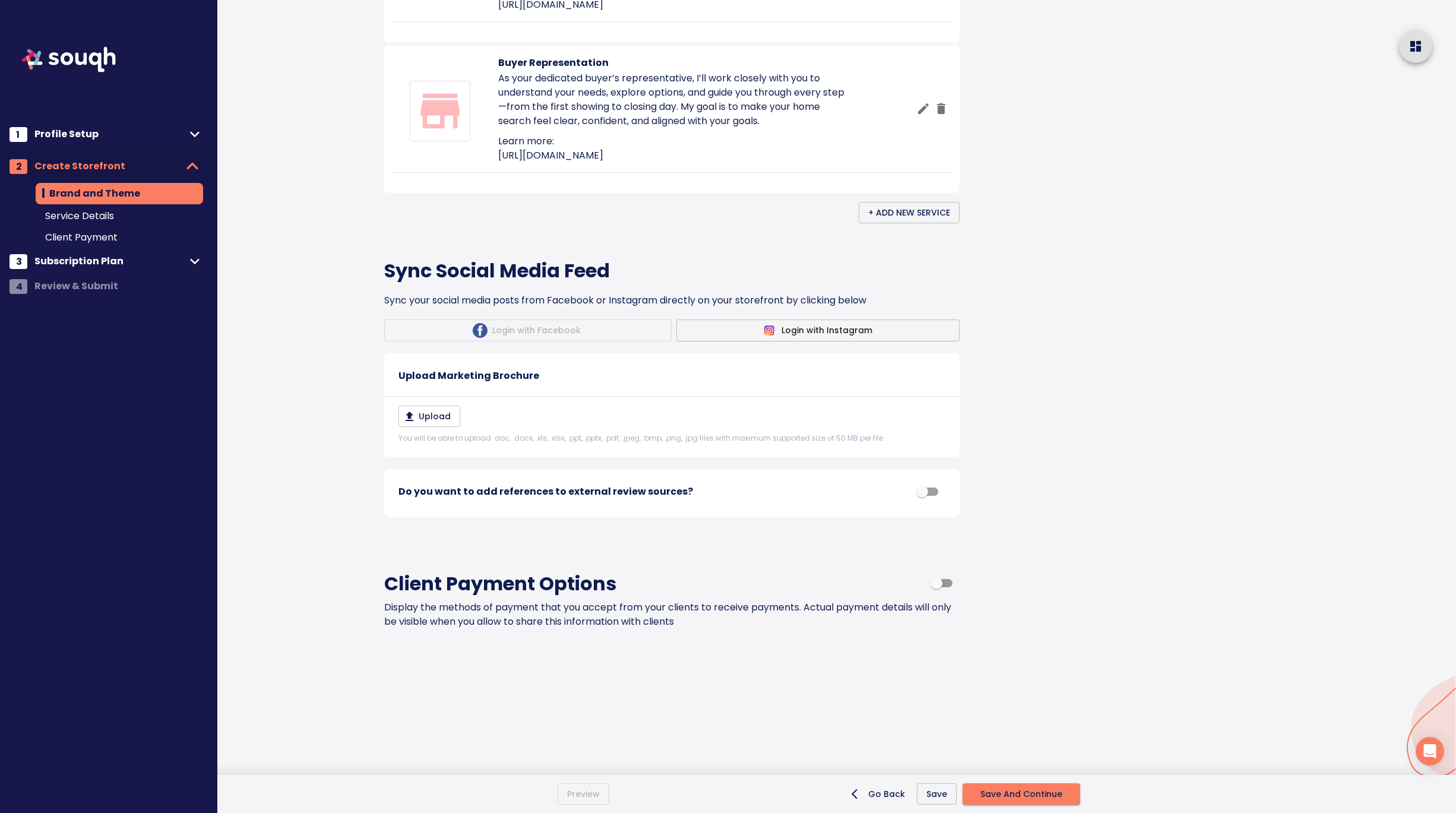
click at [903, 220] on span "+ Add New Service" at bounding box center [909, 213] width 82 height 15
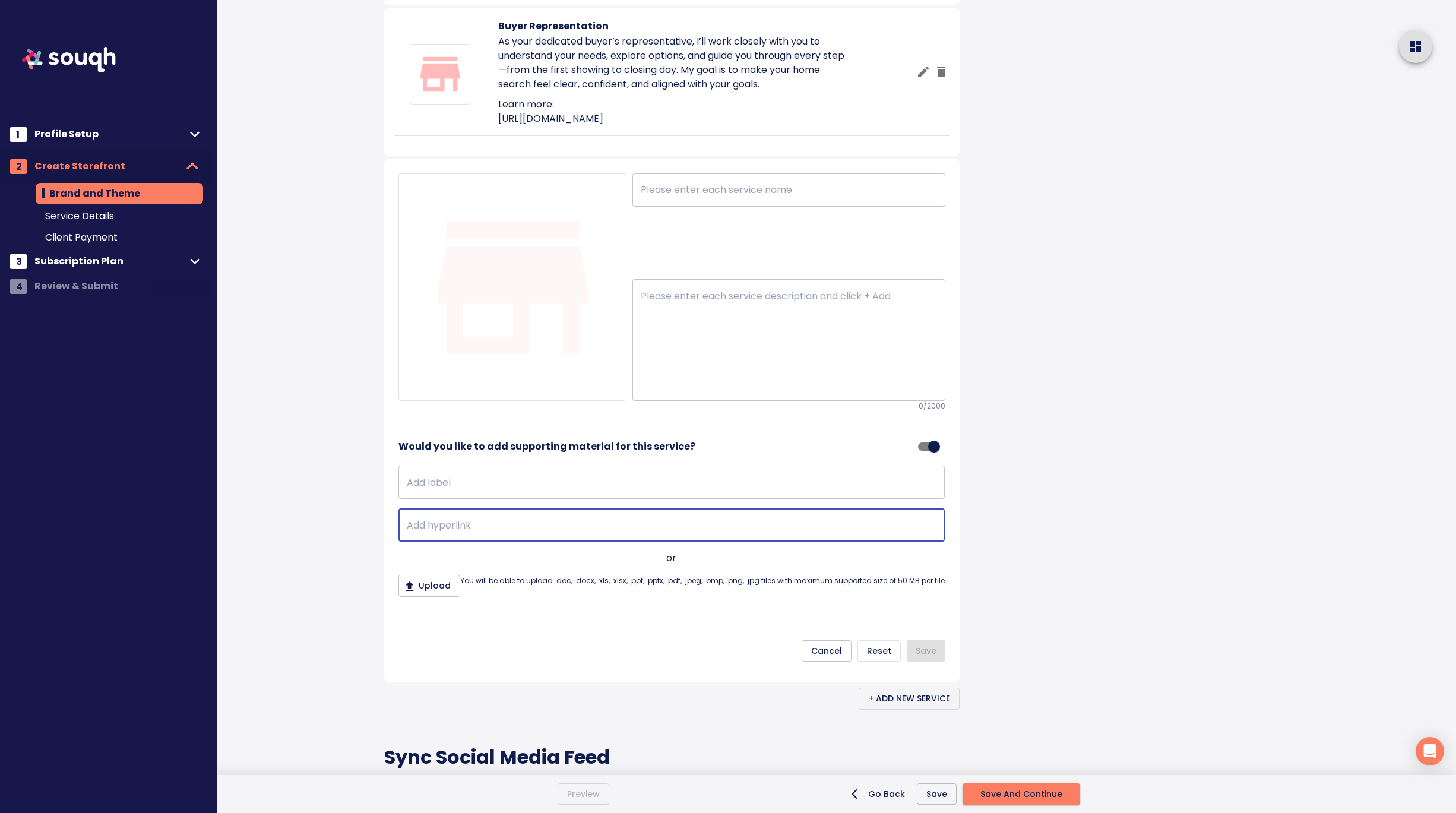
click at [479, 542] on input "text" at bounding box center [672, 524] width 547 height 33
paste input "https://leahcarroll.exprealty.com/"
click at [464, 499] on input "text" at bounding box center [672, 481] width 547 height 33
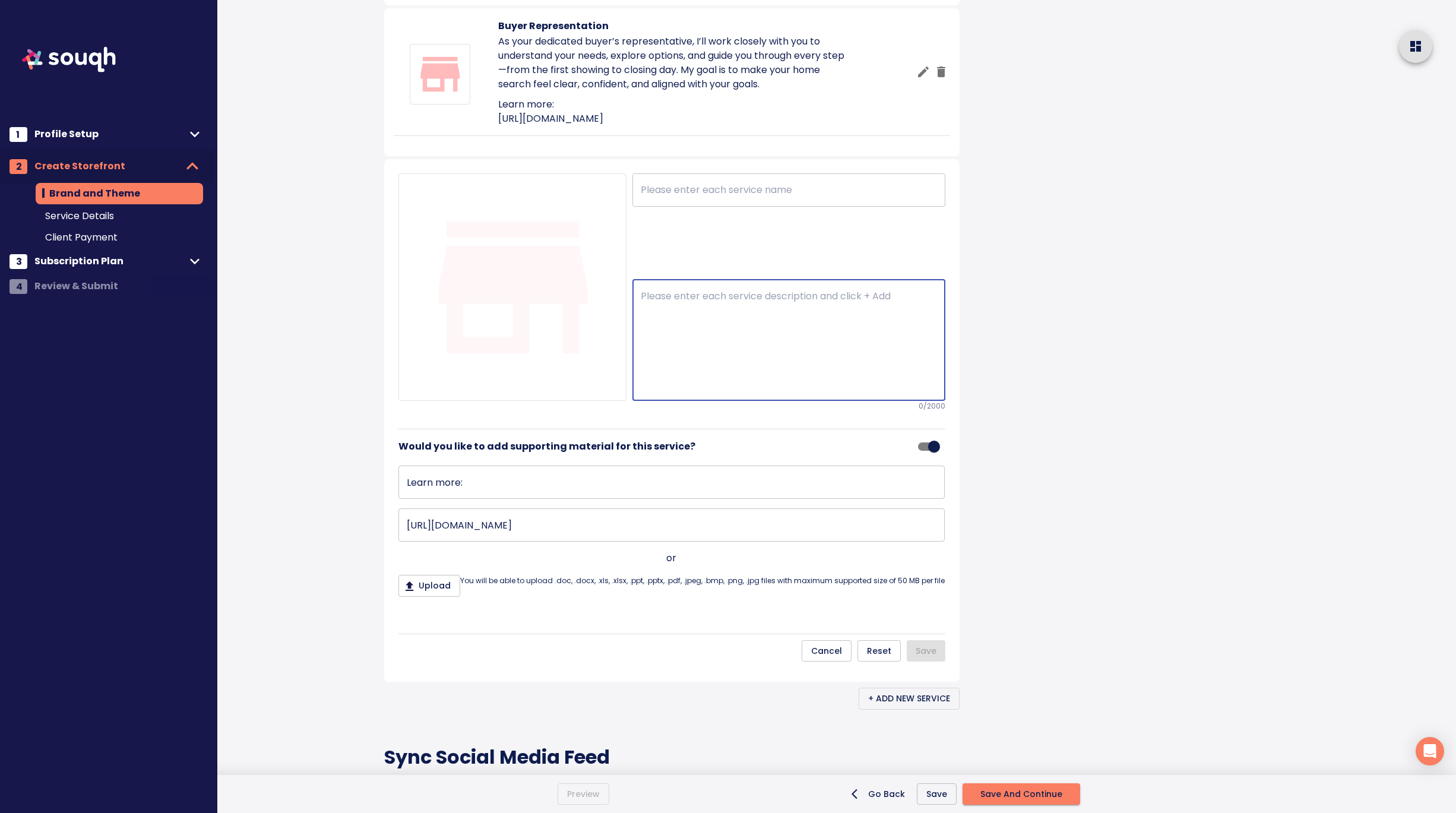
click at [667, 390] on textarea at bounding box center [789, 340] width 296 height 100
paste textarea "Seller Representation Selling your home is a big step—and I’m here to ensure it…"
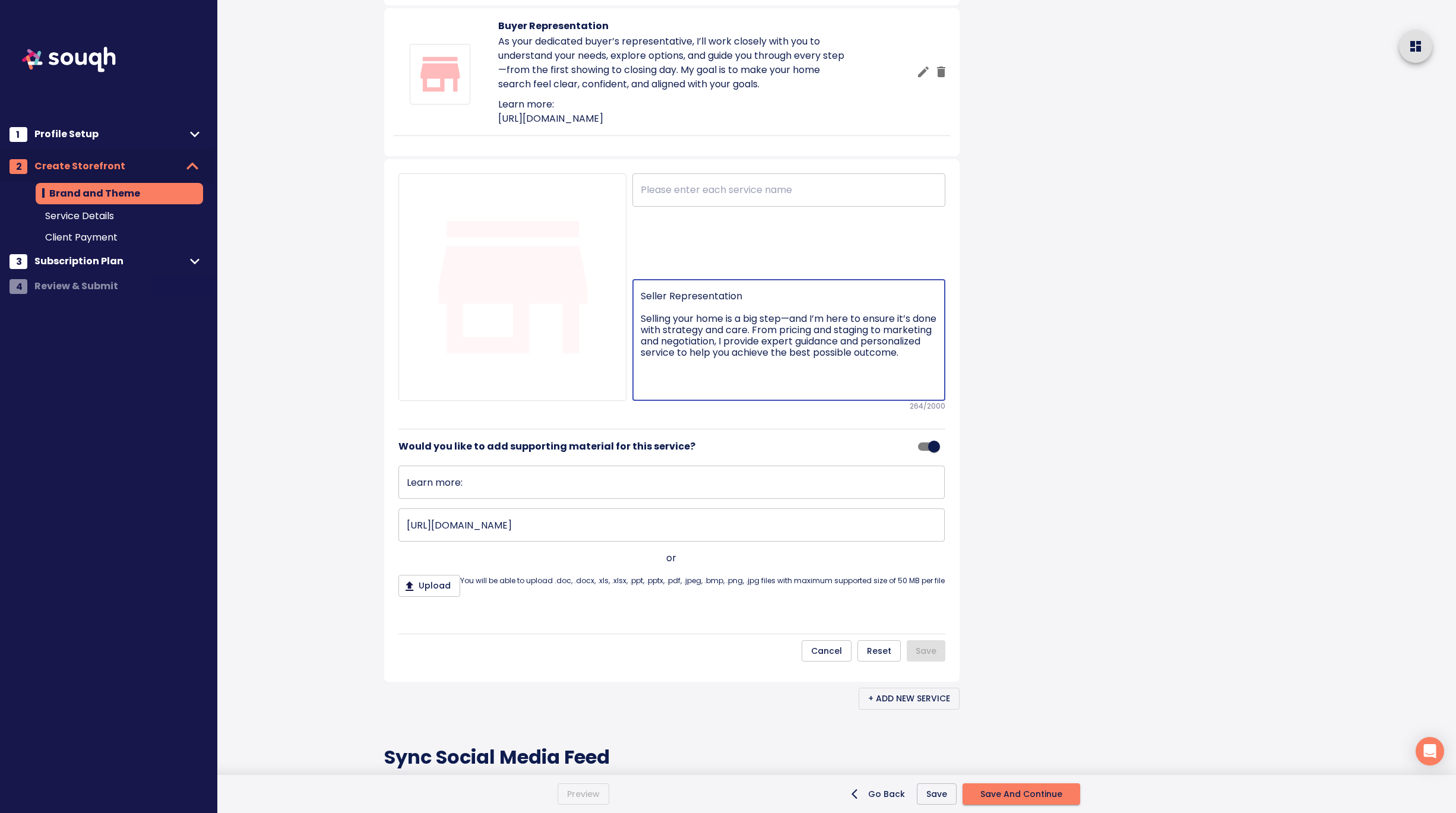
drag, startPoint x: 641, startPoint y: 494, endPoint x: 643, endPoint y: 466, distance: 28.1
click at [643, 390] on textarea "Seller Representation Selling your home is a big step—and I’m here to ensure it…" at bounding box center [789, 340] width 296 height 100
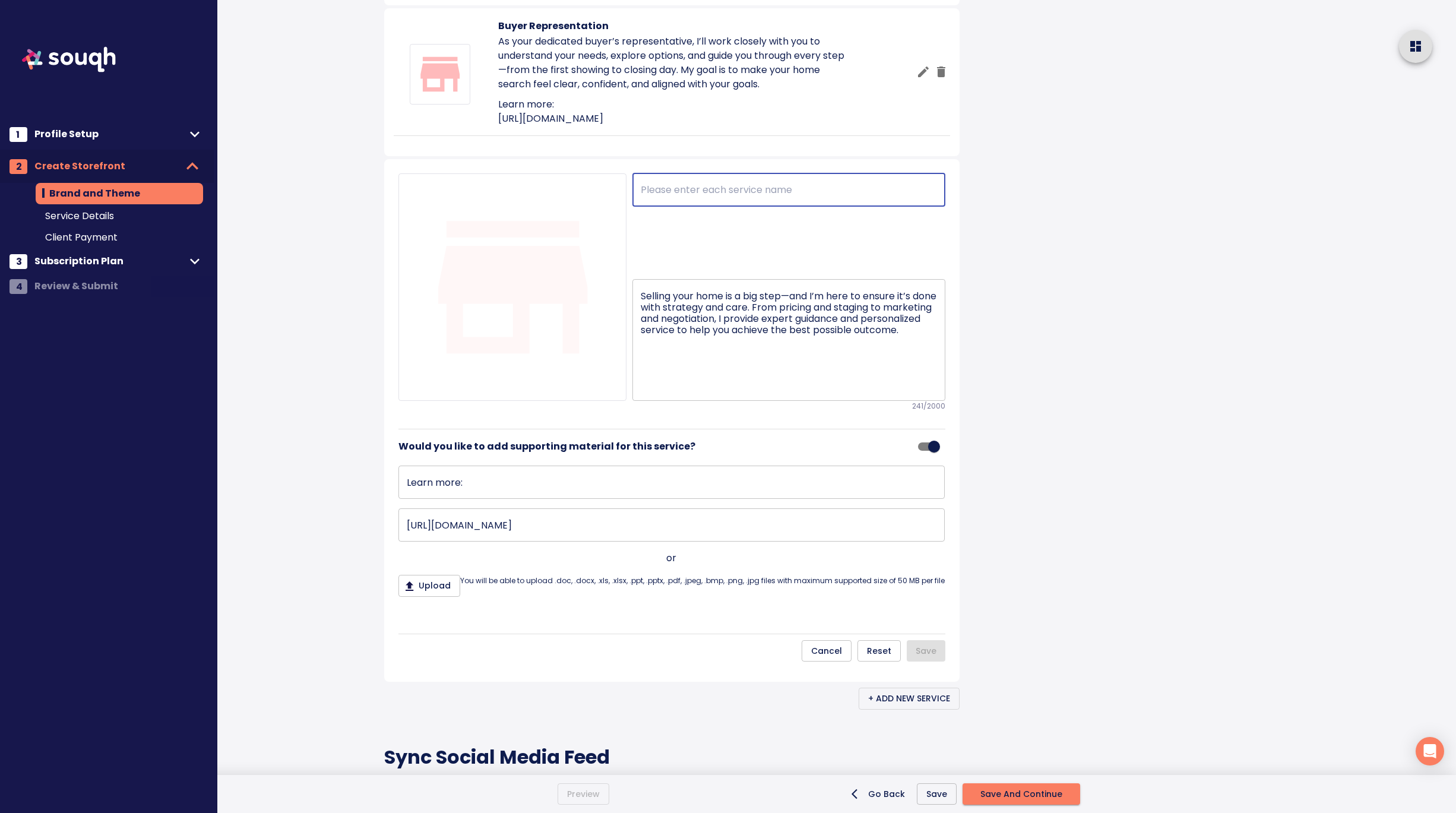
click at [688, 206] on input "text" at bounding box center [789, 190] width 313 height 33
paste input "Seller Representation"
click at [987, 493] on div "Brand and Theme Skip This Step Your Storefront What is a storefront? Leah Carro…" at bounding box center [699, 216] width 659 height 2162
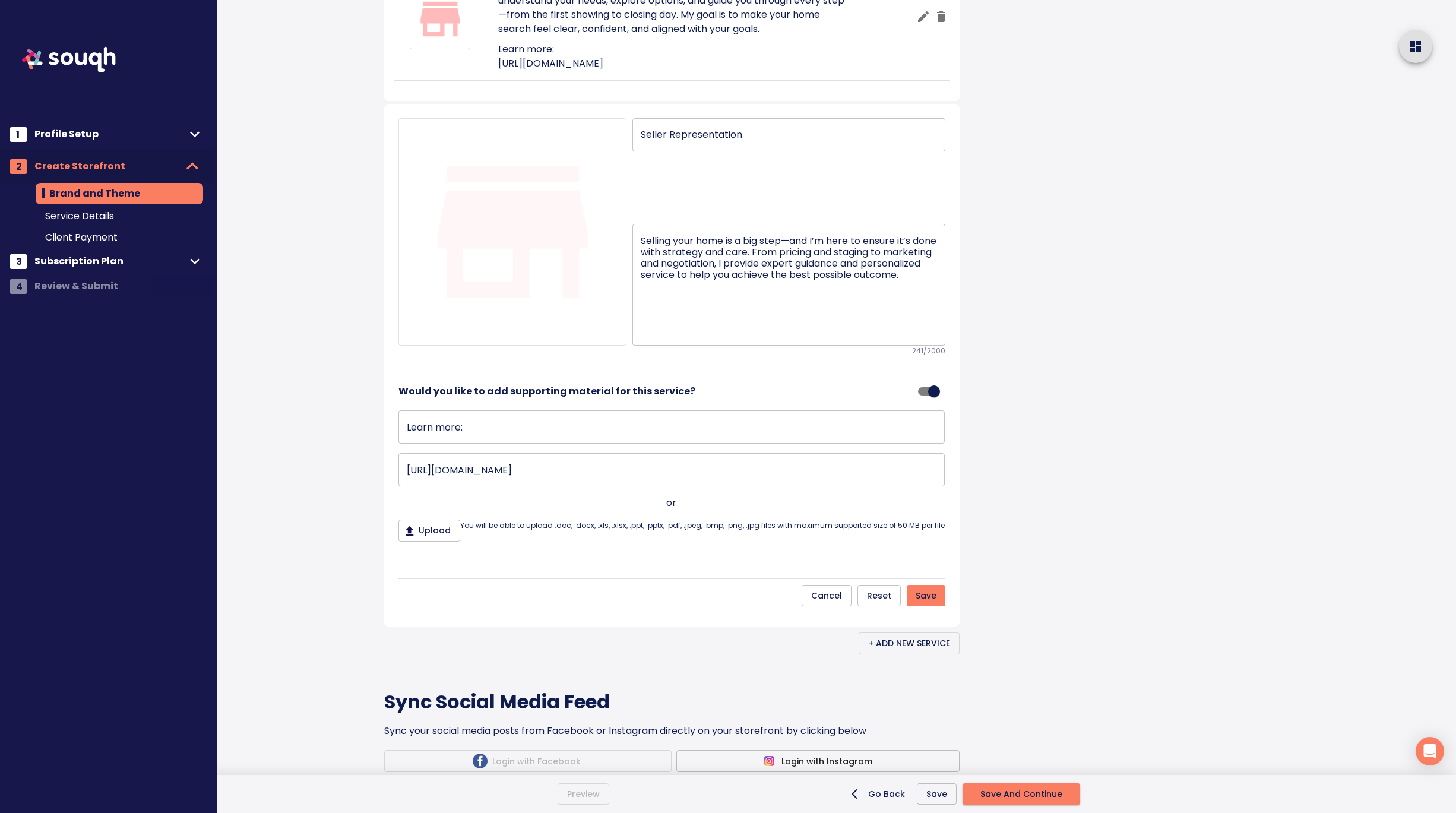
scroll to position [943, 0]
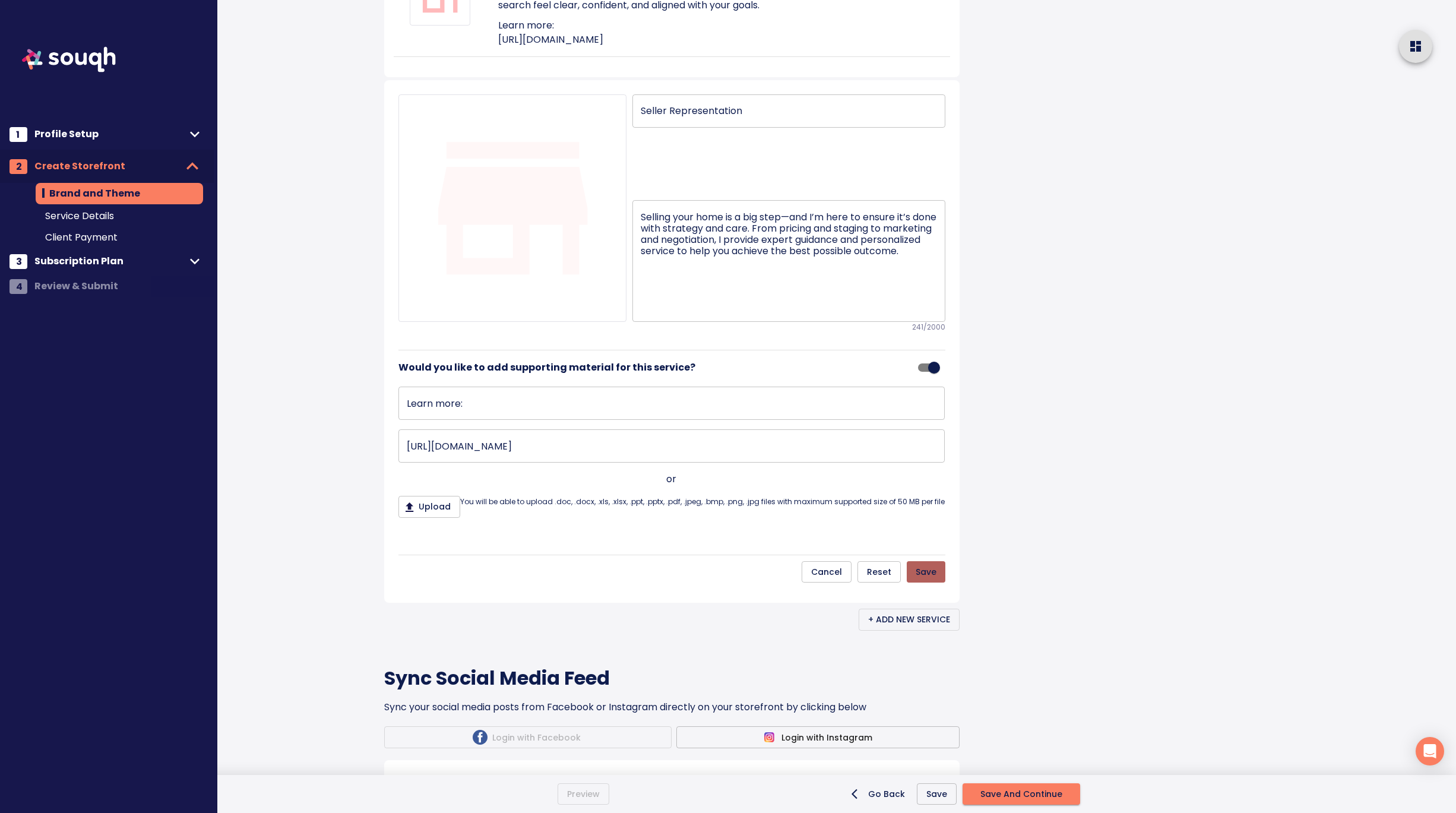
click at [926, 579] on span "Save" at bounding box center [926, 572] width 21 height 15
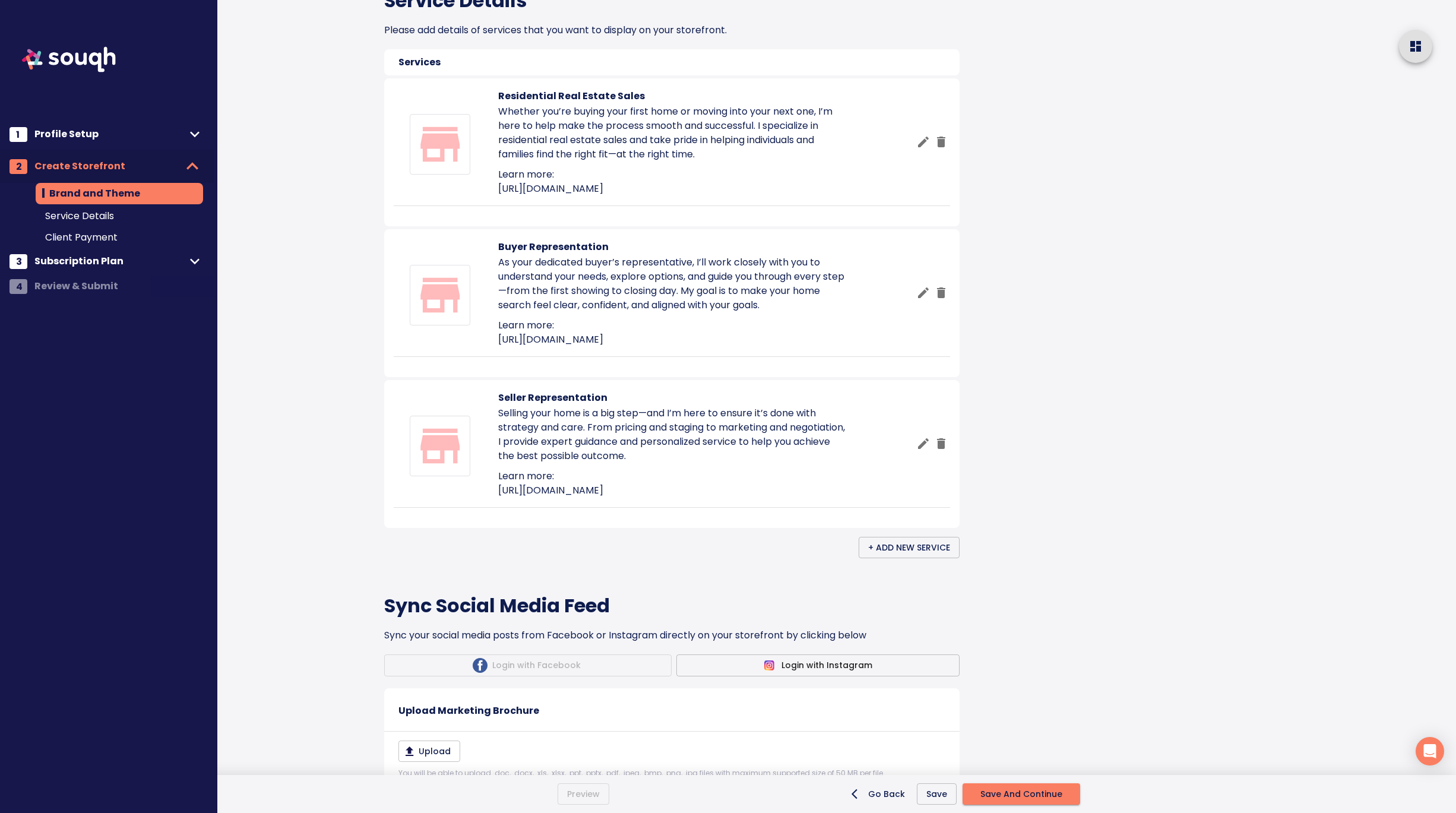
scroll to position [645, 0]
click at [920, 145] on icon "button" at bounding box center [924, 140] width 11 height 11
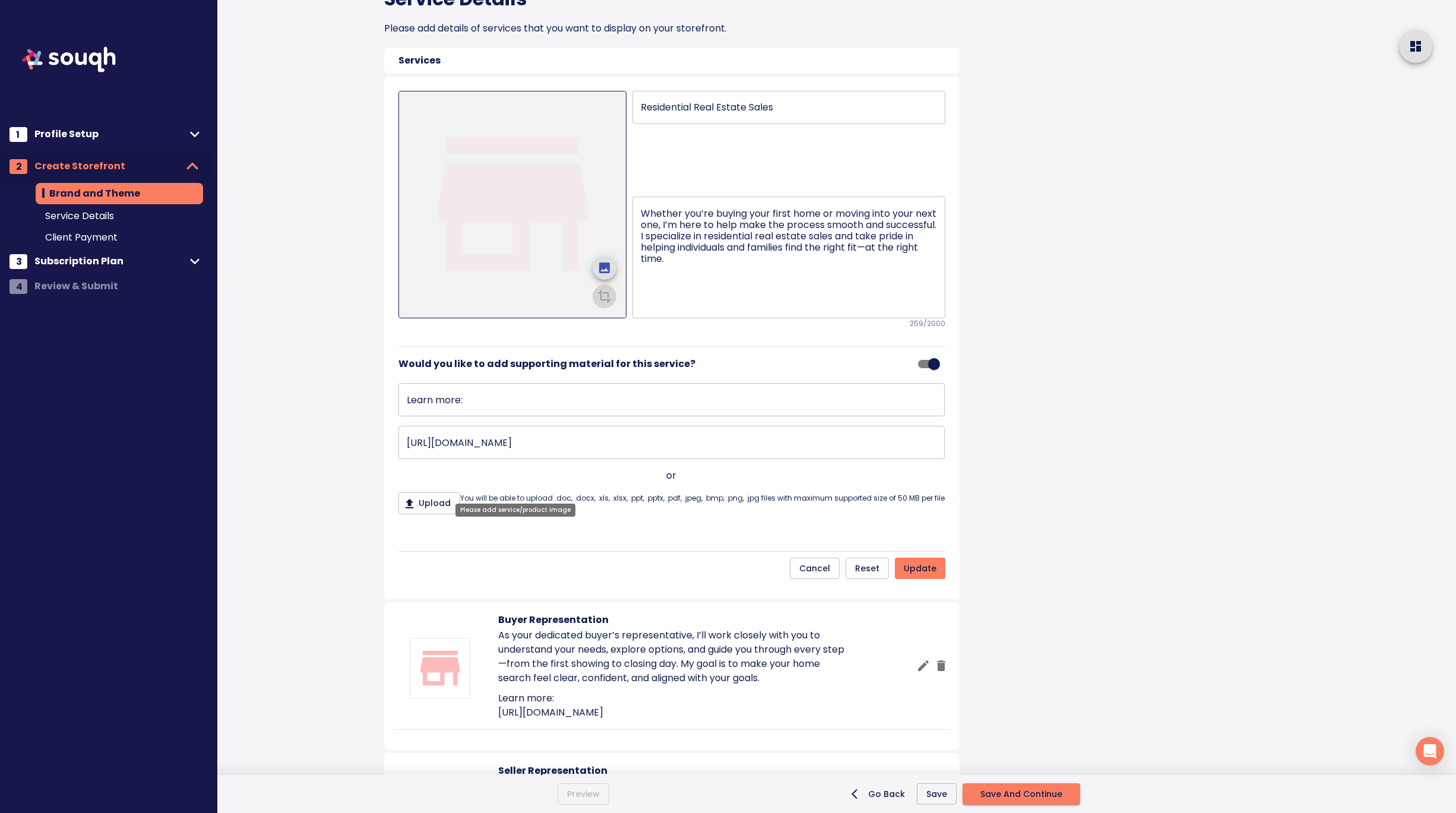
click at [600, 273] on icon "upload picture" at bounding box center [605, 268] width 11 height 11
click at [0, 0] on input "file" at bounding box center [0, 0] width 0 height 0
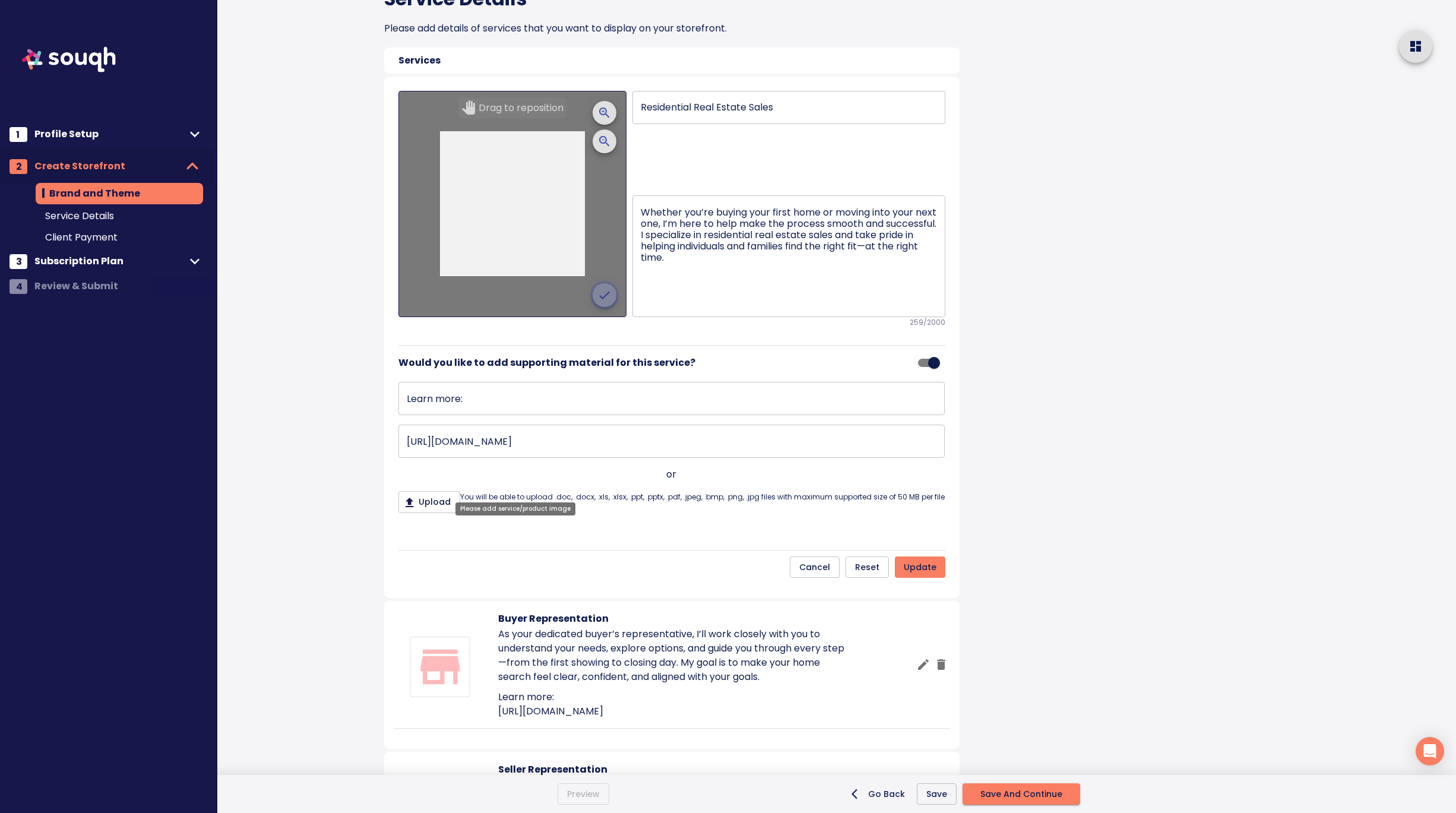
click at [603, 302] on icon "crop picture" at bounding box center [605, 295] width 15 height 15
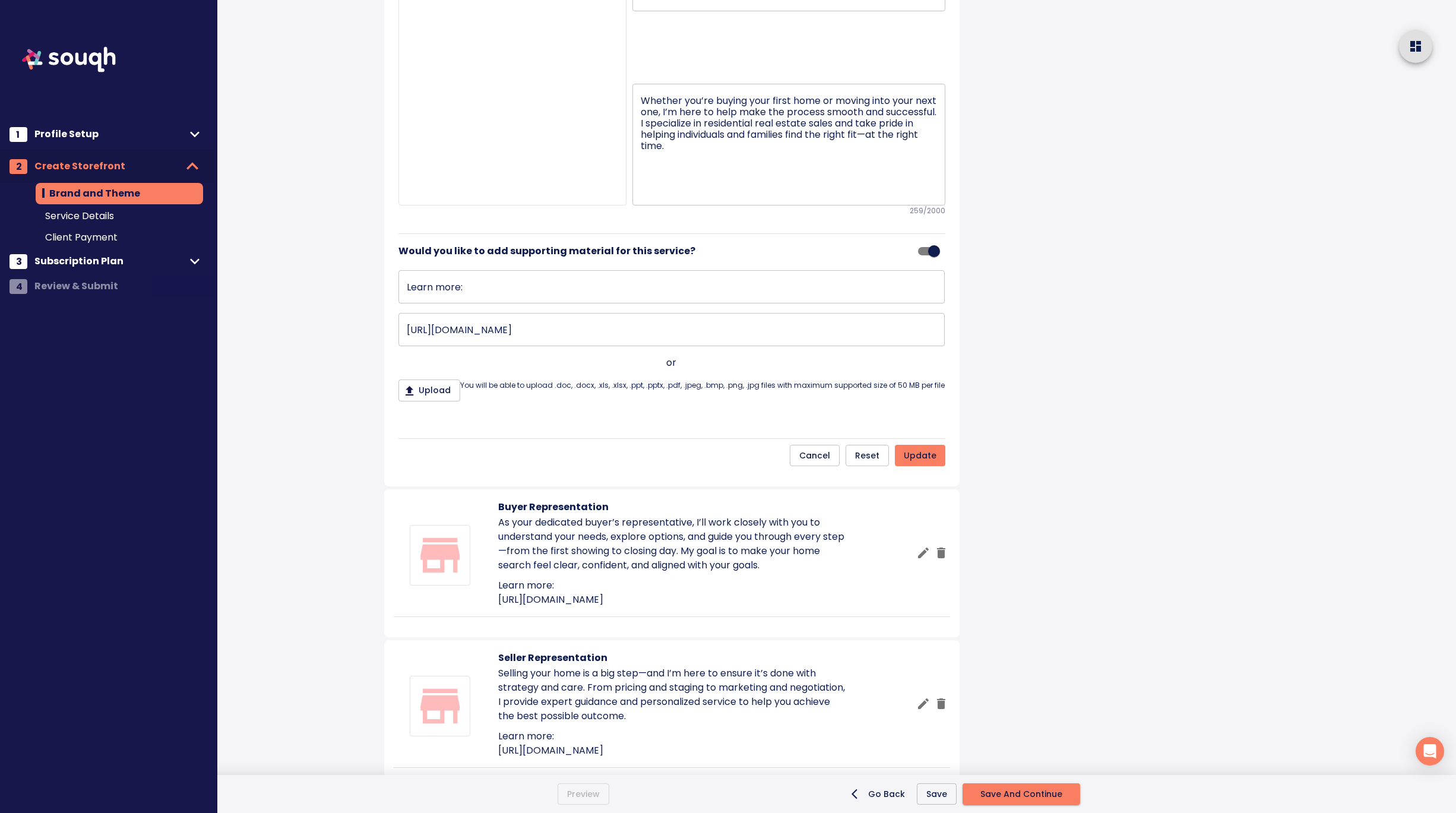
scroll to position [793, 0]
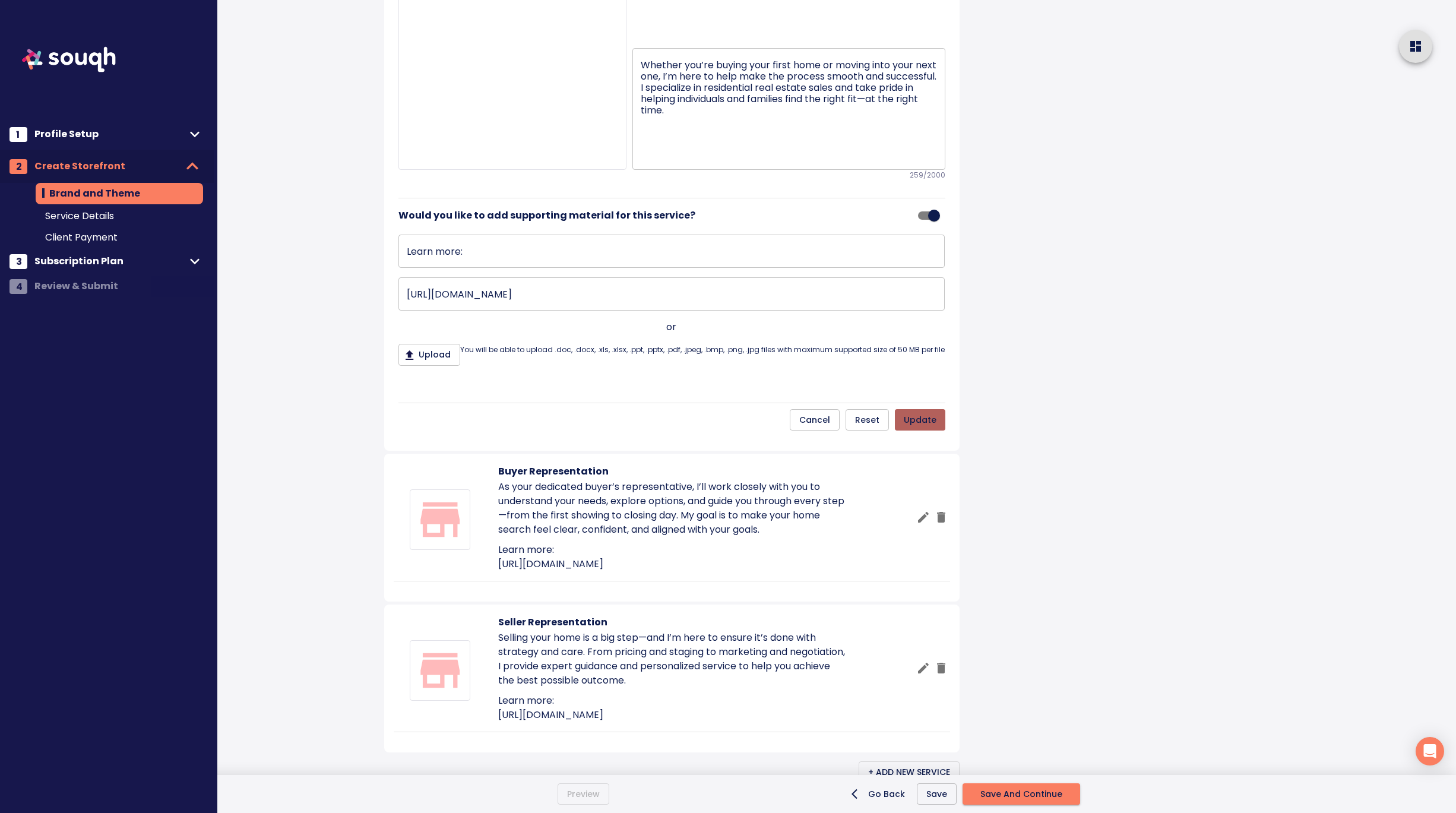
click at [917, 428] on span "update" at bounding box center [920, 420] width 33 height 15
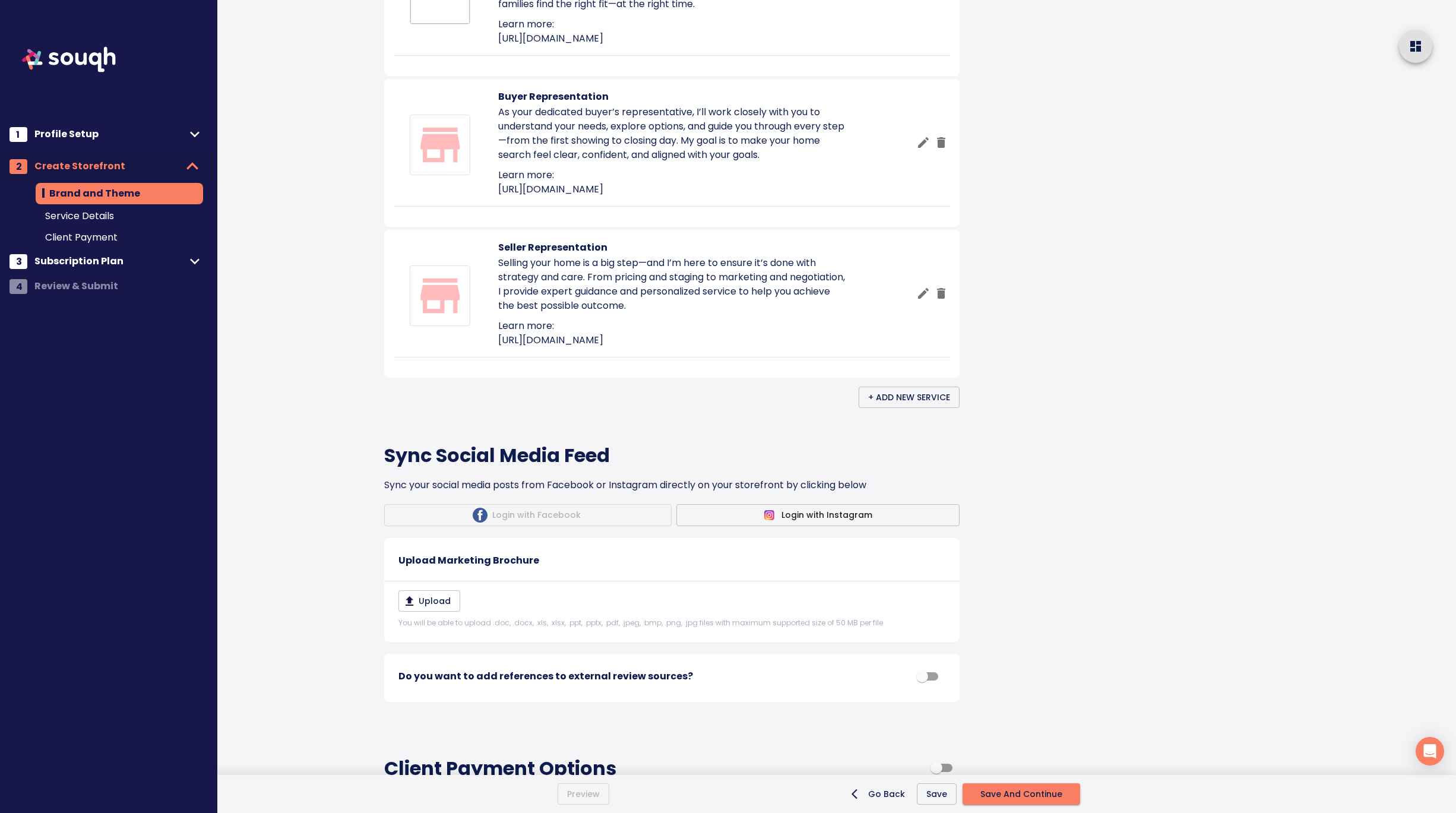
scroll to position [807, 0]
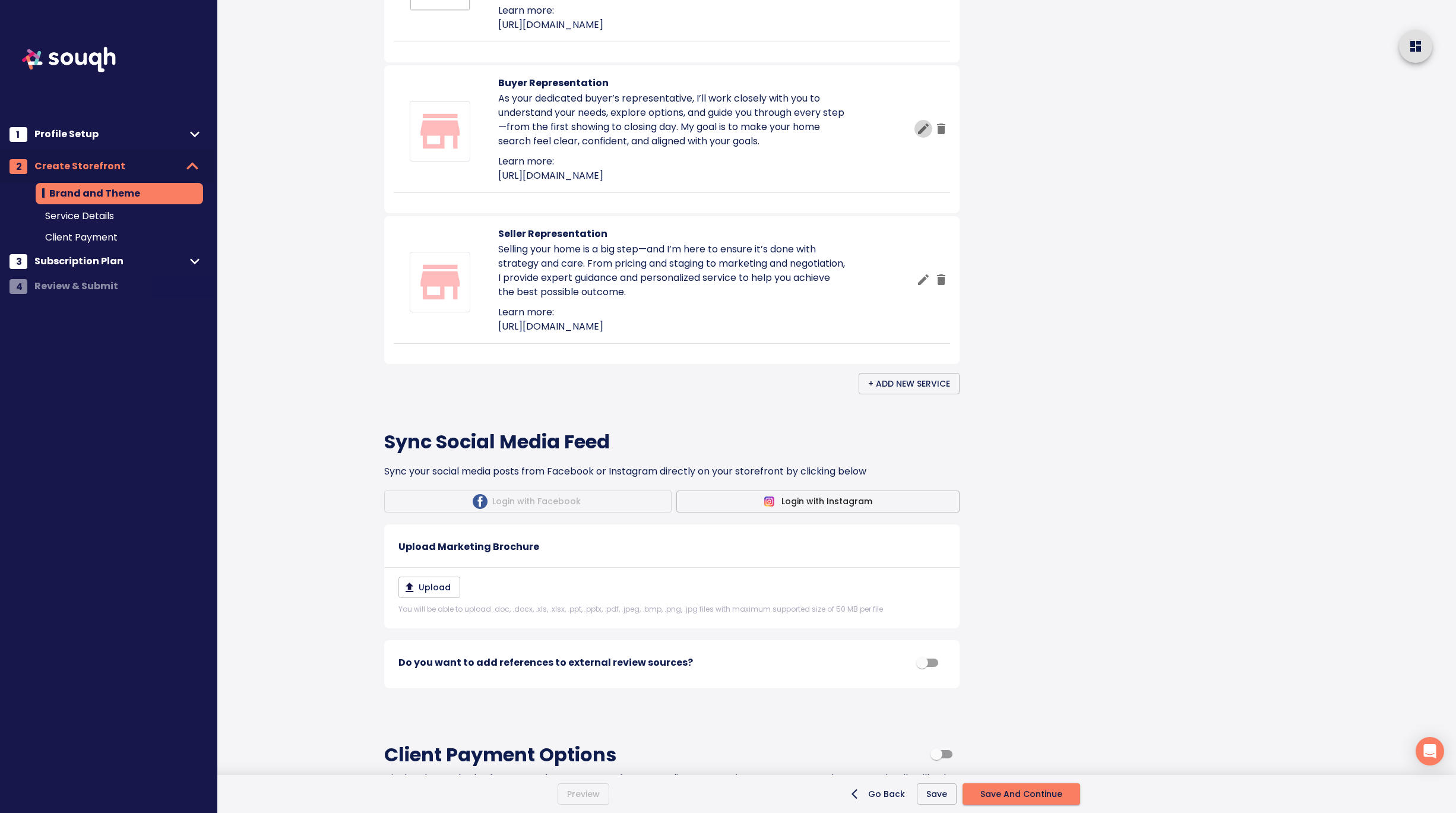
click at [924, 136] on icon "button" at bounding box center [924, 129] width 15 height 15
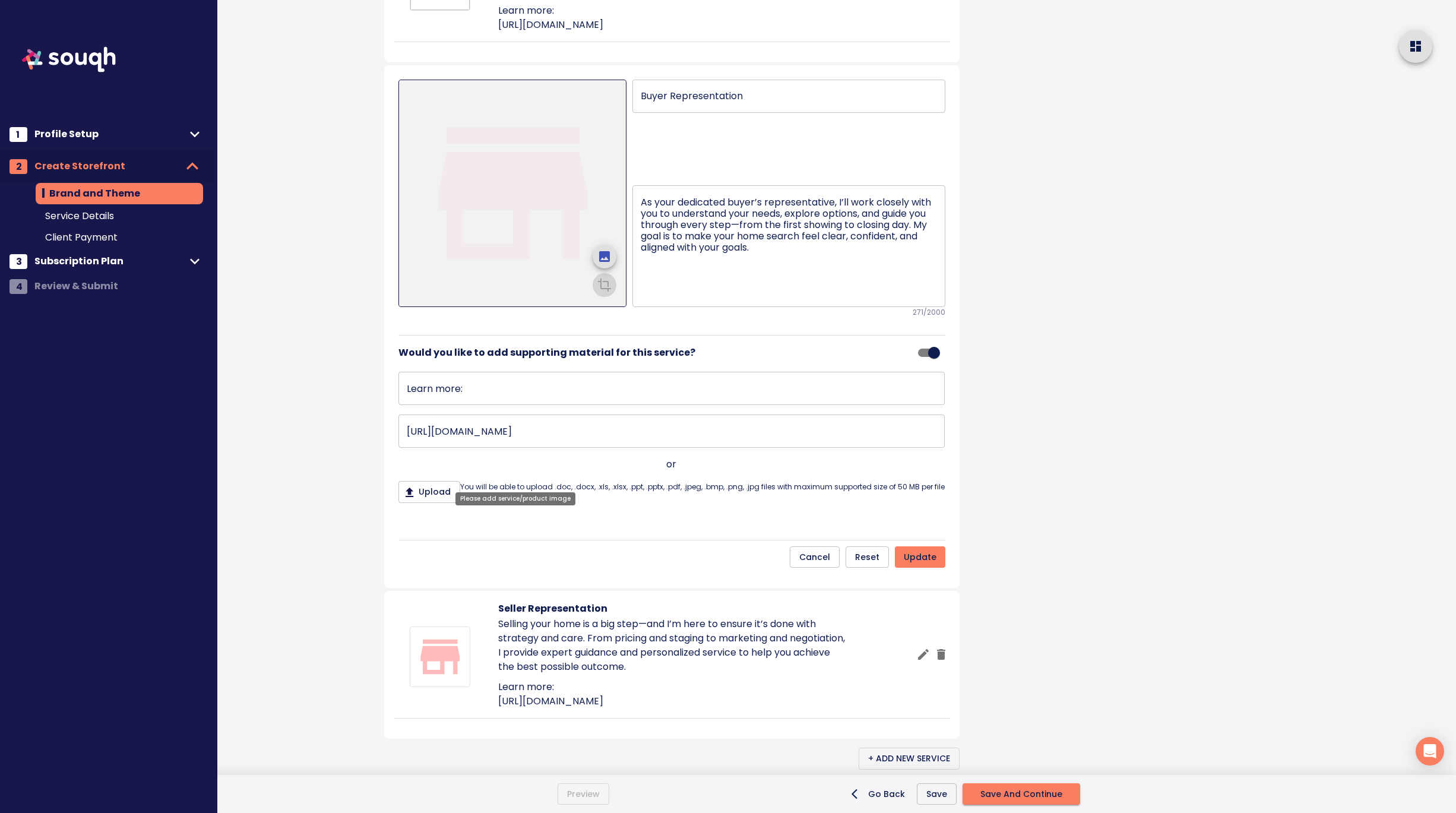
click at [608, 262] on icon "upload picture" at bounding box center [605, 257] width 11 height 11
click at [0, 0] on input "file" at bounding box center [0, 0] width 0 height 0
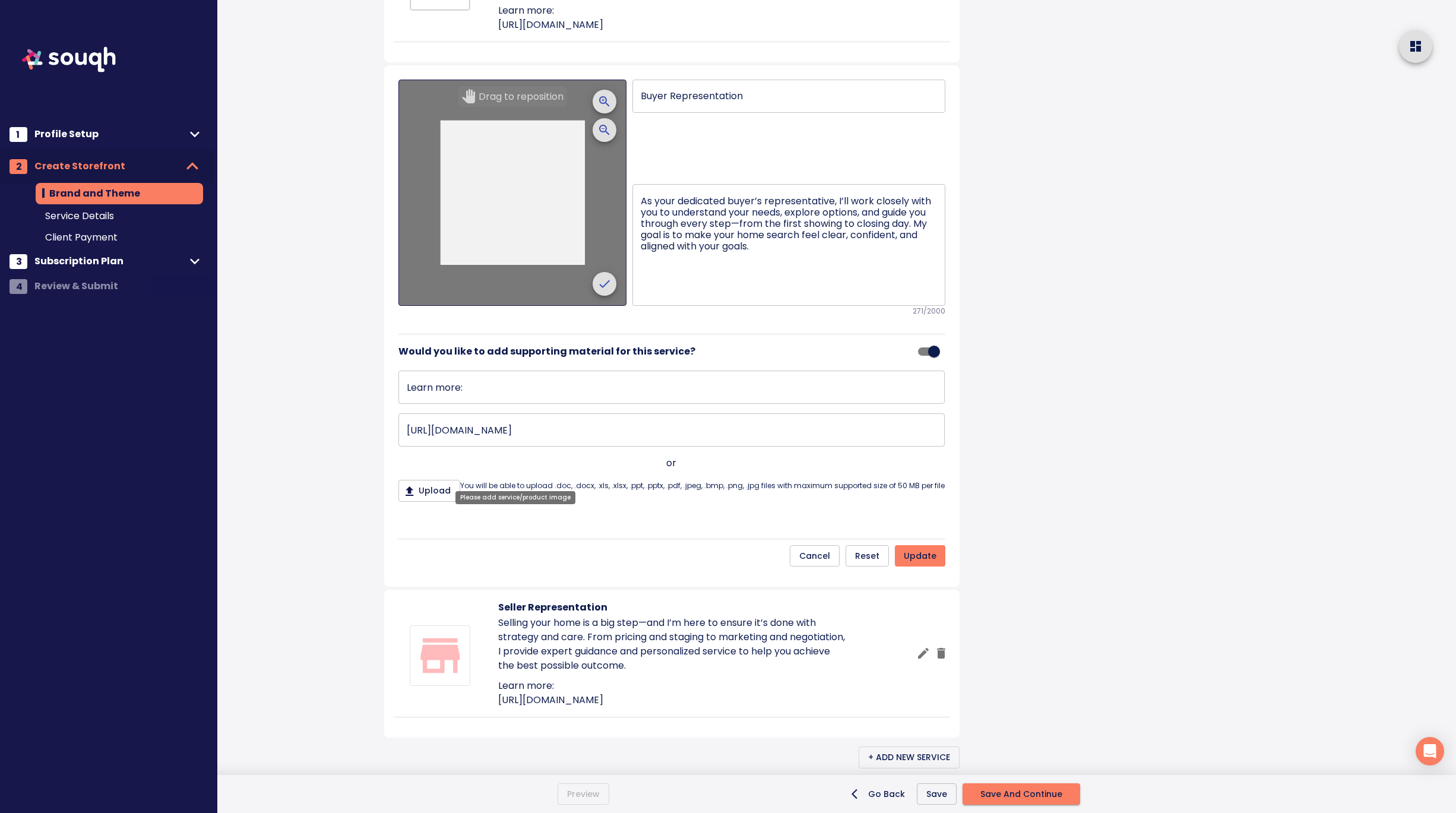
click at [611, 290] on icon "crop picture" at bounding box center [605, 284] width 15 height 15
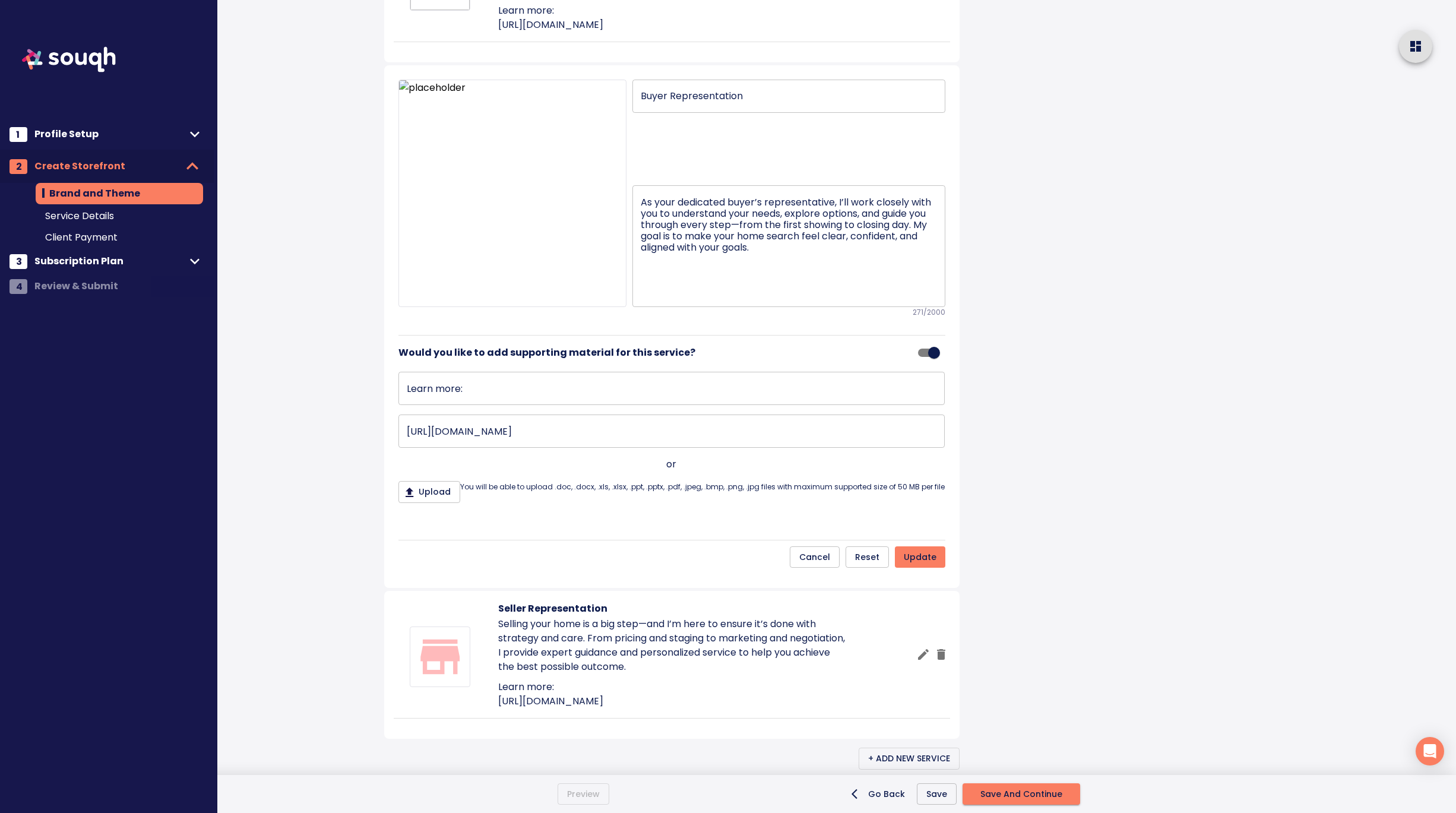
click at [1032, 573] on div "Brand and Theme Skip This Step Your Storefront What is a storefront? Leah Carro…" at bounding box center [681, 276] width 723 height 2166
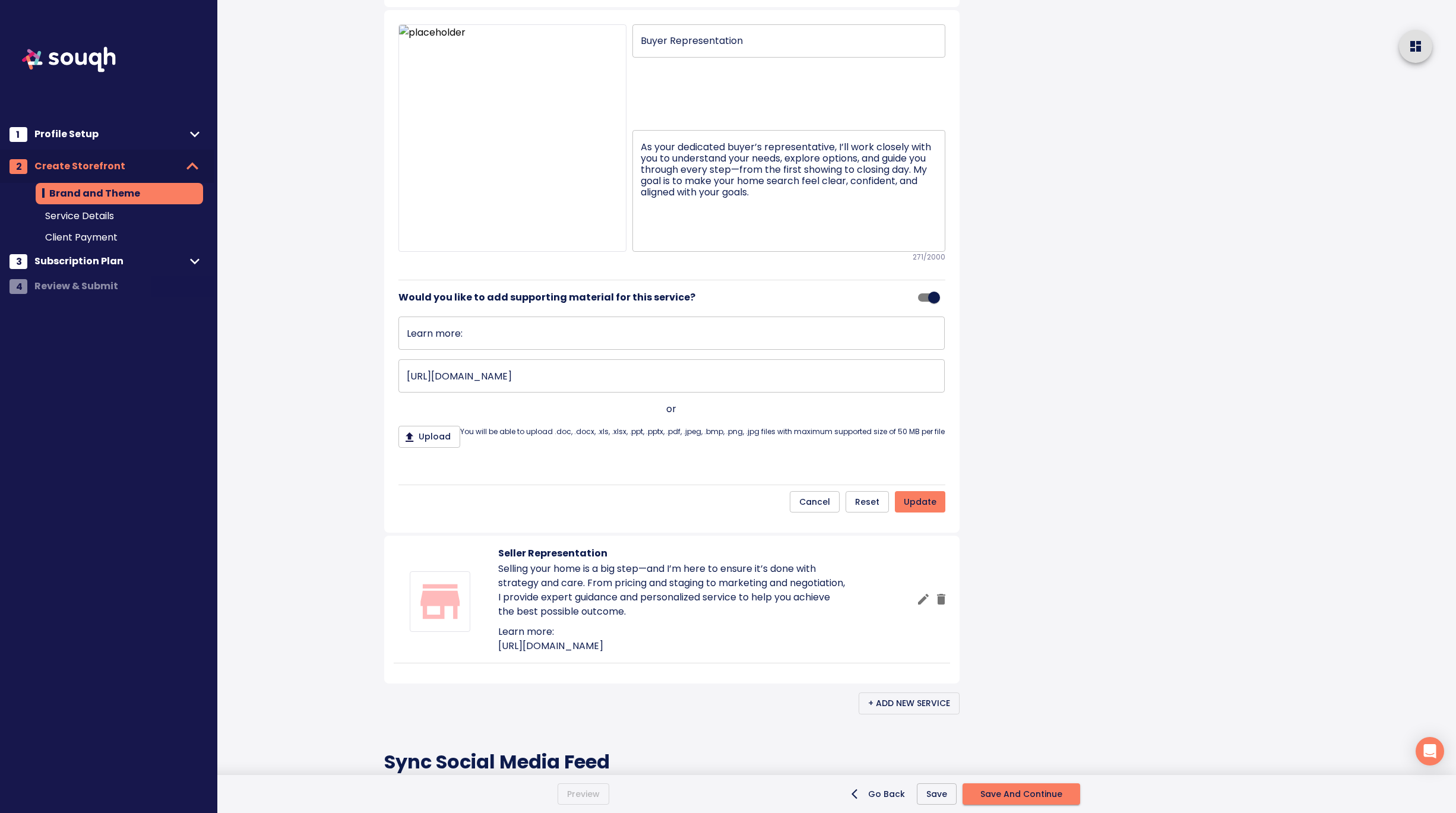
scroll to position [882, 0]
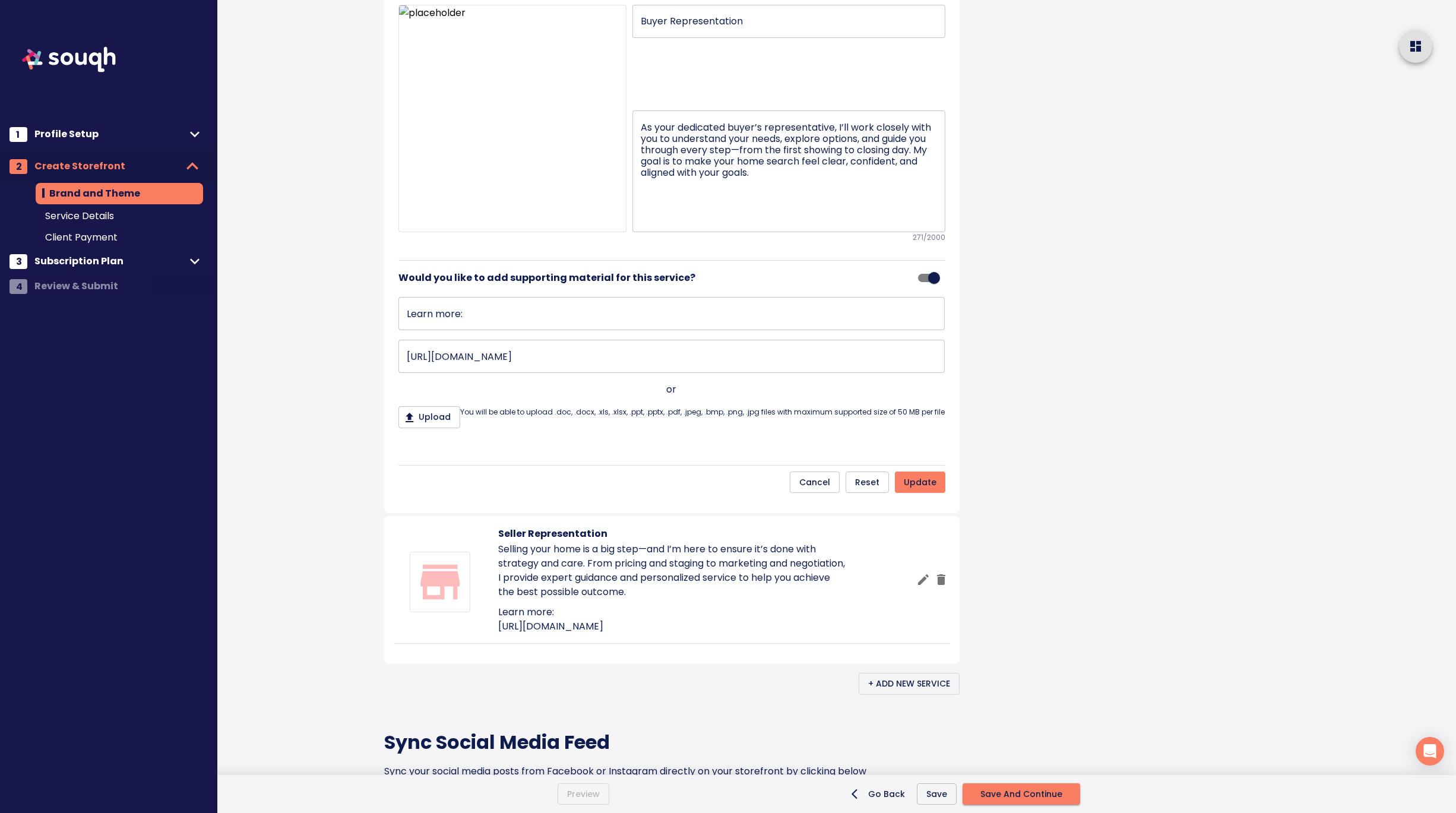
click at [919, 490] on span "update" at bounding box center [920, 482] width 33 height 15
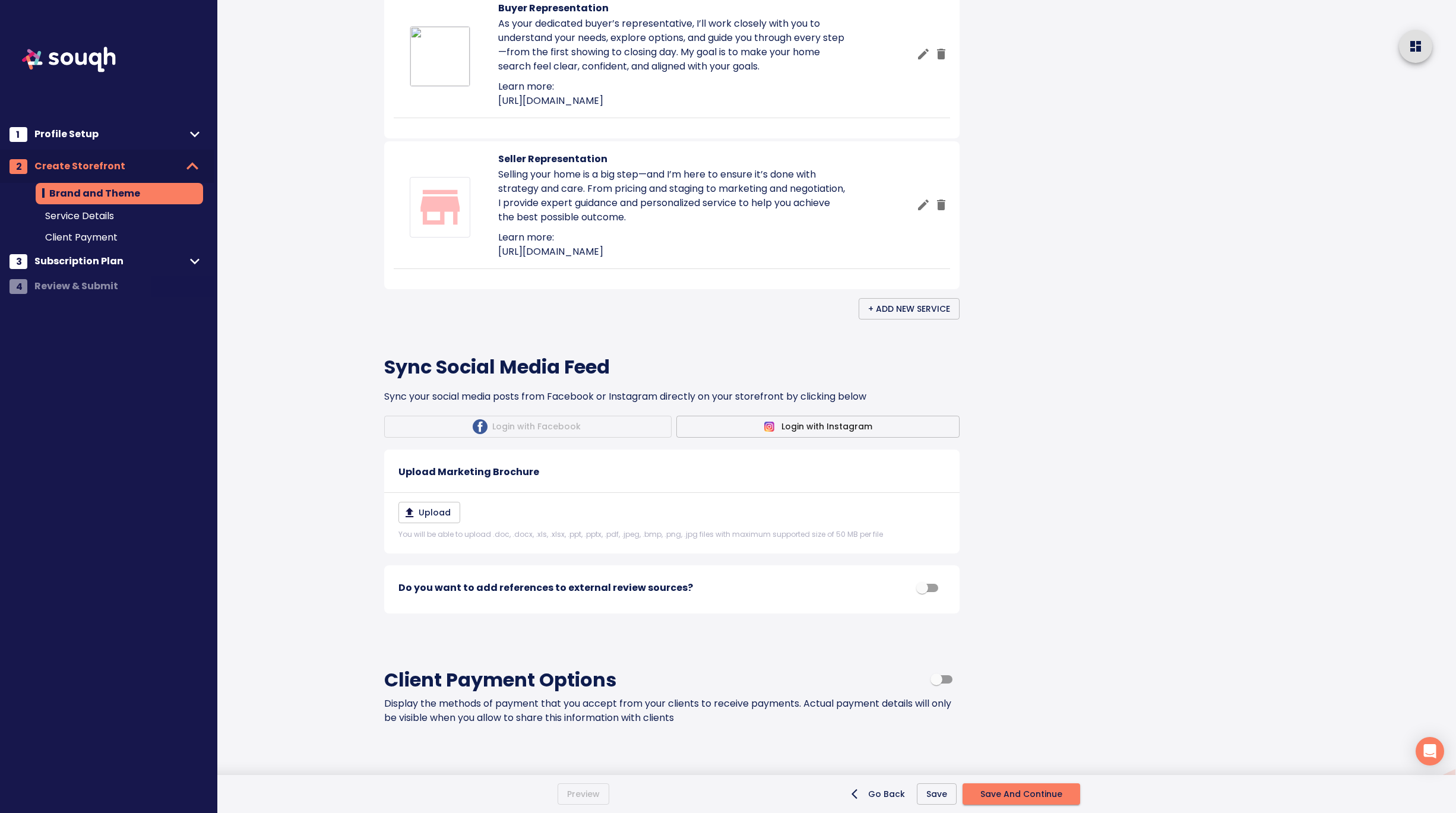
scroll to position [895, 0]
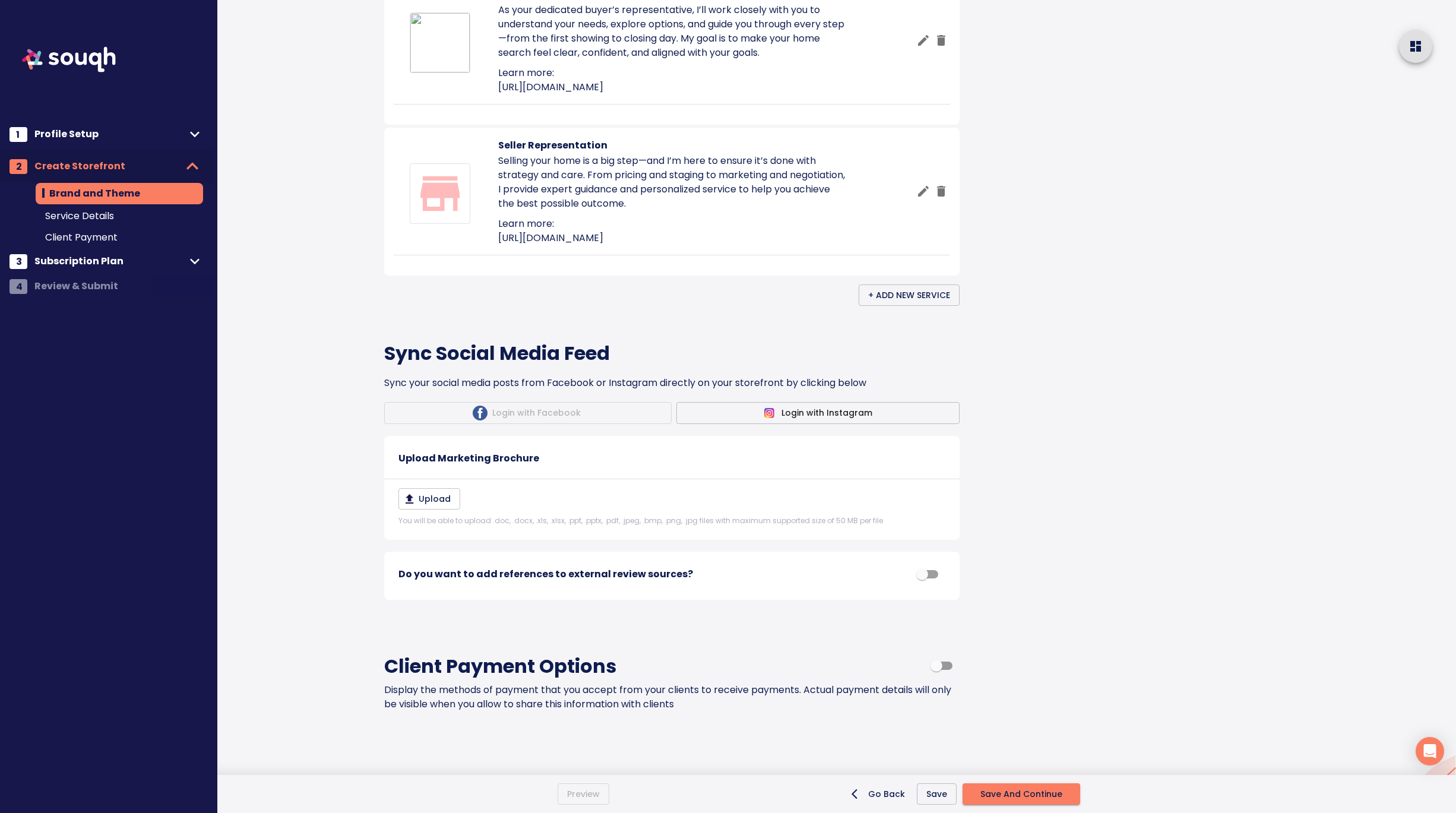
click at [922, 198] on icon "button" at bounding box center [924, 191] width 15 height 15
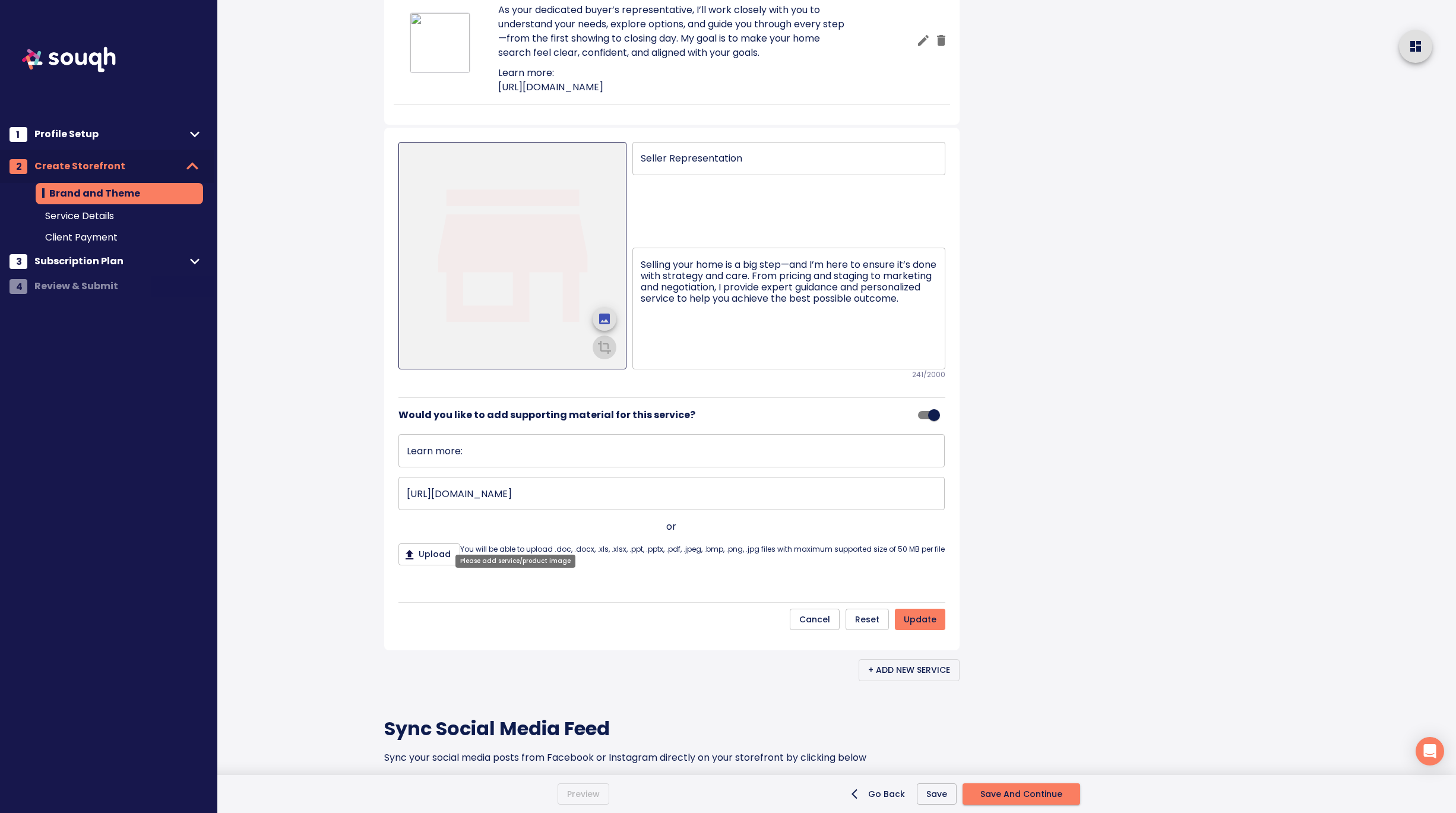
click at [605, 326] on icon "upload picture" at bounding box center [605, 319] width 15 height 15
click at [0, 0] on input "file" at bounding box center [0, 0] width 0 height 0
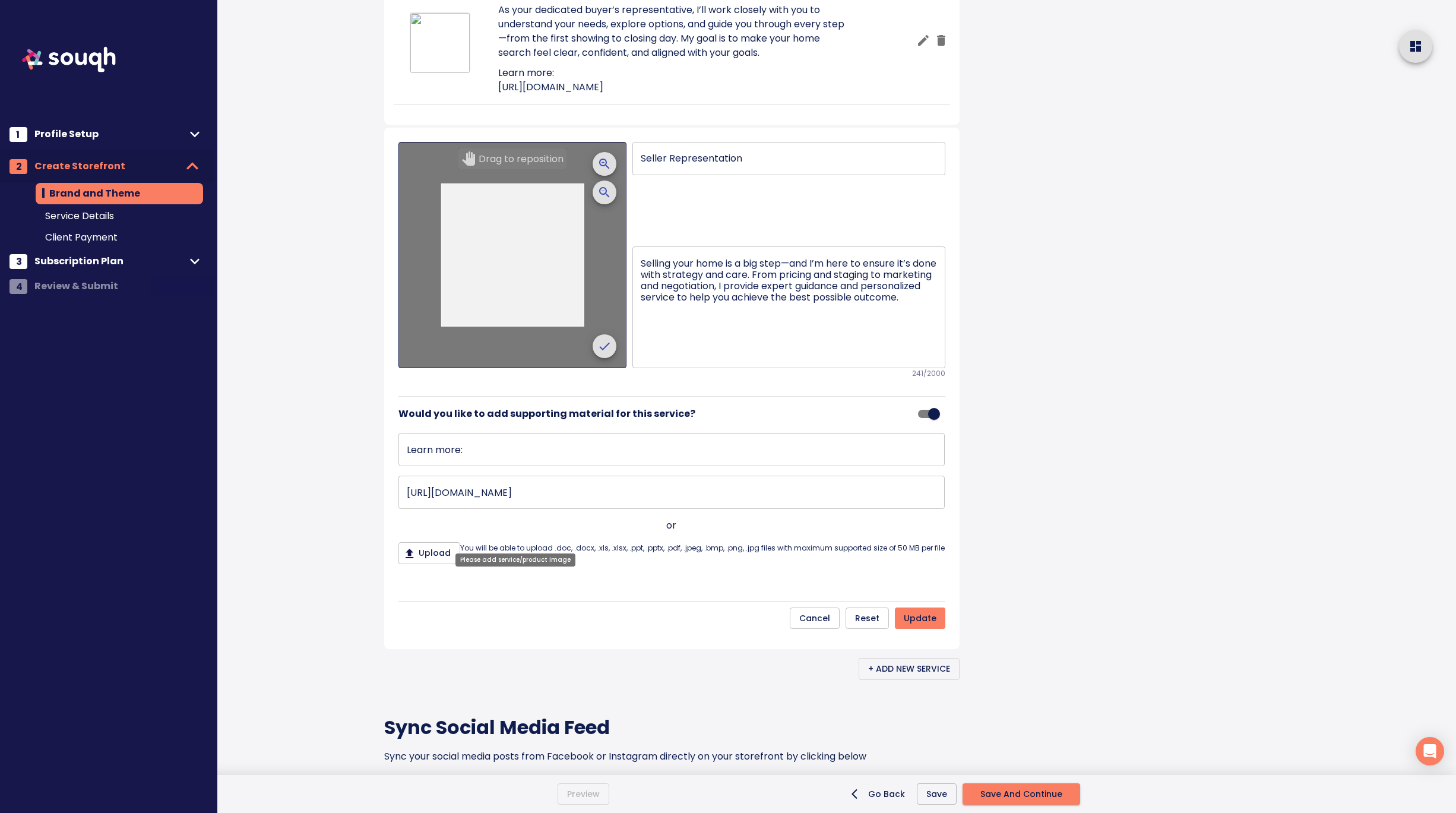
click at [606, 354] on icon "crop picture" at bounding box center [605, 346] width 15 height 15
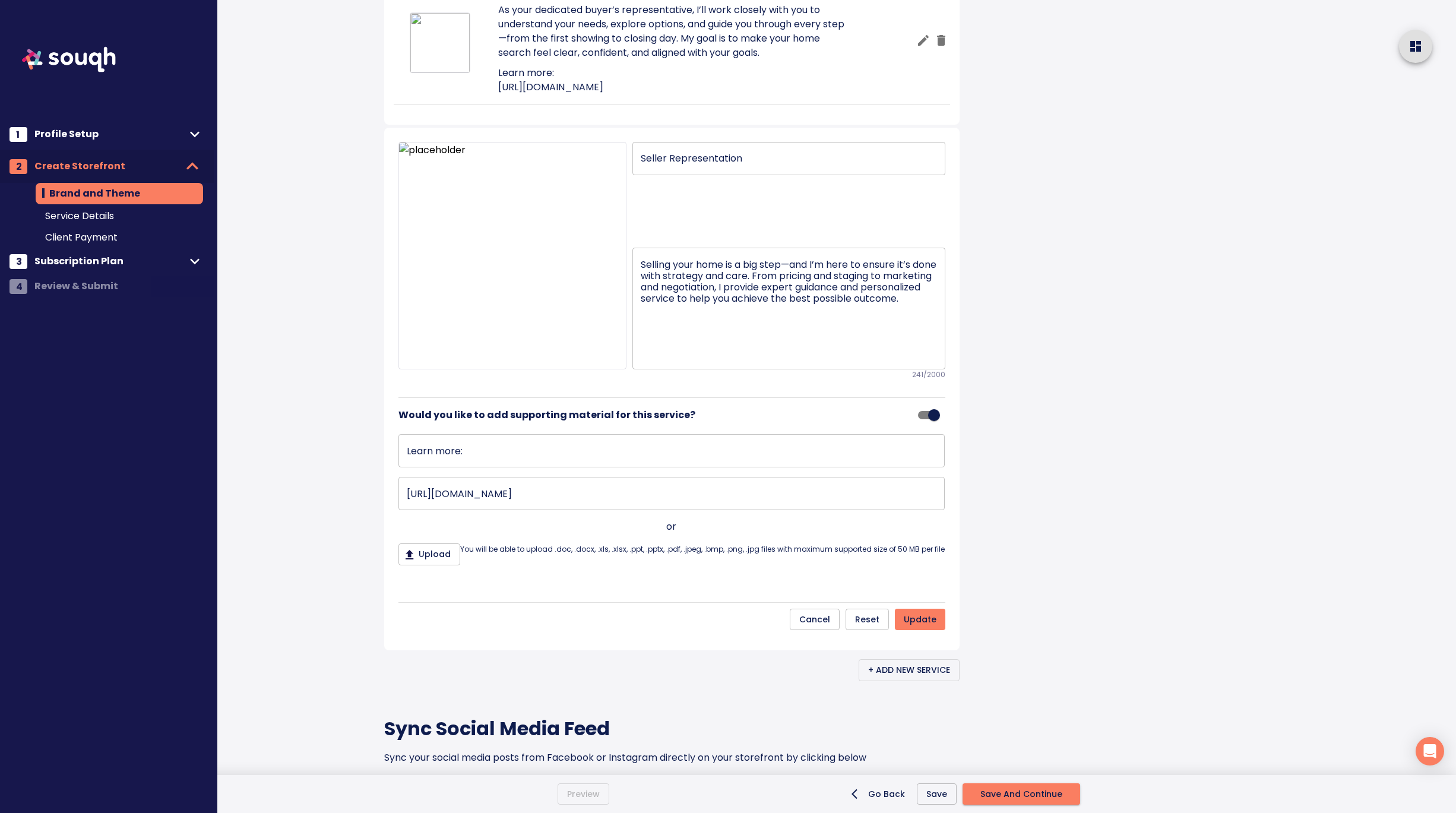
click at [1089, 502] on div at bounding box center [1249, 187] width 413 height 2166
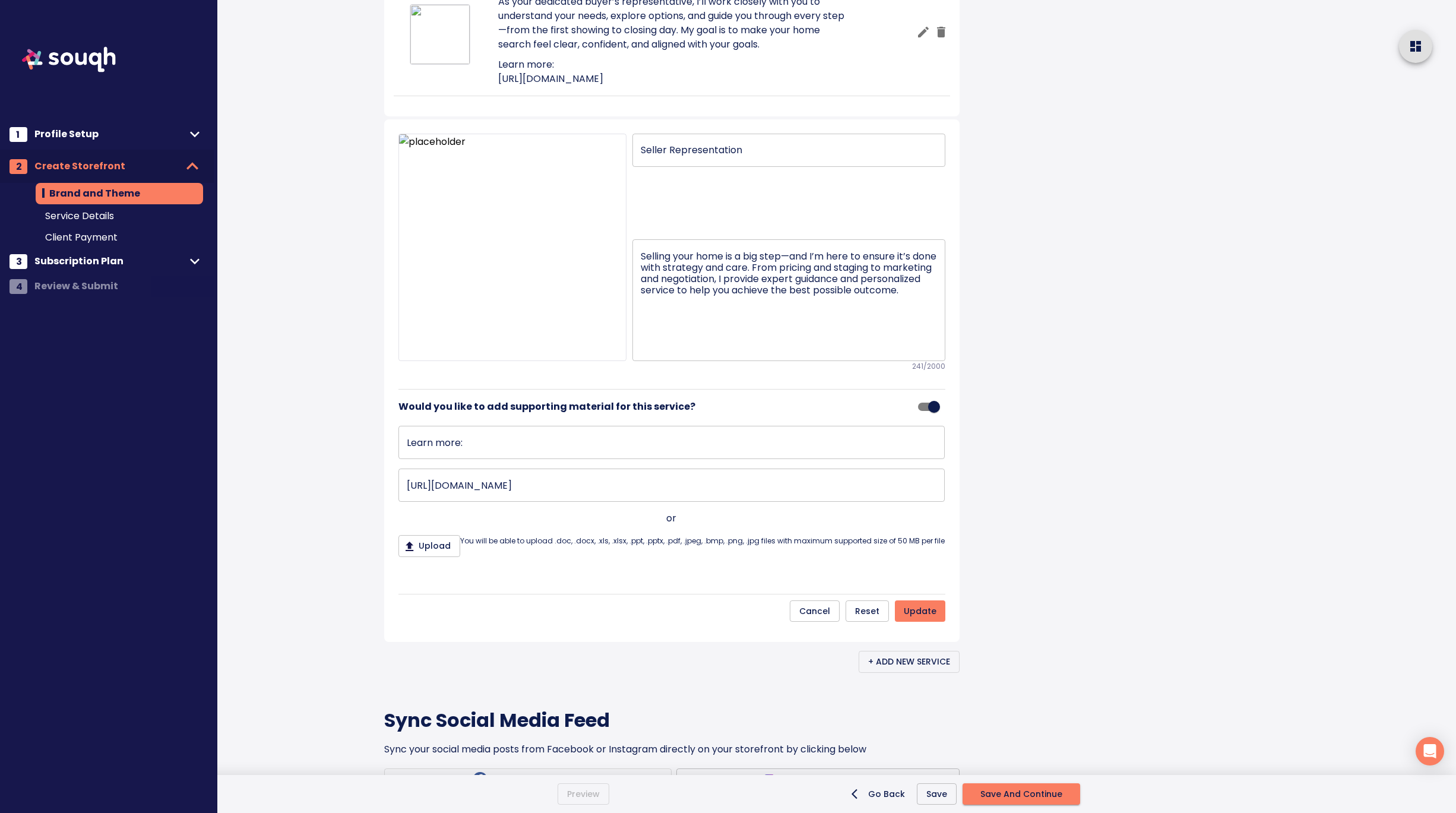
scroll to position [1047, 0]
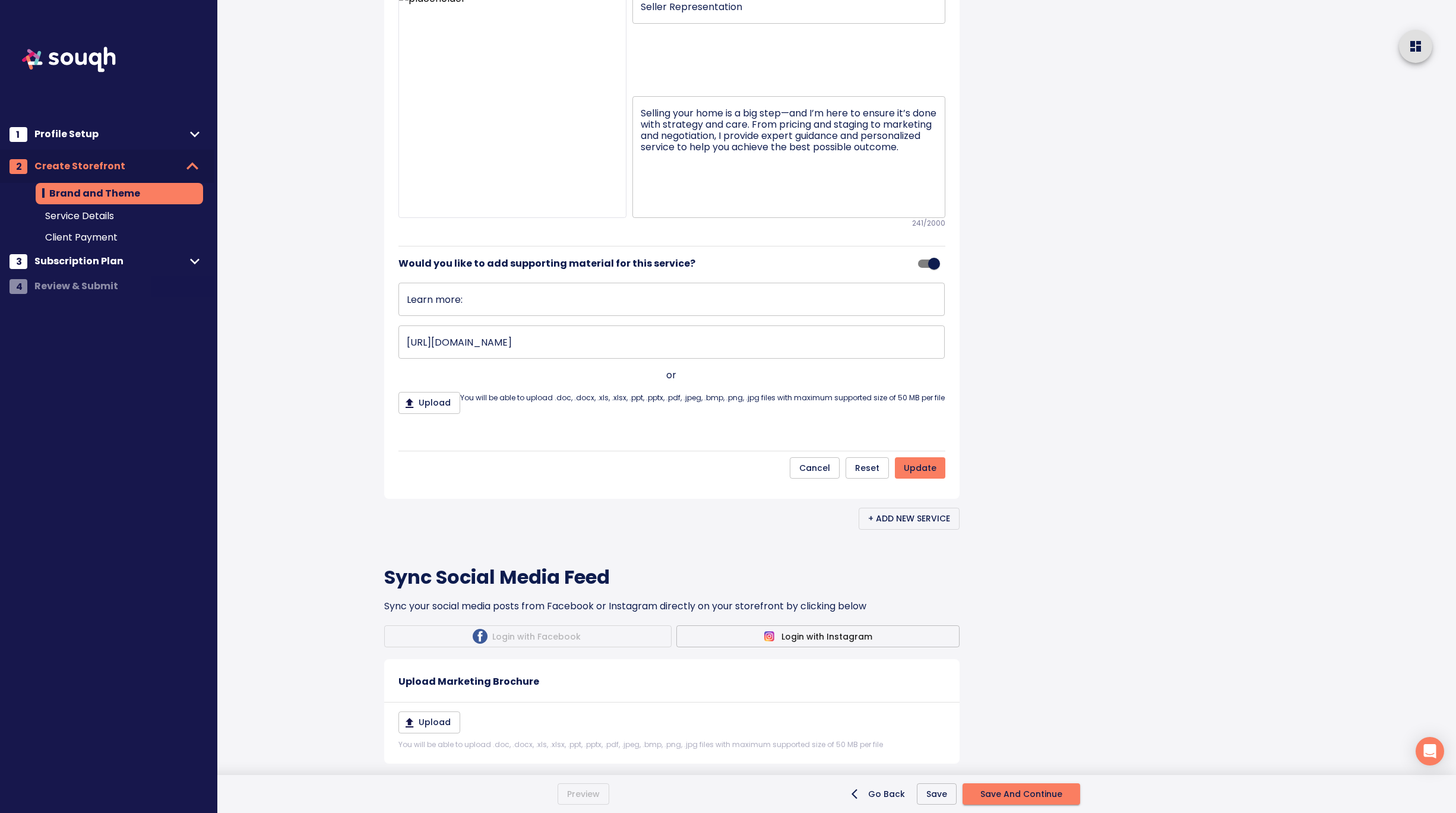
click at [925, 476] on span "update" at bounding box center [920, 468] width 33 height 15
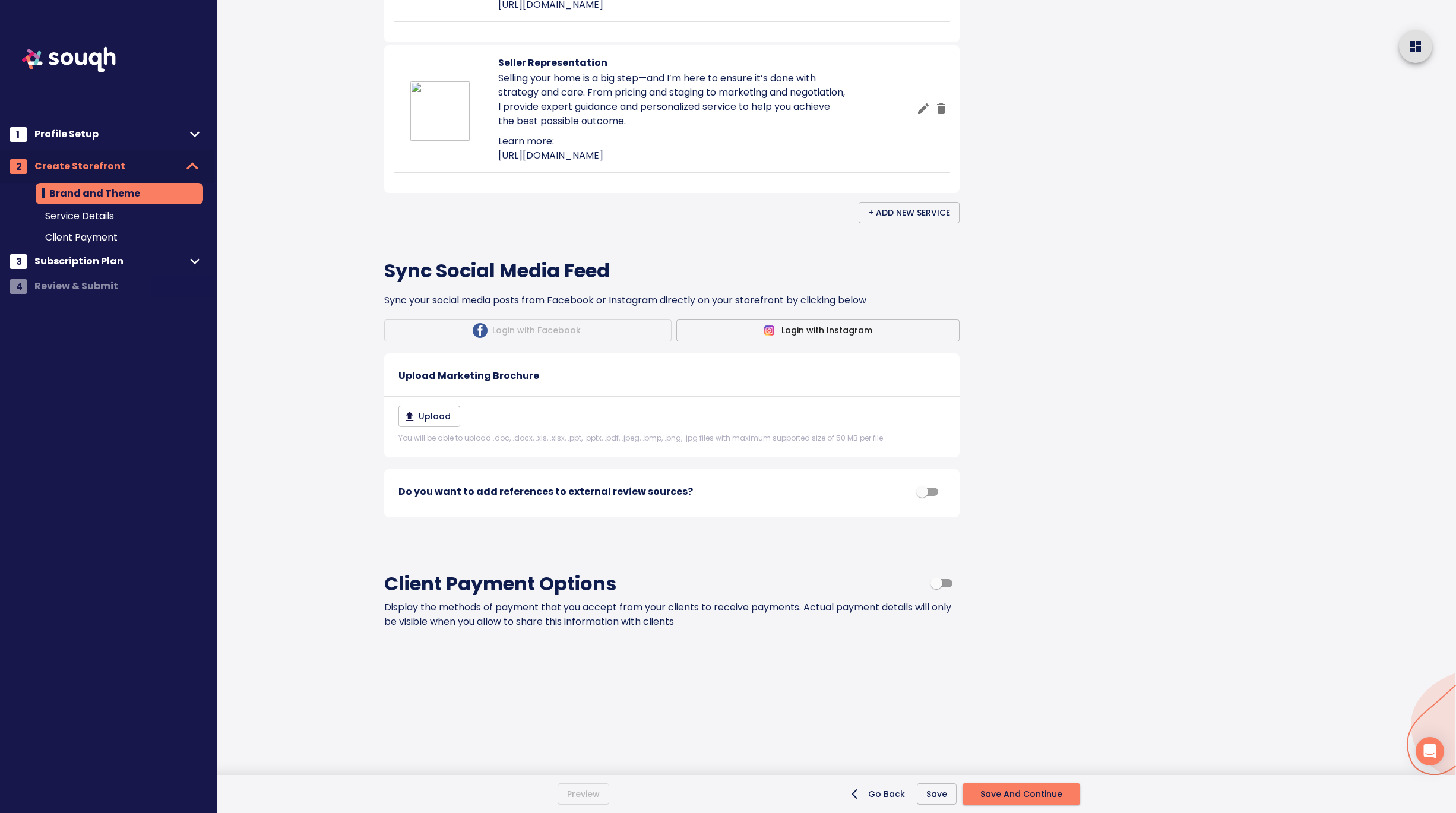
click at [927, 495] on input "checkbox" at bounding box center [922, 491] width 68 height 23
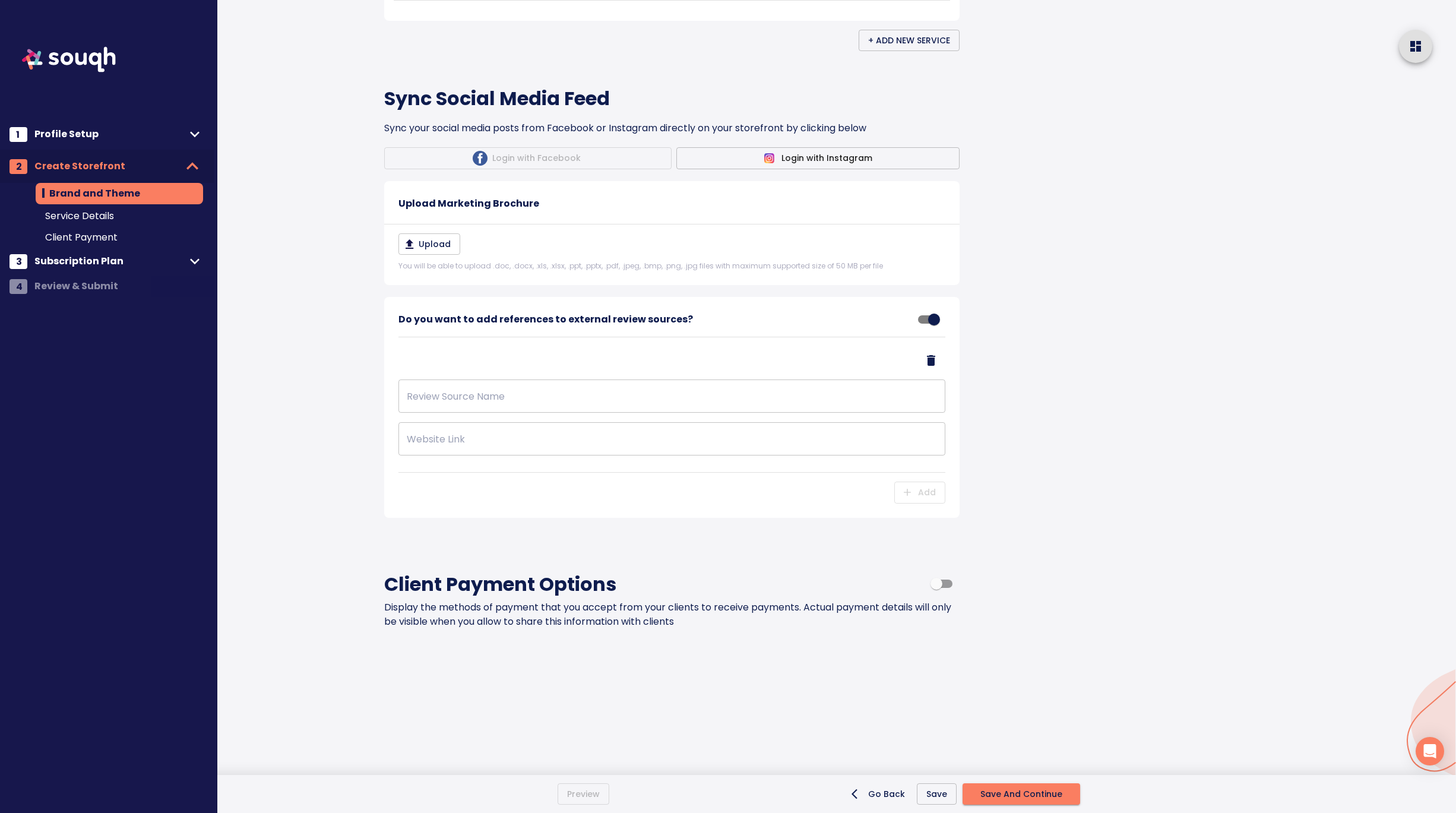
scroll to position [1326, 0]
click at [930, 360] on icon "Delete Address" at bounding box center [930, 361] width 8 height 11
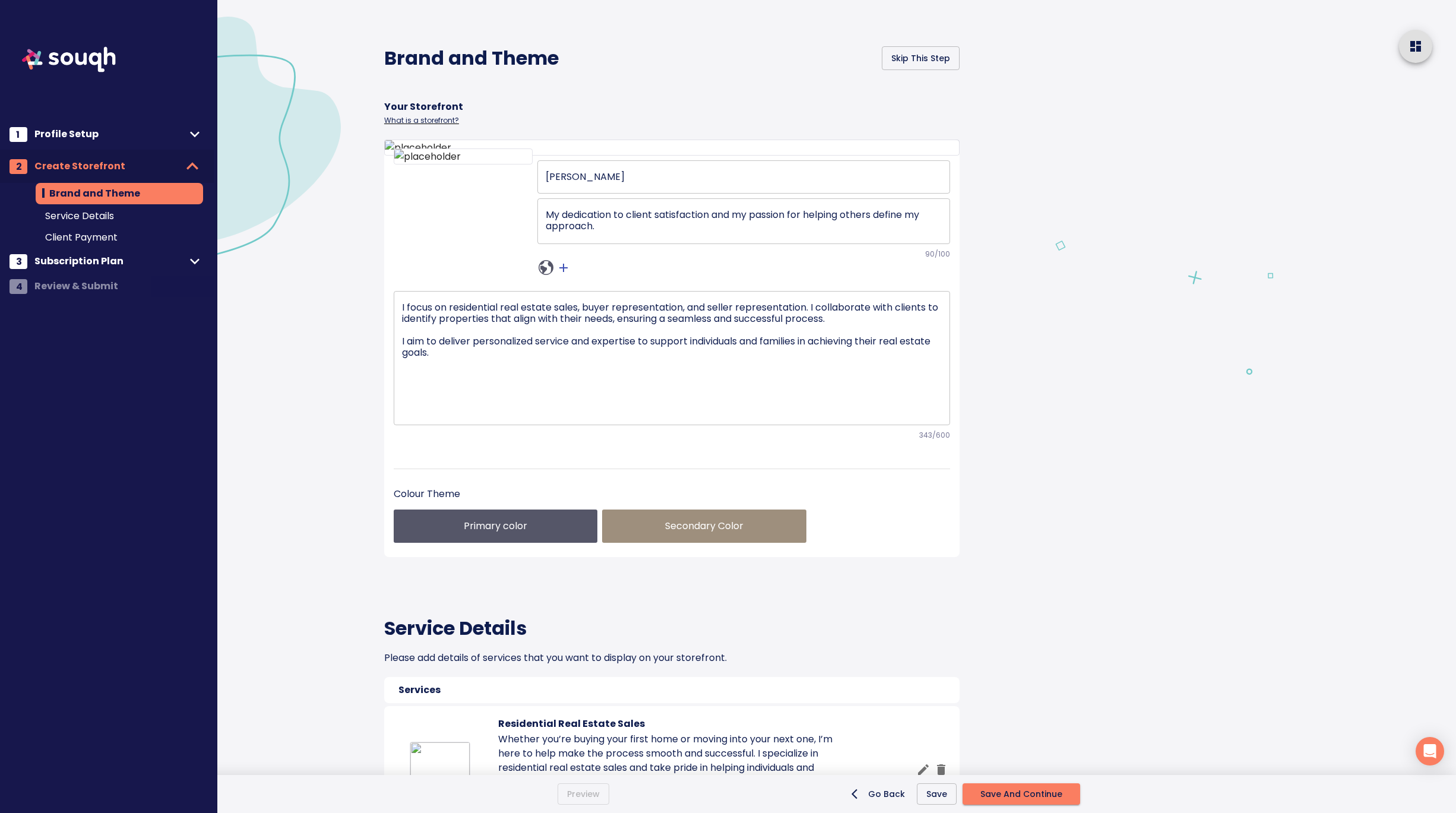
scroll to position [0, 0]
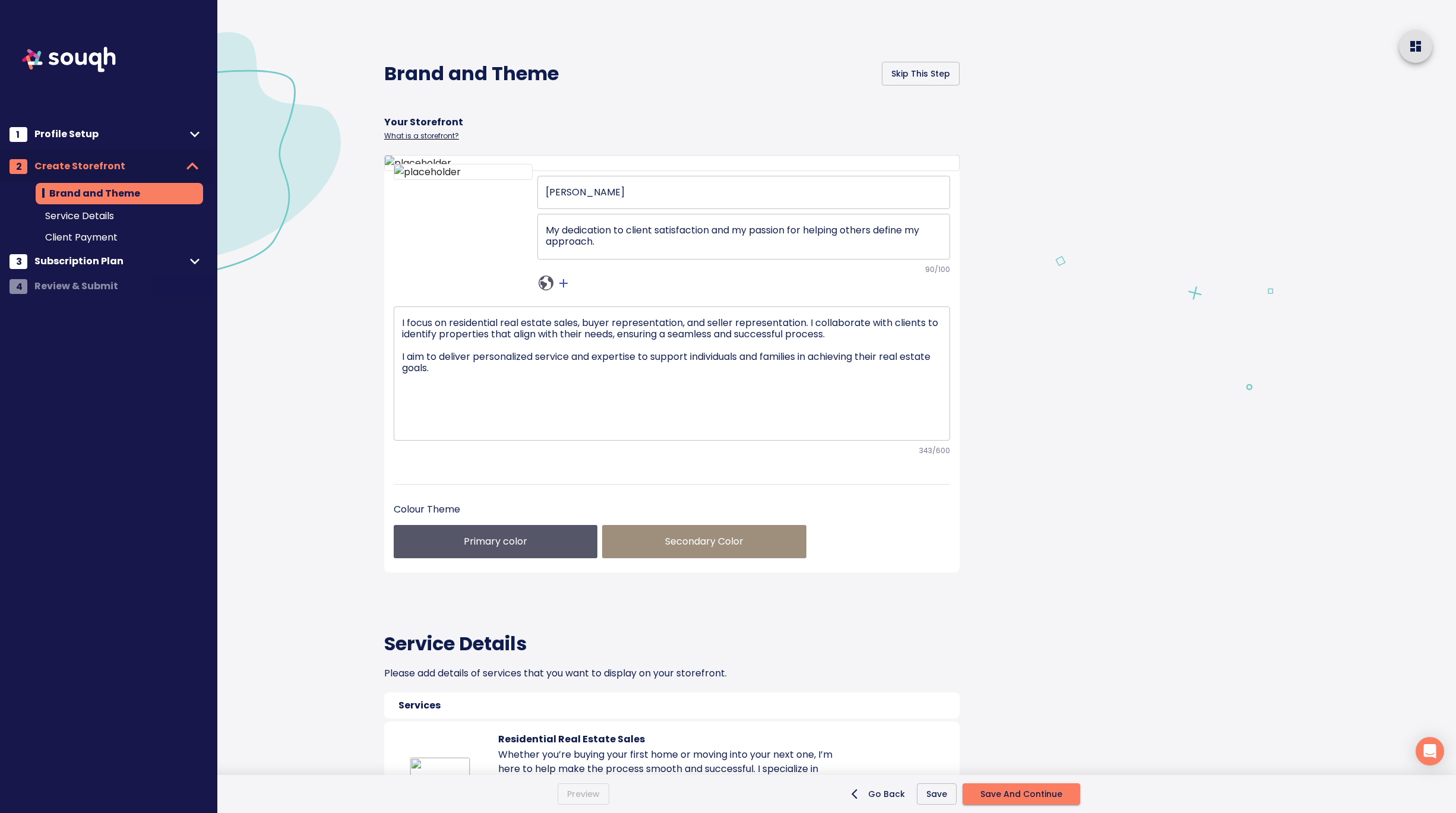
click at [1026, 796] on span "Save And Continue" at bounding box center [1022, 794] width 82 height 15
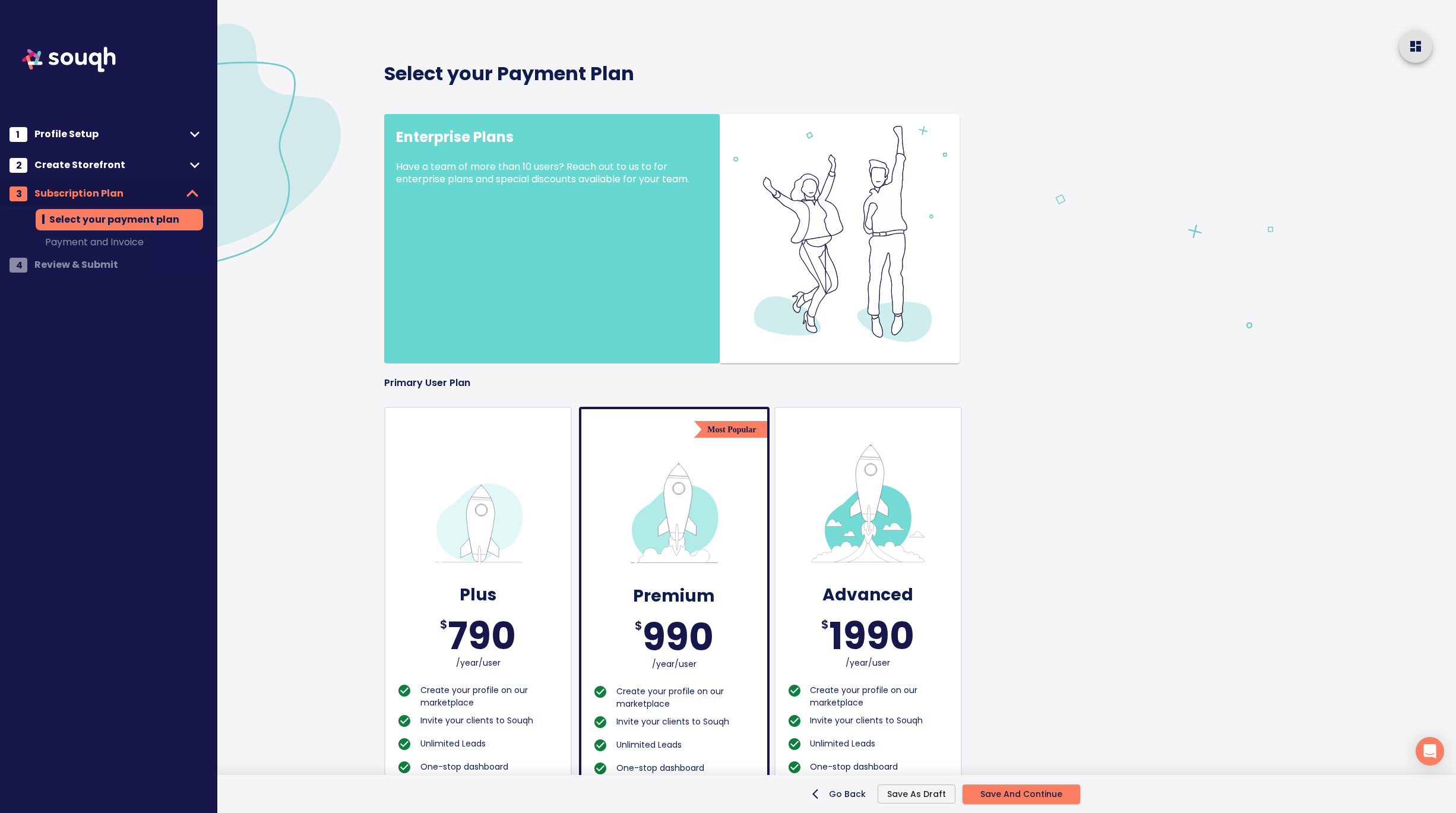
click at [1045, 796] on span "Save And Continue" at bounding box center [1022, 794] width 82 height 15
